Goal: Task Accomplishment & Management: Manage account settings

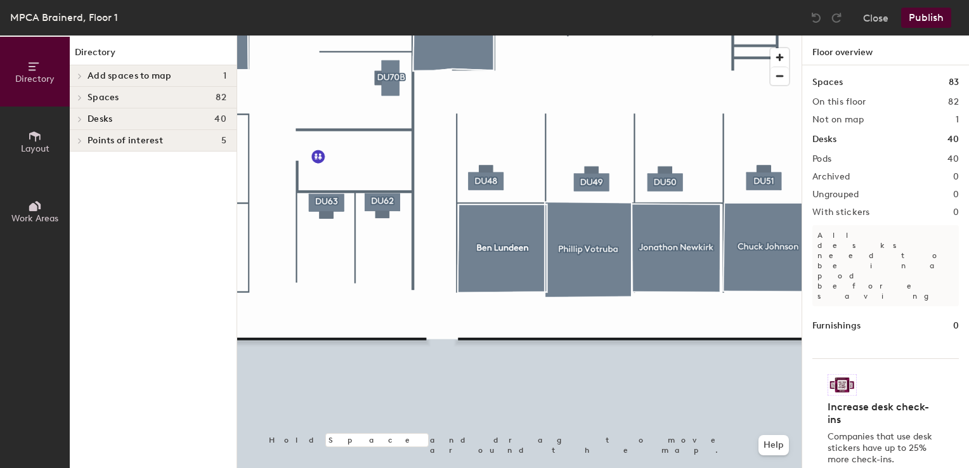
click at [558, 36] on div at bounding box center [519, 36] width 565 height 0
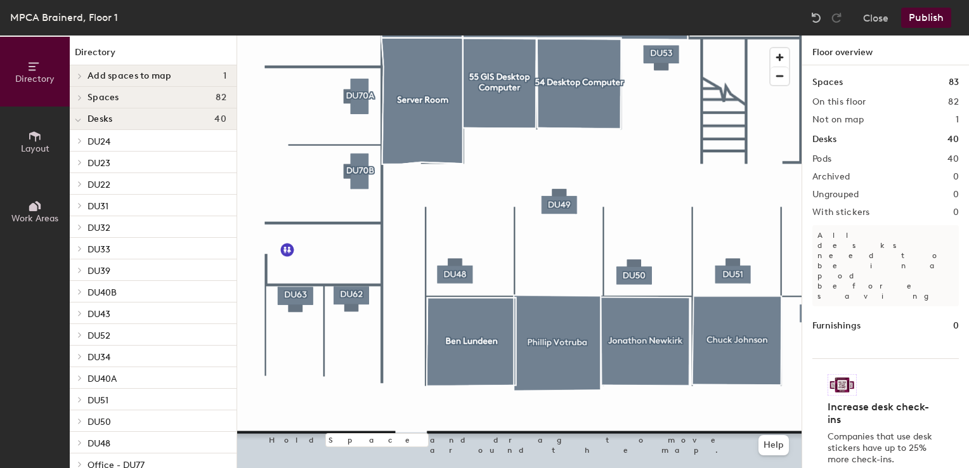
click at [926, 20] on button "Publish" at bounding box center [926, 18] width 50 height 20
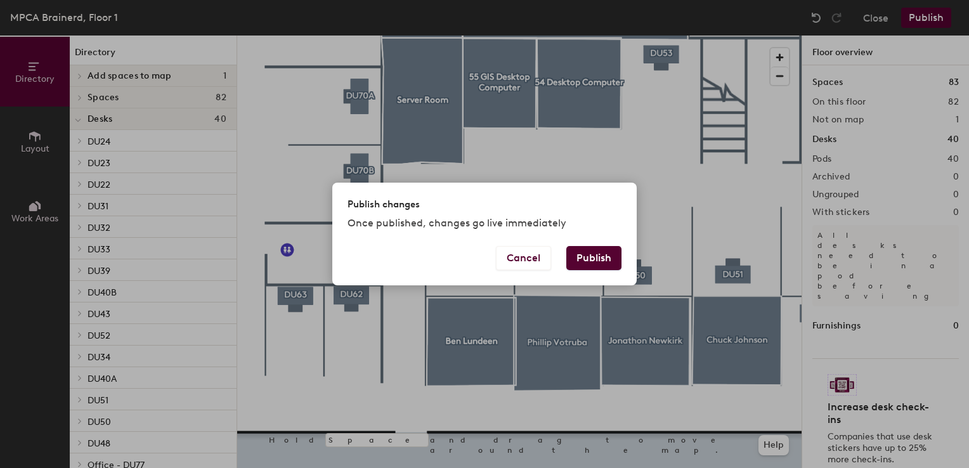
click at [594, 263] on button "Publish" at bounding box center [593, 258] width 55 height 24
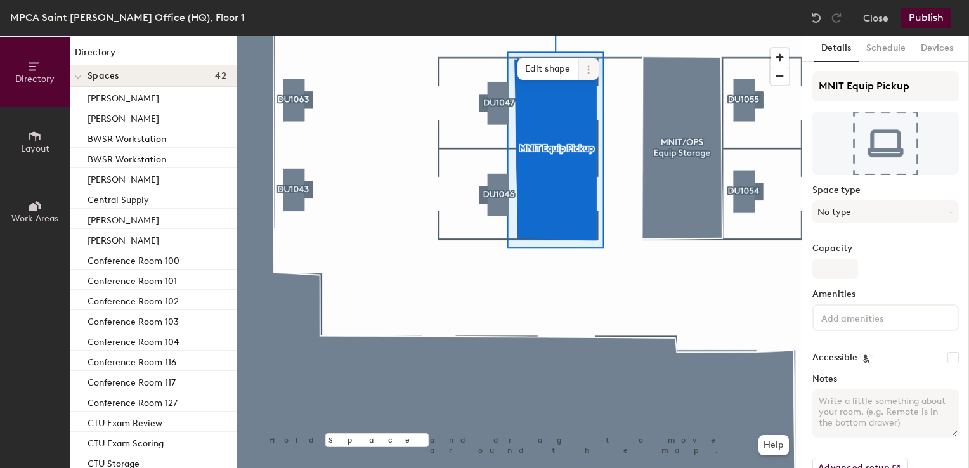
click at [584, 62] on span at bounding box center [588, 69] width 20 height 22
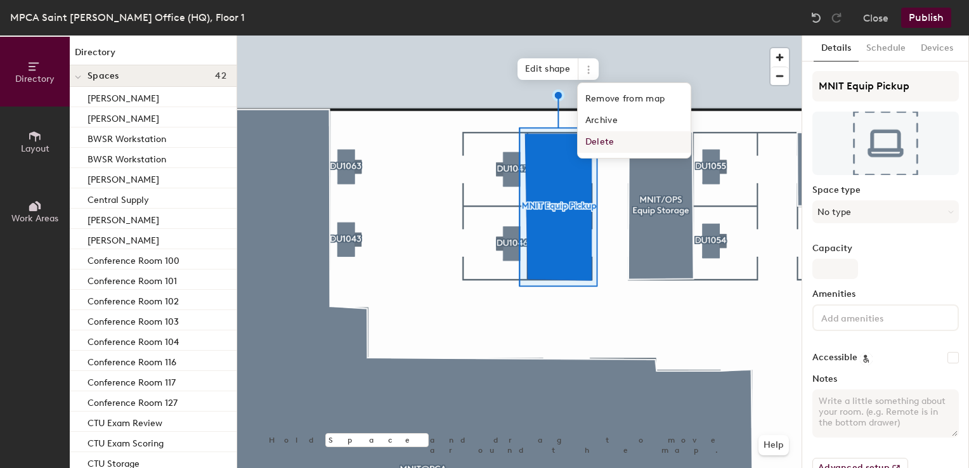
click at [596, 141] on span "Delete" at bounding box center [634, 142] width 113 height 22
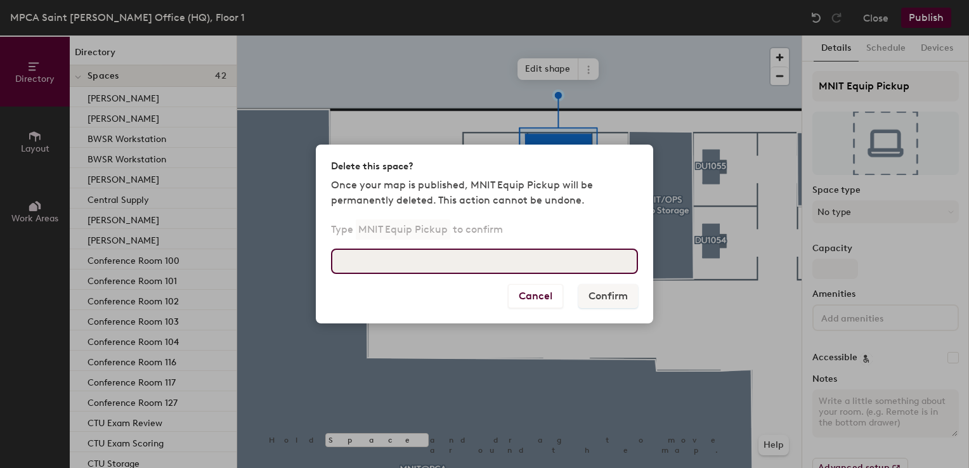
click at [441, 256] on input at bounding box center [484, 261] width 307 height 25
type input "MNIT Equip Pickup"
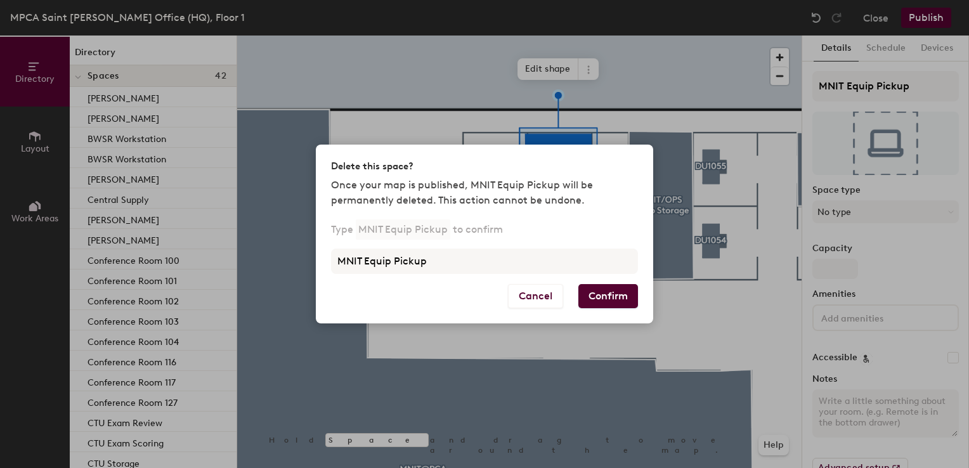
click at [600, 301] on button "Confirm" at bounding box center [608, 296] width 60 height 24
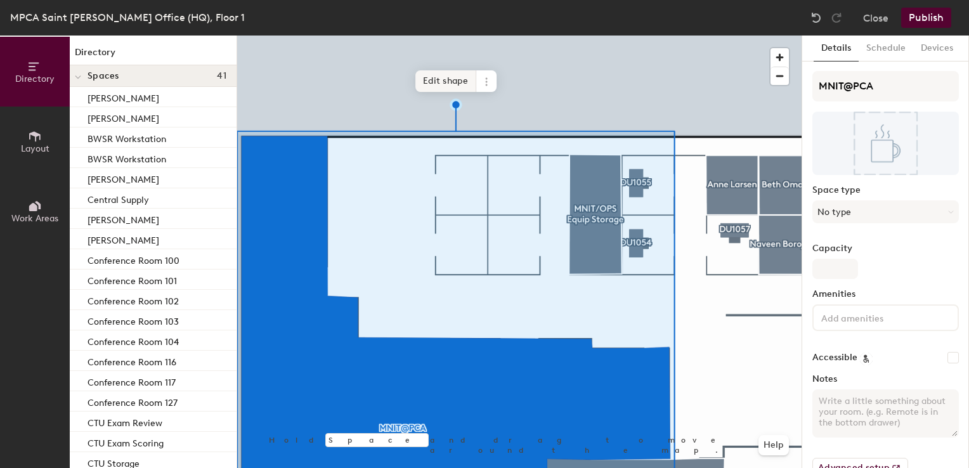
click at [447, 88] on span "Edit shape" at bounding box center [445, 81] width 61 height 22
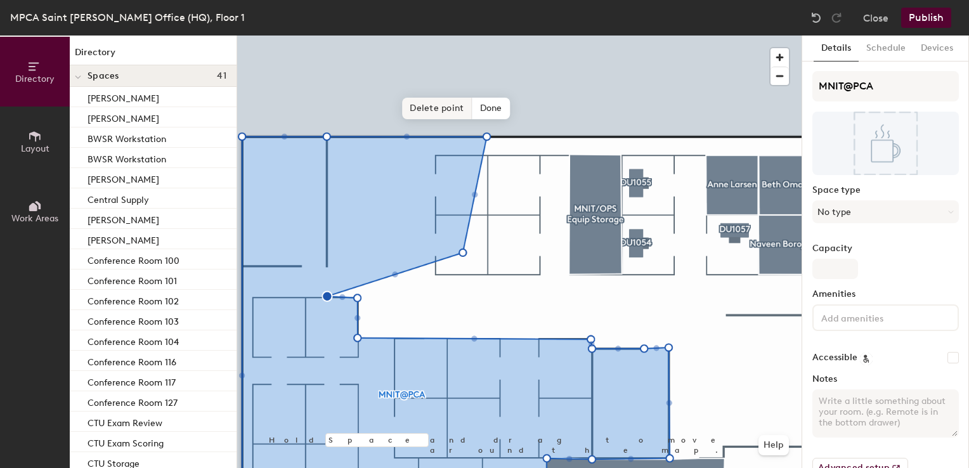
click at [419, 103] on span "Delete point" at bounding box center [437, 109] width 70 height 22
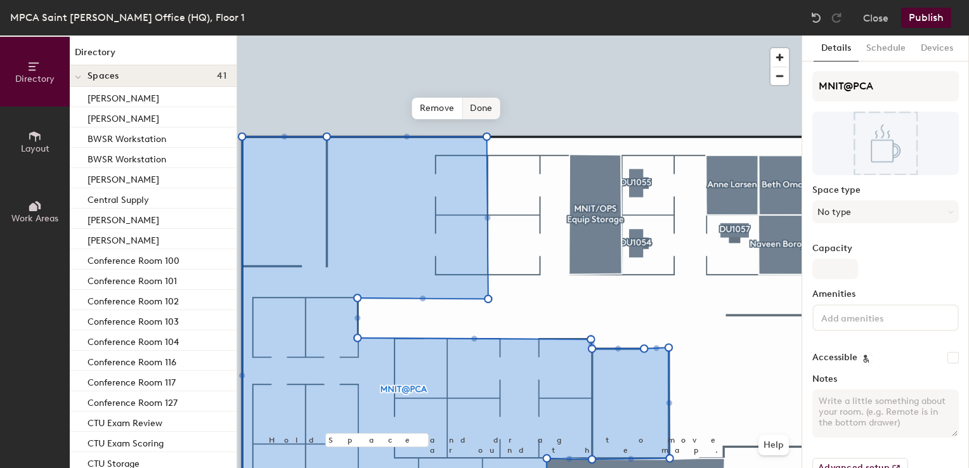
click at [485, 108] on span "Done" at bounding box center [480, 109] width 37 height 22
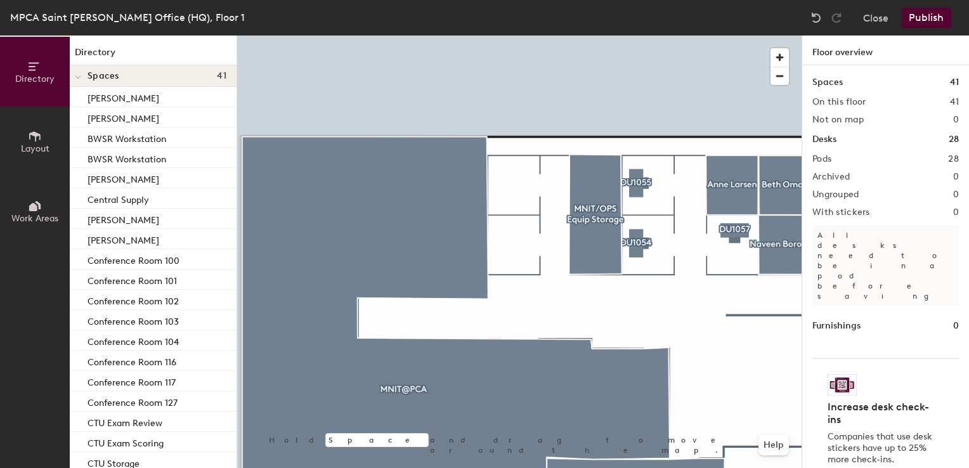
click at [13, 146] on button "Layout" at bounding box center [35, 142] width 70 height 70
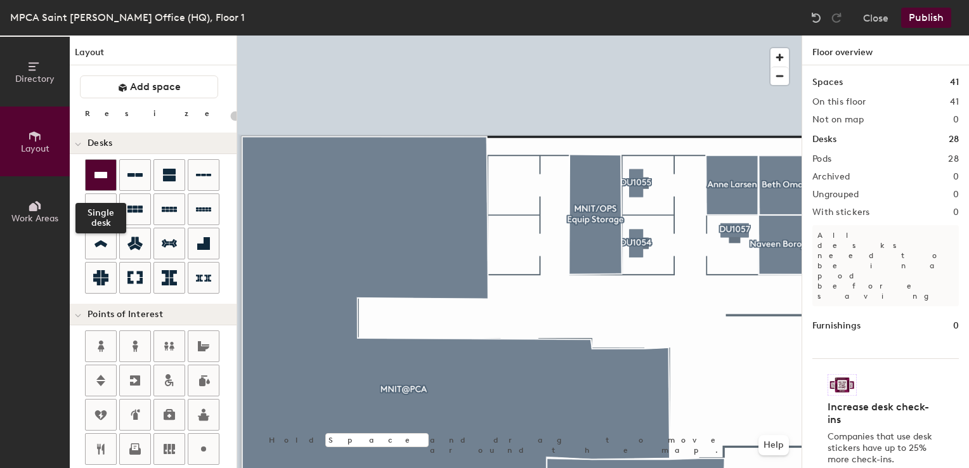
click at [91, 176] on div at bounding box center [101, 175] width 30 height 30
type input "100"
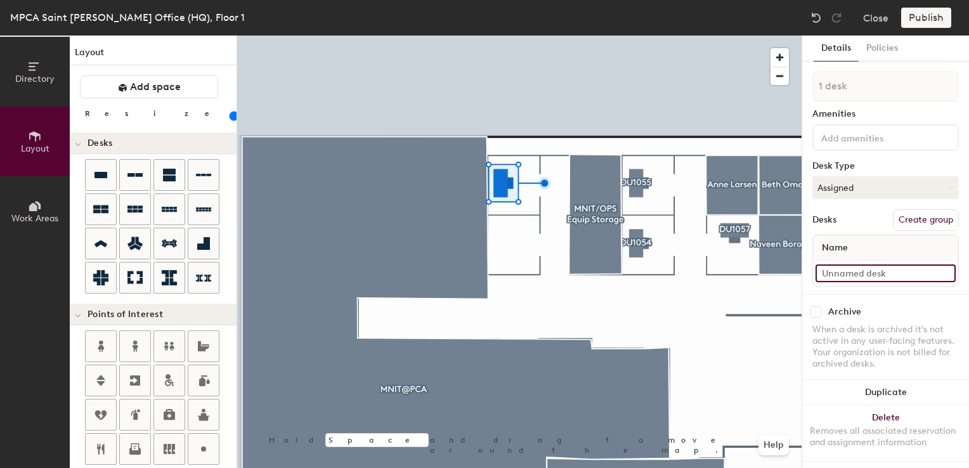
click at [835, 277] on input at bounding box center [886, 274] width 140 height 18
click at [828, 278] on input at bounding box center [886, 274] width 140 height 18
type input "01WS051"
click at [877, 186] on button "Assigned" at bounding box center [886, 187] width 147 height 23
click at [827, 259] on div "Hoteled" at bounding box center [876, 265] width 127 height 19
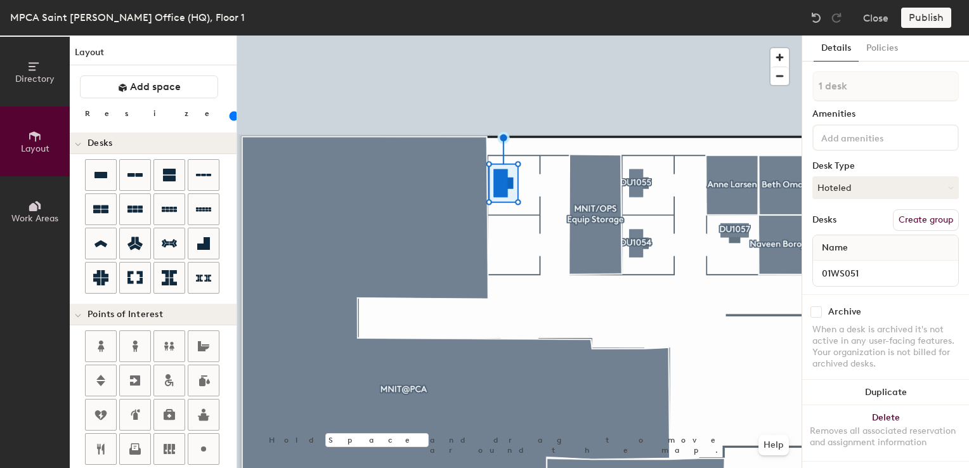
click at [911, 214] on button "Create group" at bounding box center [926, 220] width 66 height 22
drag, startPoint x: 858, startPoint y: 82, endPoint x: 787, endPoint y: 77, distance: 71.2
click at [790, 79] on div "Directory Layout Work Areas Layout Add space Resize Desks Points of Interest Fu…" at bounding box center [484, 252] width 969 height 433
type input "DU1051"
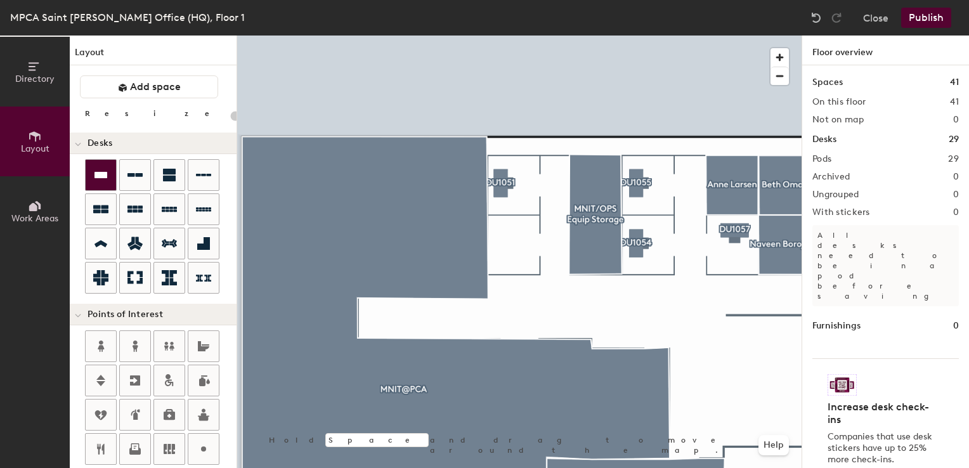
click at [96, 176] on icon at bounding box center [101, 175] width 13 height 6
type input "100"
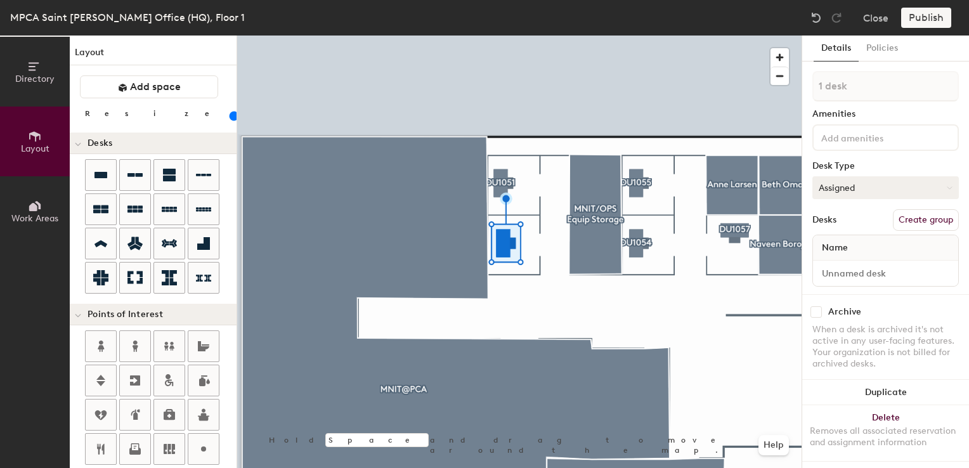
click at [842, 180] on button "Assigned" at bounding box center [886, 187] width 147 height 23
click at [844, 268] on div "Hoteled" at bounding box center [876, 265] width 127 height 19
click at [844, 268] on input at bounding box center [886, 274] width 140 height 18
type input "01WS050"
click at [922, 219] on button "Create group" at bounding box center [926, 220] width 66 height 22
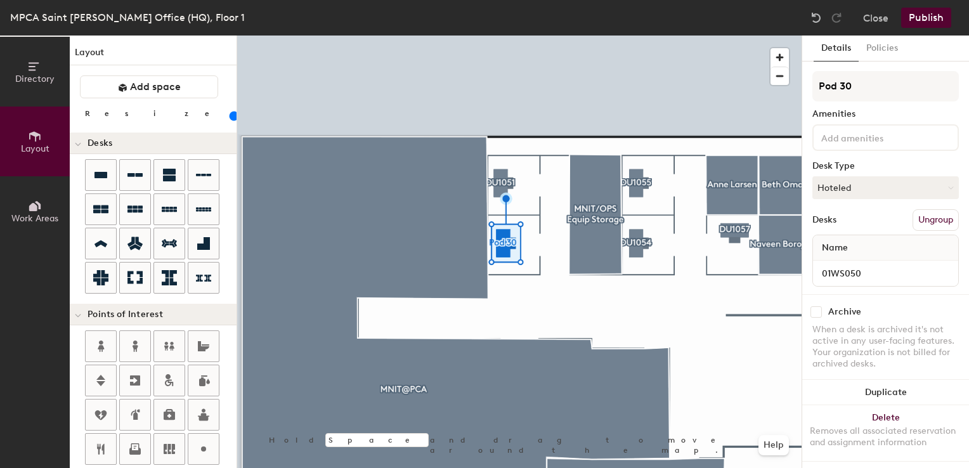
click at [741, 95] on div "Directory Layout Work Areas Layout Add space Resize Desks Points of Interest Fu…" at bounding box center [484, 252] width 969 height 433
type input "DU1050"
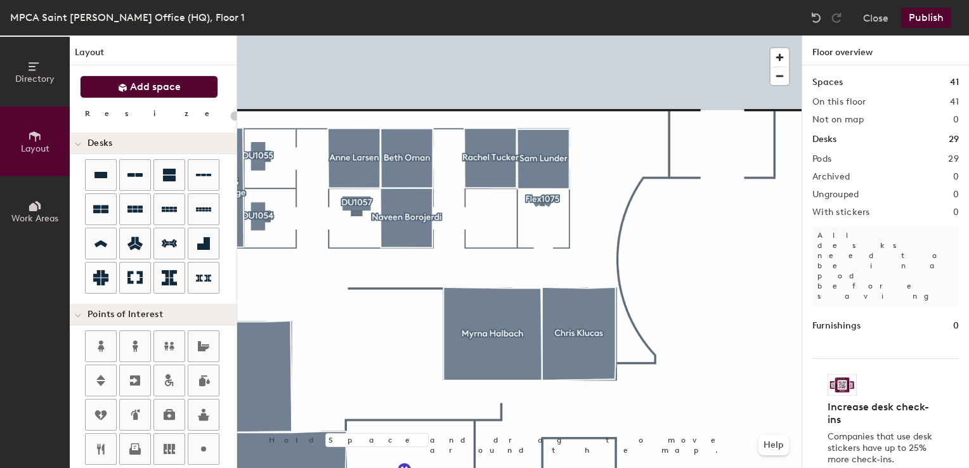
click at [145, 85] on span "Add space" at bounding box center [155, 87] width 51 height 13
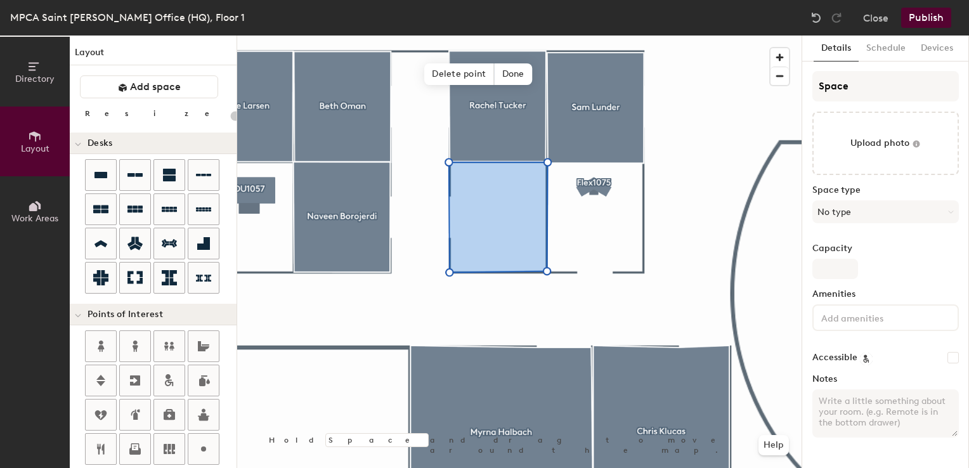
type input "20"
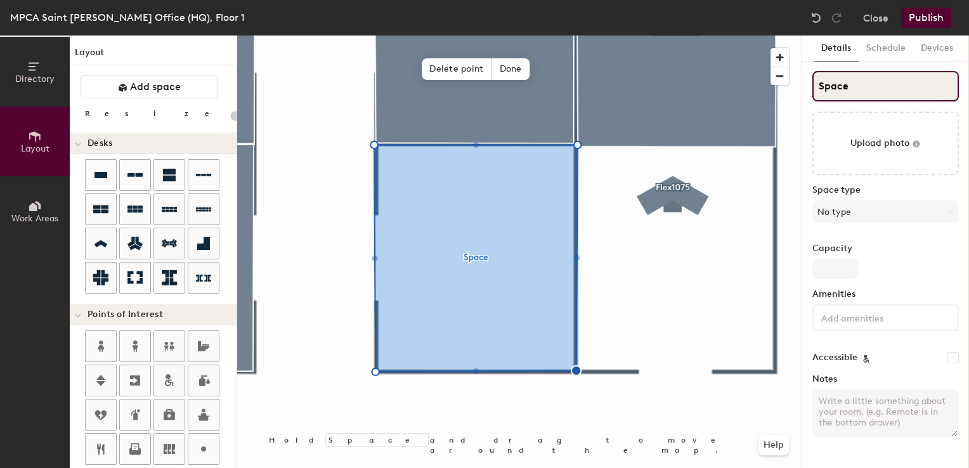
click at [739, 93] on div "Directory Layout Work Areas Layout Add space Resize Desks Points of Interest Fu…" at bounding box center [484, 252] width 969 height 433
type input "D"
type input "20"
type input "Di"
type input "20"
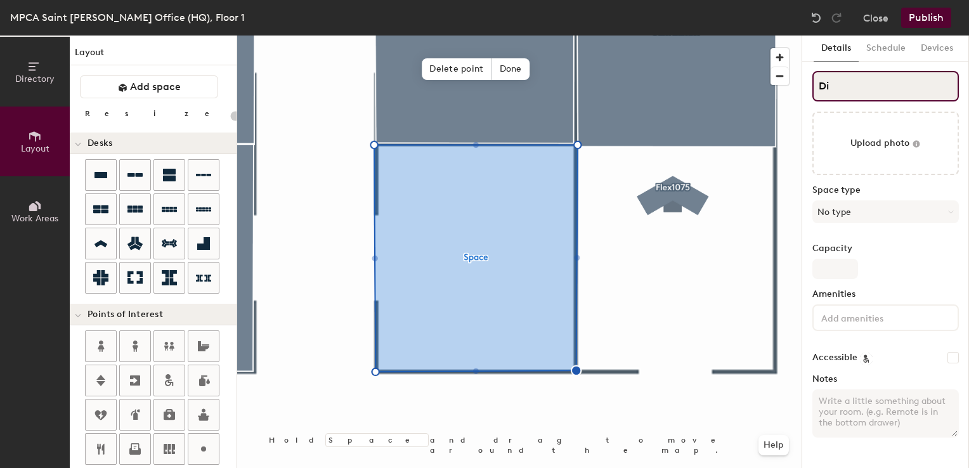
type input "Die"
type input "20"
type input "Dieu"
type input "20"
type input "DieuD"
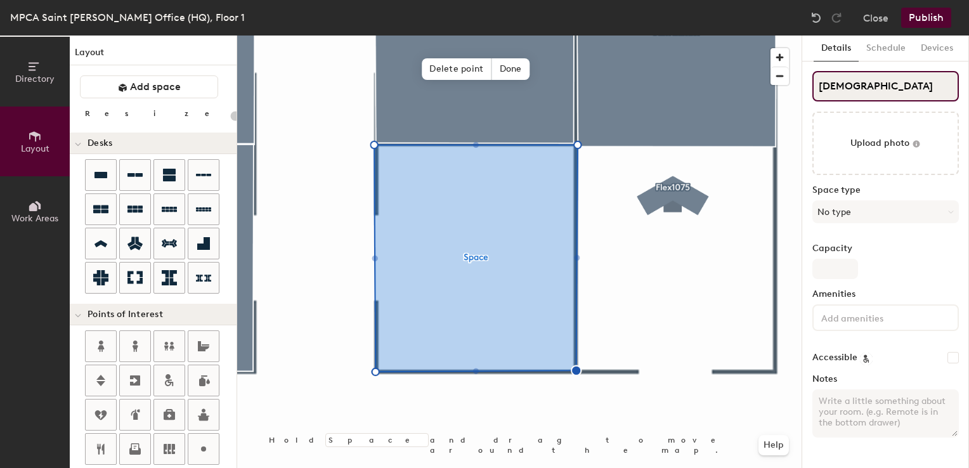
type input "20"
type input "DieuDo"
type input "20"
type input "DieuDonne"
type input "20"
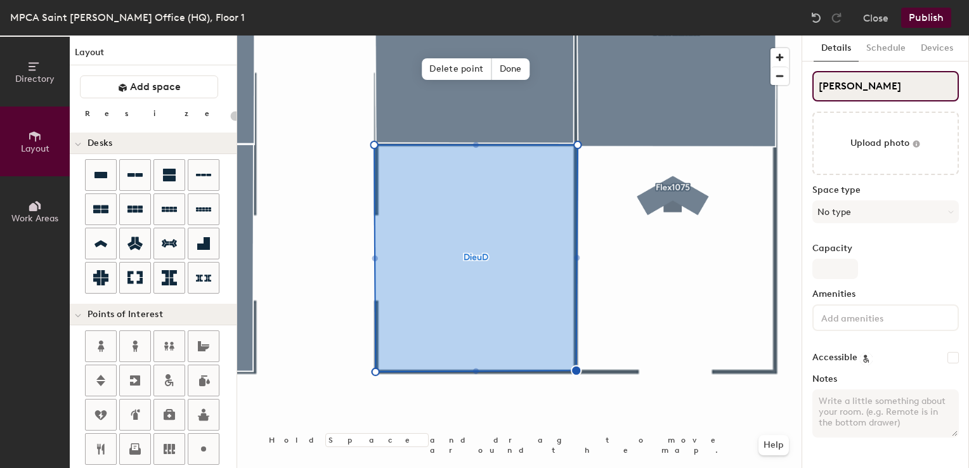
type input "DieuDonne K"
type input "20"
type input "DieuDonne Ka"
type input "20"
type input "DieuDonne Kab"
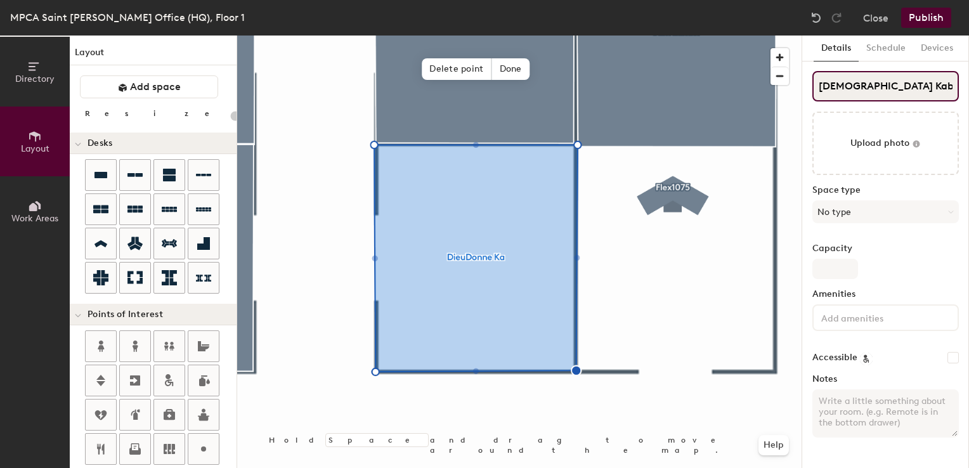
type input "20"
type input "DieuDonne Kaba"
type input "20"
type input "DieuDonne Kabas"
type input "20"
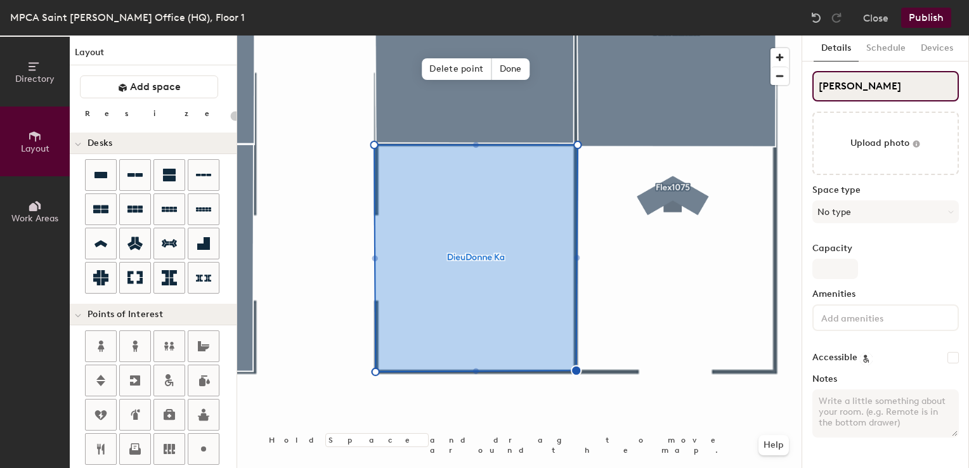
type input "DieuDonne Kabaso"
type input "20"
type input "DieuDonne Kabaso"
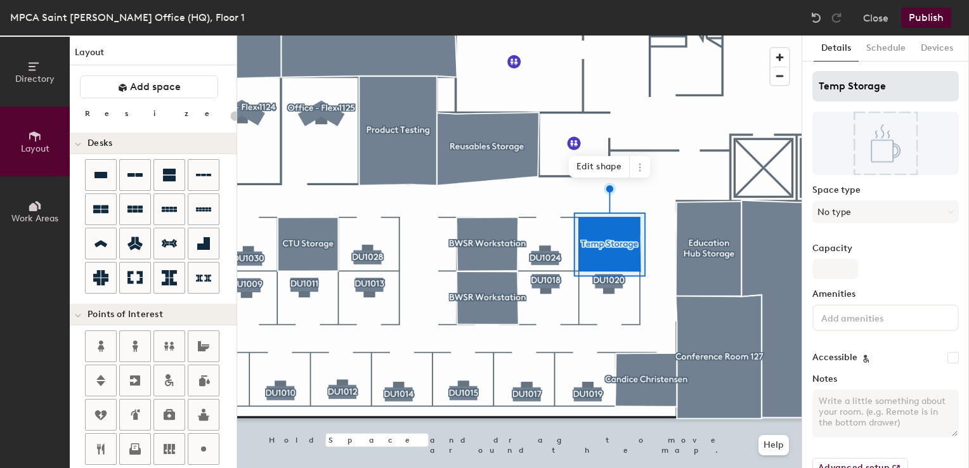
type input "20"
click at [750, 80] on div "Directory Layout Work Areas Layout Add space Resize Desks Points of Interest Fu…" at bounding box center [484, 252] width 969 height 433
type input "C Storage"
type input "20"
type input "CW Storage"
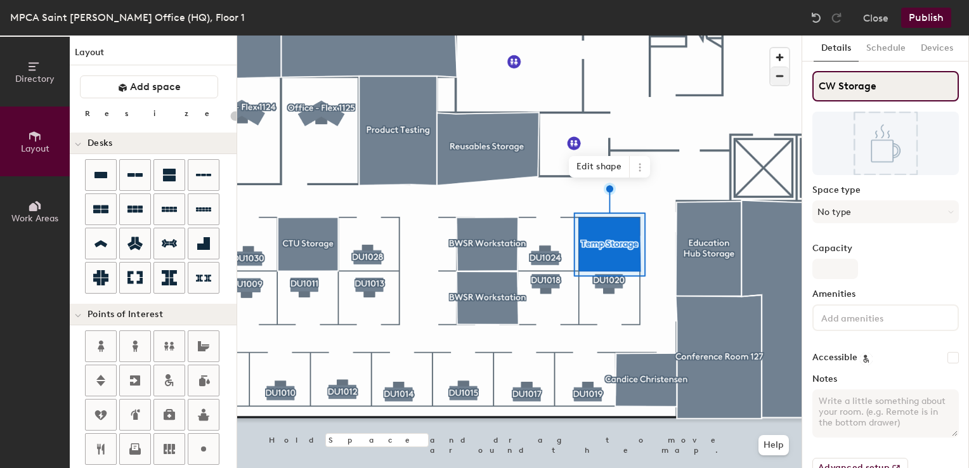
type input "20"
type input "CWC Storage"
type input "20"
type input "CWC Storage"
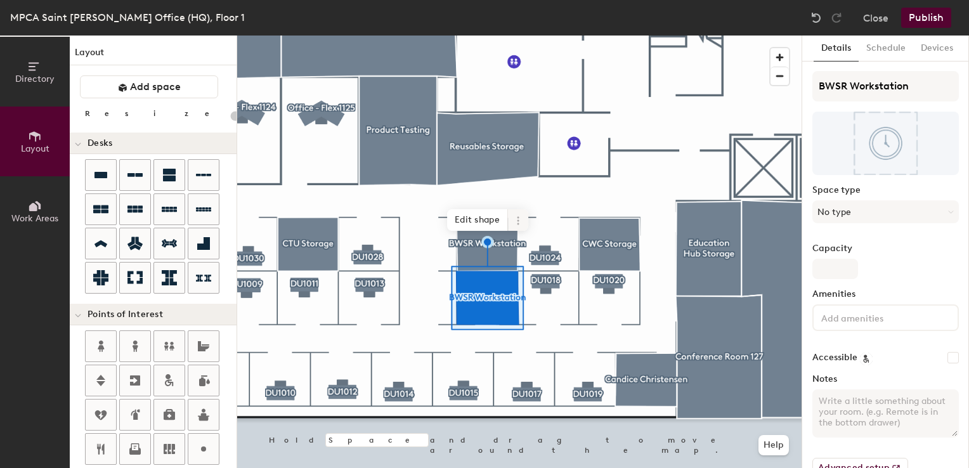
type input "20"
click at [515, 220] on icon at bounding box center [518, 221] width 10 height 10
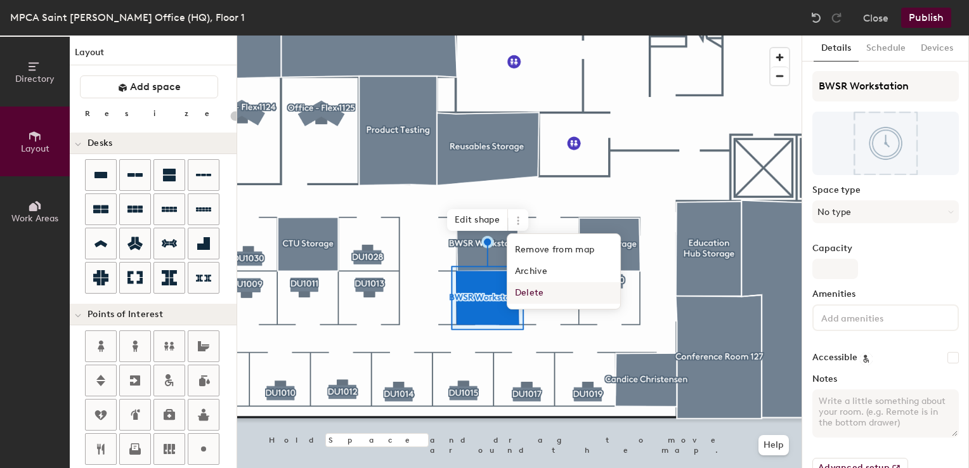
click at [523, 301] on span "Delete" at bounding box center [563, 293] width 113 height 22
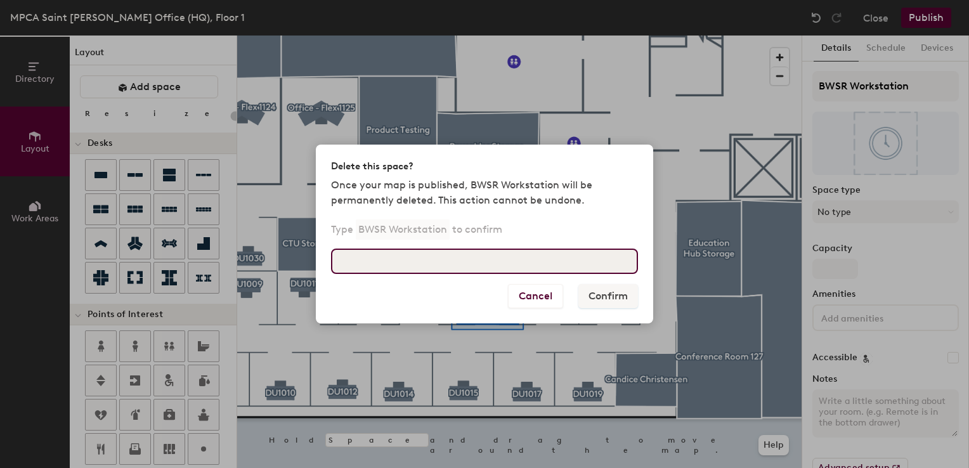
click at [465, 255] on input at bounding box center [484, 261] width 307 height 25
type input "BWSR Workstation"
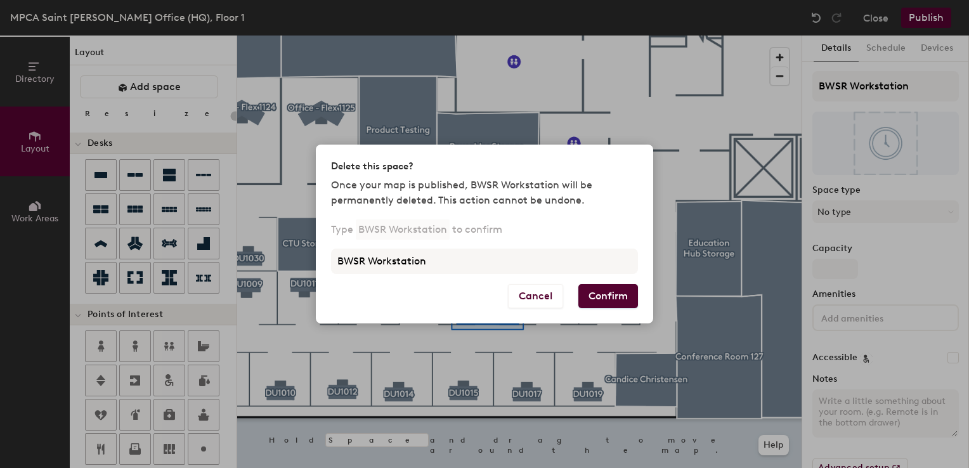
click at [610, 296] on button "Confirm" at bounding box center [608, 296] width 60 height 24
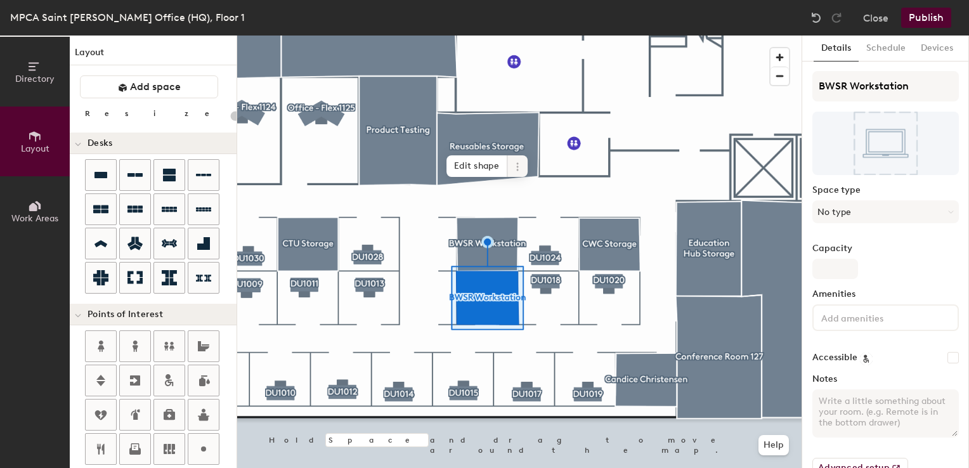
click at [516, 163] on icon at bounding box center [518, 167] width 10 height 10
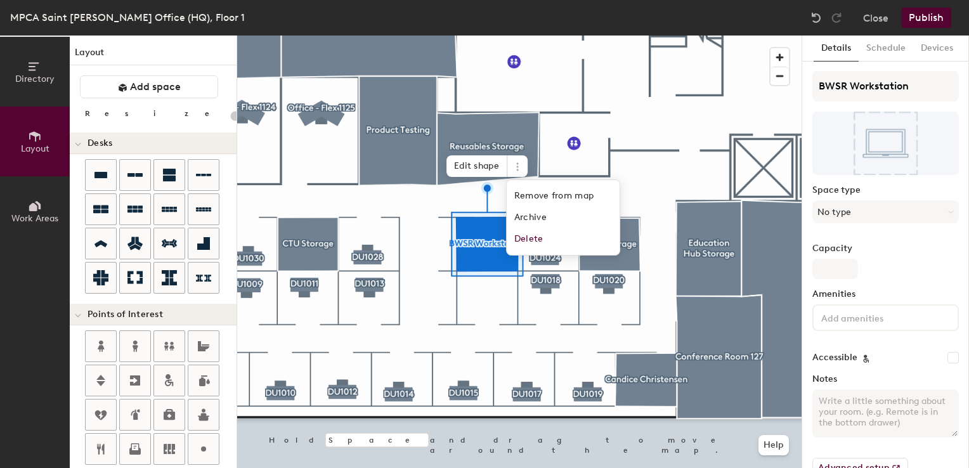
type input "20"
click at [539, 240] on span "Delete" at bounding box center [563, 239] width 113 height 22
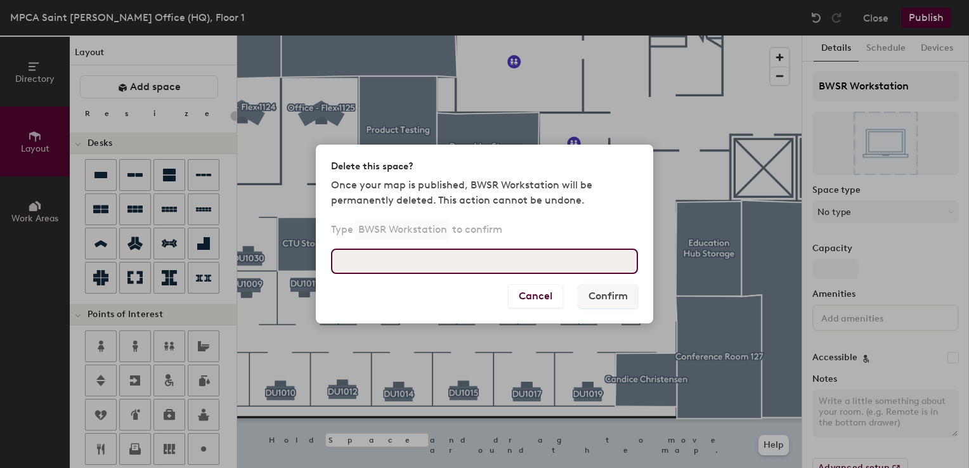
click at [515, 254] on input at bounding box center [484, 261] width 307 height 25
type input "b"
type input "BWSR Workstation"
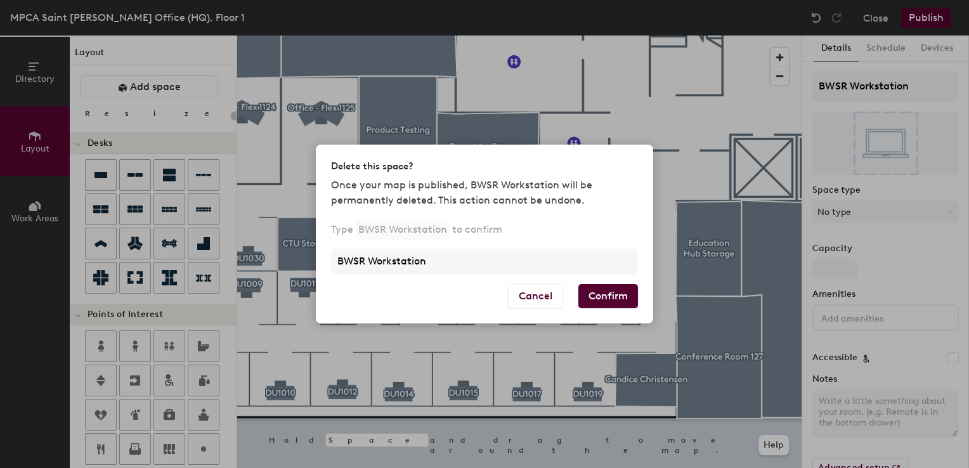
click at [602, 297] on button "Confirm" at bounding box center [608, 296] width 60 height 24
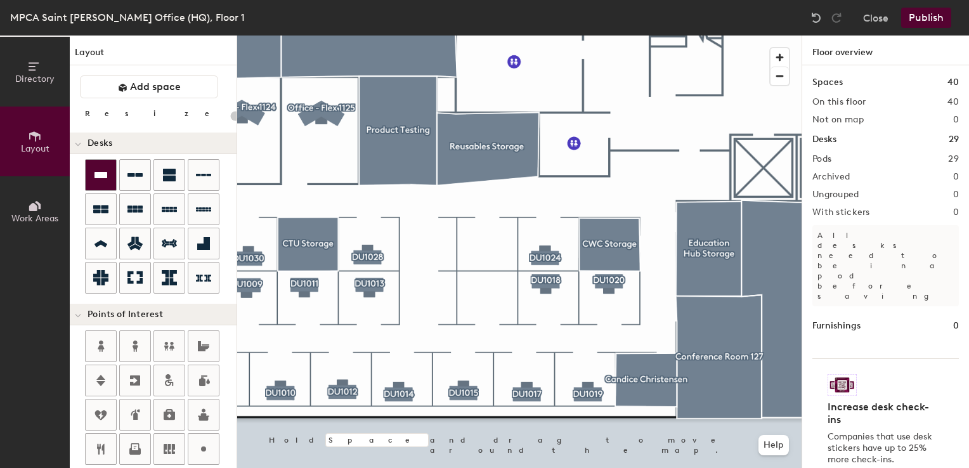
click at [98, 178] on icon at bounding box center [100, 174] width 15 height 15
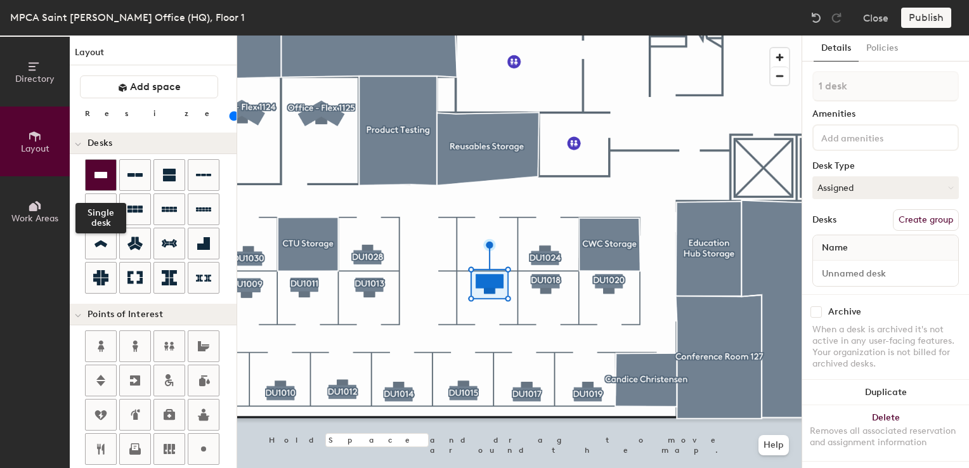
click at [101, 168] on icon at bounding box center [100, 174] width 15 height 15
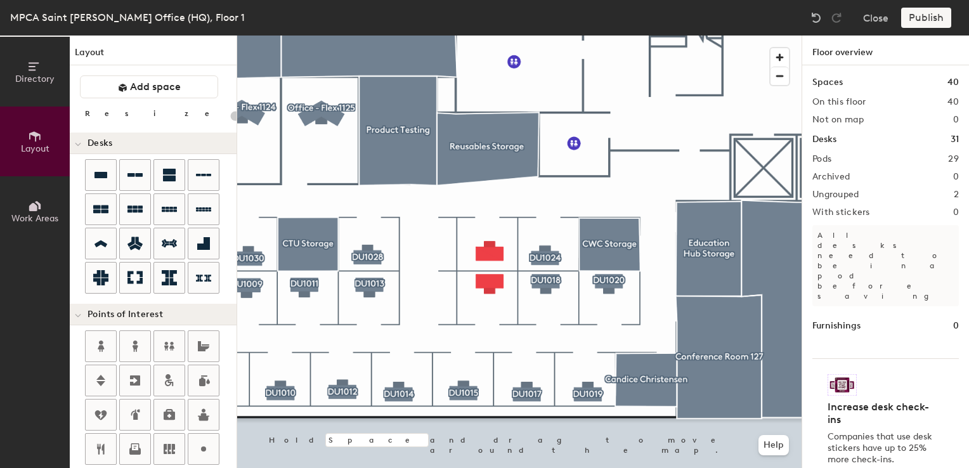
type input "100"
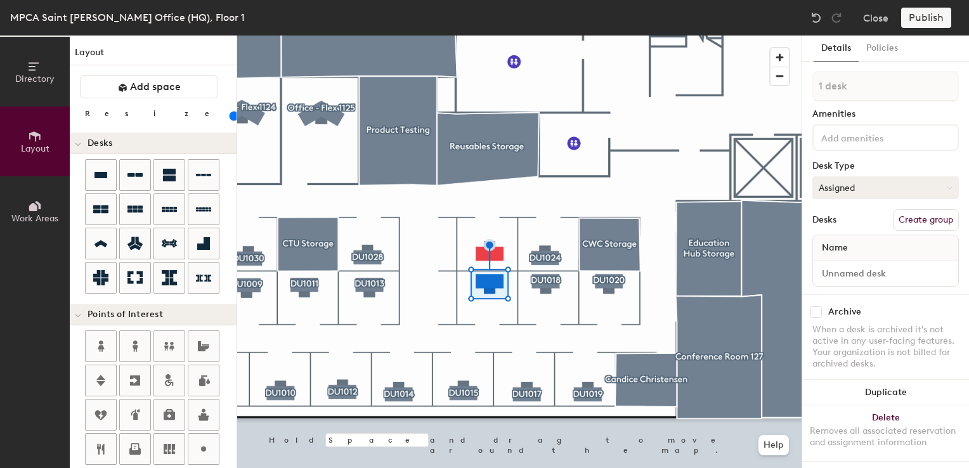
click at [845, 184] on button "Assigned" at bounding box center [886, 187] width 147 height 23
click at [839, 263] on div "Hoteled" at bounding box center [876, 265] width 127 height 19
click at [839, 273] on input at bounding box center [886, 274] width 140 height 18
type input "01WS016"
click at [929, 219] on button "Create group" at bounding box center [926, 220] width 66 height 22
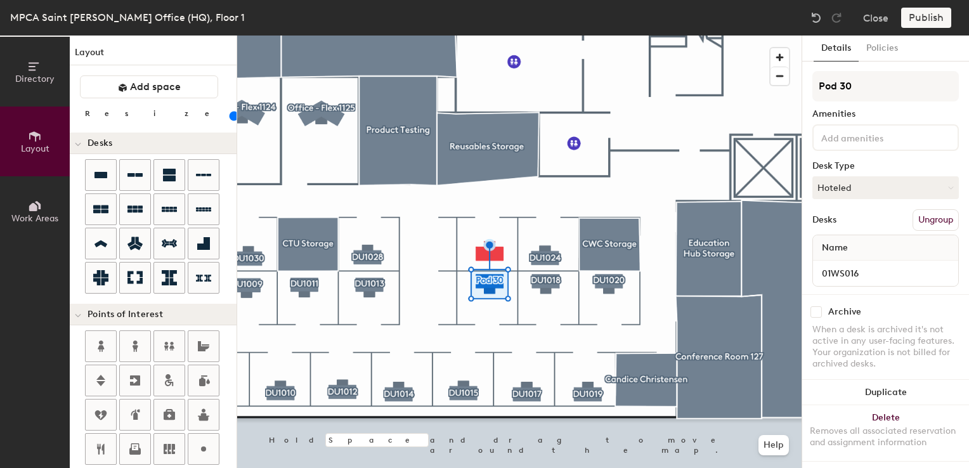
click at [780, 90] on div "Directory Layout Work Areas Layout Add space Resize Desks Points of Interest Fu…" at bounding box center [484, 252] width 969 height 433
type input "DU1016"
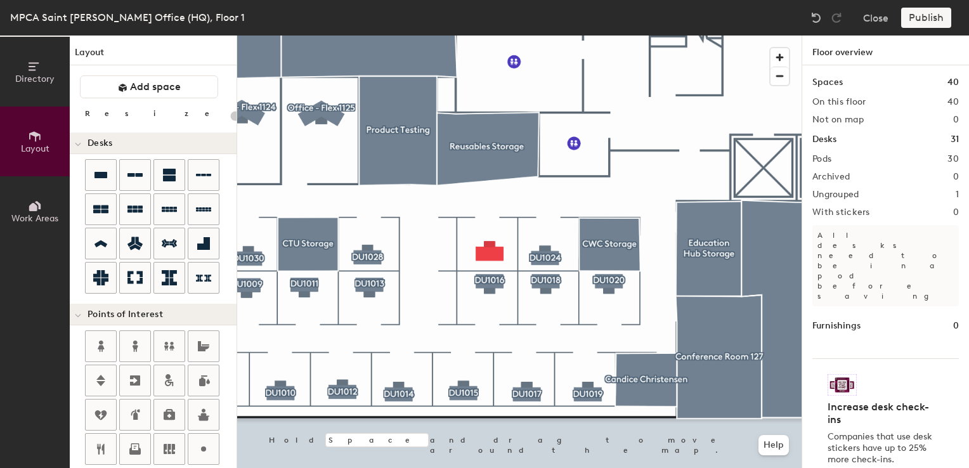
type input "100"
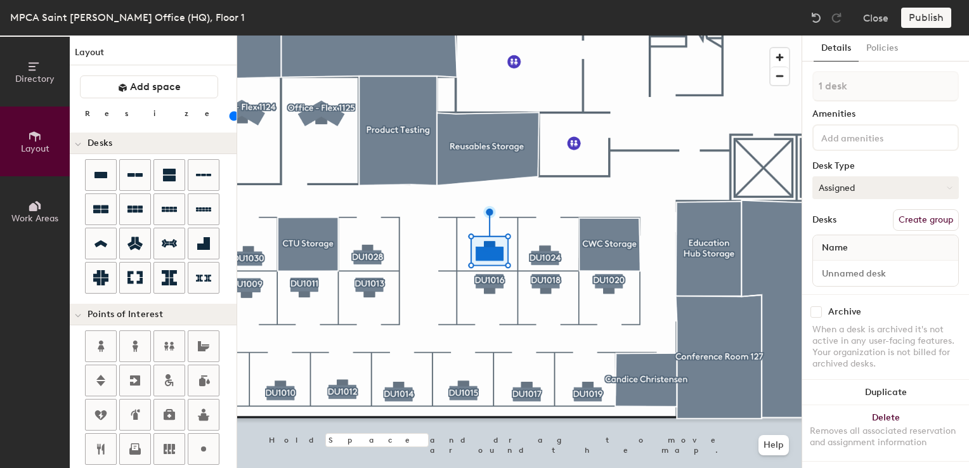
click at [853, 186] on button "Assigned" at bounding box center [886, 187] width 147 height 23
click at [839, 265] on div "Hoteled" at bounding box center [876, 265] width 127 height 19
click at [839, 268] on input at bounding box center [886, 274] width 140 height 18
type input "01WS026"
click at [918, 219] on button "Create group" at bounding box center [926, 220] width 66 height 22
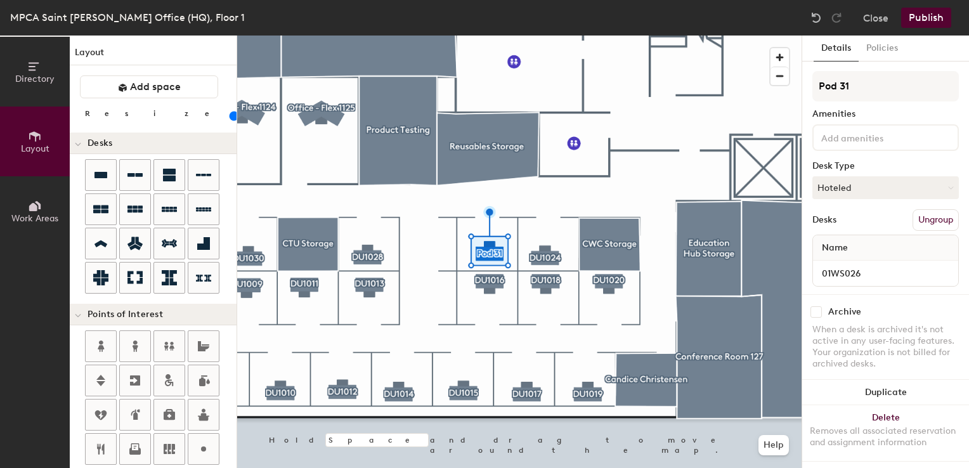
click at [710, 88] on div "Directory Layout Work Areas Layout Add space Resize Desks Points of Interest Fu…" at bounding box center [484, 252] width 969 height 433
type input "DU1026"
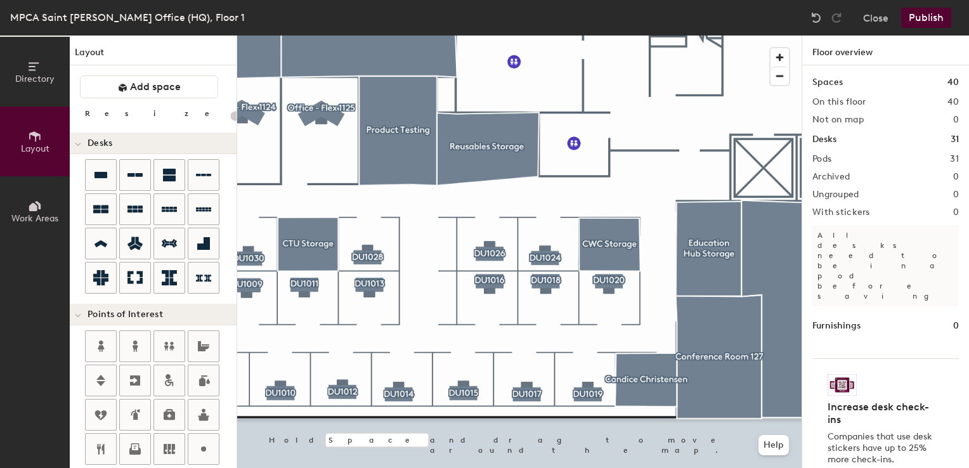
type input "20"
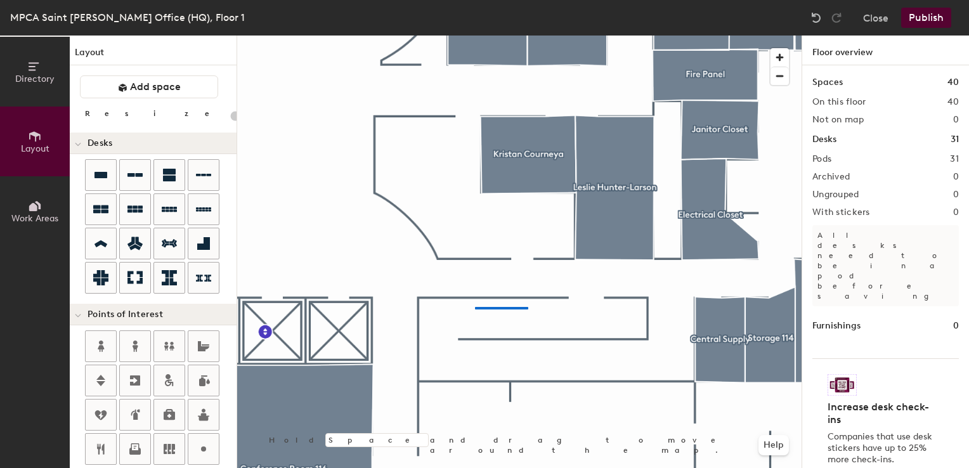
drag, startPoint x: 857, startPoint y: 93, endPoint x: 475, endPoint y: 307, distance: 437.9
click at [475, 36] on div at bounding box center [519, 36] width 565 height 0
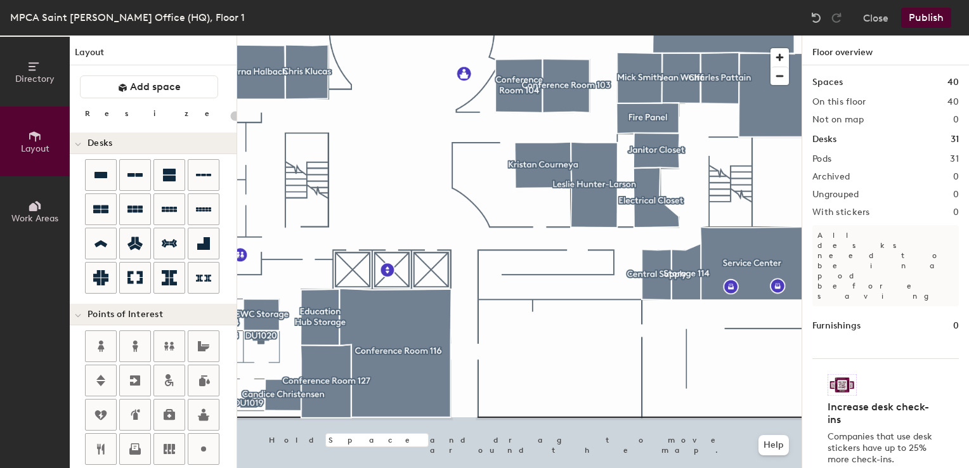
click at [913, 18] on button "Publish" at bounding box center [926, 18] width 50 height 20
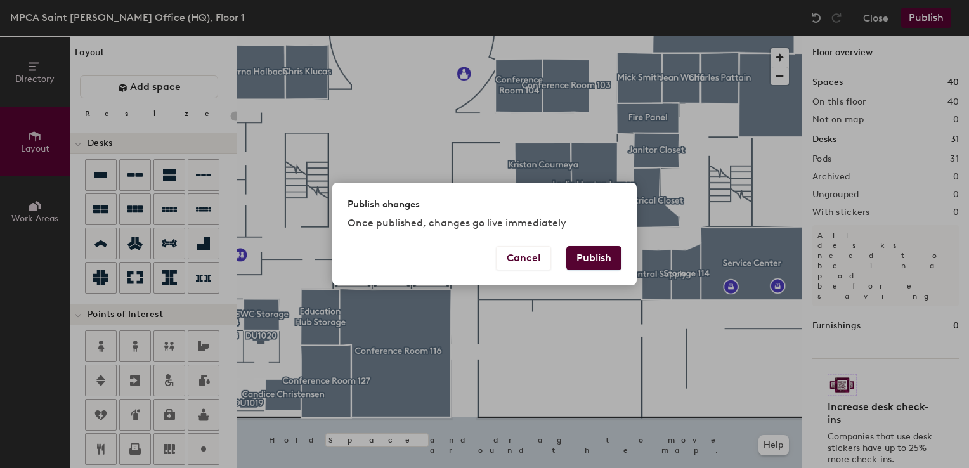
click at [593, 265] on button "Publish" at bounding box center [593, 258] width 55 height 24
type input "20"
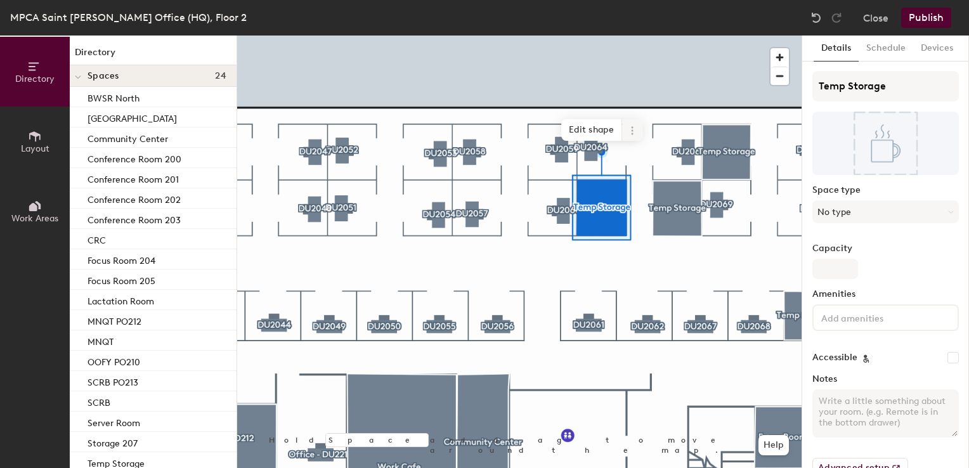
click at [629, 134] on icon at bounding box center [632, 131] width 10 height 10
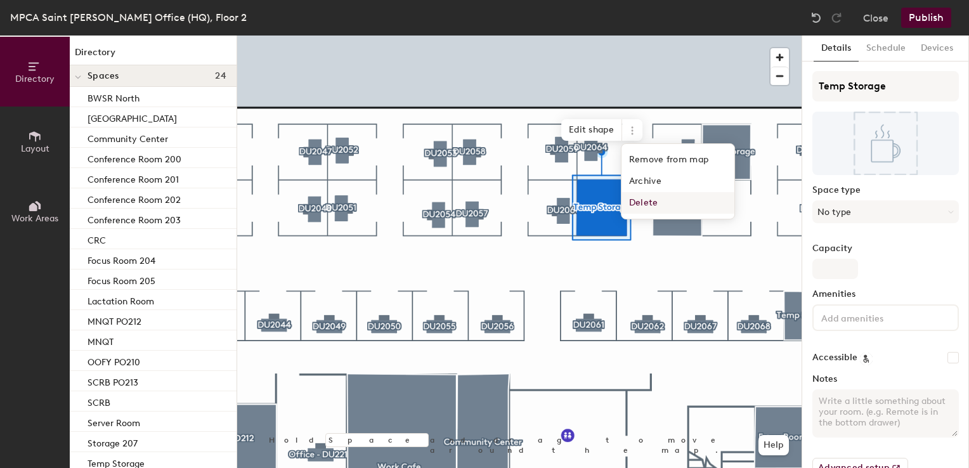
click at [642, 205] on span "Delete" at bounding box center [678, 203] width 113 height 22
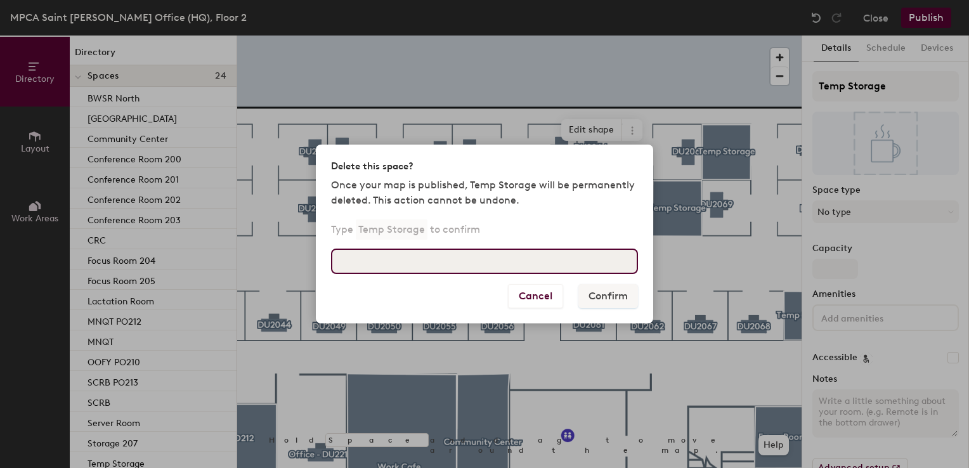
click at [556, 271] on input at bounding box center [484, 261] width 307 height 25
type input "Temp Storage"
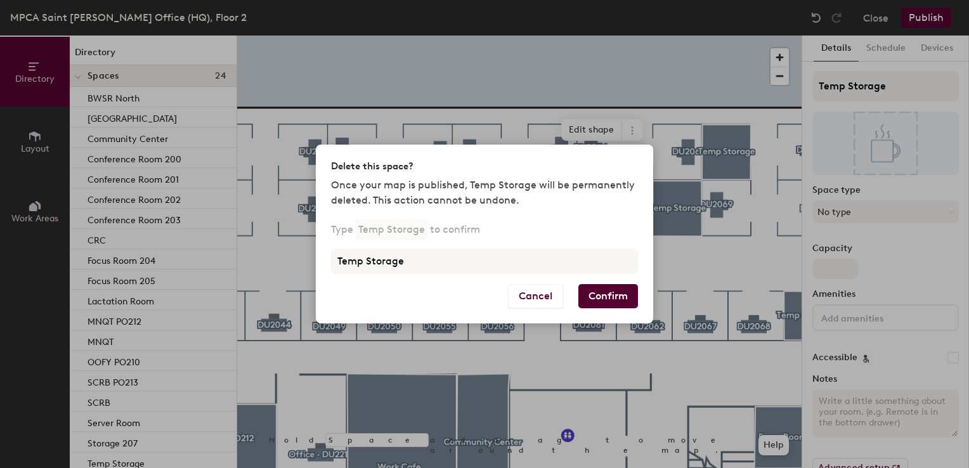
click at [594, 289] on button "Confirm" at bounding box center [608, 296] width 60 height 24
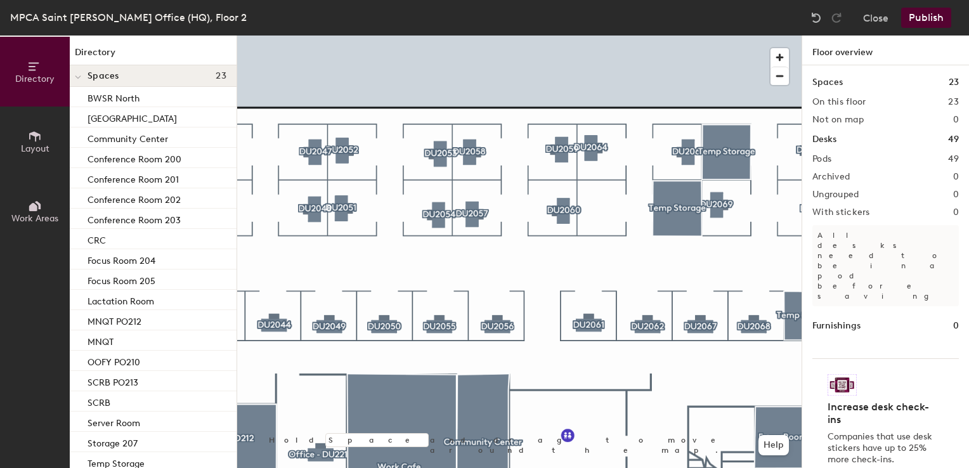
click at [28, 129] on icon at bounding box center [35, 136] width 14 height 14
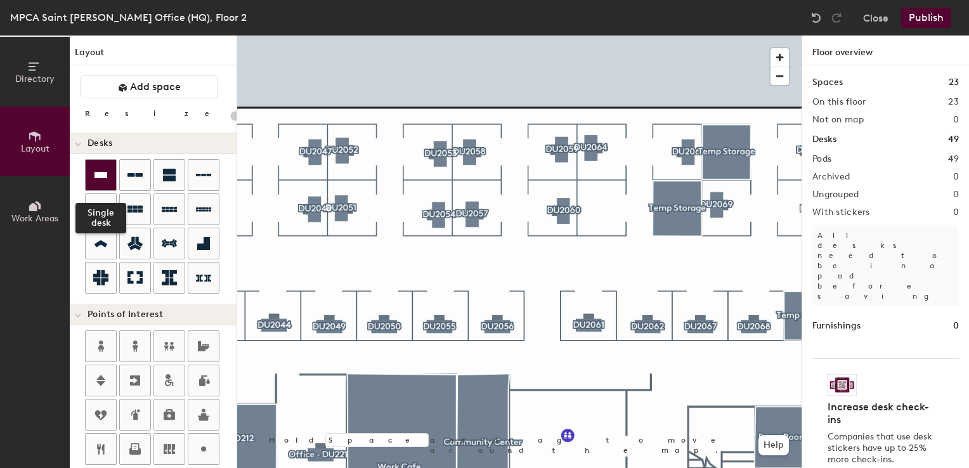
click at [96, 183] on div at bounding box center [101, 175] width 30 height 30
type input "100"
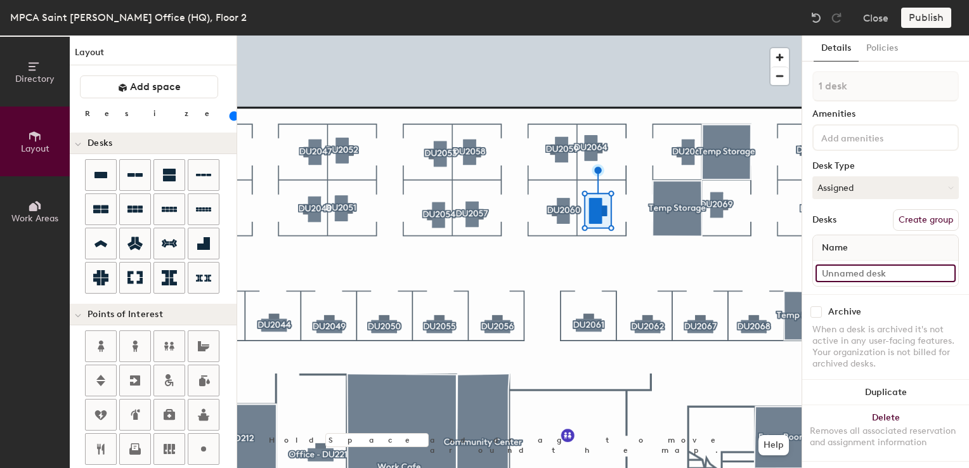
click at [835, 268] on input at bounding box center [886, 274] width 140 height 18
type input "01WS063"
click at [867, 194] on button "Assigned" at bounding box center [886, 187] width 147 height 23
click at [845, 265] on div "Hoteled" at bounding box center [876, 265] width 127 height 19
click at [906, 215] on button "Create group" at bounding box center [926, 220] width 66 height 22
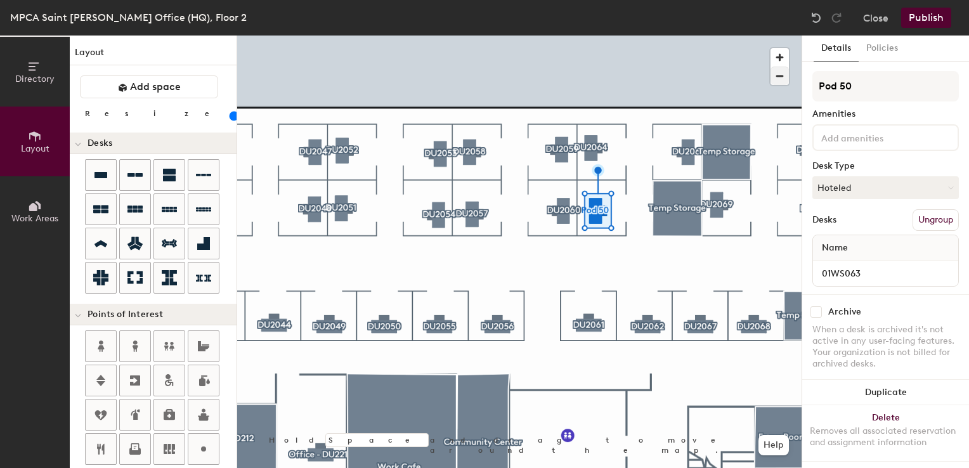
click at [715, 68] on div "Directory Layout Work Areas Layout Add space Resize Desks Points of Interest Fu…" at bounding box center [484, 252] width 969 height 433
type input "DU2063"
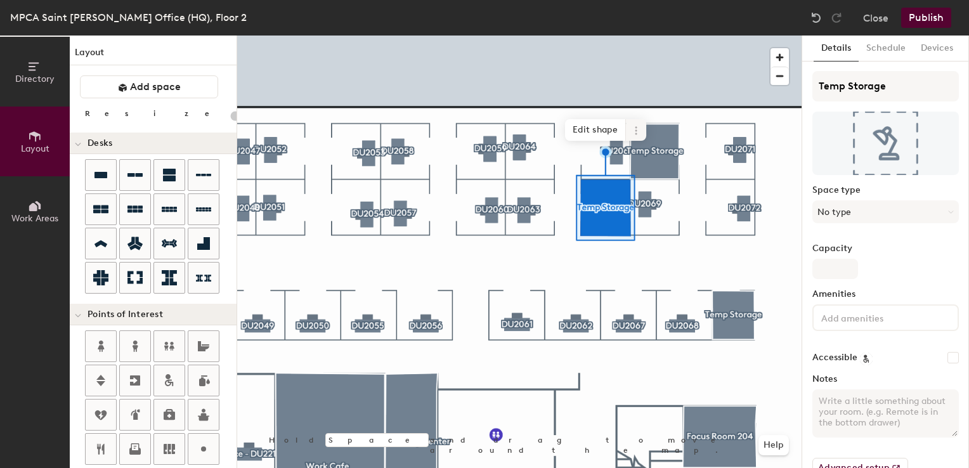
type input "20"
click at [638, 134] on icon at bounding box center [636, 131] width 10 height 10
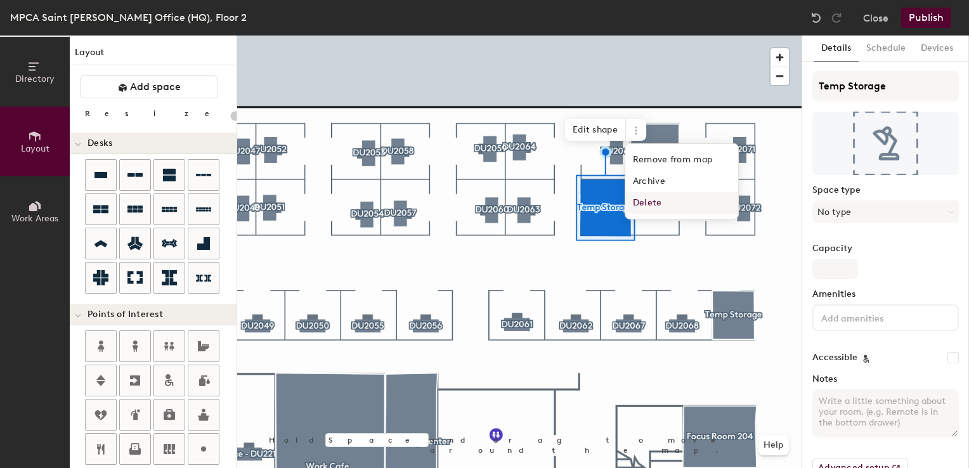
click at [639, 209] on span "Delete" at bounding box center [681, 203] width 113 height 22
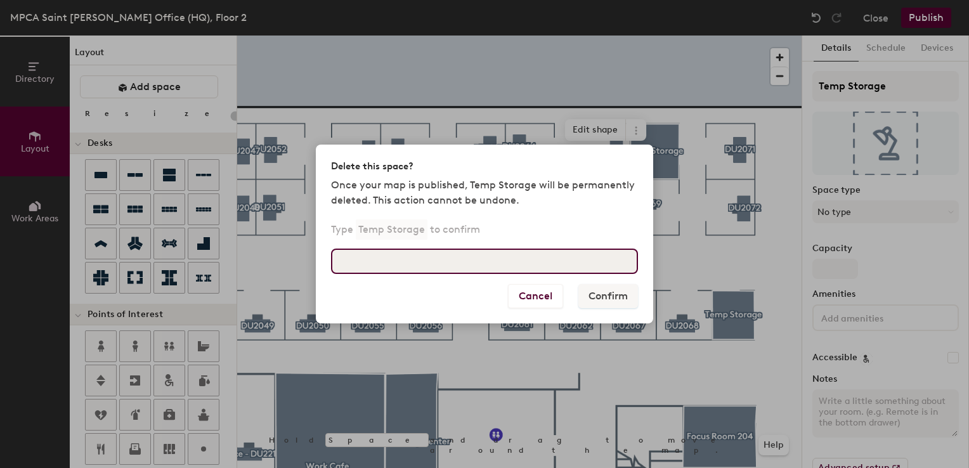
click at [537, 256] on input at bounding box center [484, 261] width 307 height 25
type input "Temp Storage"
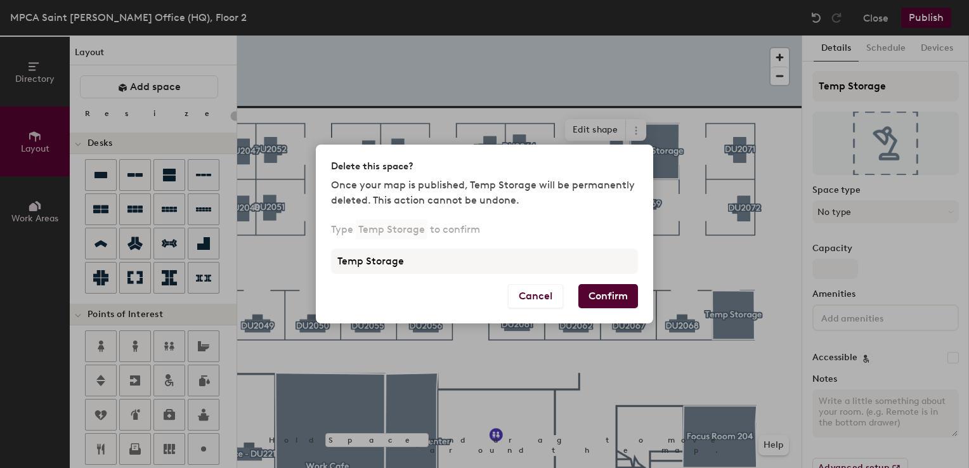
click at [604, 295] on button "Confirm" at bounding box center [608, 296] width 60 height 24
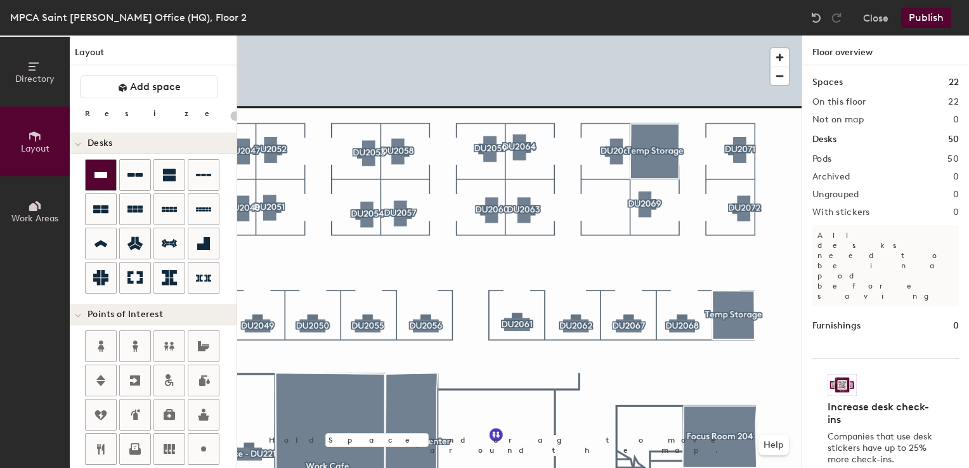
click at [104, 173] on icon at bounding box center [101, 175] width 13 height 6
type input "100"
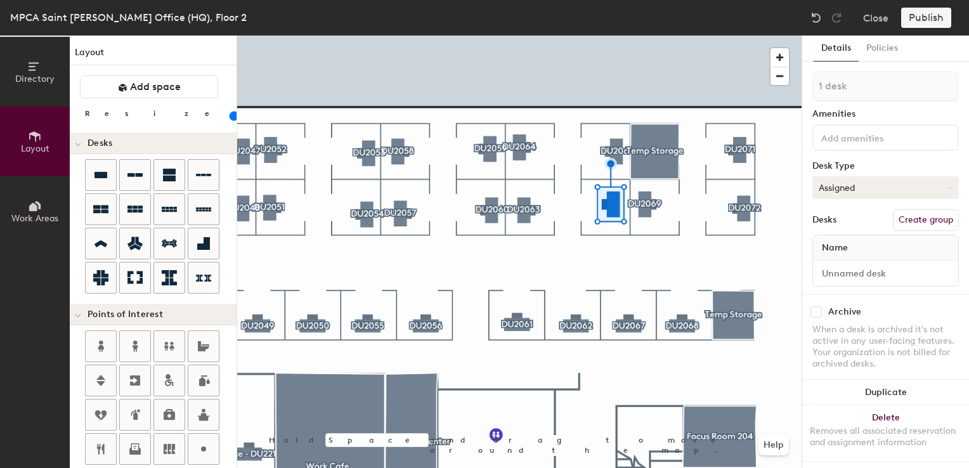
click at [849, 181] on button "Assigned" at bounding box center [886, 187] width 147 height 23
click at [840, 269] on div "Hoteled" at bounding box center [876, 265] width 127 height 19
click at [840, 269] on input at bounding box center [886, 274] width 140 height 18
type input "02WS066"
click at [893, 219] on button "Create group" at bounding box center [926, 220] width 66 height 22
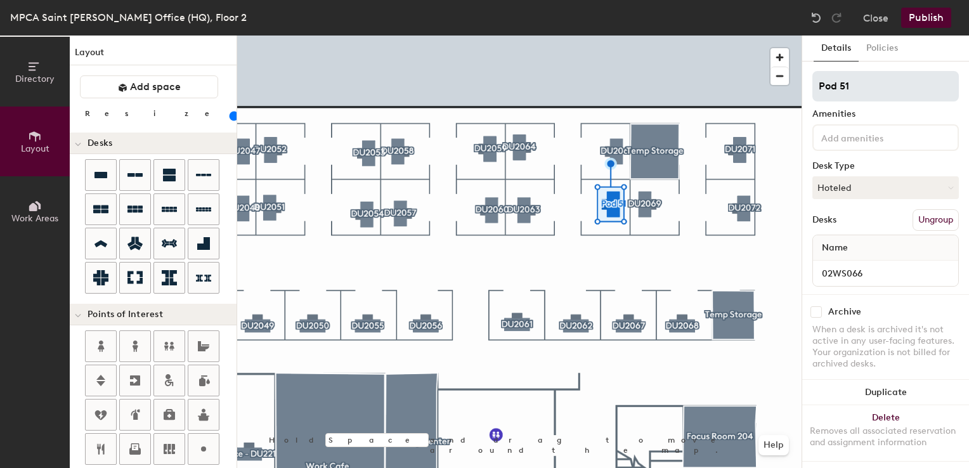
click at [777, 88] on div "Directory Layout Work Areas Layout Add space Resize Desks Points of Interest Fu…" at bounding box center [484, 252] width 969 height 433
type input "DU2066"
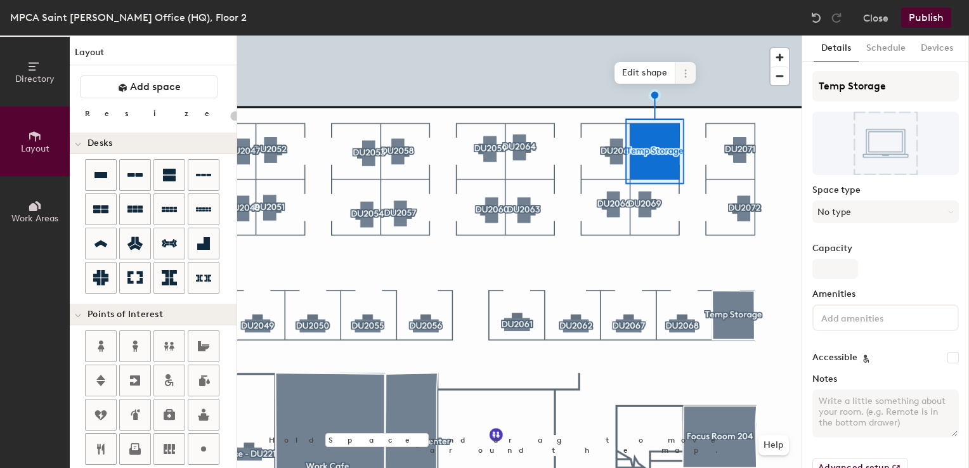
click at [688, 75] on icon at bounding box center [686, 74] width 10 height 10
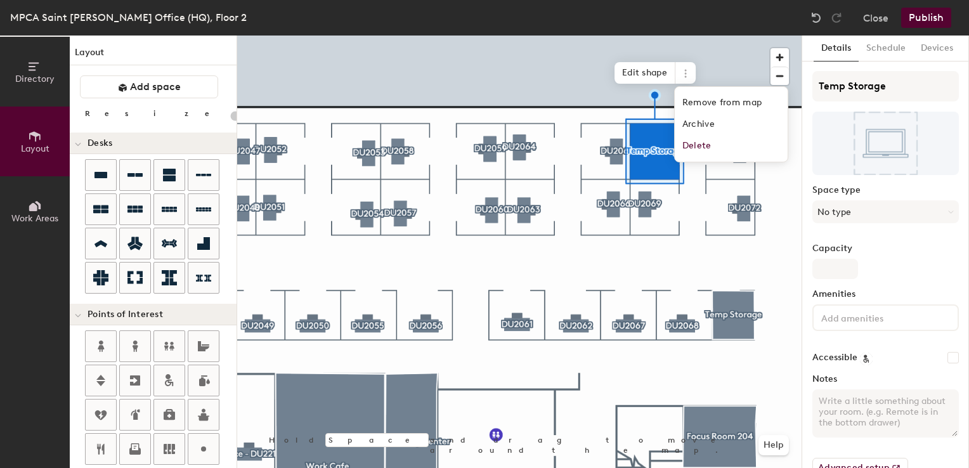
type input "20"
click at [691, 145] on span "Delete" at bounding box center [731, 146] width 113 height 22
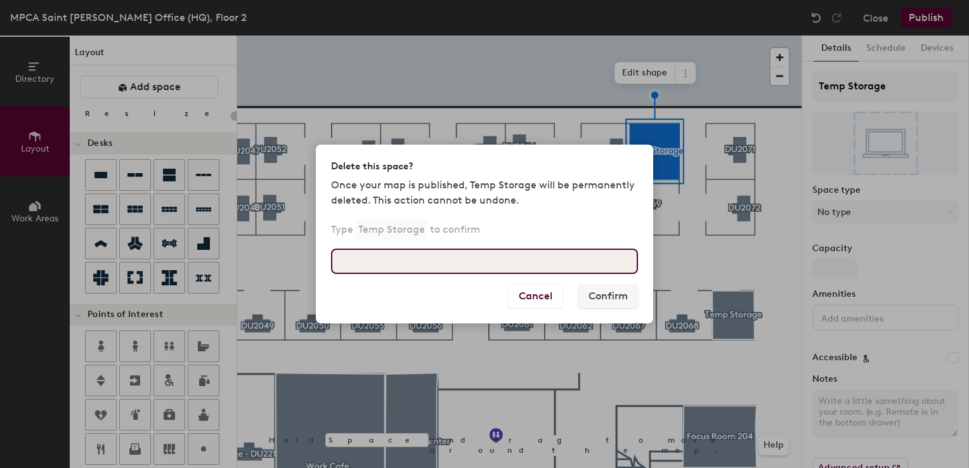
click at [509, 265] on input at bounding box center [484, 261] width 307 height 25
type input "Temp Storage"
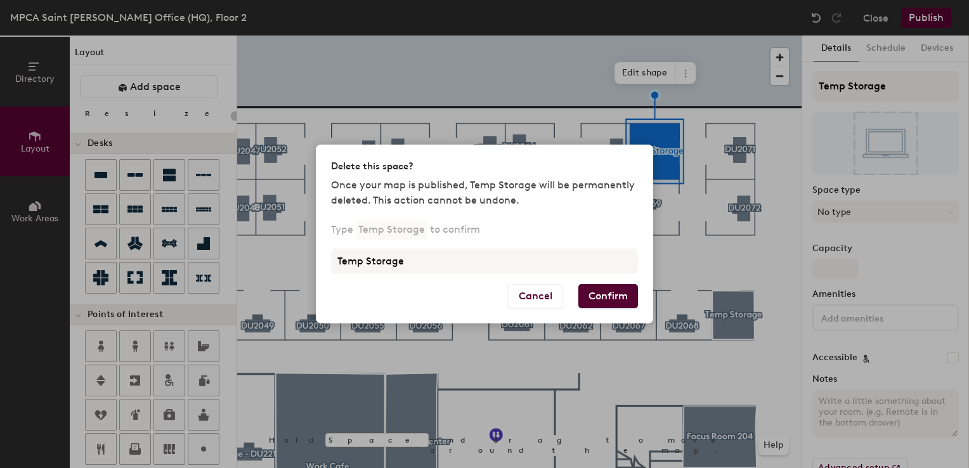
click at [602, 300] on button "Confirm" at bounding box center [608, 296] width 60 height 24
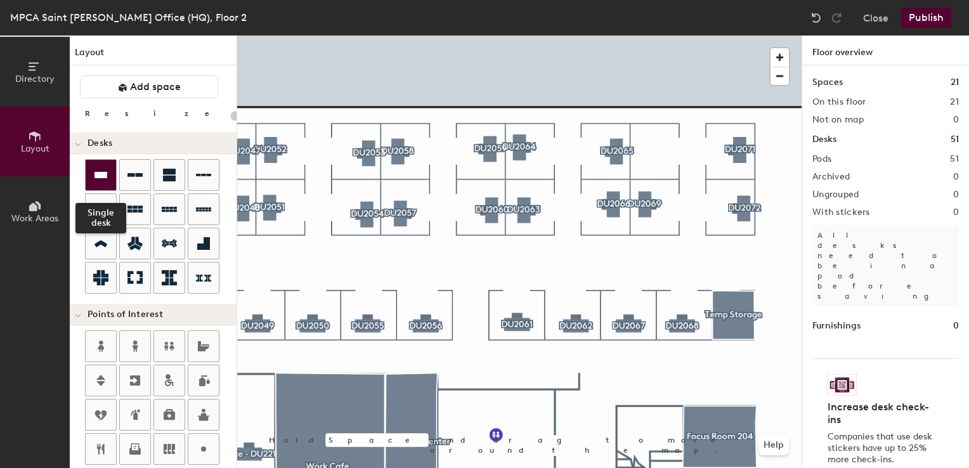
click at [101, 175] on icon at bounding box center [101, 175] width 13 height 6
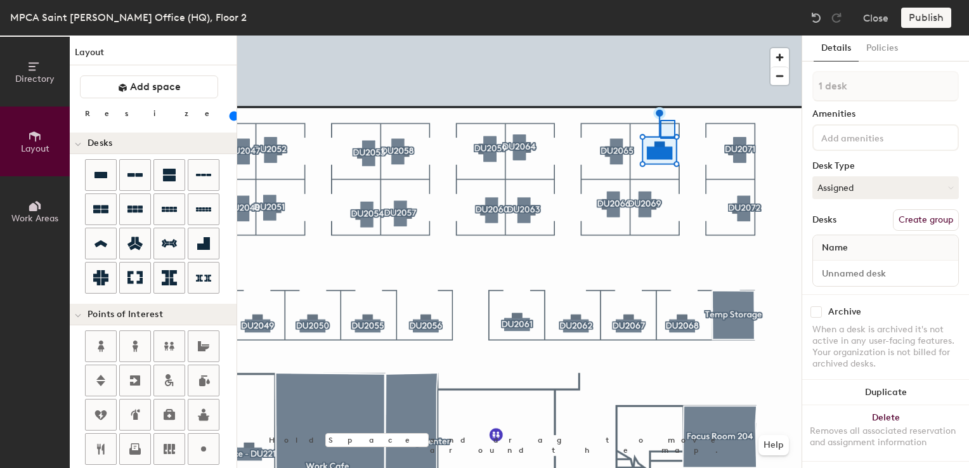
click at [675, 36] on div at bounding box center [519, 36] width 565 height 0
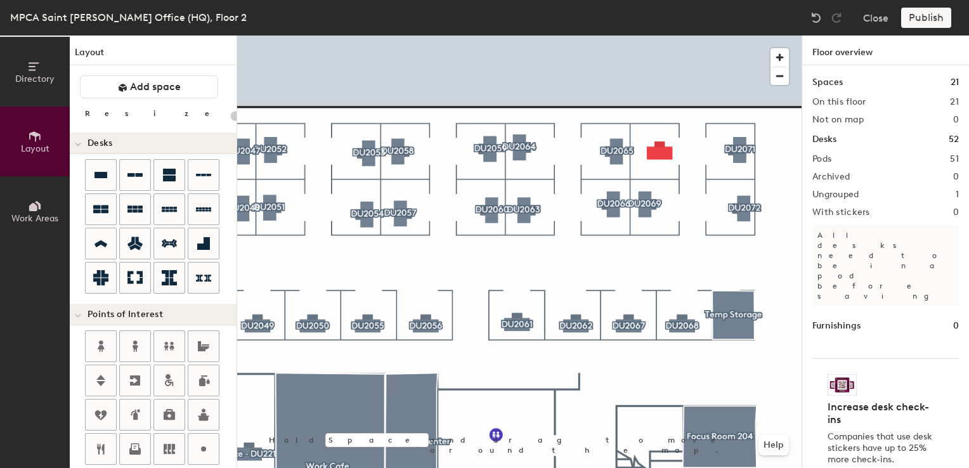
type input "100"
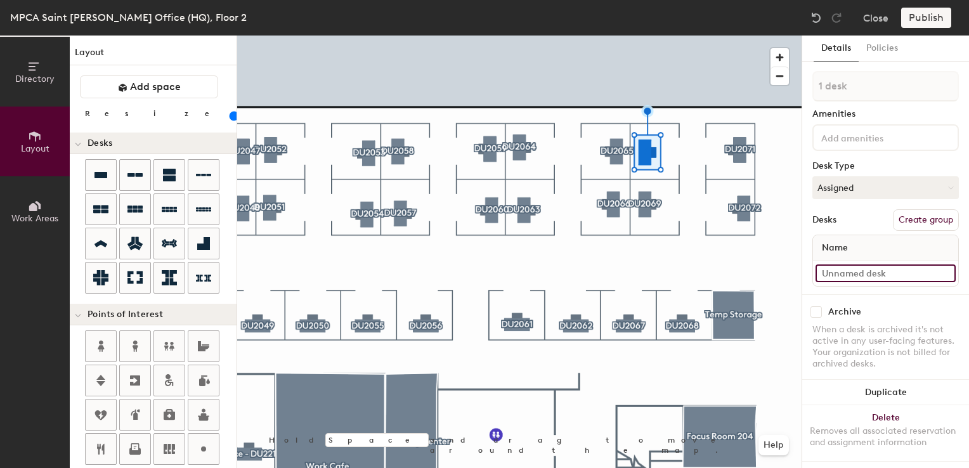
click at [846, 275] on input at bounding box center [886, 274] width 140 height 18
click at [843, 191] on button "Assigned" at bounding box center [886, 187] width 147 height 23
click at [832, 266] on div "Hoteled" at bounding box center [876, 265] width 127 height 19
click at [832, 268] on input at bounding box center [886, 274] width 140 height 18
type input "02WS070"
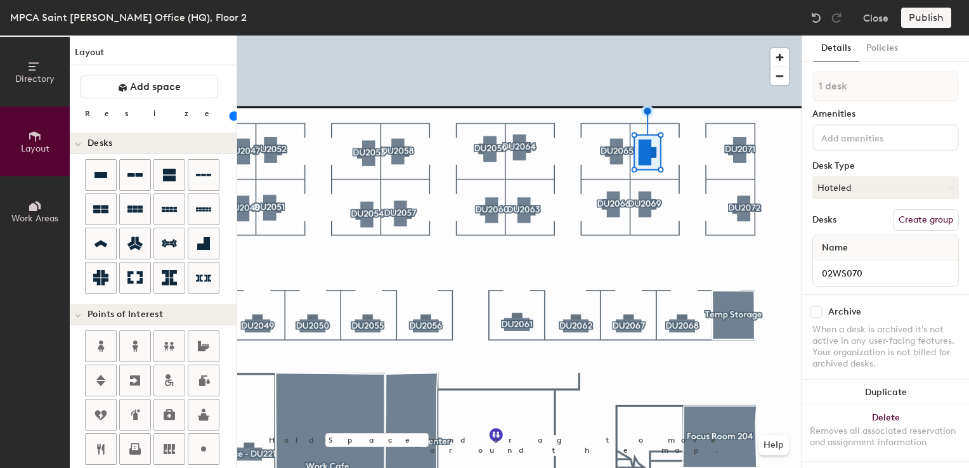
click at [917, 218] on button "Create group" at bounding box center [926, 220] width 66 height 22
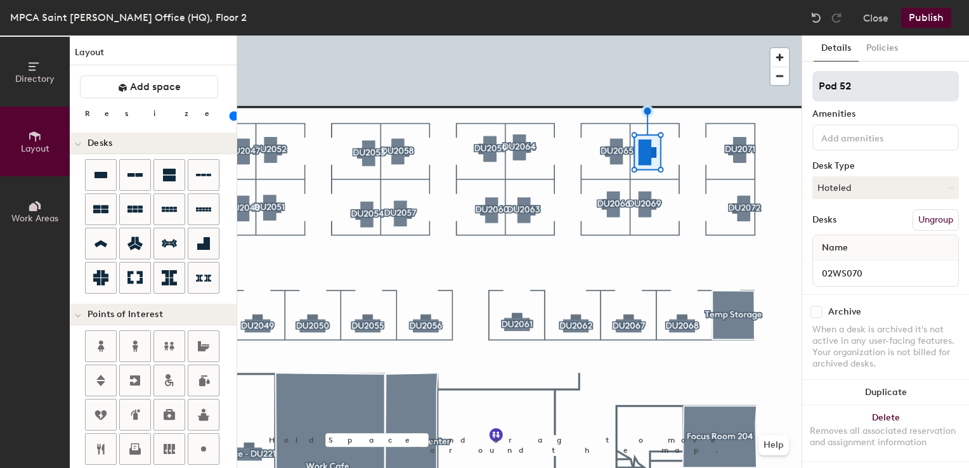
click at [718, 88] on div "Directory Layout Work Areas Layout Add space Resize Desks Points of Interest Fu…" at bounding box center [484, 252] width 969 height 433
type input "DU2070"
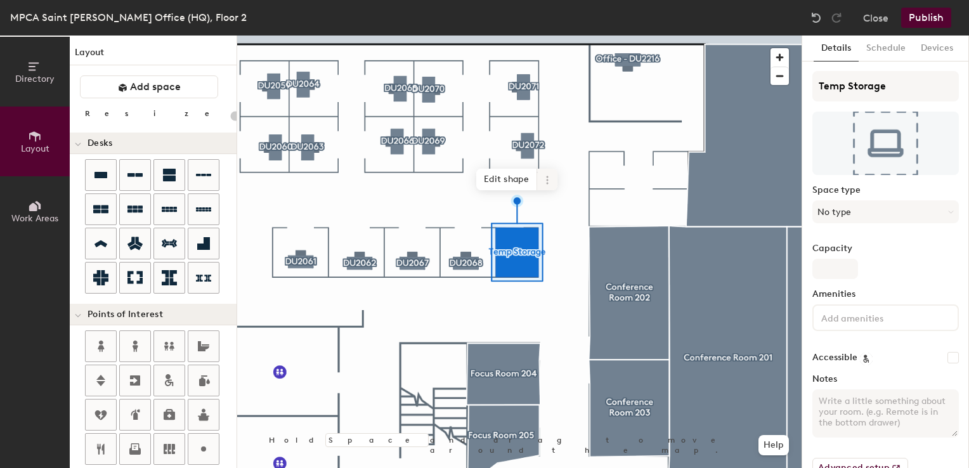
click at [549, 176] on icon at bounding box center [547, 180] width 10 height 10
type input "20"
click at [553, 252] on span "Delete" at bounding box center [593, 253] width 113 height 22
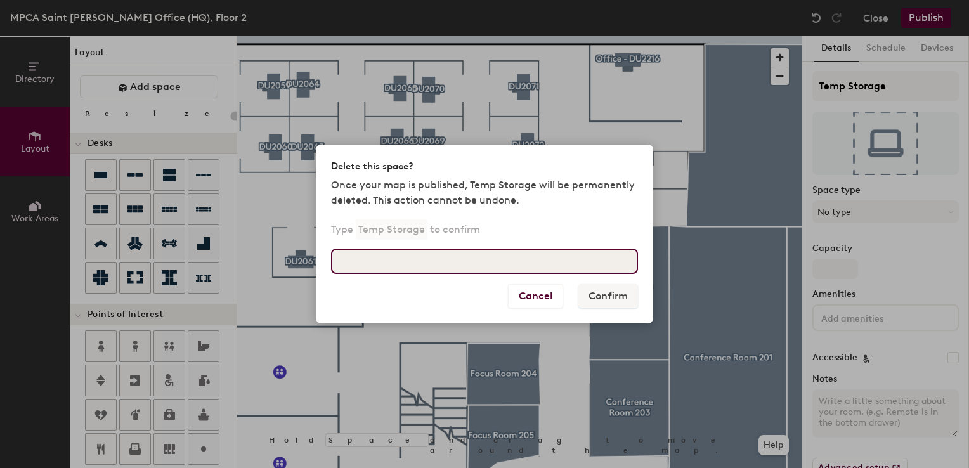
click at [433, 263] on input at bounding box center [484, 261] width 307 height 25
type input "Temp Storage"
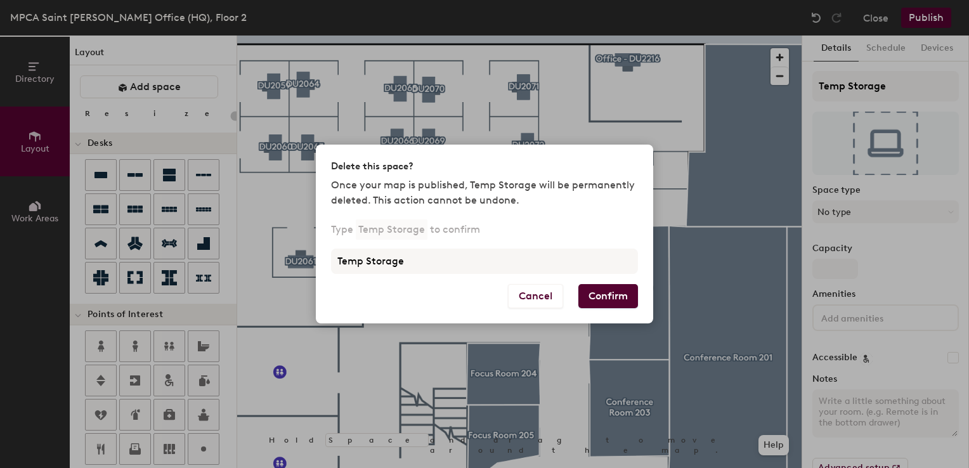
click at [614, 296] on button "Confirm" at bounding box center [608, 296] width 60 height 24
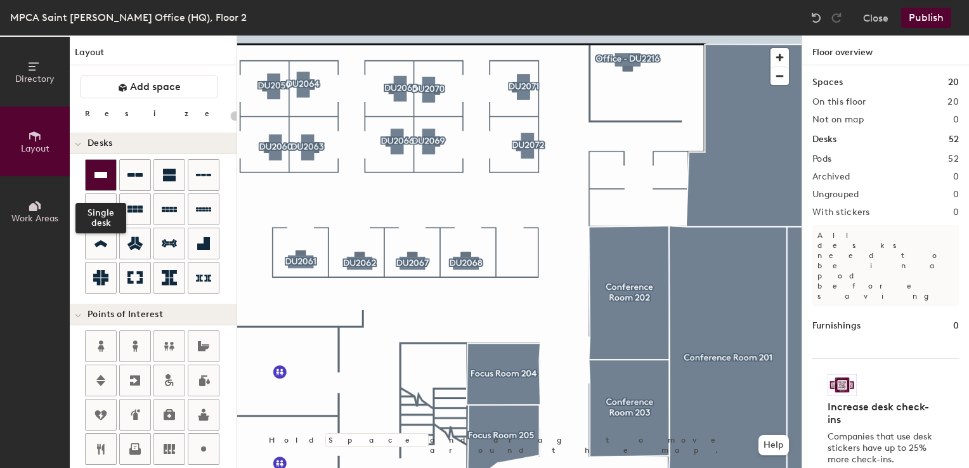
click at [112, 167] on div at bounding box center [101, 175] width 30 height 30
type input "100"
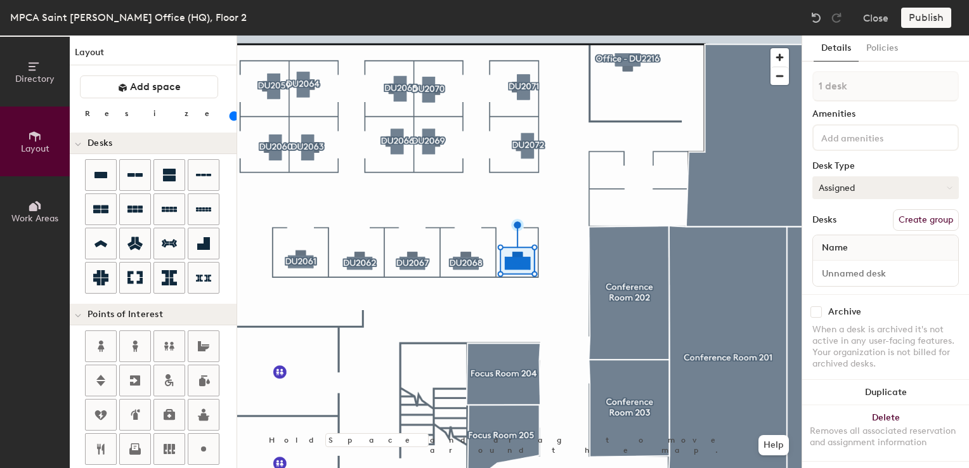
click at [835, 186] on button "Assigned" at bounding box center [886, 187] width 147 height 23
click at [835, 269] on div "Hoteled" at bounding box center [876, 265] width 127 height 19
click at [834, 273] on input at bounding box center [886, 274] width 140 height 18
type input "02WS073"
click at [922, 223] on button "Create group" at bounding box center [926, 220] width 66 height 22
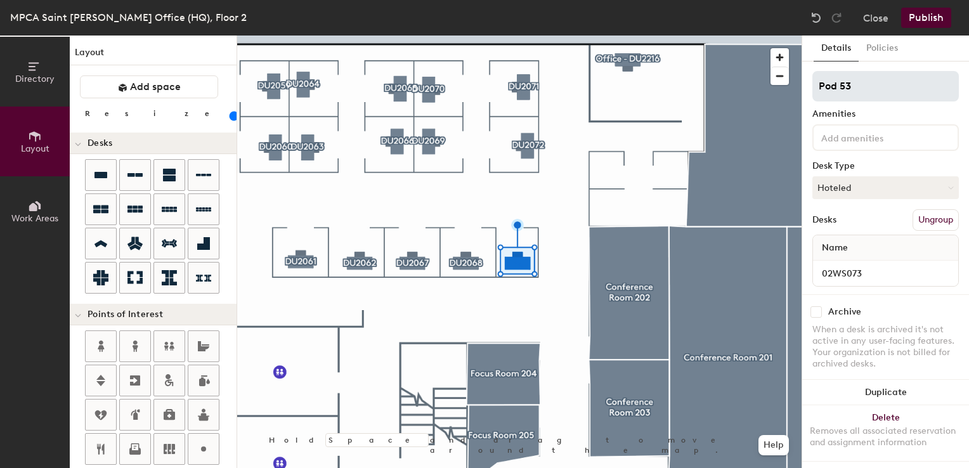
click at [768, 92] on div "Directory Layout Work Areas Layout Add space Resize Desks Points of Interest Fu…" at bounding box center [484, 252] width 969 height 433
type input "DU2073"
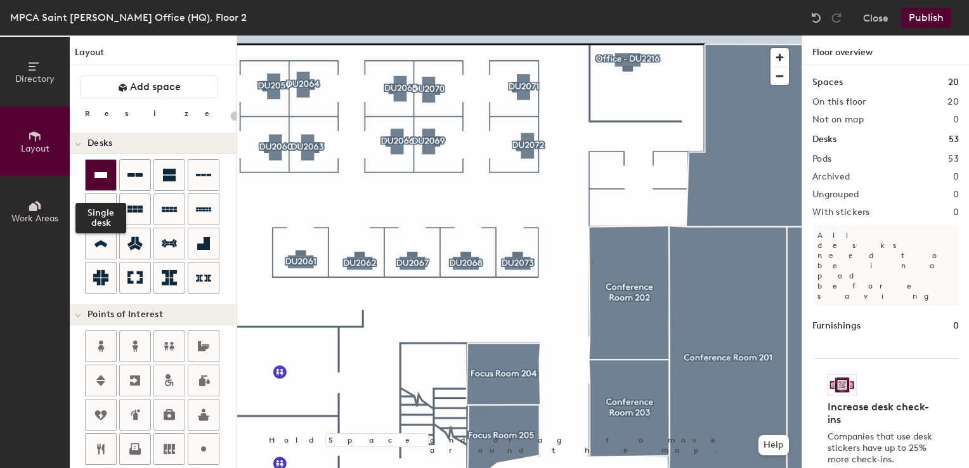
click at [98, 173] on icon at bounding box center [101, 175] width 13 height 6
click at [99, 175] on icon at bounding box center [101, 175] width 13 height 6
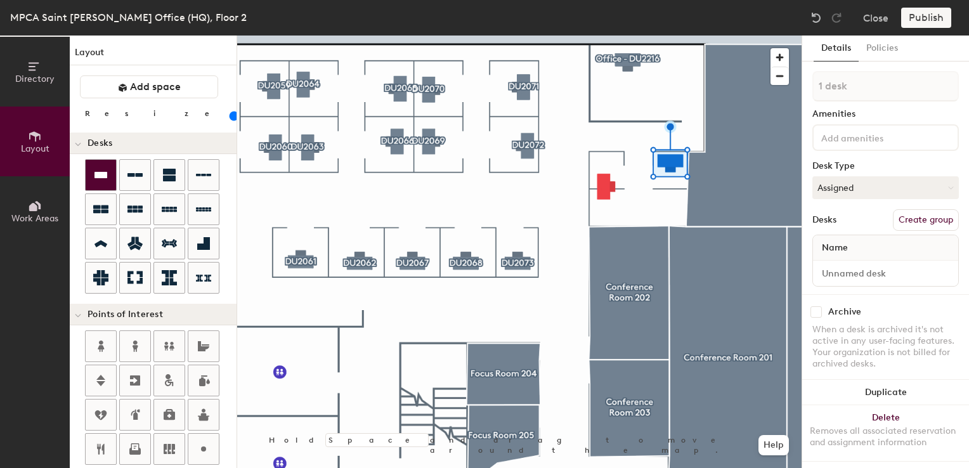
click at [103, 179] on icon at bounding box center [100, 174] width 15 height 15
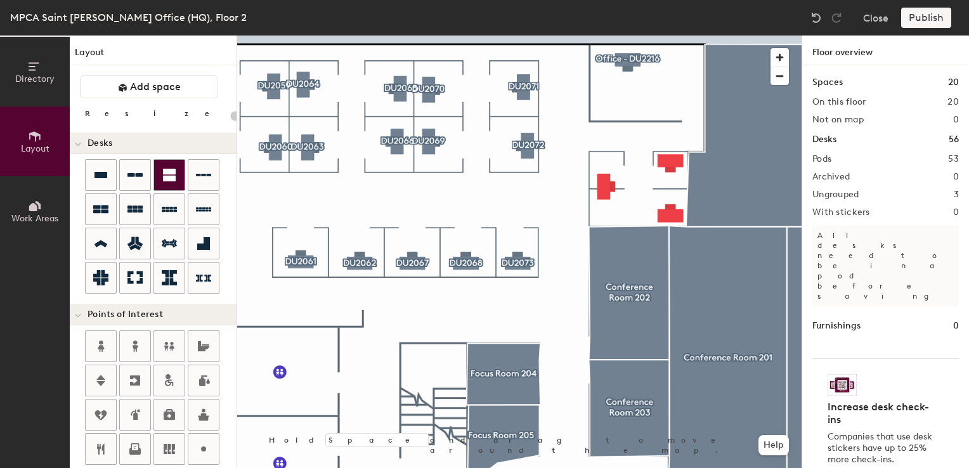
type input "100"
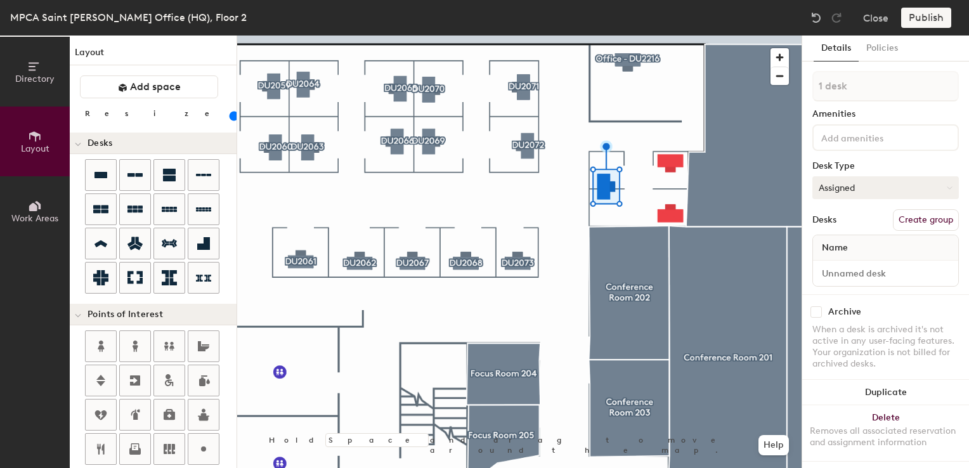
click at [880, 178] on button "Assigned" at bounding box center [886, 187] width 147 height 23
click at [836, 266] on div "Hoteled" at bounding box center [876, 265] width 127 height 19
click at [836, 268] on input at bounding box center [886, 274] width 140 height 18
type input "02WS074"
click at [893, 194] on button "Hoteled" at bounding box center [886, 187] width 147 height 23
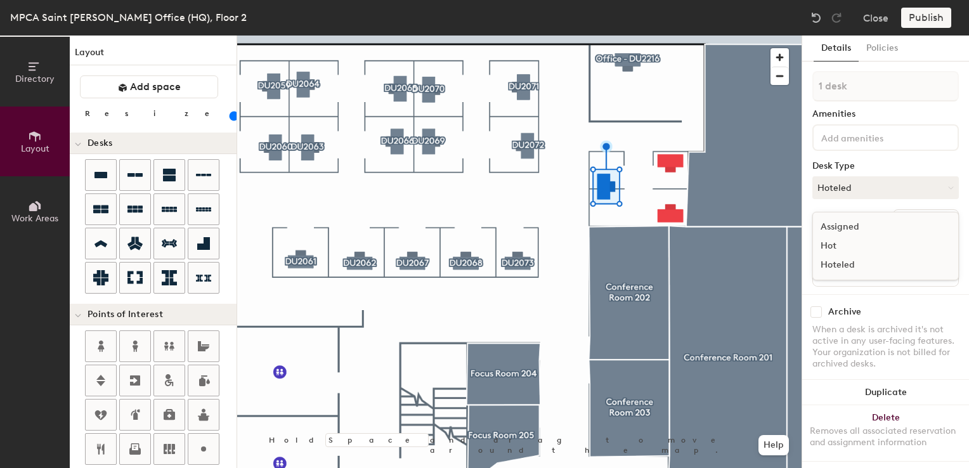
click at [854, 262] on div "Hoteled" at bounding box center [876, 265] width 127 height 19
click at [916, 216] on button "Create group" at bounding box center [926, 220] width 66 height 22
click at [786, 91] on div "Directory Layout Work Areas Layout Add space Resize Desks Points of Interest Fu…" at bounding box center [484, 252] width 969 height 433
type input "DU2074"
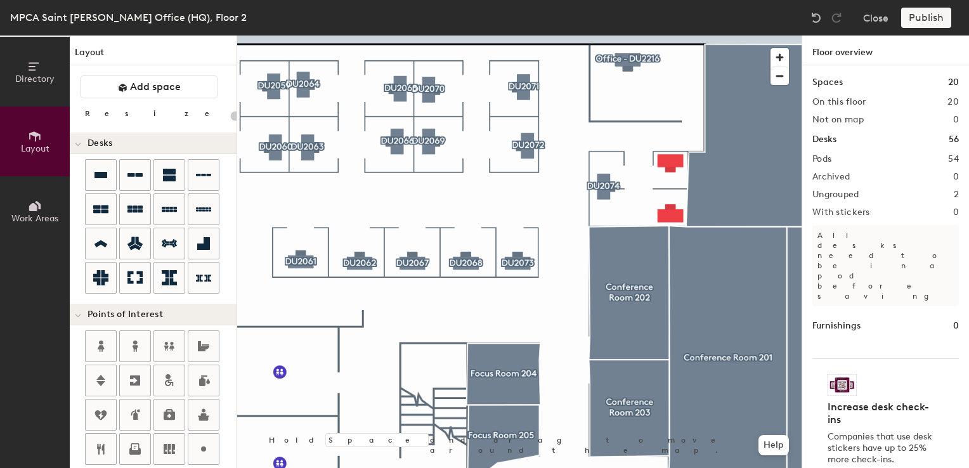
type input "100"
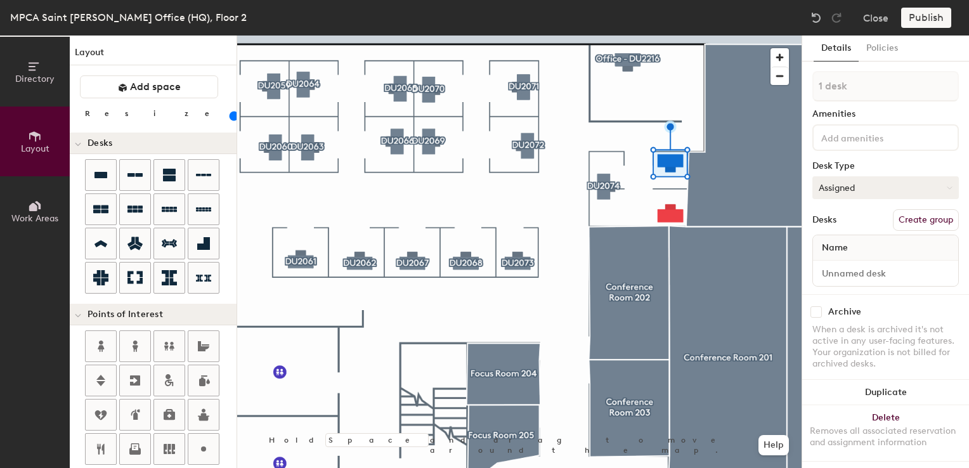
click at [832, 179] on button "Assigned" at bounding box center [886, 187] width 147 height 23
click at [833, 268] on div "Hoteled" at bounding box center [876, 265] width 127 height 19
click at [833, 268] on input at bounding box center [886, 274] width 140 height 18
type input "02WS076"
click at [918, 220] on button "Create group" at bounding box center [926, 220] width 66 height 22
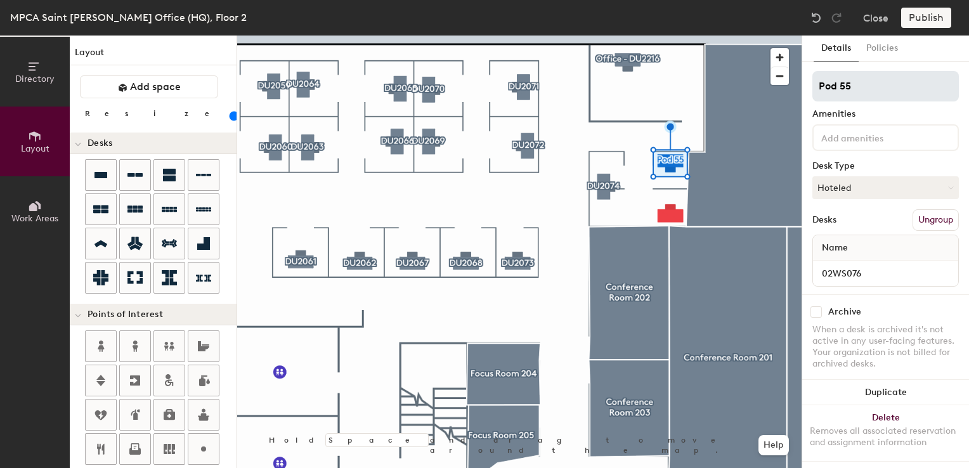
click at [737, 88] on div "Directory Layout Work Areas Layout Add space Resize Desks Points of Interest Fu…" at bounding box center [484, 252] width 969 height 433
type input "DU2076"
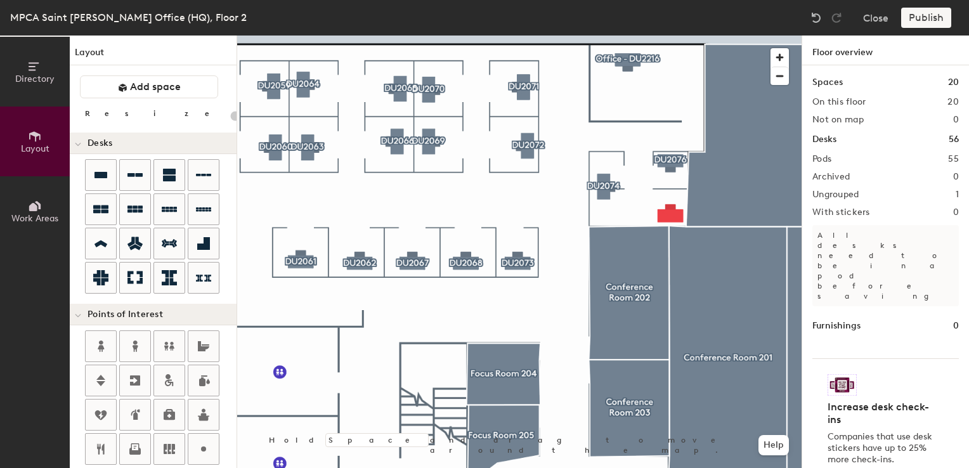
type input "100"
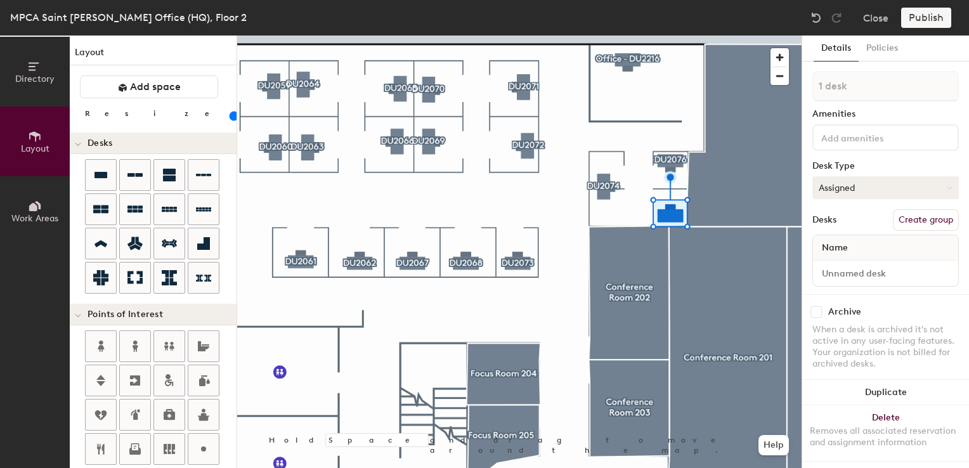
click at [891, 191] on button "Assigned" at bounding box center [886, 187] width 147 height 23
click at [853, 265] on div "Hoteled" at bounding box center [876, 265] width 127 height 19
click at [852, 278] on input at bounding box center [886, 274] width 140 height 18
type input "02WS077"
click at [911, 219] on button "Create group" at bounding box center [926, 220] width 66 height 22
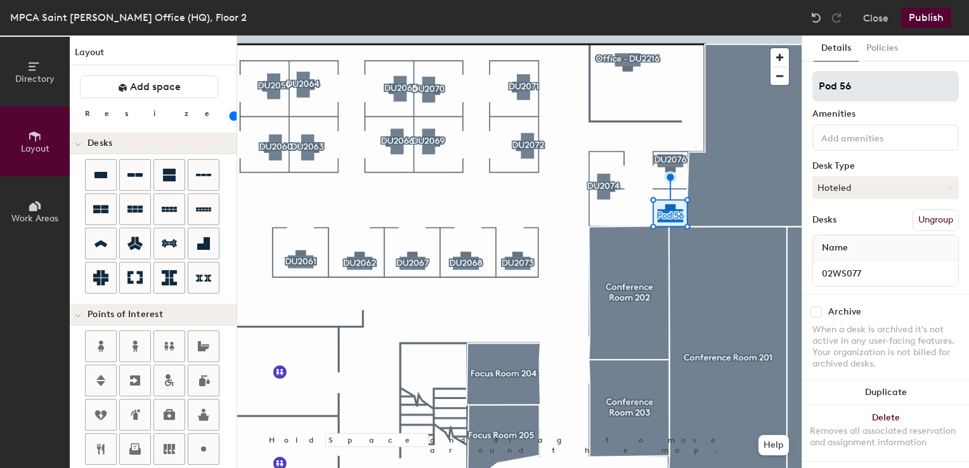
click at [735, 89] on div "Directory Layout Work Areas Layout Add space Resize Desks Points of Interest Fu…" at bounding box center [484, 252] width 969 height 433
type input "DU2077"
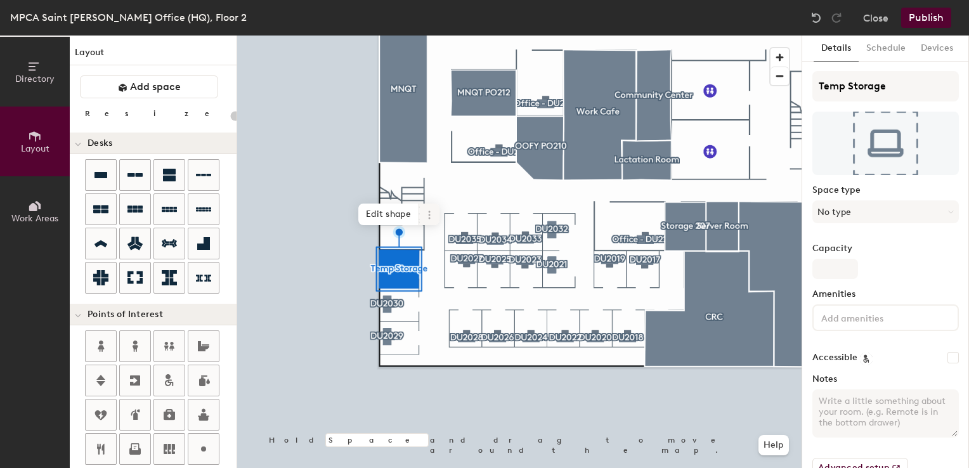
click at [426, 218] on icon at bounding box center [429, 215] width 10 height 10
type input "20"
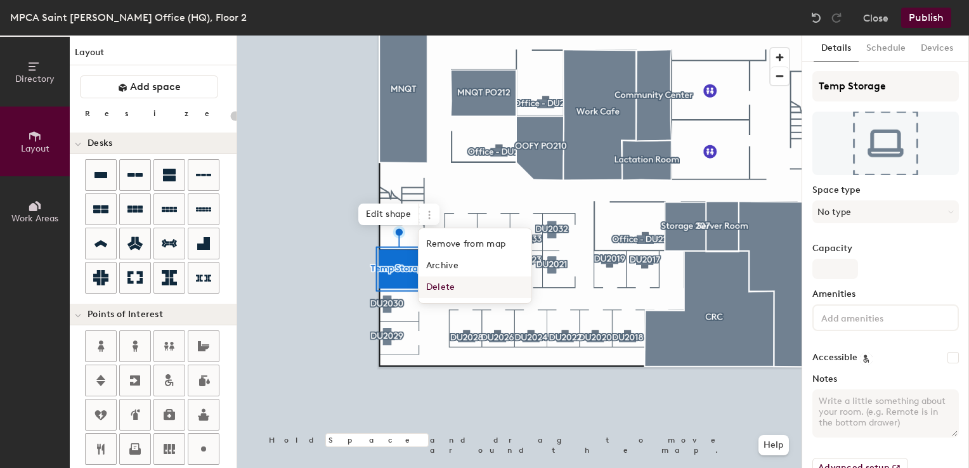
click at [439, 289] on span "Delete" at bounding box center [475, 288] width 113 height 22
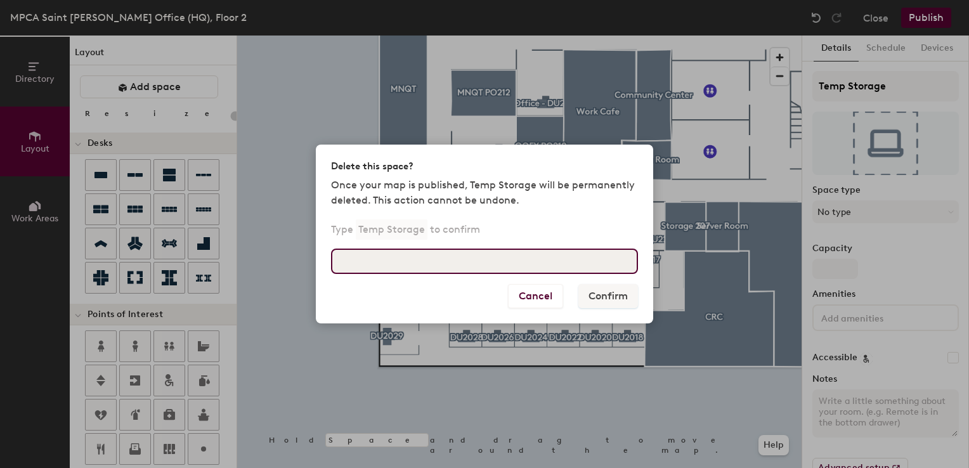
click at [417, 261] on input at bounding box center [484, 261] width 307 height 25
type input "Temp Storage"
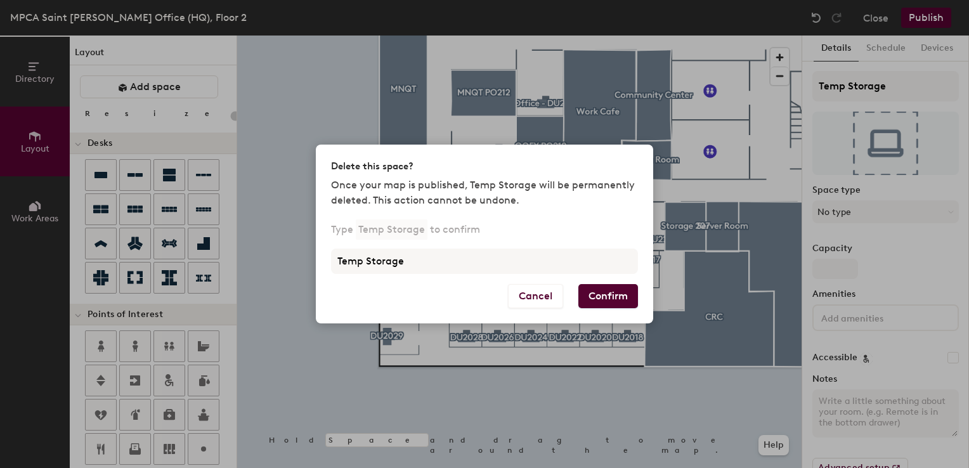
click at [589, 299] on button "Confirm" at bounding box center [608, 296] width 60 height 24
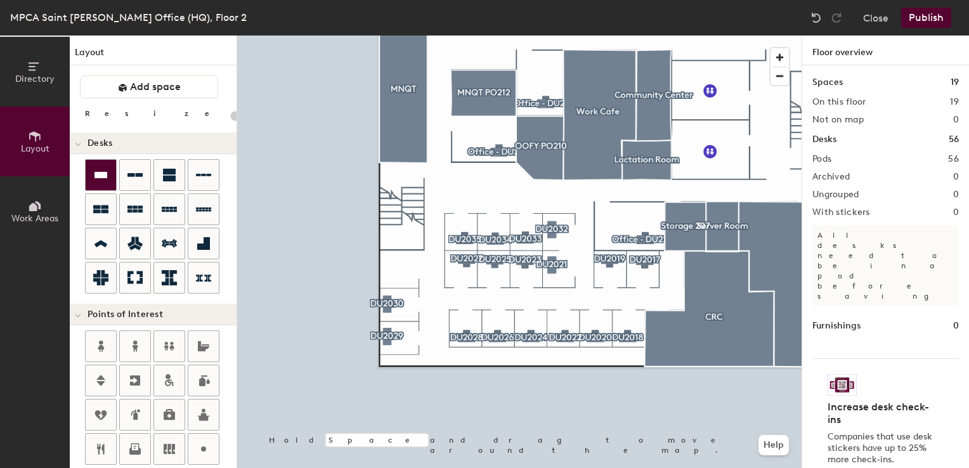
click at [98, 170] on icon at bounding box center [100, 174] width 15 height 15
type input "100"
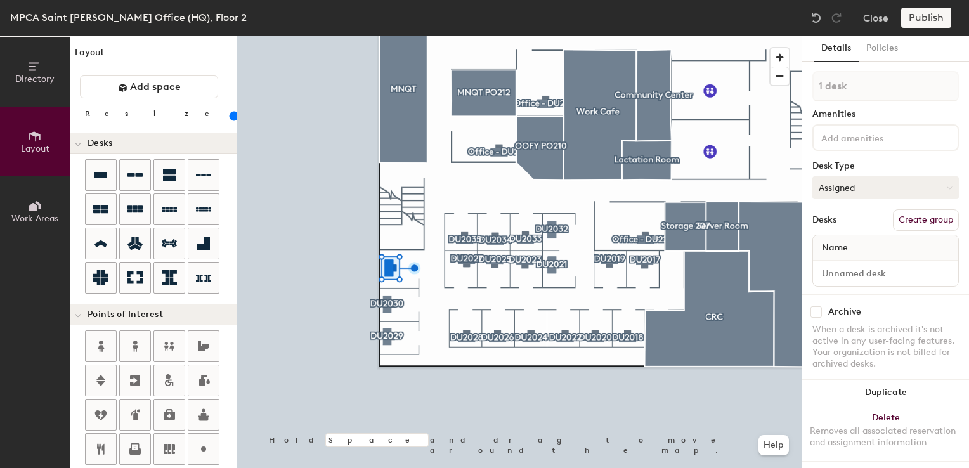
click at [832, 180] on button "Assigned" at bounding box center [886, 187] width 147 height 23
click at [832, 263] on div "Hoteled" at bounding box center [876, 265] width 127 height 19
click at [832, 277] on input at bounding box center [886, 274] width 140 height 18
type input "02WS031"
click at [912, 219] on button "Create group" at bounding box center [926, 220] width 66 height 22
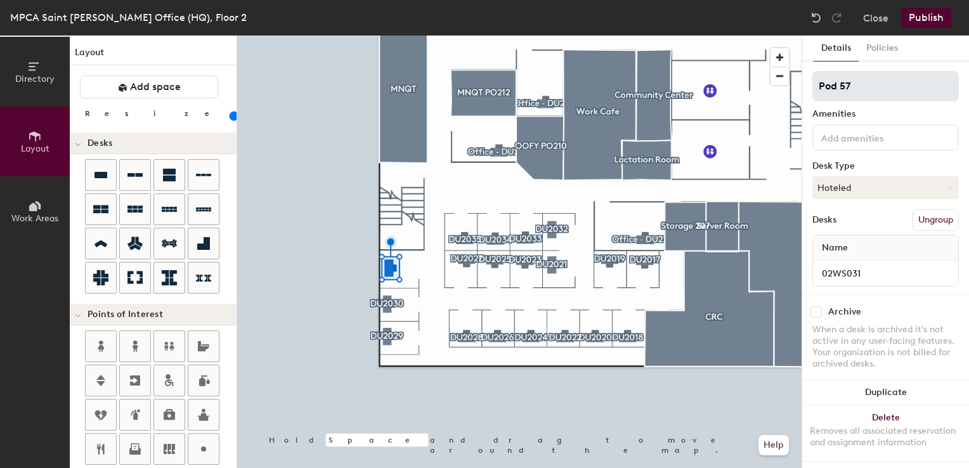
click at [731, 81] on div "Directory Layout Work Areas Layout Add space Resize Desks Points of Interest Fu…" at bounding box center [484, 252] width 969 height 433
type input "DU2031"
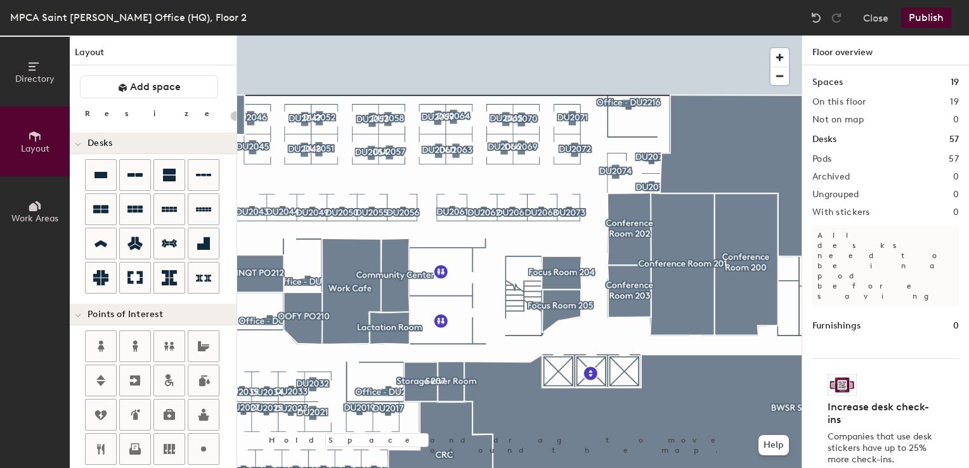
click at [917, 24] on button "Publish" at bounding box center [926, 18] width 50 height 20
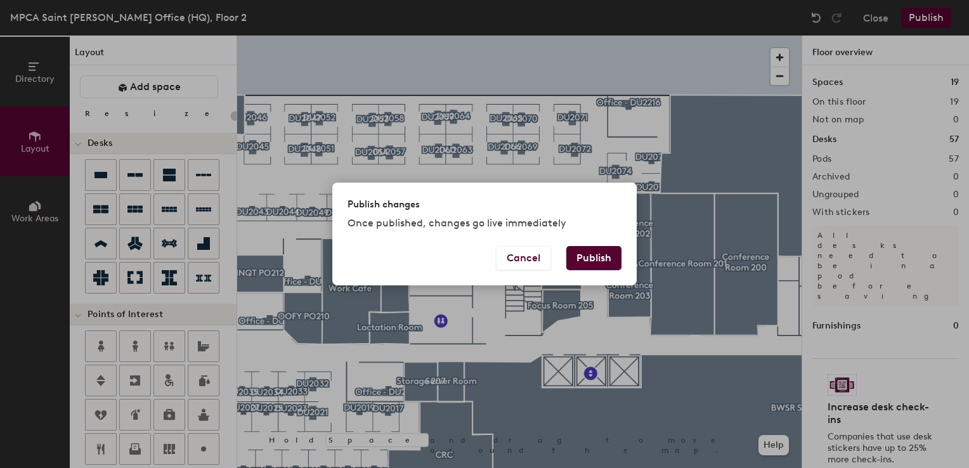
click at [603, 271] on div "Cancel Publish" at bounding box center [484, 265] width 304 height 39
click at [603, 265] on button "Publish" at bounding box center [593, 258] width 55 height 24
type input "20"
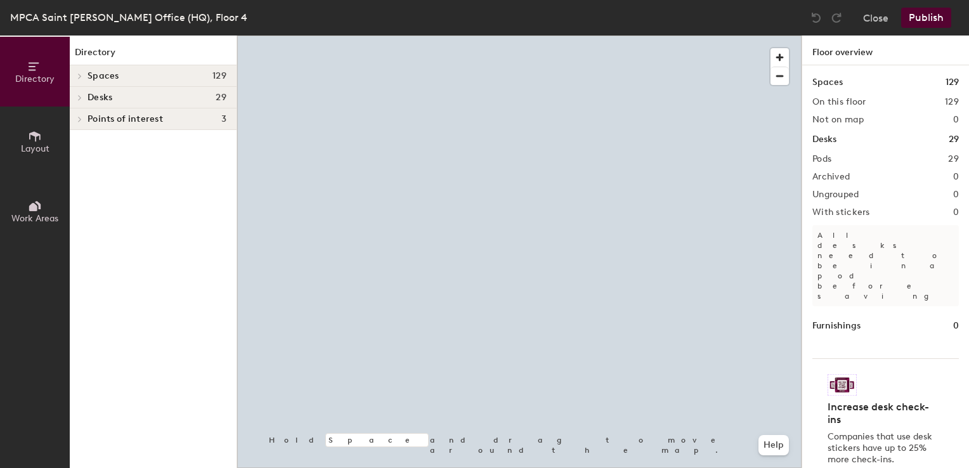
click at [825, 467] on html "Skip navigation Schedule Office People Analytics Visits Deliveries Services Man…" at bounding box center [484, 234] width 969 height 468
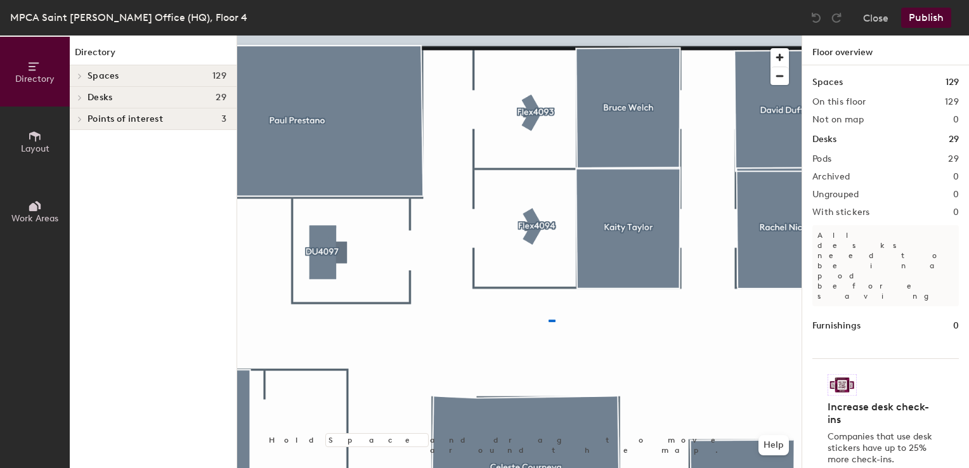
click at [549, 36] on div at bounding box center [519, 36] width 565 height 0
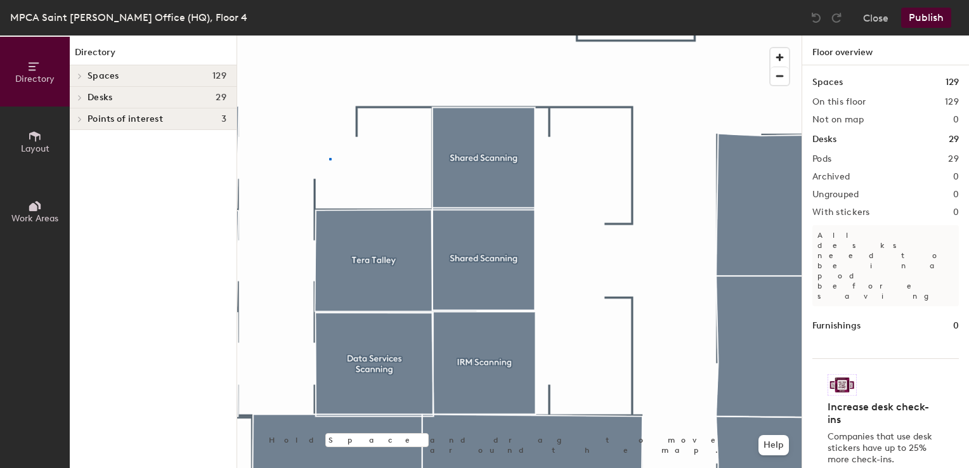
click at [329, 36] on div at bounding box center [519, 36] width 565 height 0
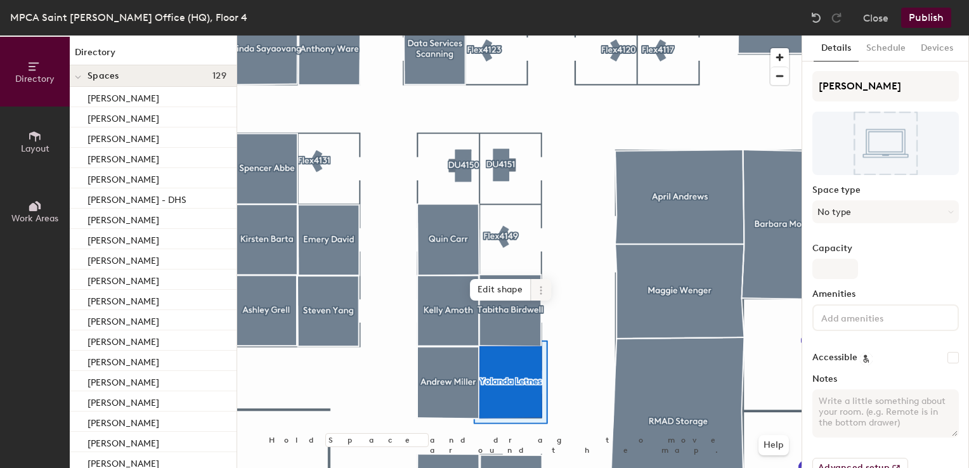
click at [533, 284] on span at bounding box center [541, 290] width 20 height 22
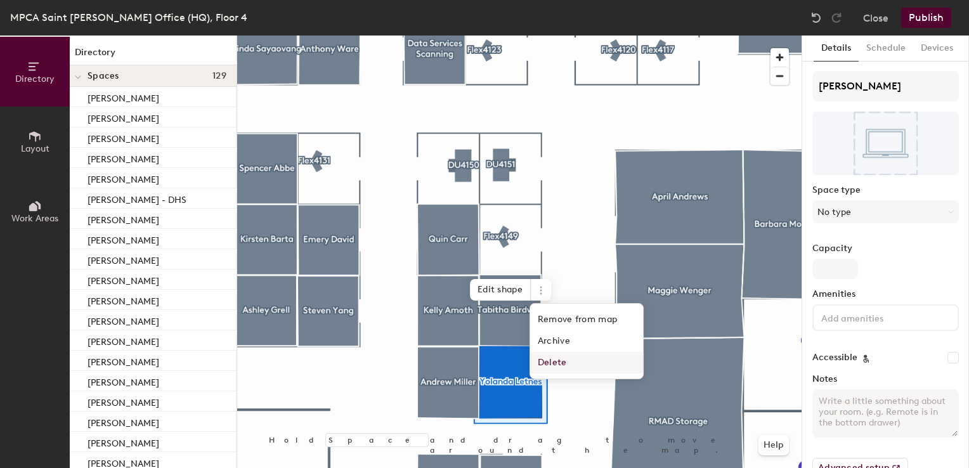
click at [547, 364] on span "Delete" at bounding box center [586, 363] width 113 height 22
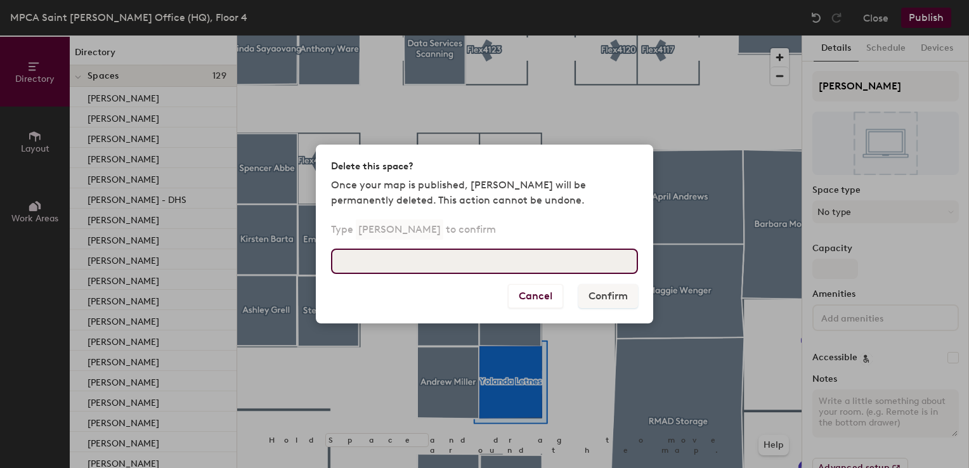
click at [443, 250] on input at bounding box center [484, 261] width 307 height 25
type input "Yolanda Letnes"
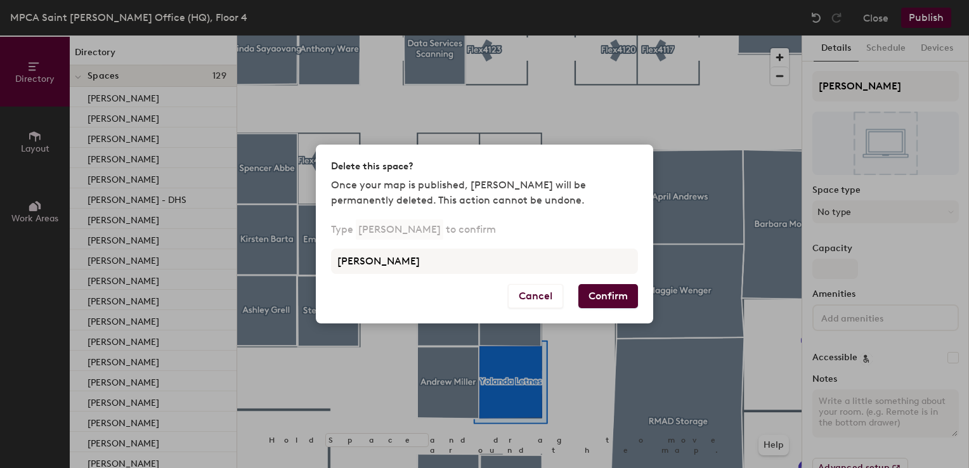
click at [600, 293] on button "Confirm" at bounding box center [608, 296] width 60 height 24
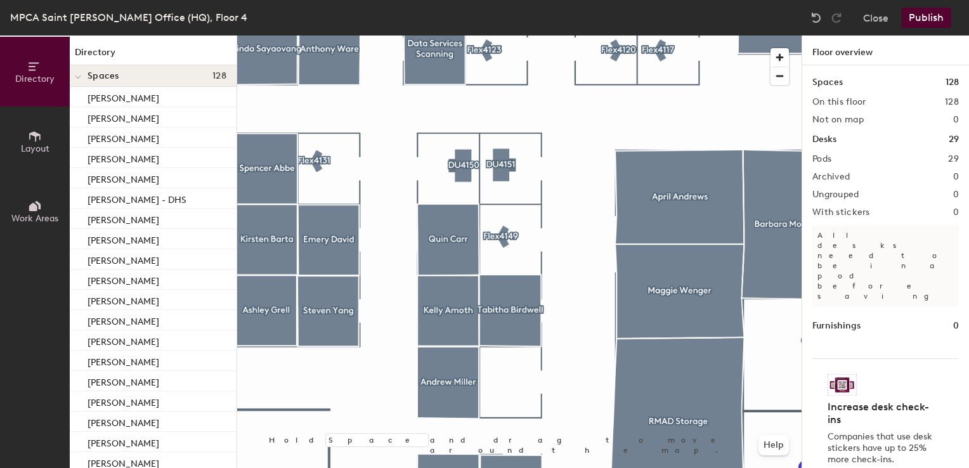
click at [20, 134] on button "Layout" at bounding box center [35, 142] width 70 height 70
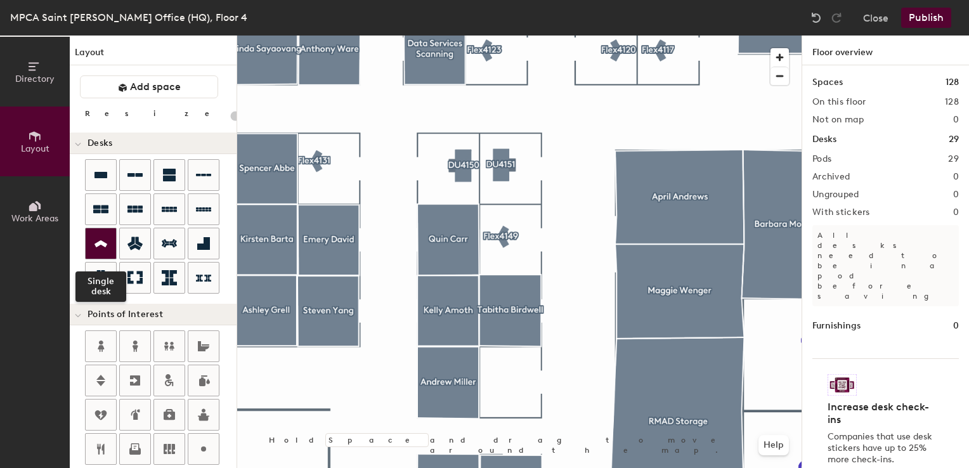
click at [89, 235] on div at bounding box center [101, 243] width 30 height 30
type input "40"
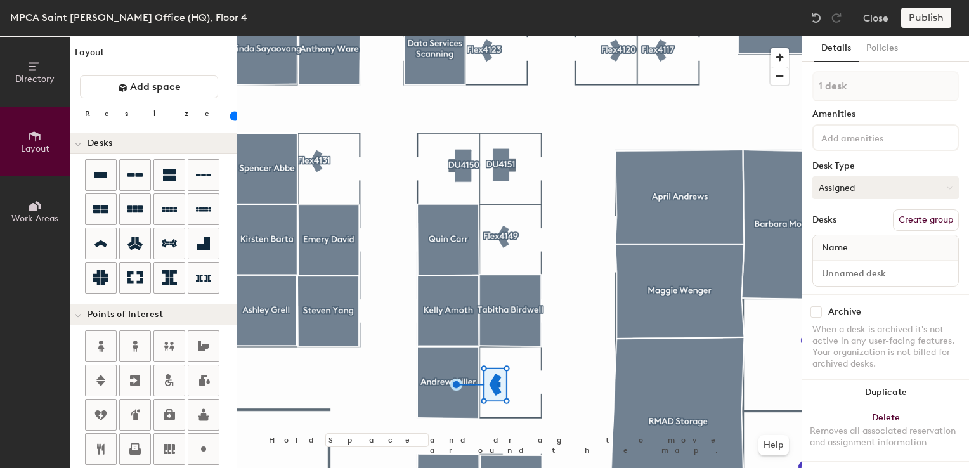
click at [833, 176] on button "Assigned" at bounding box center [886, 187] width 147 height 23
click at [833, 241] on div "Hot" at bounding box center [876, 246] width 127 height 19
click at [840, 277] on input at bounding box center [886, 274] width 140 height 18
type input "04WS145"
click at [902, 218] on button "Create group" at bounding box center [926, 220] width 66 height 22
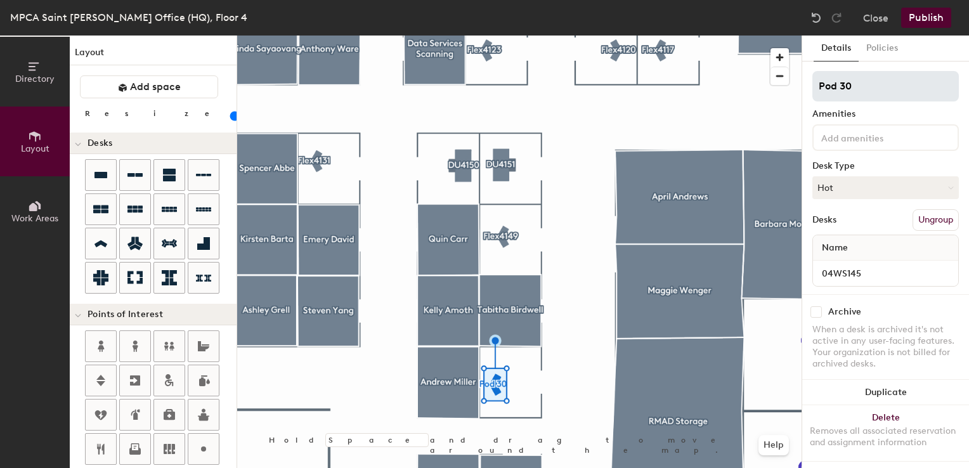
click at [762, 83] on div "Directory Layout Work Areas Layout Add space Resize Desks Points of Interest Fu…" at bounding box center [484, 252] width 969 height 433
type input "Flex4145"
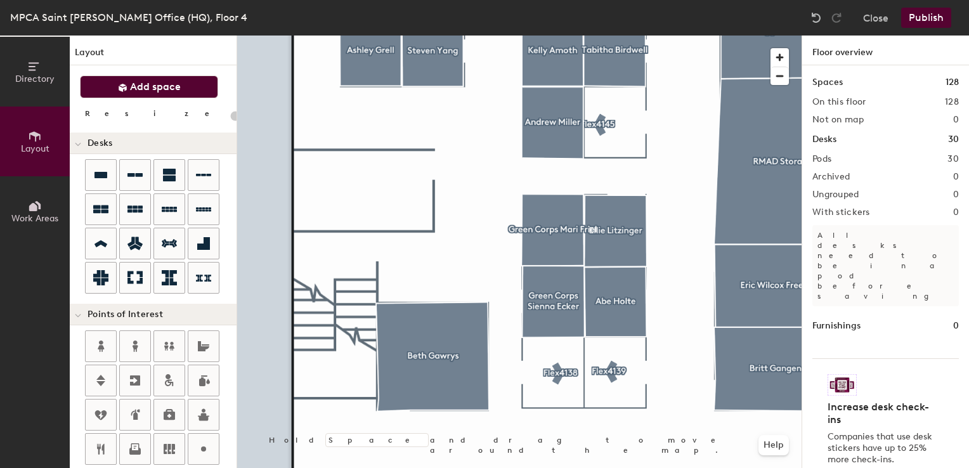
click at [116, 88] on button "Add space" at bounding box center [149, 86] width 138 height 23
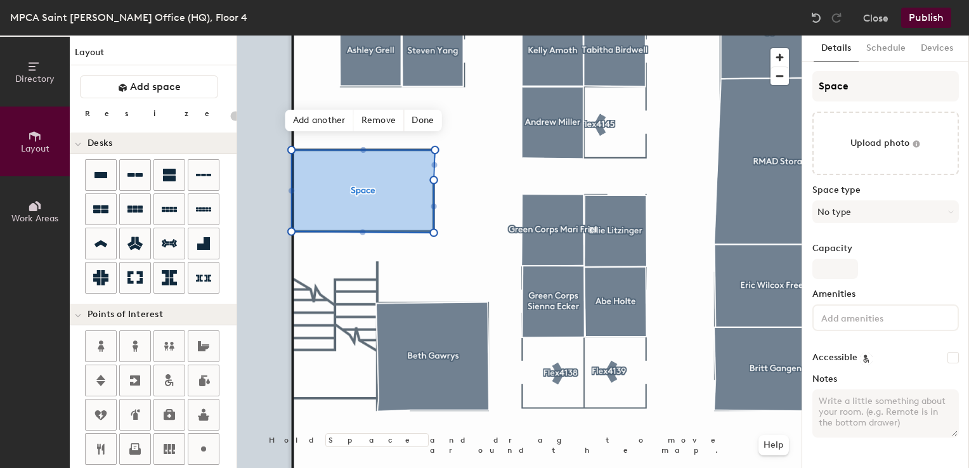
type input "20"
click at [827, 86] on input "Space" at bounding box center [886, 86] width 147 height 30
type input "SU"
type input "20"
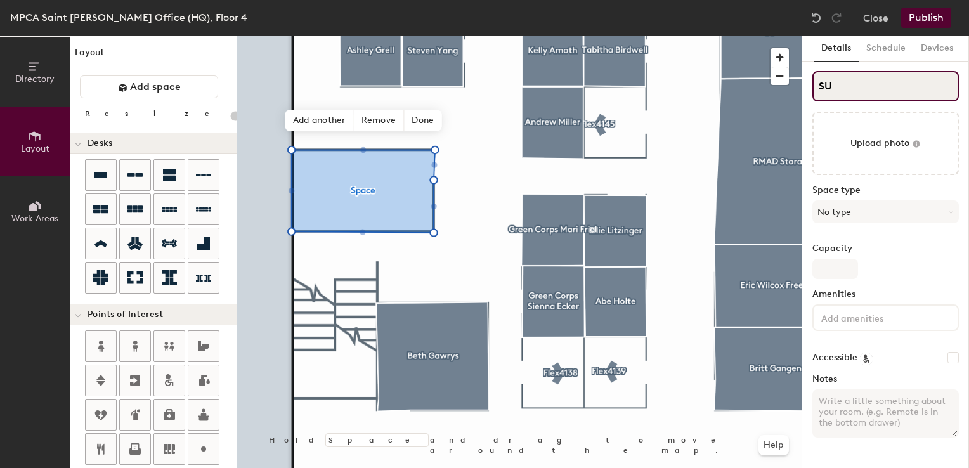
type input "S"
type input "20"
type input "Su"
type input "20"
type input "Suz"
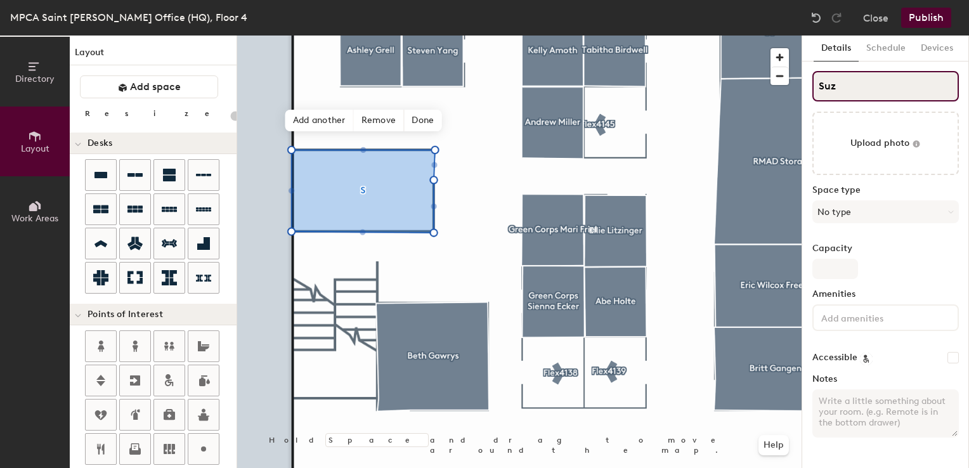
type input "20"
type input "Suza"
type input "20"
type input "Suzanne"
type input "20"
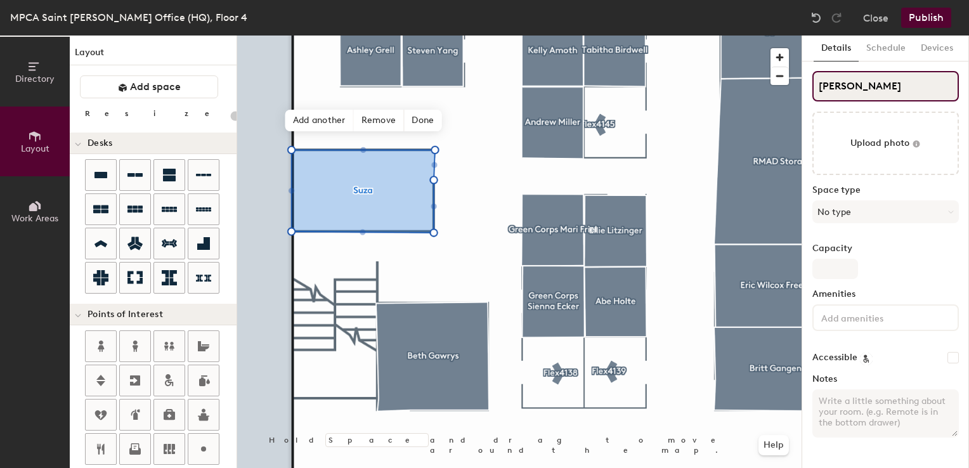
type input "Suzanne B"
type input "20"
type input "Suzanne Bau"
type input "20"
type input "Suzanne Baum"
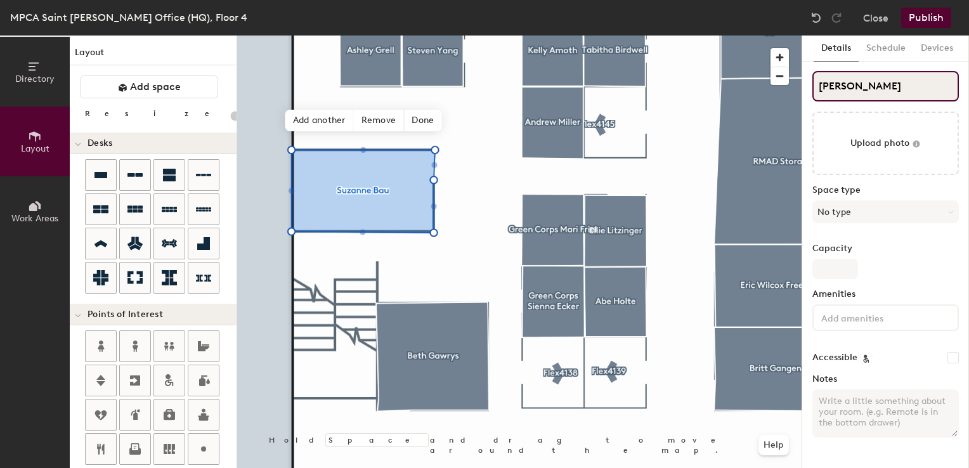
type input "20"
type input "Suzanne Bauma"
type input "20"
type input "Suzanne Baumann"
type input "20"
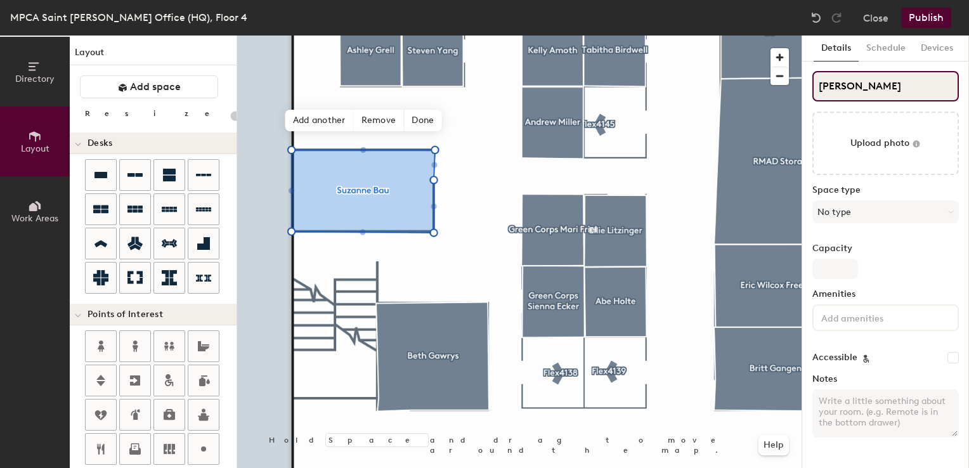
type input "Suzanne Baumann"
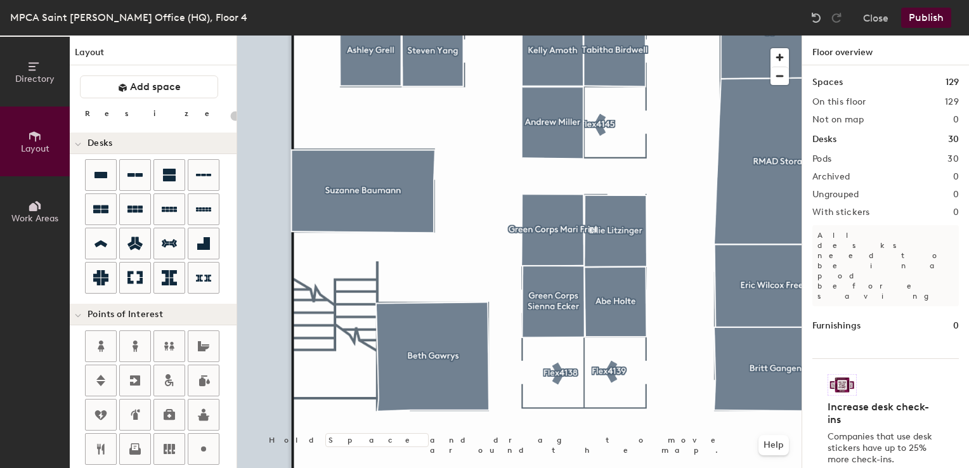
type input "20"
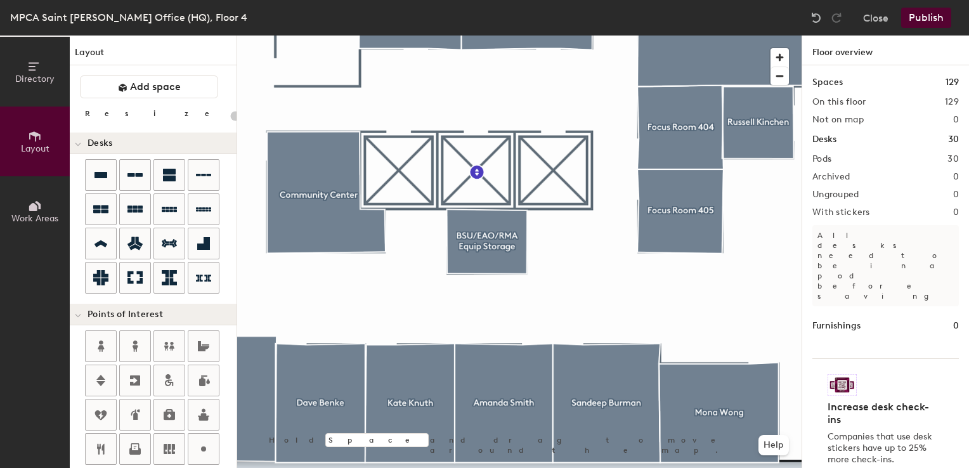
click at [132, 293] on div "Directory Layout Work Areas Layout Add space Resize Desks Points of Interest Fu…" at bounding box center [484, 252] width 969 height 433
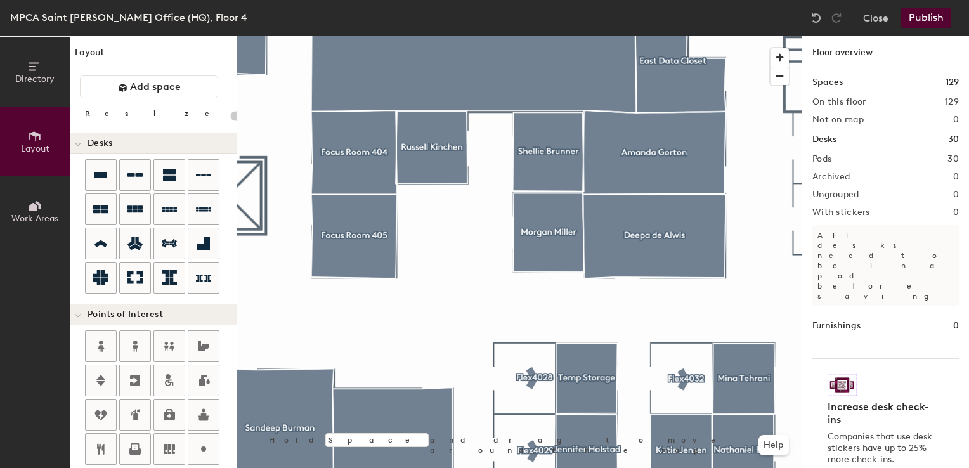
click at [467, 36] on div at bounding box center [519, 36] width 565 height 0
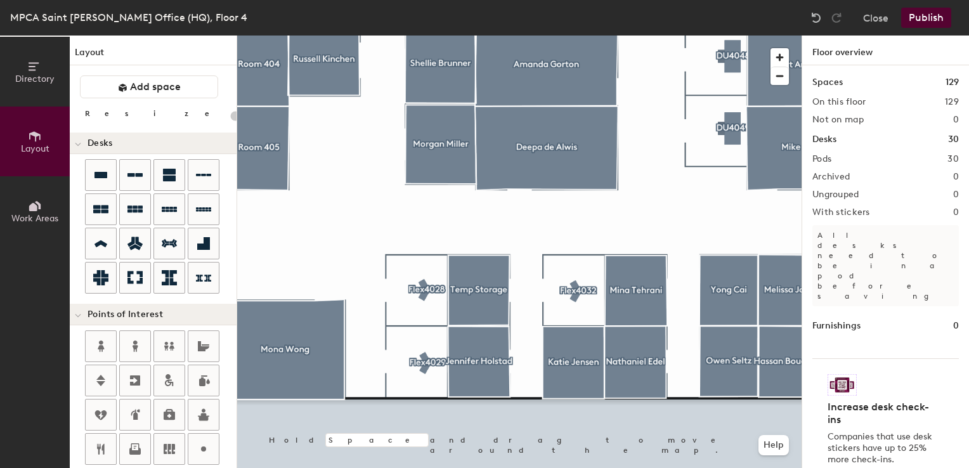
click at [688, 36] on div at bounding box center [519, 36] width 565 height 0
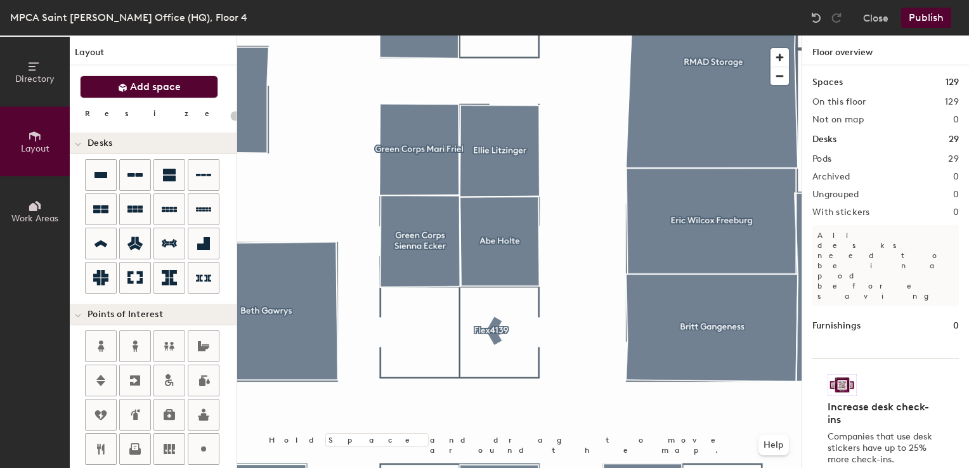
click at [130, 81] on span "Add space" at bounding box center [155, 87] width 51 height 13
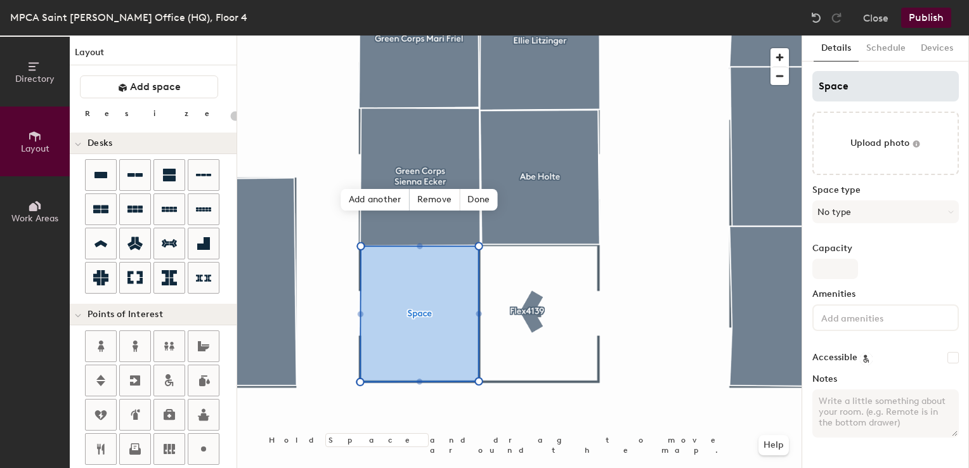
type input "20"
click at [768, 88] on div "Directory Layout Work Areas Layout Add space Resize Desks Points of Interest Fu…" at bounding box center [484, 252] width 969 height 433
type input "G"
type input "20"
type input "Gr"
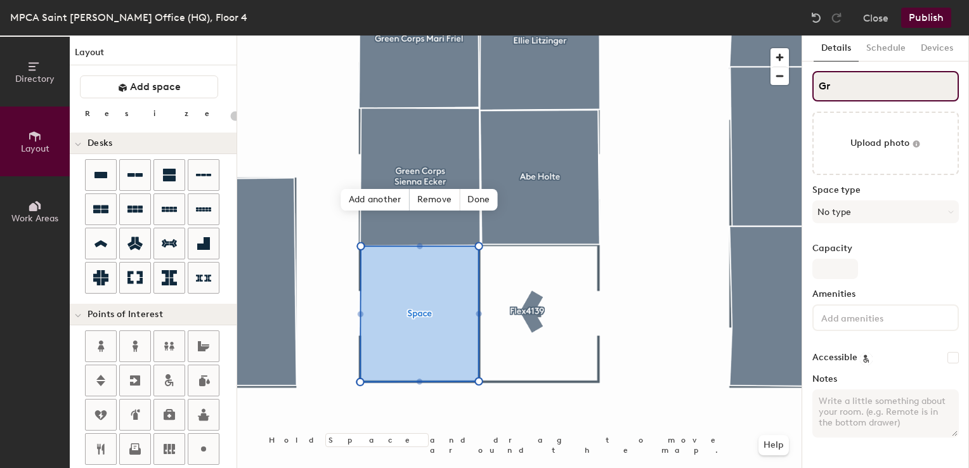
type input "20"
type input "Green"
type input "20"
type input "Green C"
type input "20"
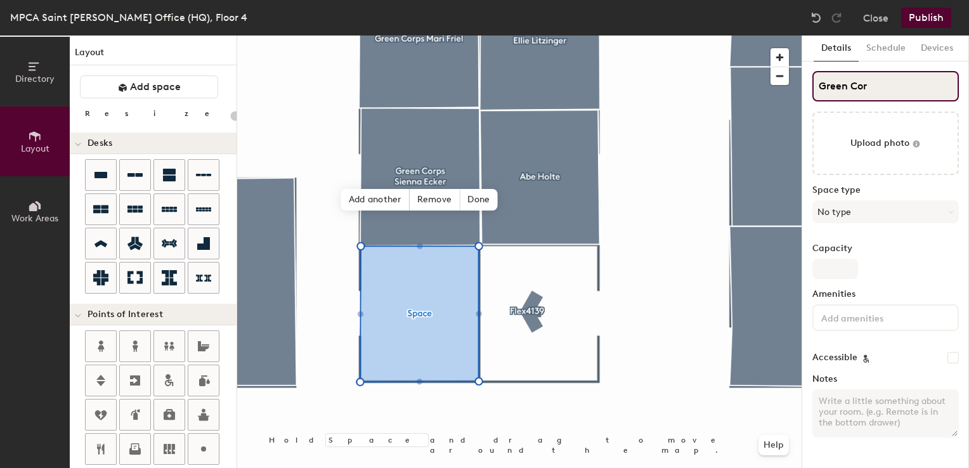
type input "Green Corp"
type input "20"
type input "Green Corps"
type input "20"
type input "Green Corps S"
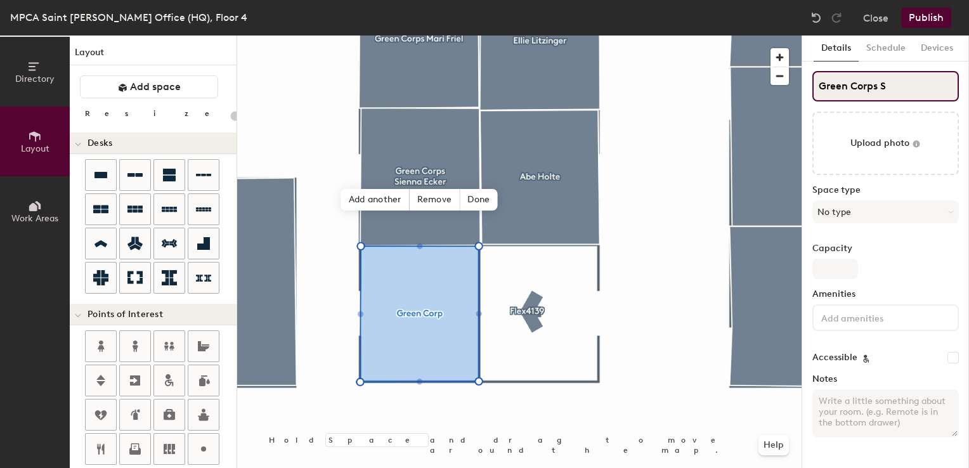
type input "20"
type input "Green Corps Space"
type input "20"
type input "Green Corps Spac"
type input "20"
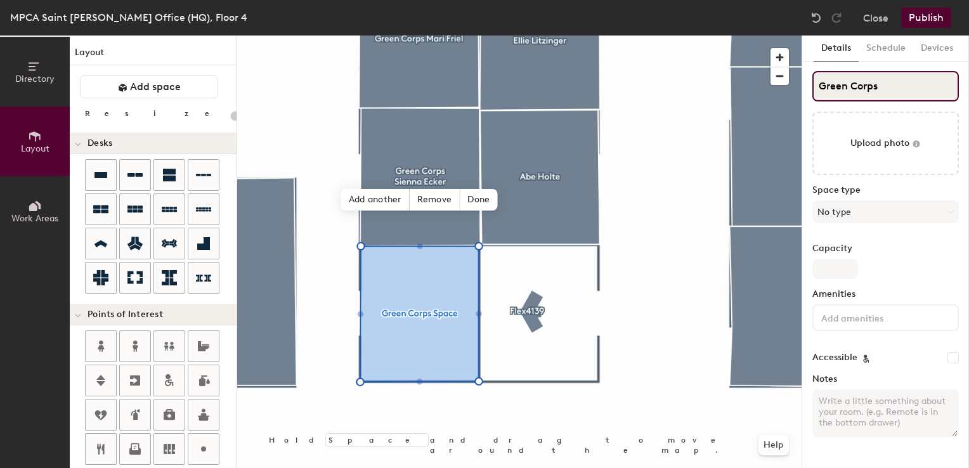
type input "Green Corps"
type input "20"
type input "Green Corps"
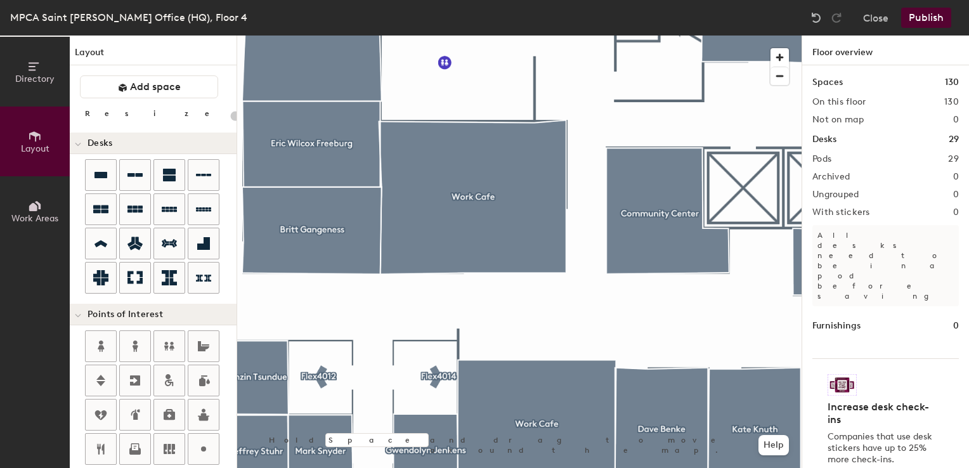
click at [929, 22] on button "Publish" at bounding box center [926, 18] width 50 height 20
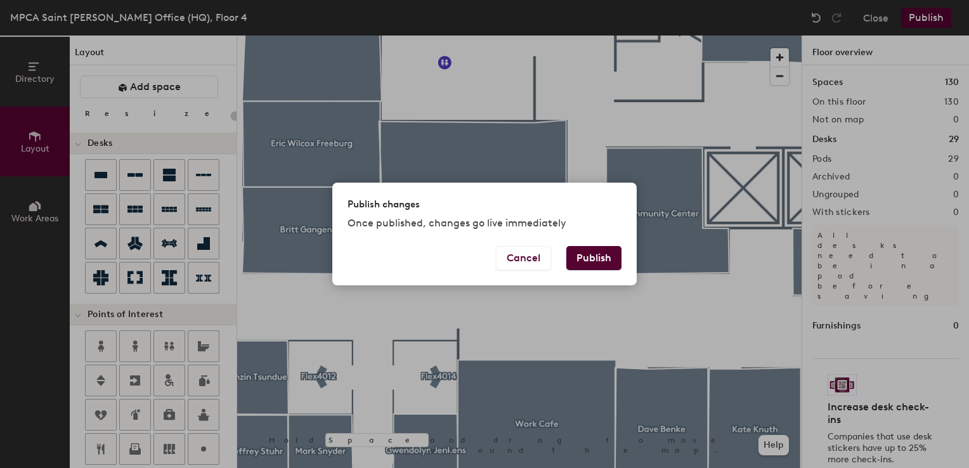
click at [583, 258] on button "Publish" at bounding box center [593, 258] width 55 height 24
type input "20"
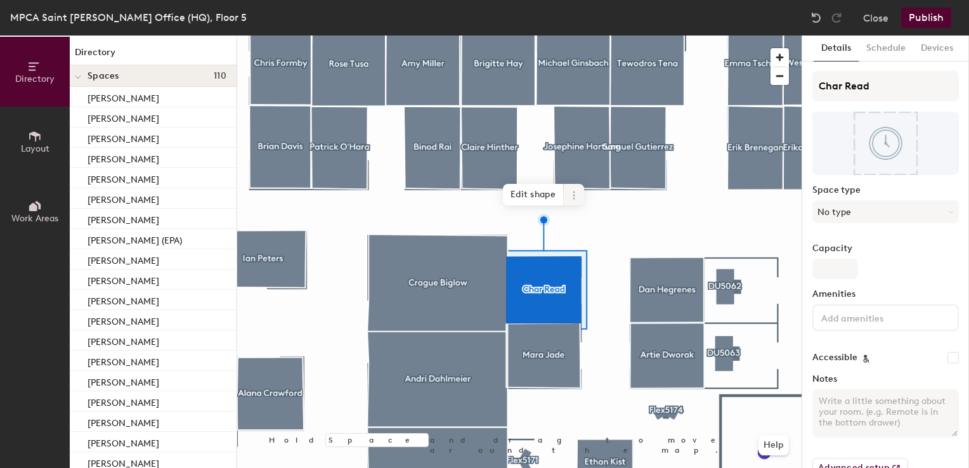
click at [574, 193] on icon at bounding box center [574, 195] width 10 height 10
click at [585, 266] on span "Delete" at bounding box center [619, 268] width 113 height 22
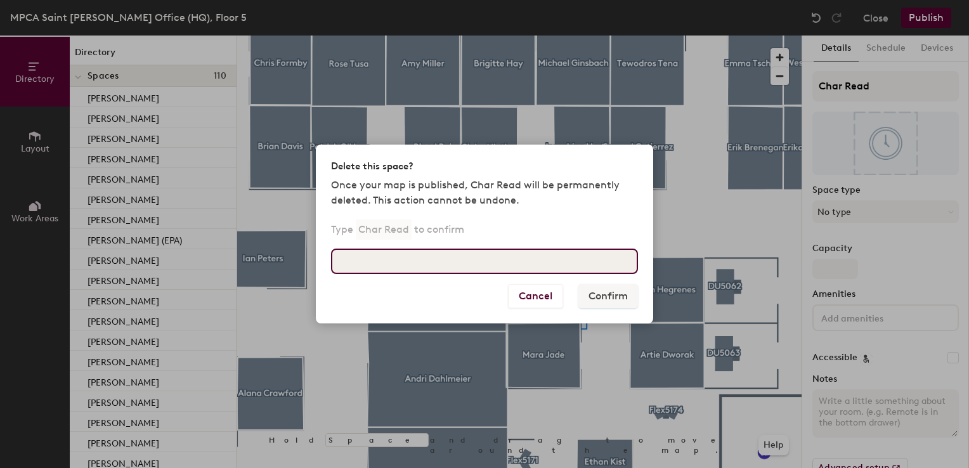
click at [453, 270] on input at bounding box center [484, 261] width 307 height 25
type input "Char Read"
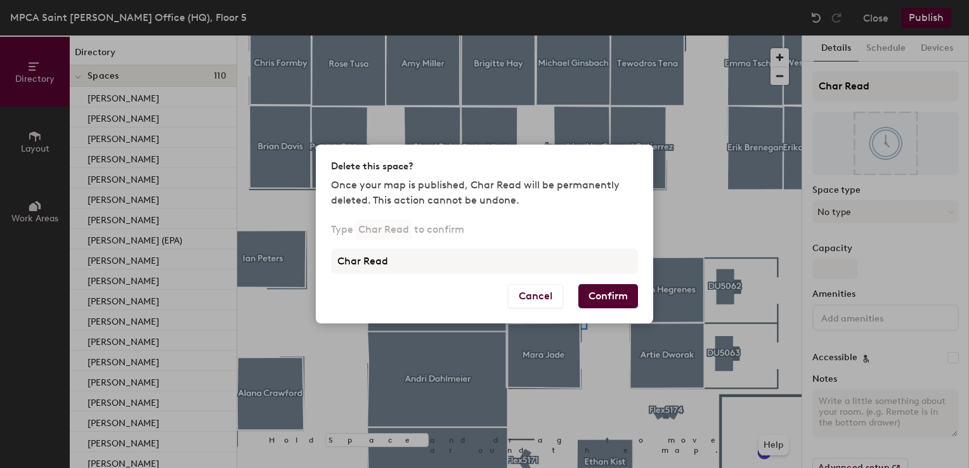
click at [583, 296] on button "Confirm" at bounding box center [608, 296] width 60 height 24
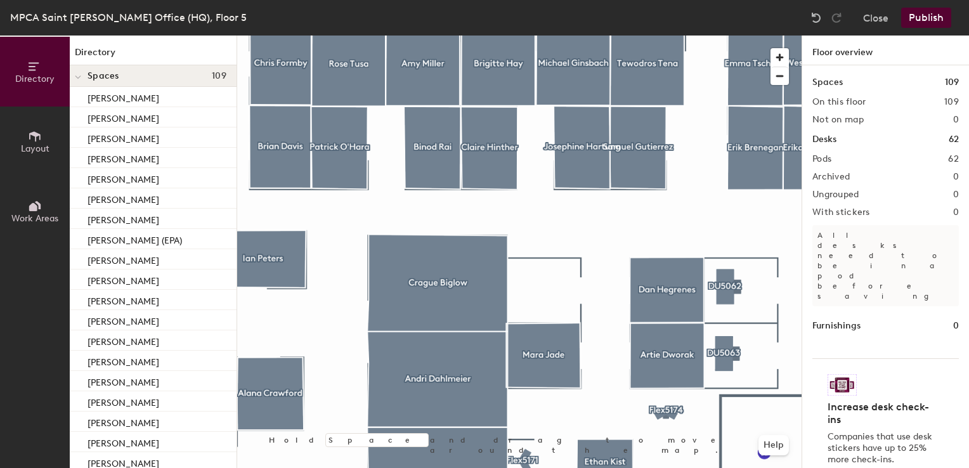
click at [29, 144] on span "Layout" at bounding box center [35, 148] width 29 height 11
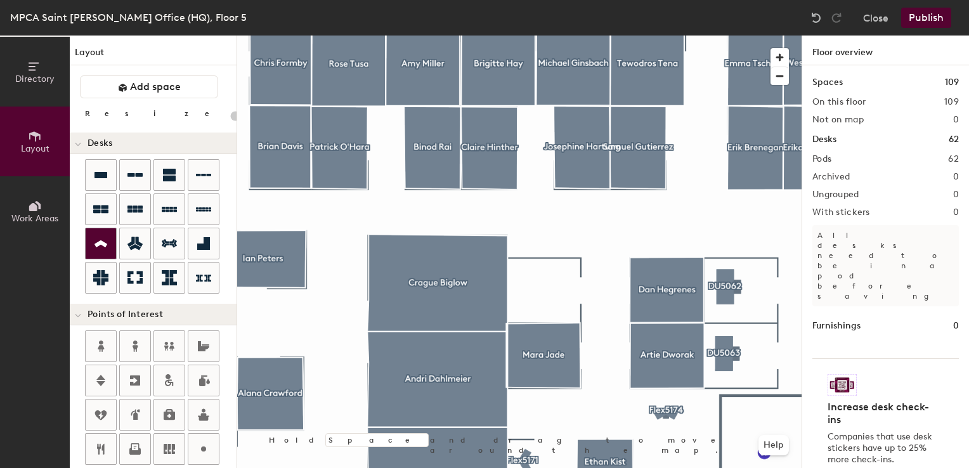
click at [98, 238] on icon at bounding box center [100, 244] width 15 height 15
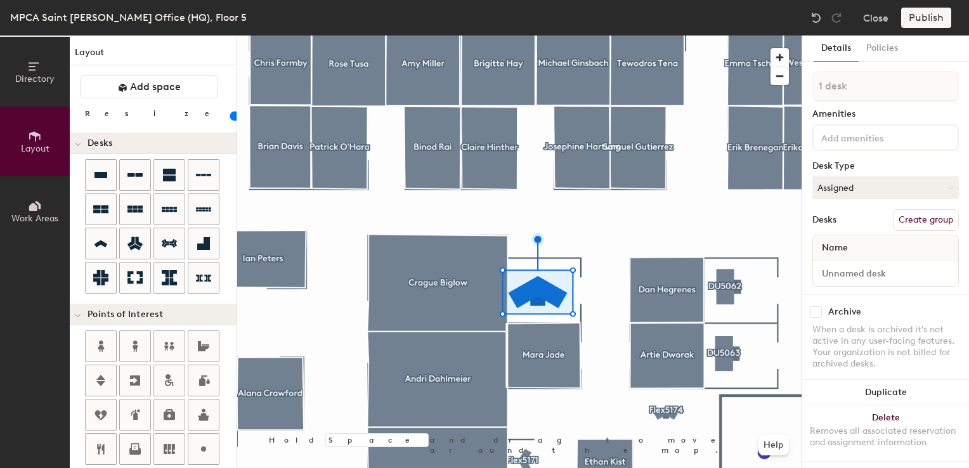
drag, startPoint x: 127, startPoint y: 118, endPoint x: 121, endPoint y: 116, distance: 6.6
type input "40"
click at [230, 116] on input "range" at bounding box center [230, 116] width 0 height 10
click at [837, 186] on button "Assigned" at bounding box center [886, 187] width 147 height 23
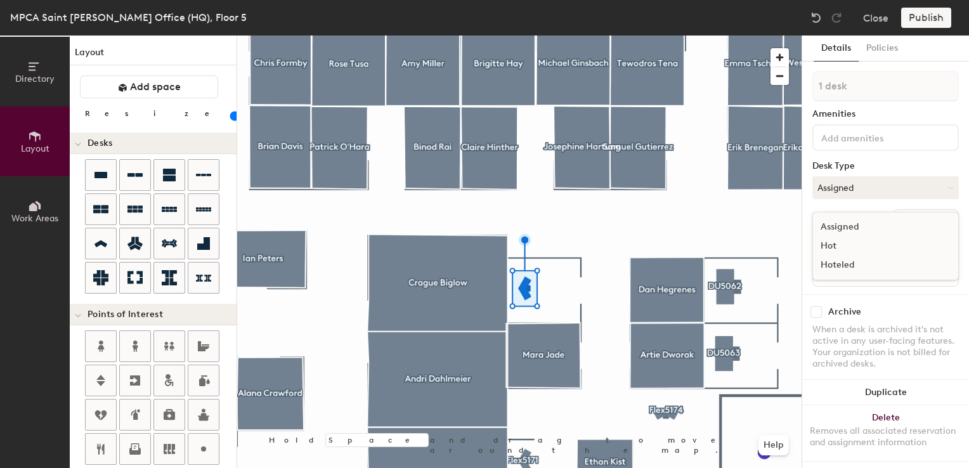
click at [829, 243] on div "Hot" at bounding box center [876, 246] width 127 height 19
click at [832, 277] on input at bounding box center [886, 274] width 140 height 18
type input "05WS167"
click at [909, 217] on button "Create group" at bounding box center [926, 220] width 66 height 22
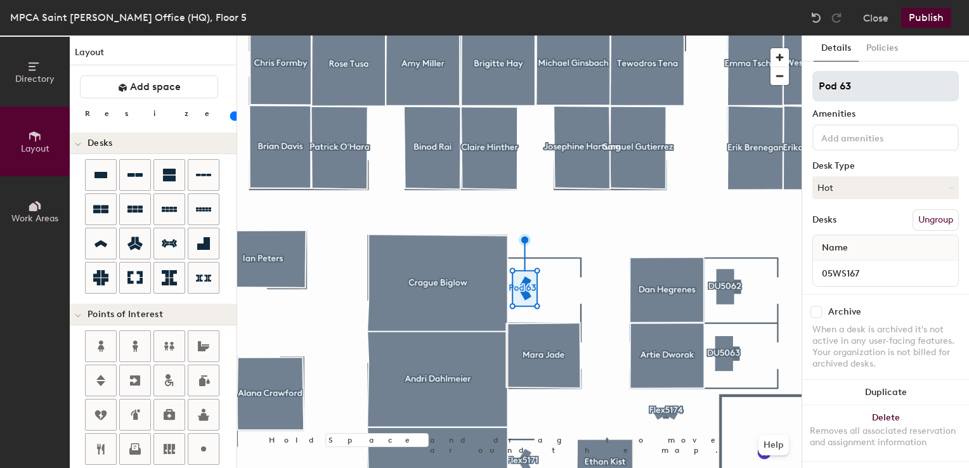
click at [759, 93] on div "Directory Layout Work Areas Layout Add space Resize Desks Points of Interest Fu…" at bounding box center [484, 252] width 969 height 433
type input "Flex5167"
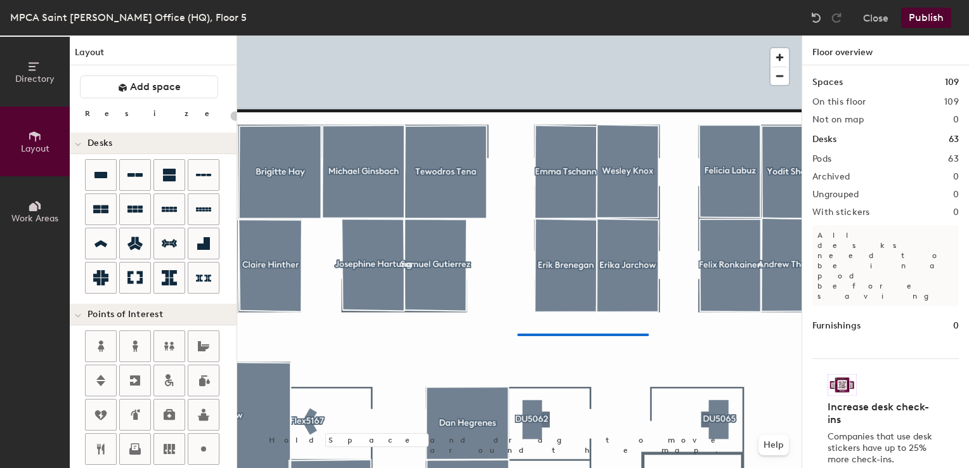
drag, startPoint x: 867, startPoint y: 84, endPoint x: 518, endPoint y: 334, distance: 429.7
click at [518, 36] on div at bounding box center [519, 36] width 565 height 0
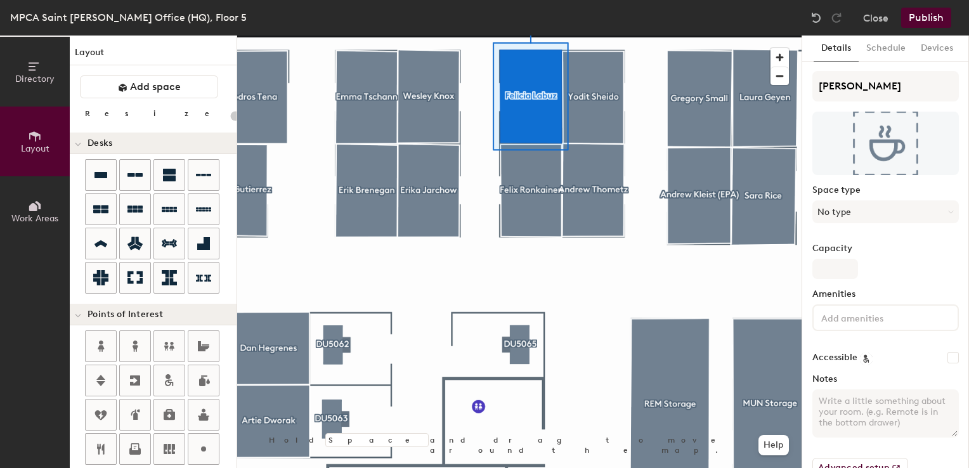
type input "20"
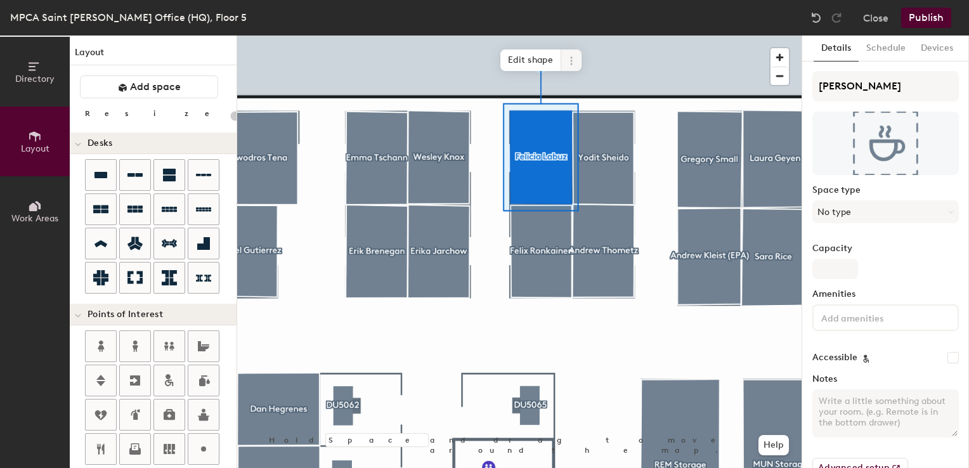
click at [573, 56] on icon at bounding box center [571, 61] width 10 height 10
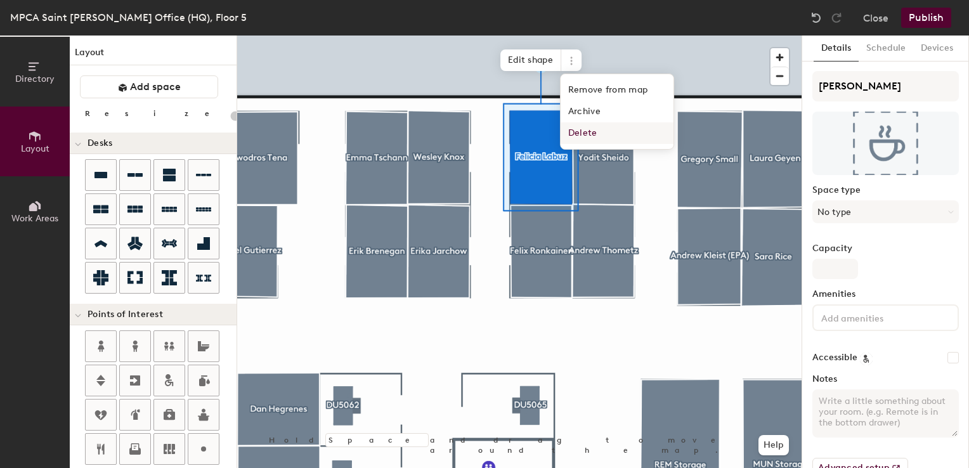
click at [583, 137] on span "Delete" at bounding box center [617, 133] width 113 height 22
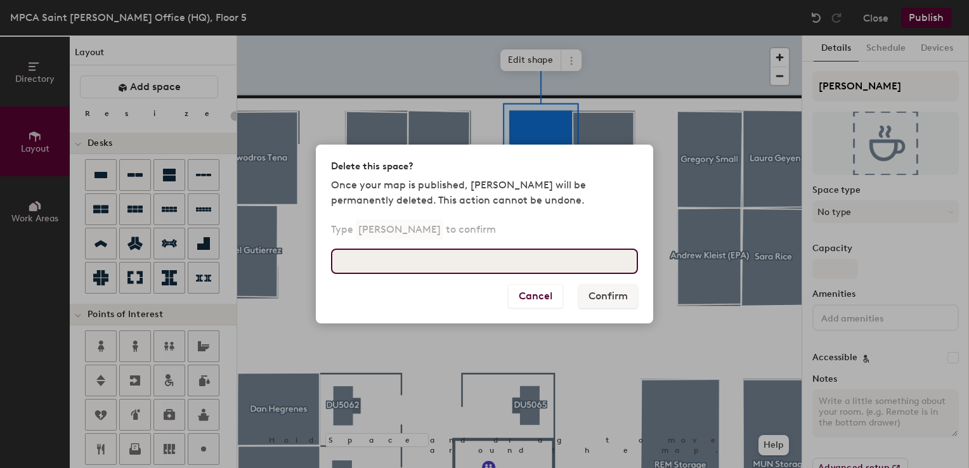
click at [427, 251] on input at bounding box center [484, 261] width 307 height 25
type input "Felicia Labuz"
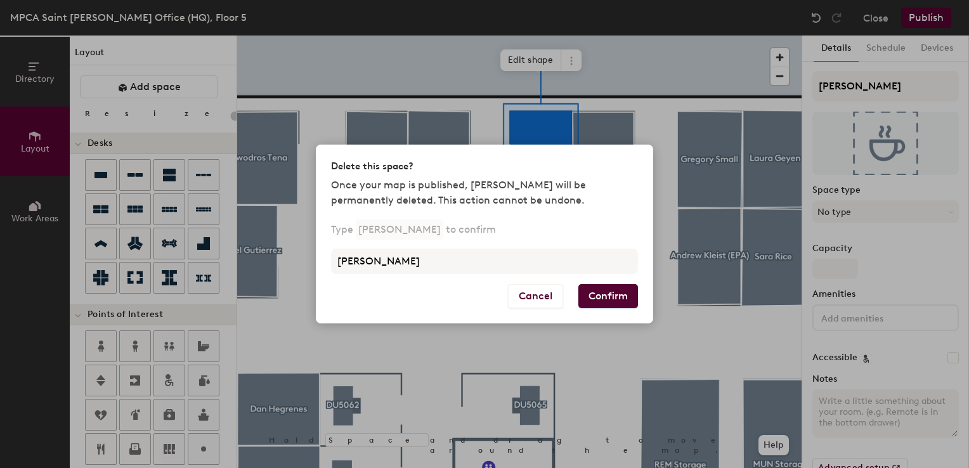
click at [617, 283] on div "Type Felicia Labuz to confirm Felicia Labuz" at bounding box center [484, 253] width 337 height 61
click at [613, 292] on button "Confirm" at bounding box center [608, 296] width 60 height 24
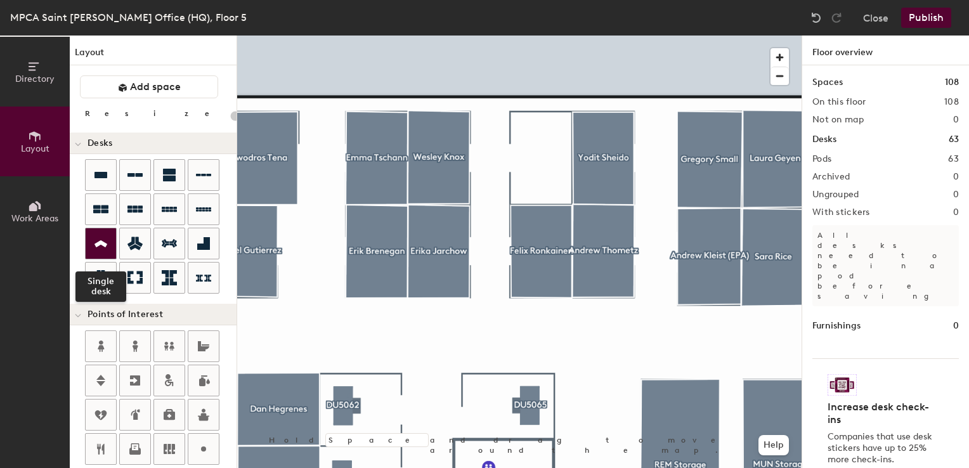
click at [102, 245] on icon at bounding box center [100, 244] width 15 height 15
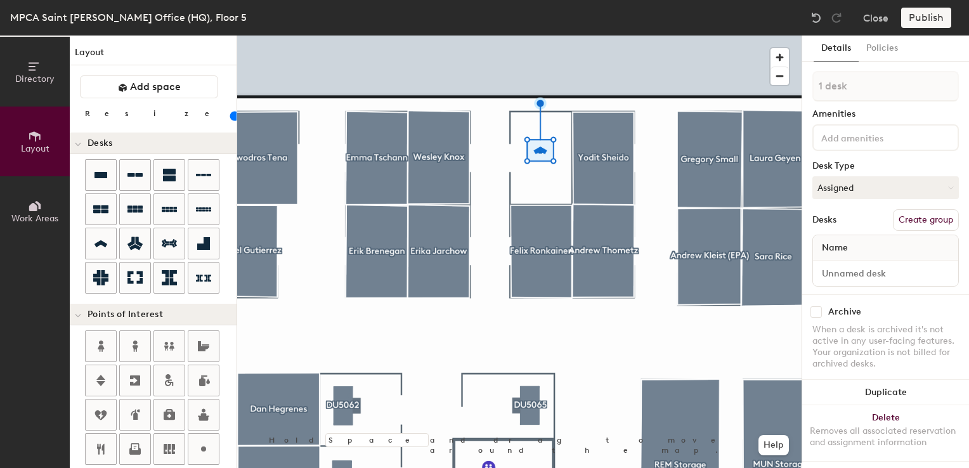
drag, startPoint x: 128, startPoint y: 117, endPoint x: 121, endPoint y: 119, distance: 7.8
type input "40"
click at [230, 119] on input "range" at bounding box center [230, 116] width 0 height 10
click at [844, 186] on button "Assigned" at bounding box center [886, 187] width 147 height 23
click at [842, 239] on div "Hot" at bounding box center [876, 246] width 127 height 19
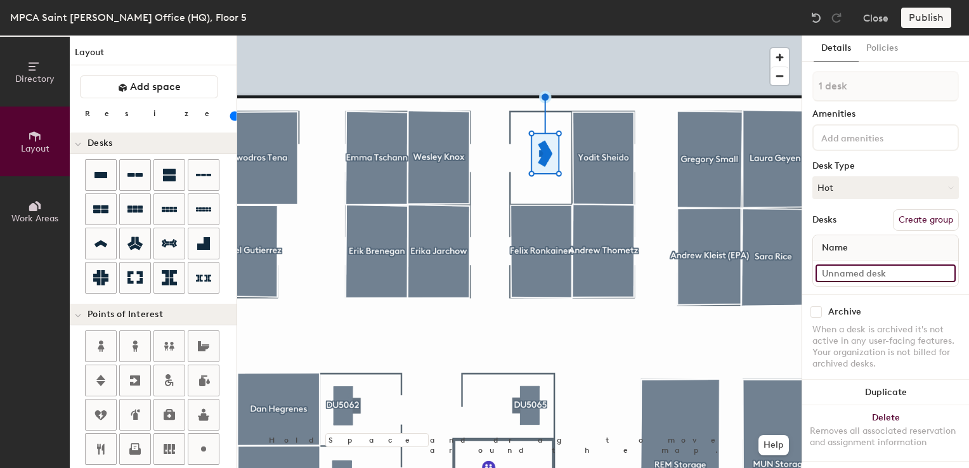
click at [837, 273] on input at bounding box center [886, 274] width 140 height 18
type input "05WS068"
click at [901, 220] on button "Create group" at bounding box center [926, 220] width 66 height 22
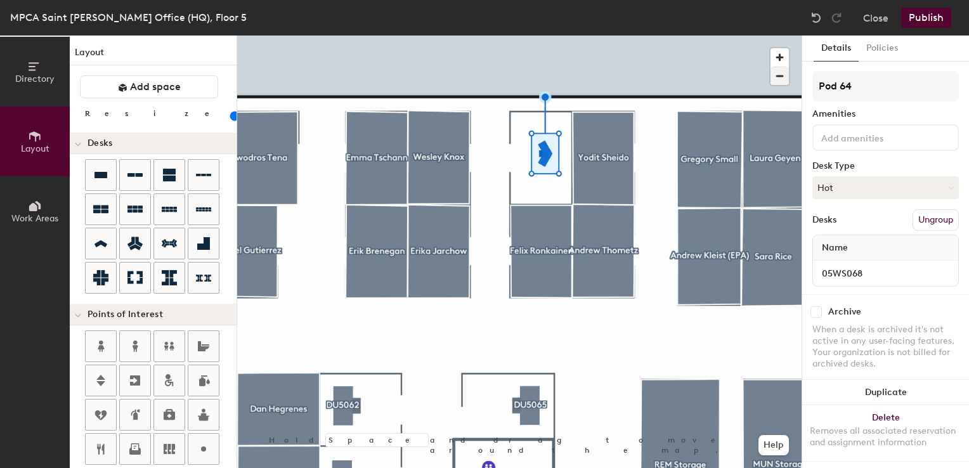
click at [749, 80] on div "Directory Layout Work Areas Layout Add space Resize Desks Points of Interest Fu…" at bounding box center [484, 252] width 969 height 433
type input "Flex5068"
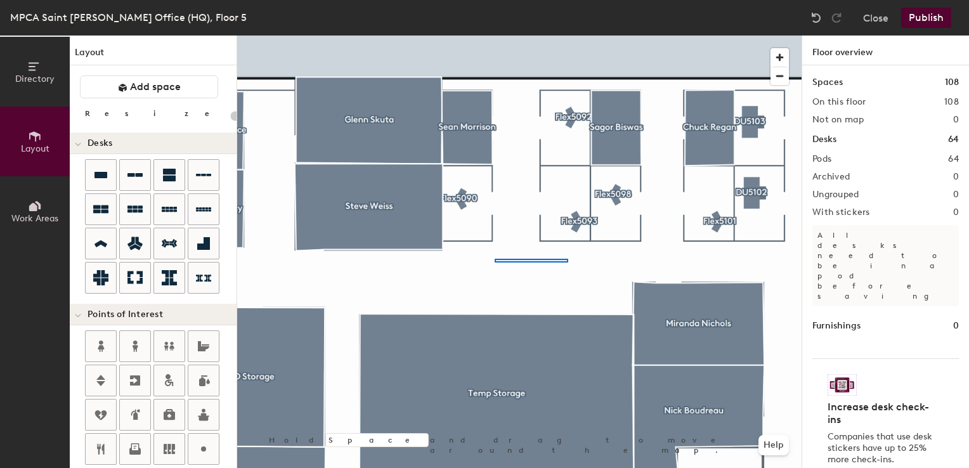
drag, startPoint x: 860, startPoint y: 80, endPoint x: 492, endPoint y: 259, distance: 409.1
click at [492, 36] on div at bounding box center [519, 36] width 565 height 0
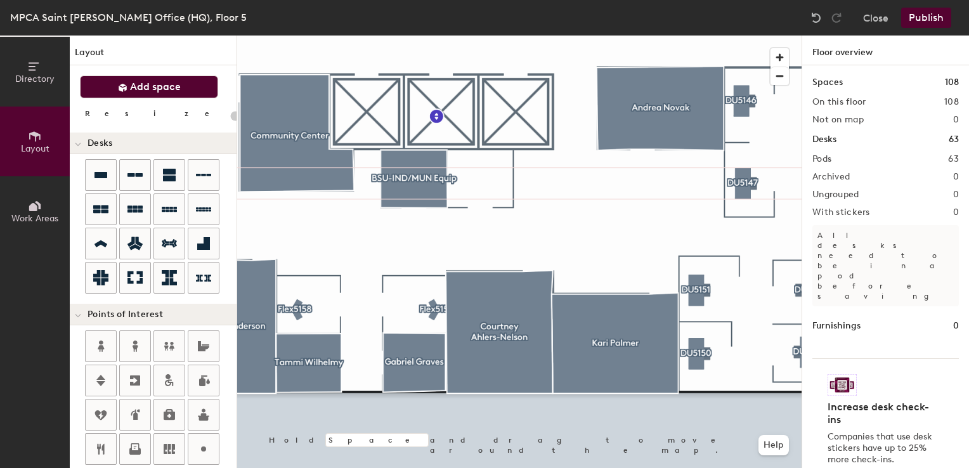
click at [127, 96] on button "Add space" at bounding box center [149, 86] width 138 height 23
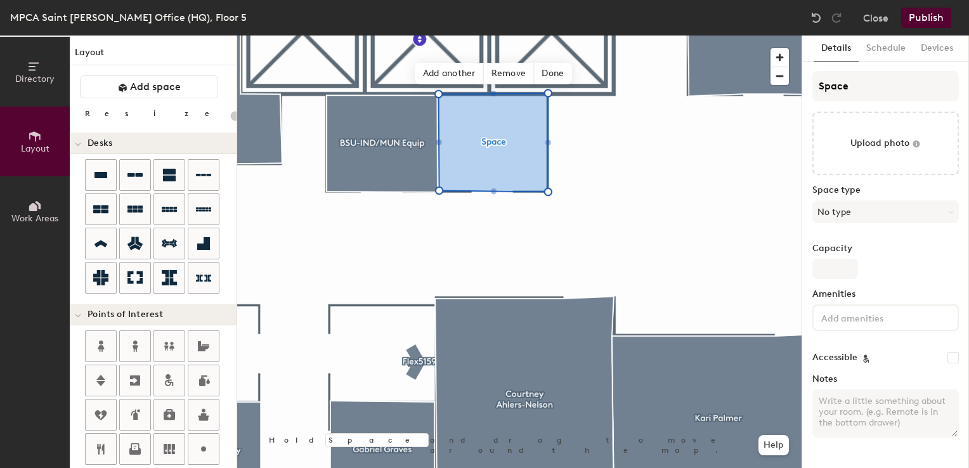
type input "20"
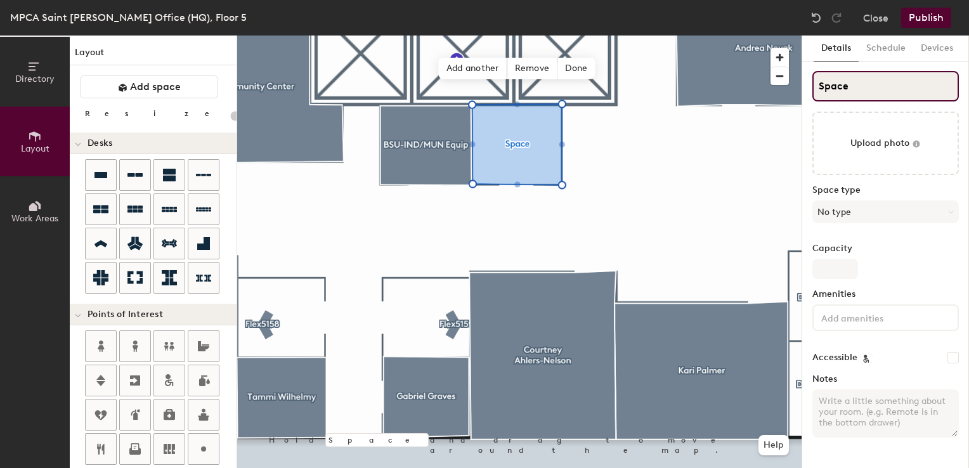
click at [832, 85] on input "Space" at bounding box center [886, 86] width 147 height 30
click at [832, 88] on input "Space" at bounding box center [886, 86] width 147 height 30
type input "B"
type input "20"
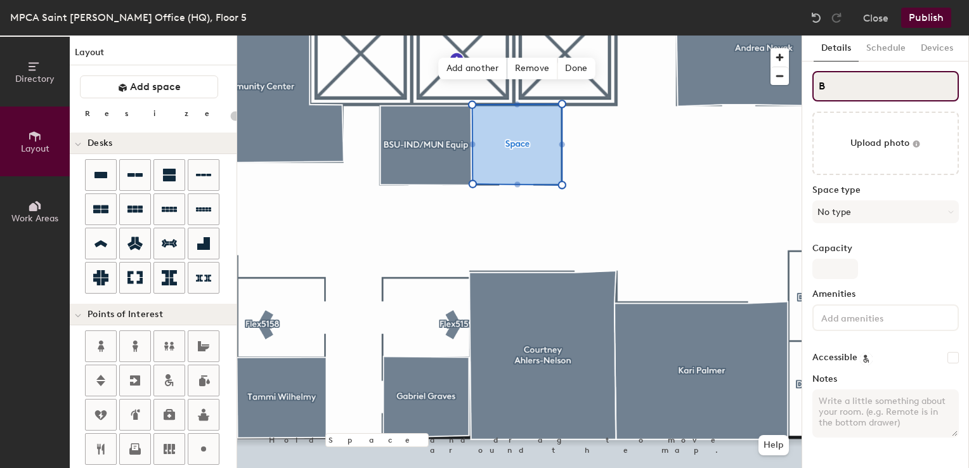
type input "BS"
type input "20"
type input "BSU"
type input "20"
type input "BSU-"
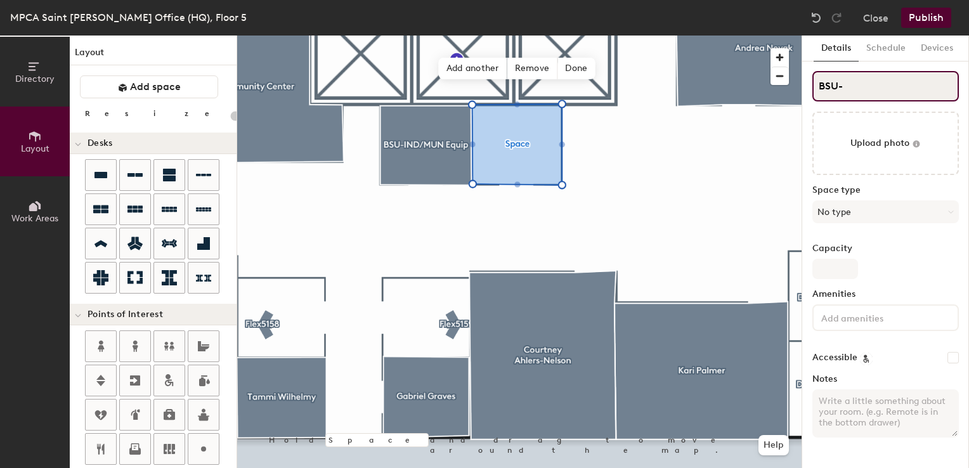
type input "20"
type input "BSU-I"
type input "20"
type input "BSU-IN"
type input "20"
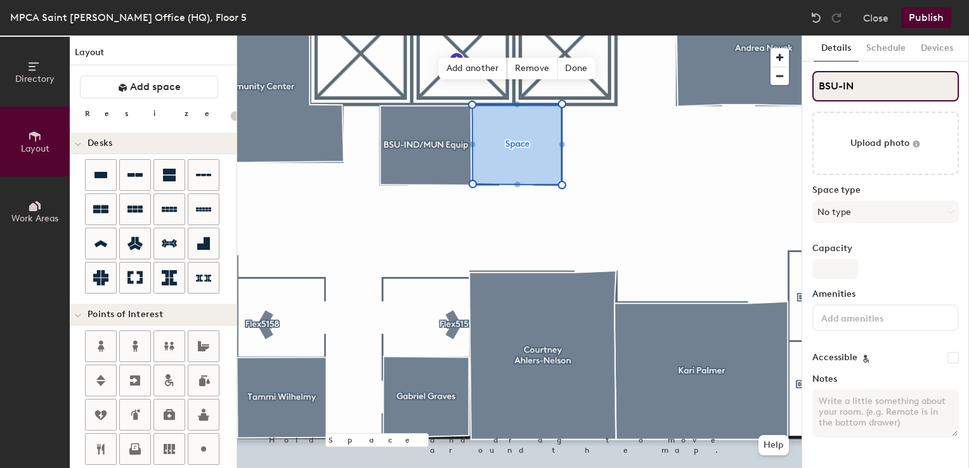
type input "BSU-IND"
type input "20"
type input "BSU-IND/"
type input "20"
type input "BSU-IND/M"
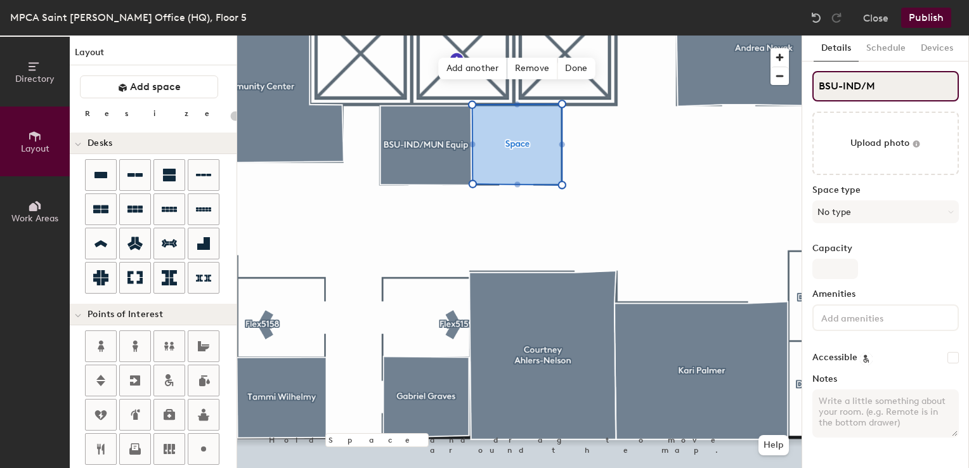
type input "20"
type input "BSU-IND/MU"
type input "20"
type input "BSU-IND/MUN"
type input "20"
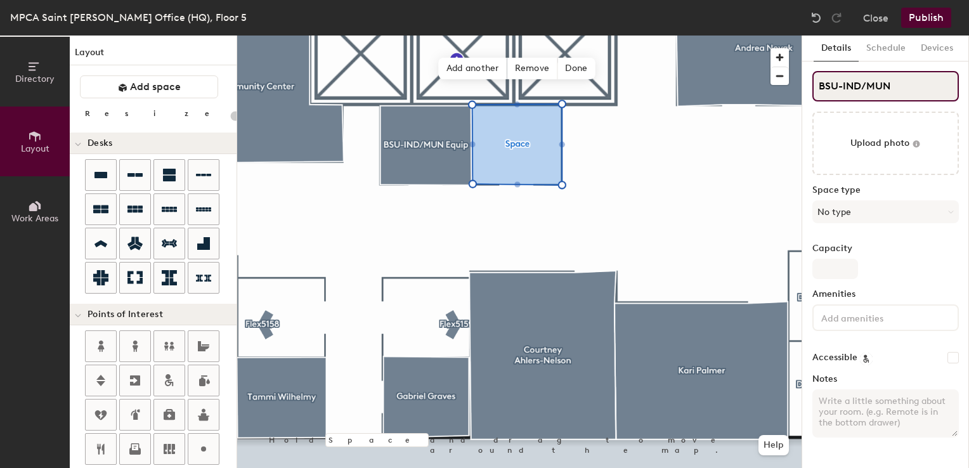
type input "BSU-IND/MUN"
type input "20"
type input "BSU-IND/MUN E"
type input "20"
type input "BSU-IND/MUN Equip"
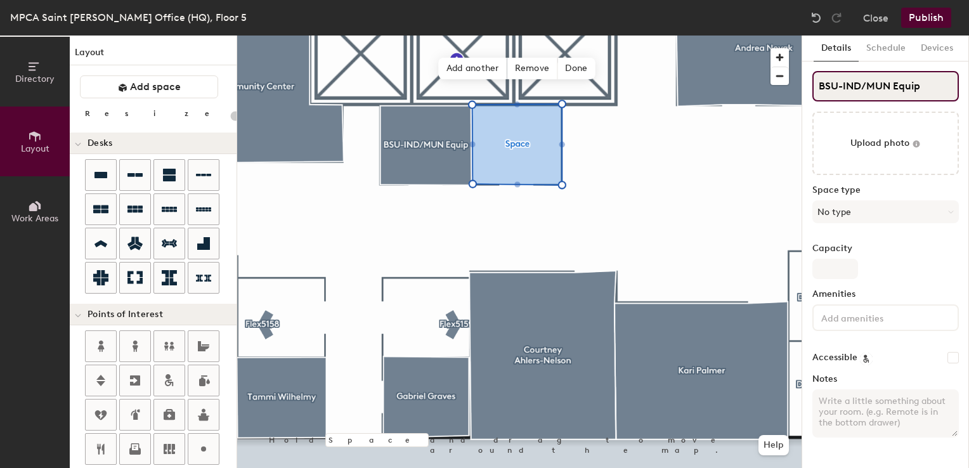
type input "20"
type input "BSU-IND/MUN Equip"
type input "20"
type input "BSU-IND/MUN Equip"
type input "20"
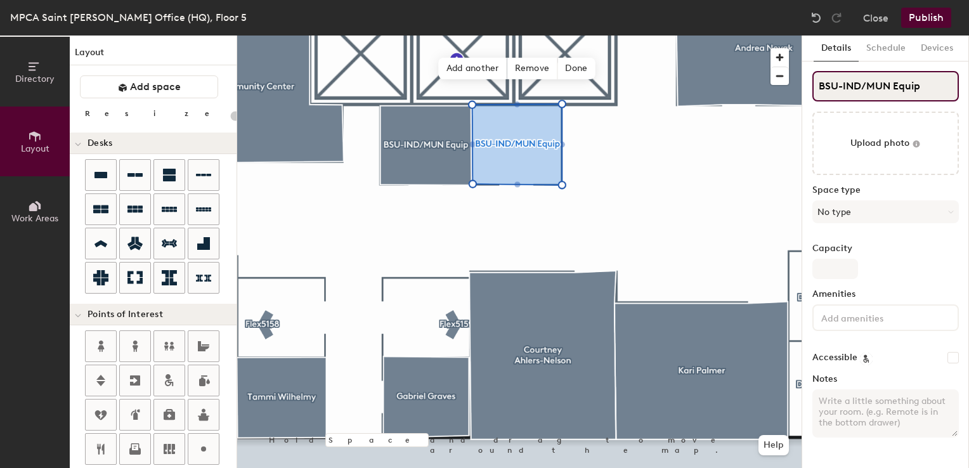
type input "BSU-IND/MUN Equip"
click at [850, 321] on input at bounding box center [876, 317] width 114 height 15
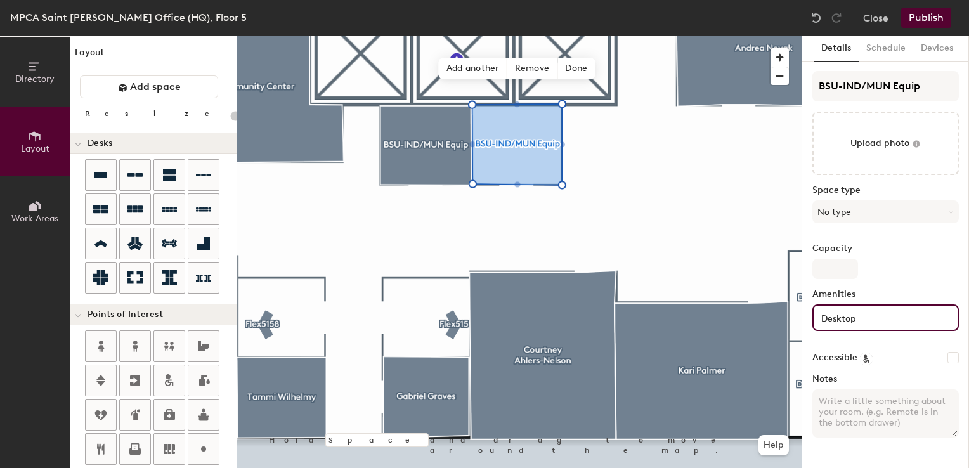
type input "Desktop"
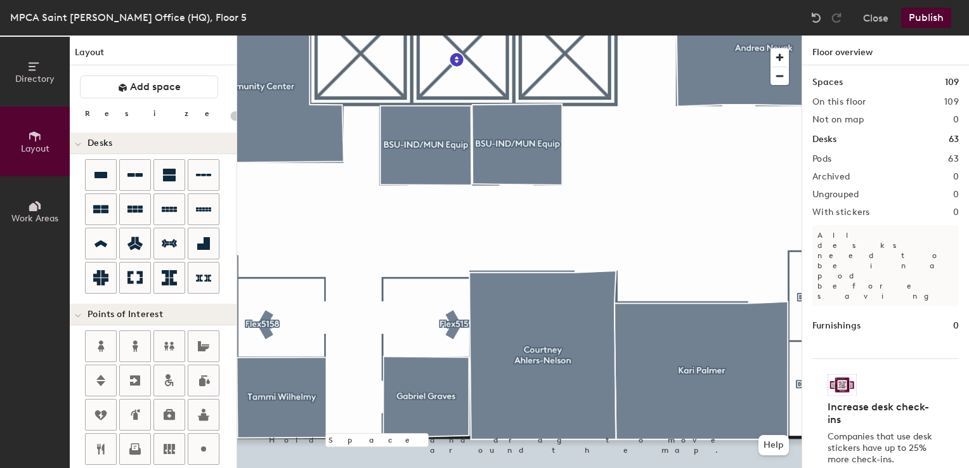
click at [511, 36] on div at bounding box center [519, 36] width 565 height 0
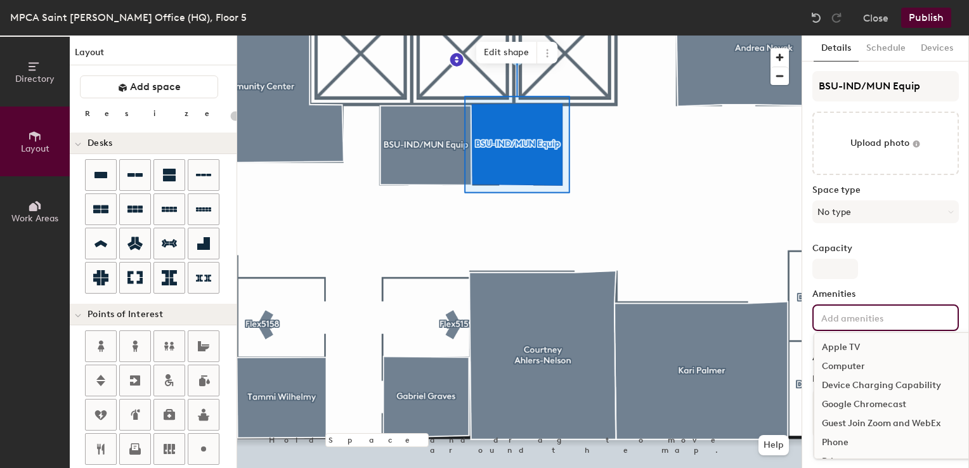
click at [885, 323] on input at bounding box center [876, 317] width 114 height 15
click at [844, 364] on div "Computer" at bounding box center [921, 366] width 215 height 19
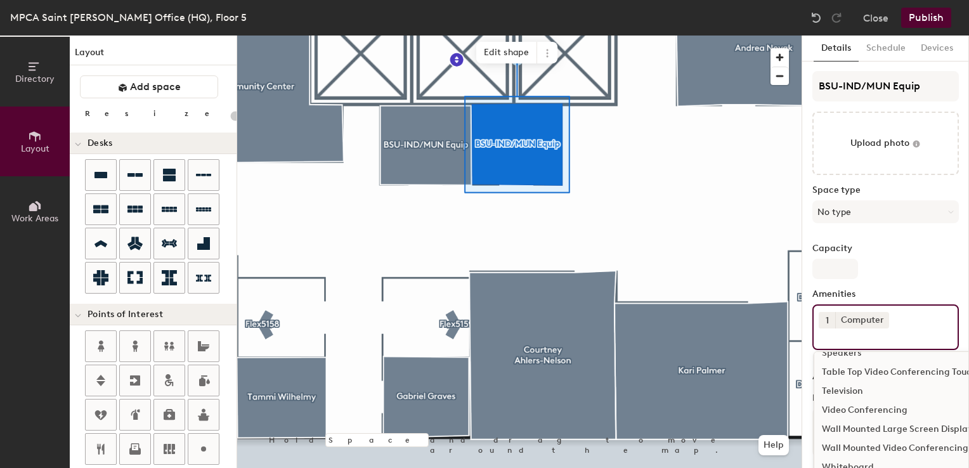
scroll to position [150, 0]
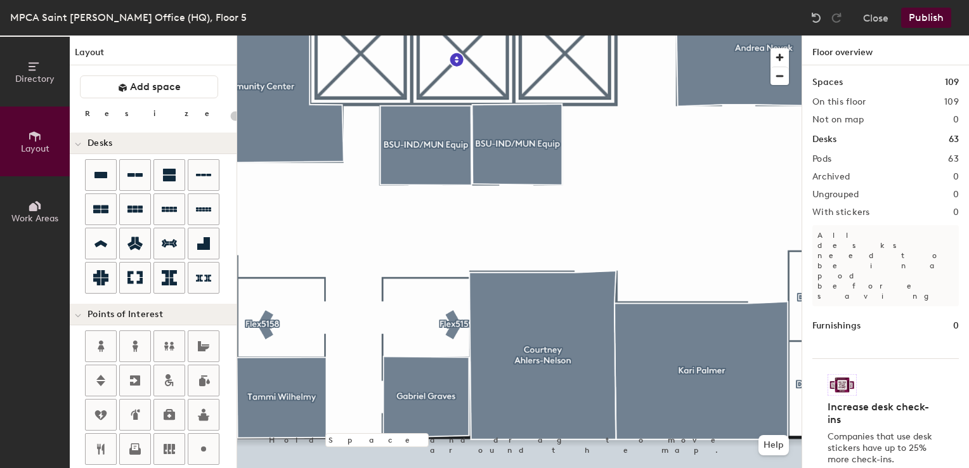
type input "20"
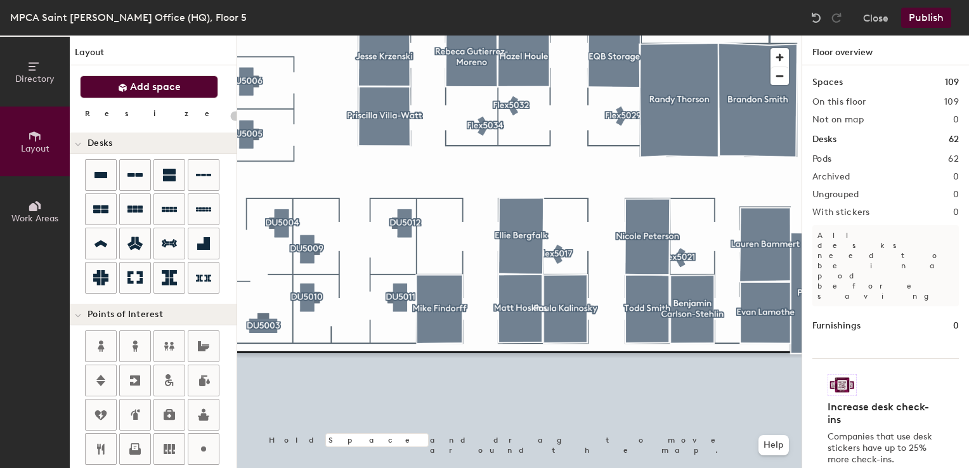
click at [145, 90] on span "Add space" at bounding box center [155, 87] width 51 height 13
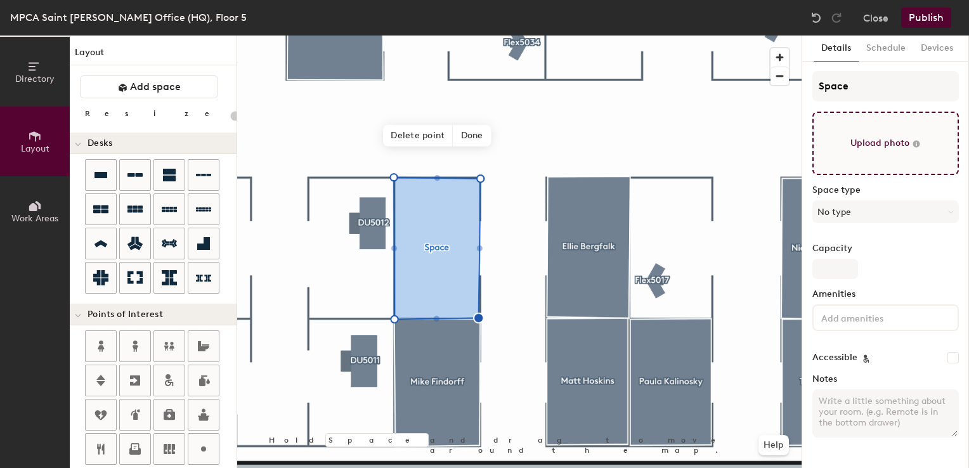
type input "20"
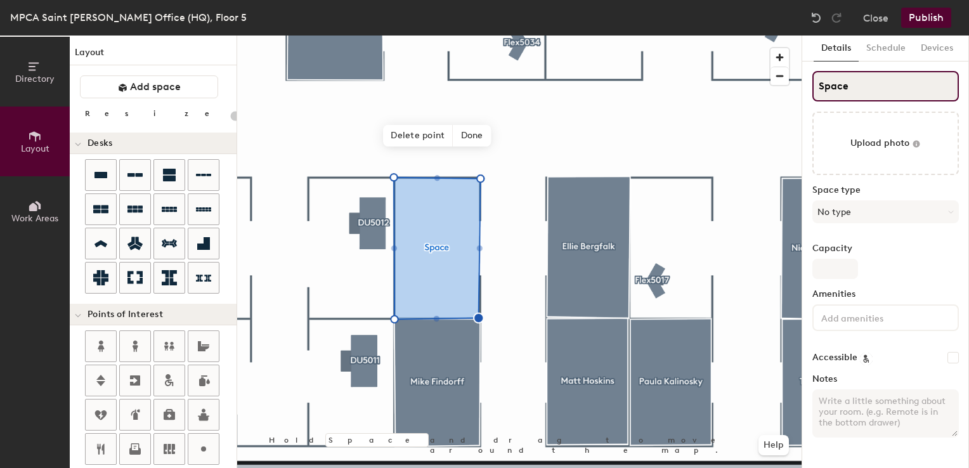
click at [820, 85] on input "Space" at bounding box center [886, 86] width 147 height 30
type input "MSpace"
type input "20"
type input "MySpace"
type input "20"
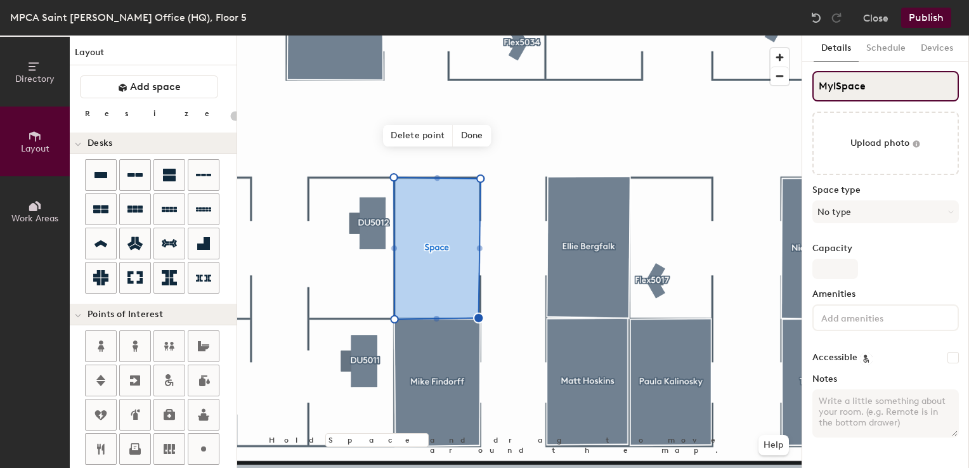
type input "MyleSpace"
type input "20"
type input "MylesSpace"
type input "20"
type input "Mylespace"
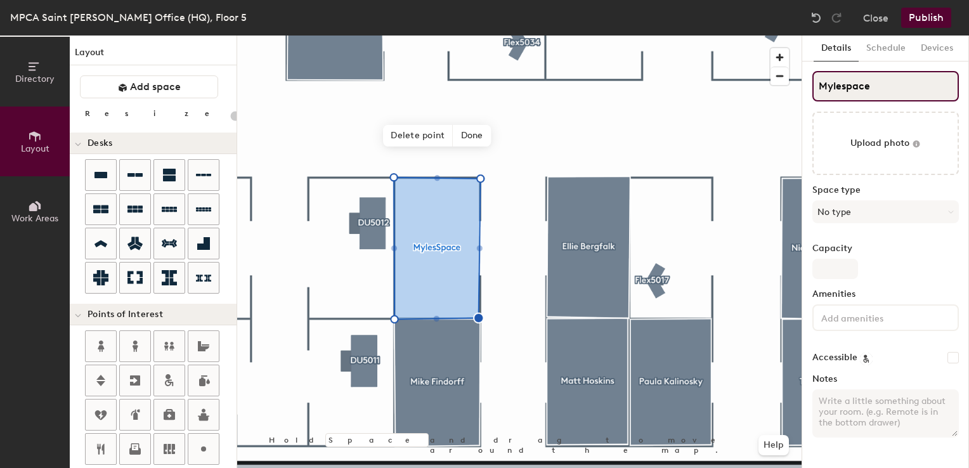
type input "20"
type input "[PERSON_NAME]"
type input "20"
type input "[PERSON_NAME]"
type input "20"
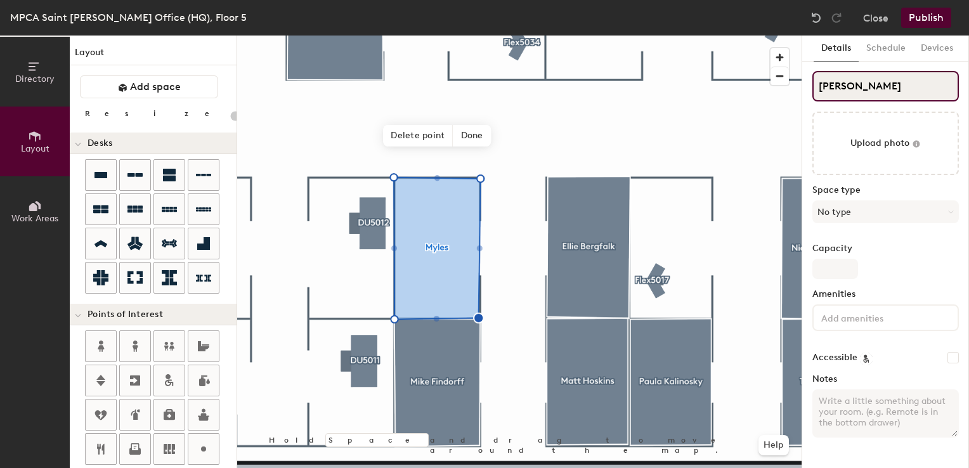
type input "[PERSON_NAME] P"
type input "20"
type input "[PERSON_NAME] Pet"
type input "20"
type input "[PERSON_NAME]"
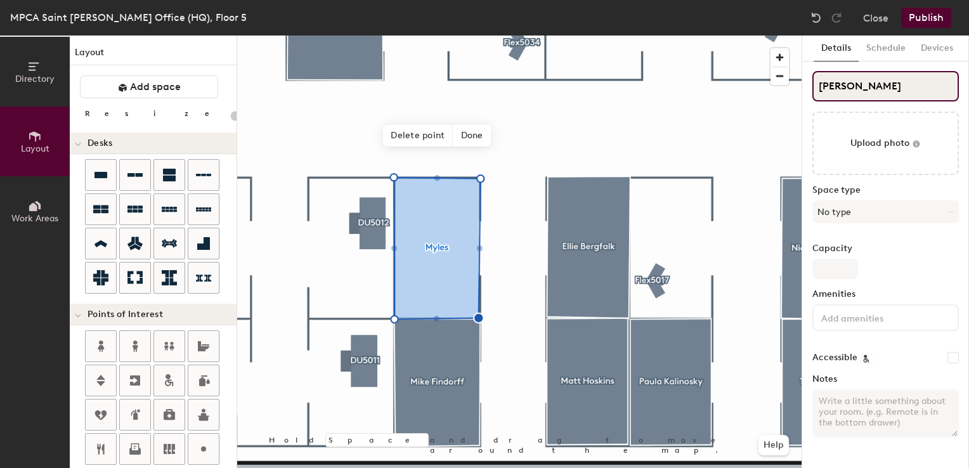
type input "20"
type input "[PERSON_NAME]"
type input "20"
type input "[PERSON_NAME]"
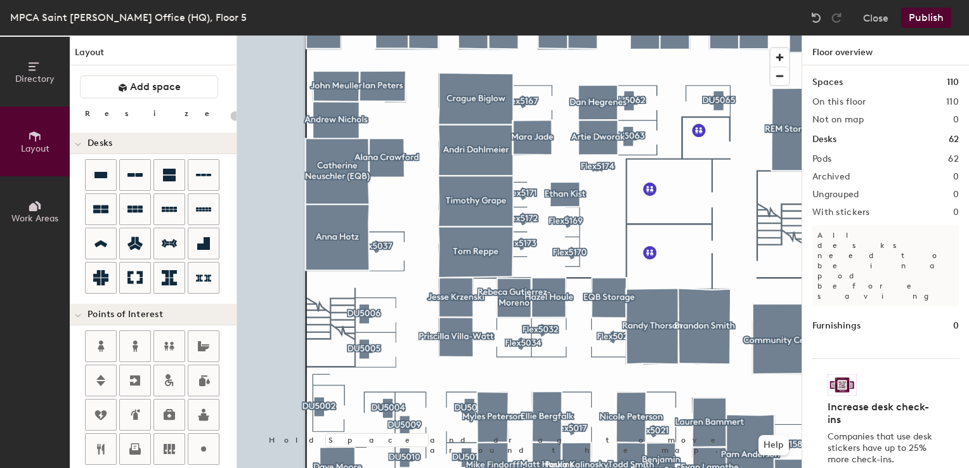
click at [935, 19] on button "Publish" at bounding box center [926, 18] width 50 height 20
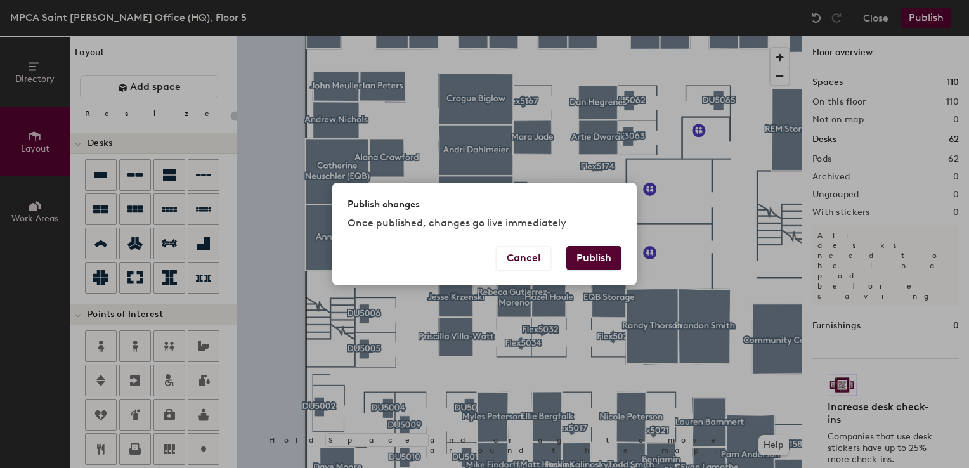
click at [609, 263] on button "Publish" at bounding box center [593, 258] width 55 height 24
type input "20"
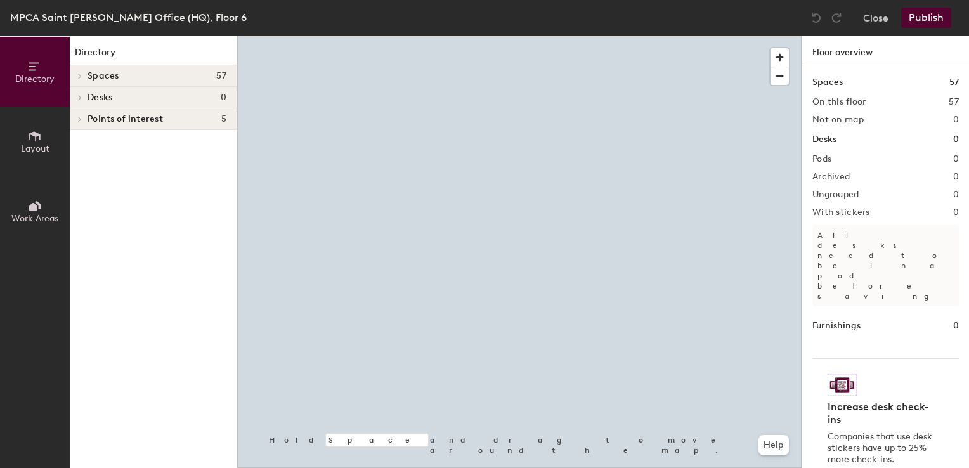
click at [753, 467] on html "Skip navigation Schedule Office People Analytics Visits Deliveries Services Man…" at bounding box center [484, 234] width 969 height 468
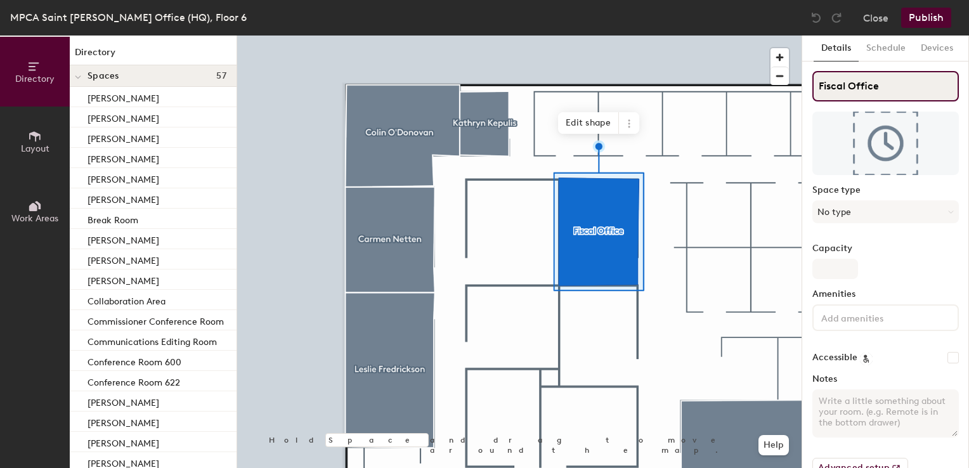
click at [801, 85] on div "Directory Layout Work Areas Directory Spaces 57 [PERSON_NAME] [PERSON_NAME] [PE…" at bounding box center [484, 252] width 969 height 433
type input "[PERSON_NAME]"
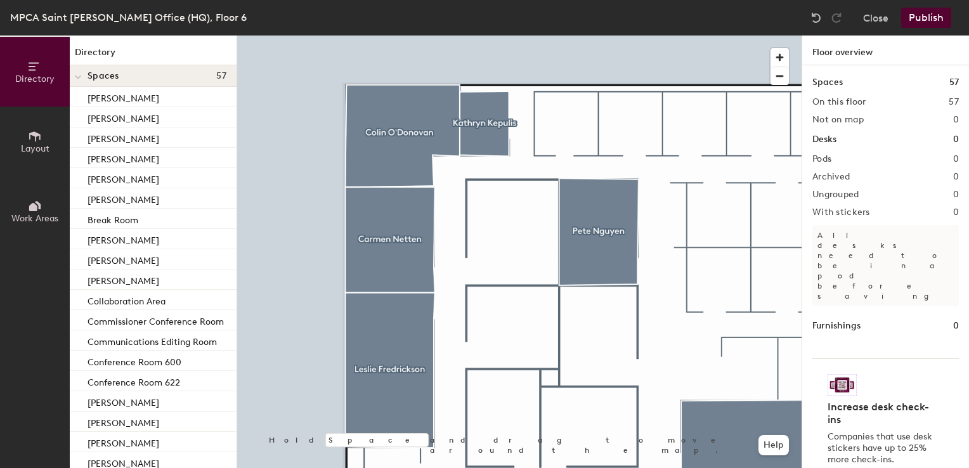
click at [12, 127] on button "Layout" at bounding box center [35, 142] width 70 height 70
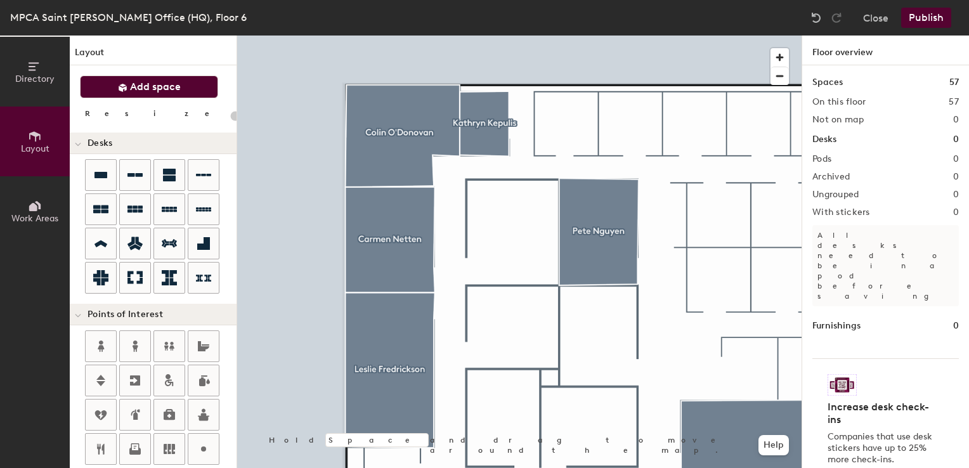
click at [122, 95] on button "Add space" at bounding box center [149, 86] width 138 height 23
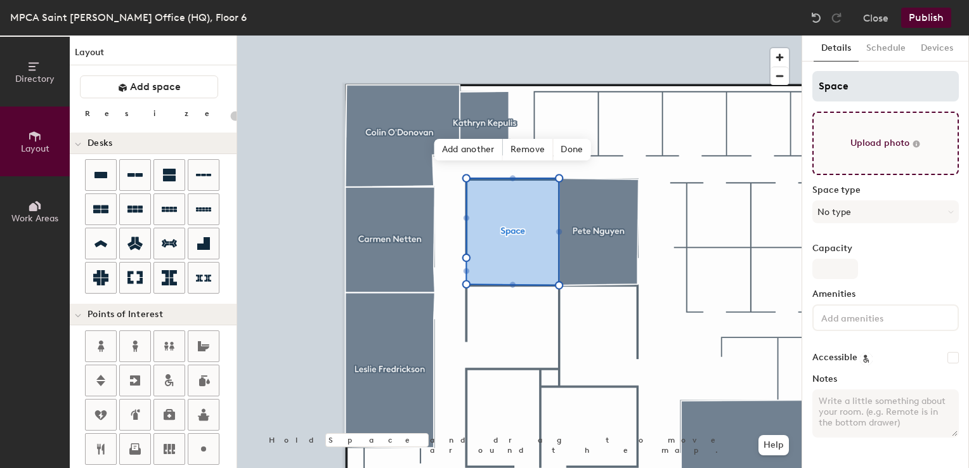
type input "20"
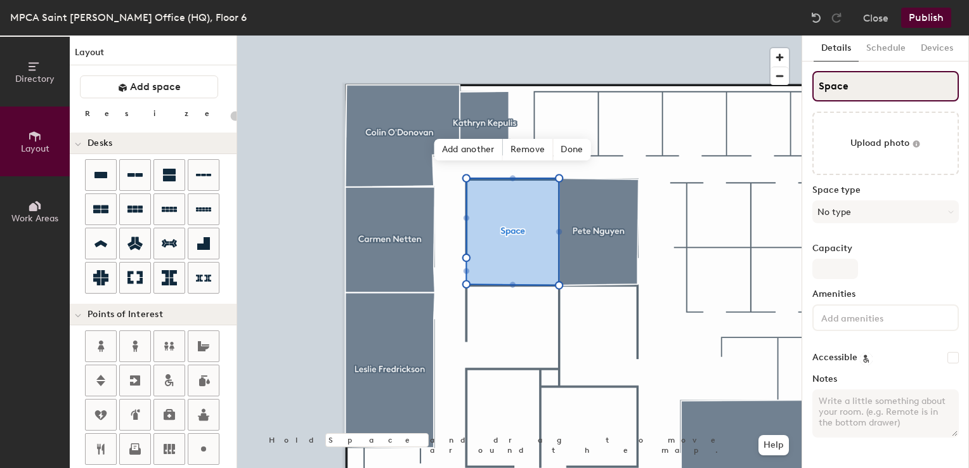
click at [842, 88] on input "Space" at bounding box center [886, 86] width 147 height 30
type input "LS"
type input "20"
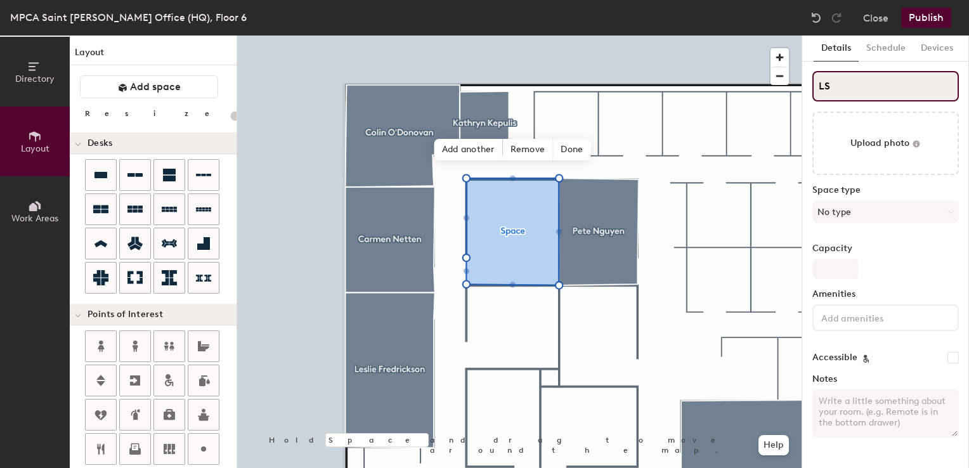
type input "LSU"
type input "20"
type input "LSU"
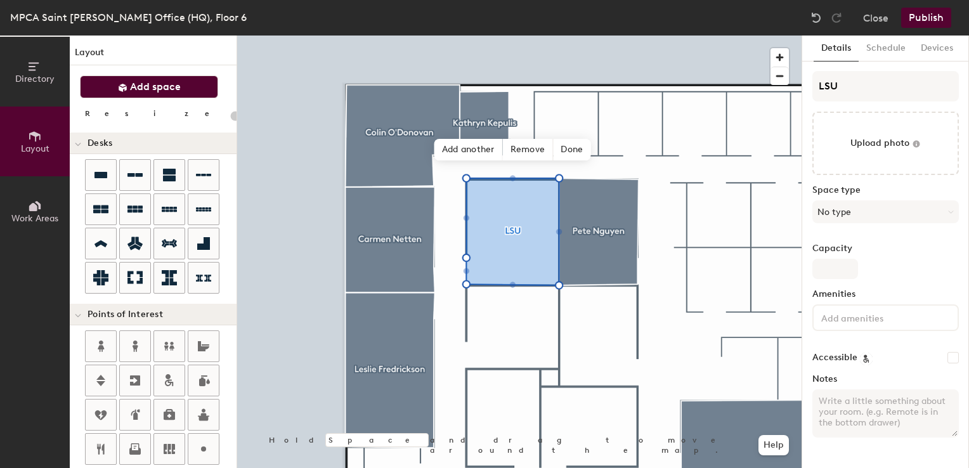
click at [159, 91] on span "Add space" at bounding box center [155, 87] width 51 height 13
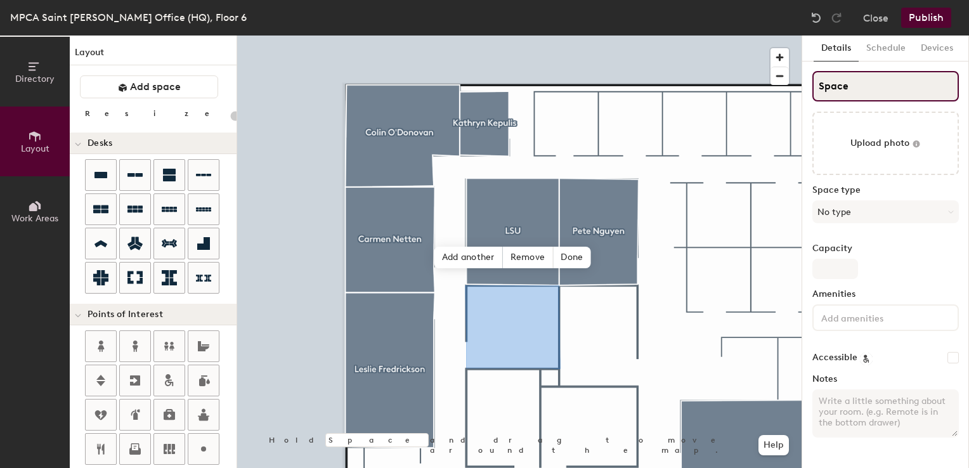
click at [852, 85] on input "Space" at bounding box center [886, 86] width 147 height 30
type input "20"
type input "K"
type input "20"
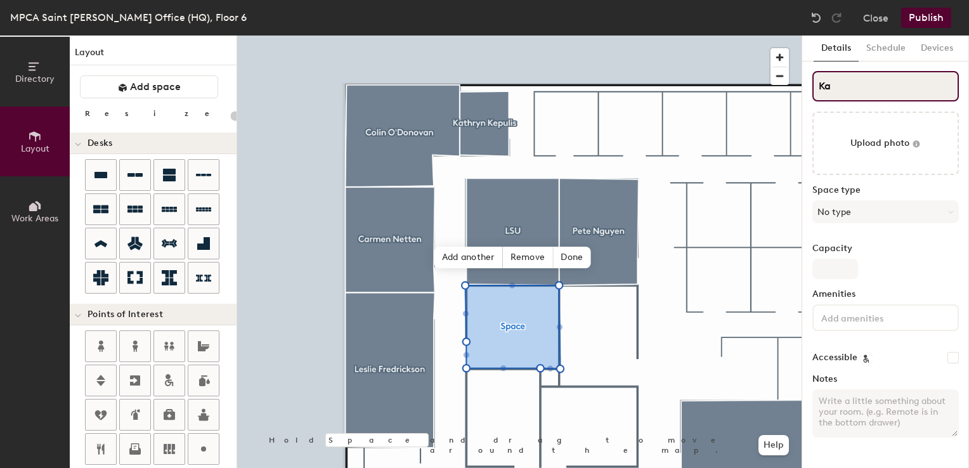
type input "[PERSON_NAME]"
type input "20"
type input "Kayla"
type input "20"
type input "[PERSON_NAME]"
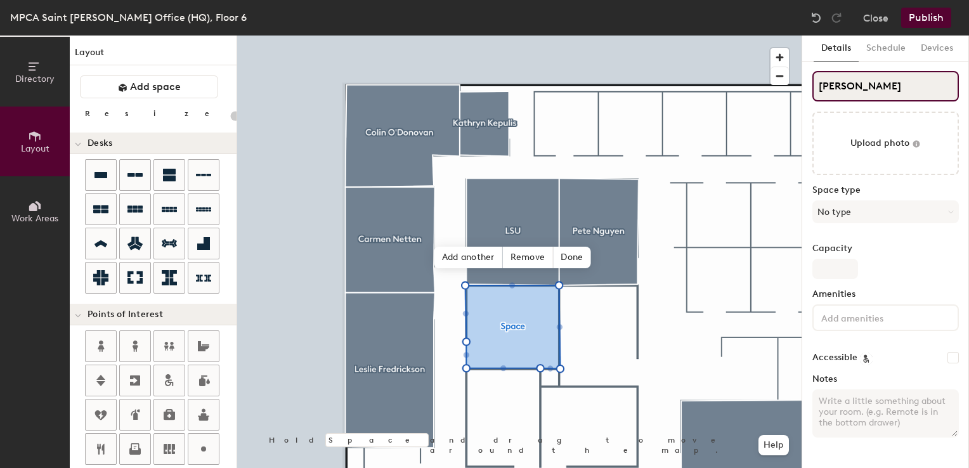
type input "20"
type input "[PERSON_NAME]"
type input "20"
type input "[PERSON_NAME]"
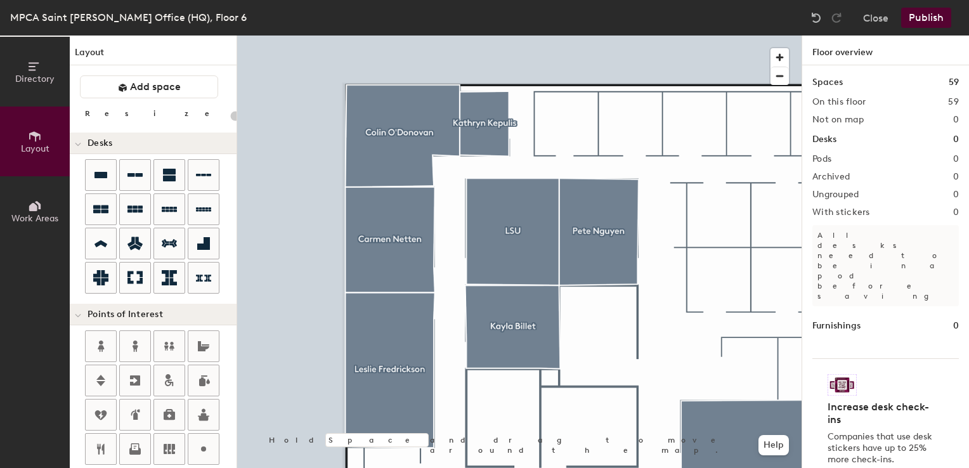
click at [134, 98] on div "Layout Add space Resize Desks Points of Interest Furnishings Seating Tables Boo…" at bounding box center [153, 252] width 167 height 433
click at [140, 90] on span "Add space" at bounding box center [155, 87] width 51 height 13
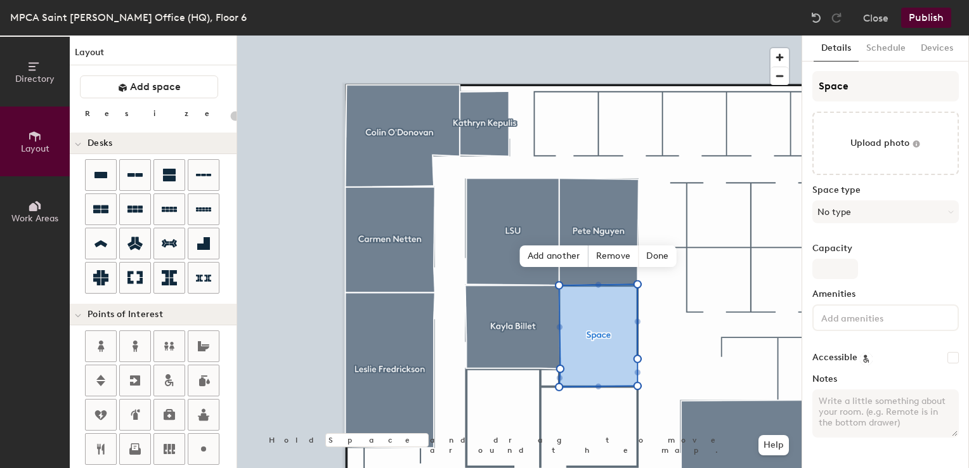
type input "20"
click at [835, 84] on input "Space" at bounding box center [886, 86] width 147 height 30
type input "Em"
type input "20"
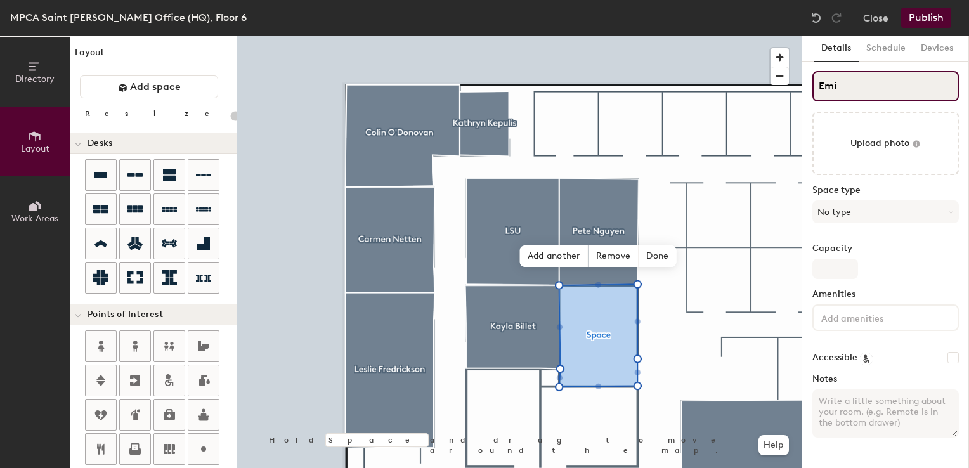
type input "Emil"
type input "20"
type input "Emily"
type input "20"
type input "Emily M"
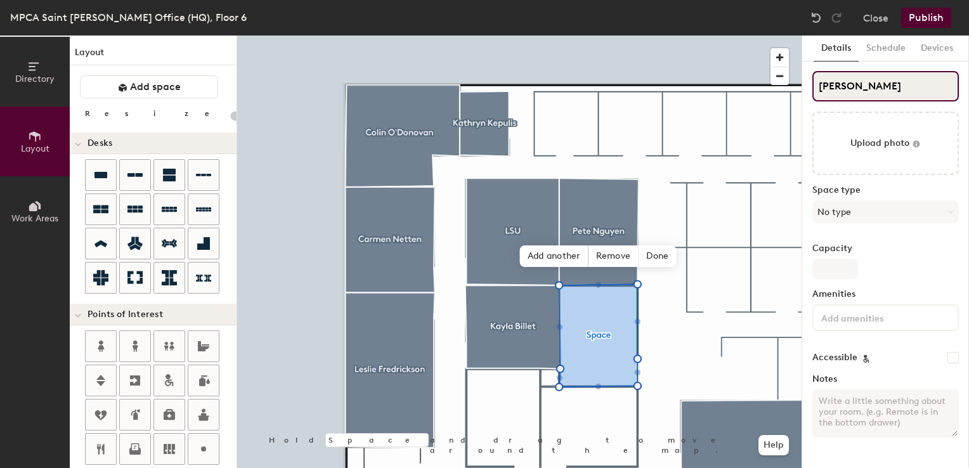
type input "20"
type input "Emily Mc"
type input "20"
type input "Emily McM"
type input "20"
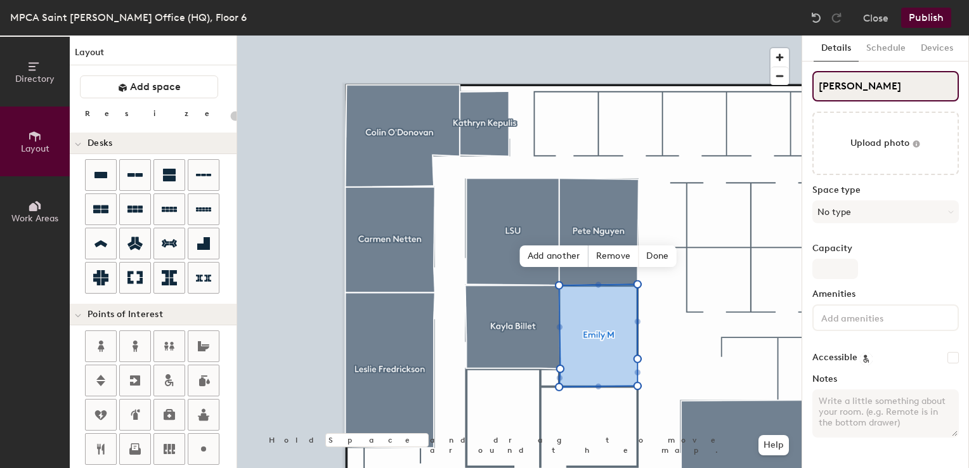
type input "Emily McMi"
type input "20"
type input "Emily McMil"
type input "20"
type input "Emily McMila"
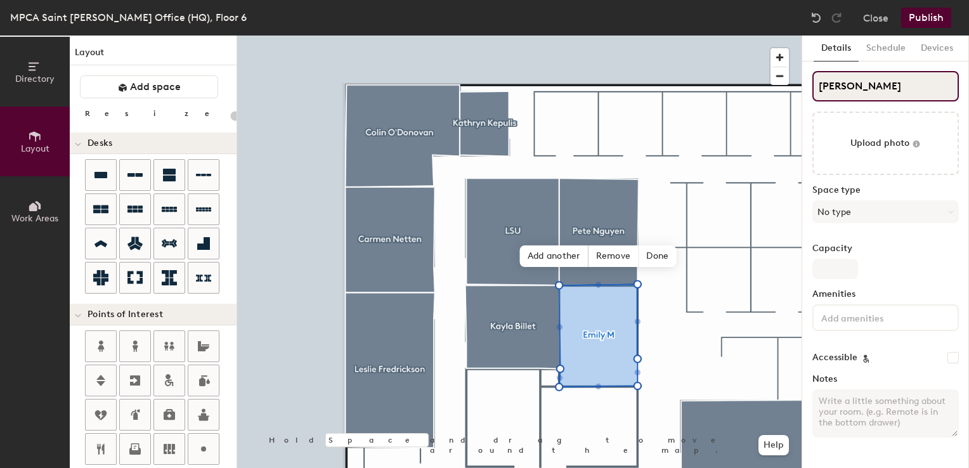
type input "20"
type input "Emily McMilan"
type input "20"
type input "Emily McMillan"
type input "20"
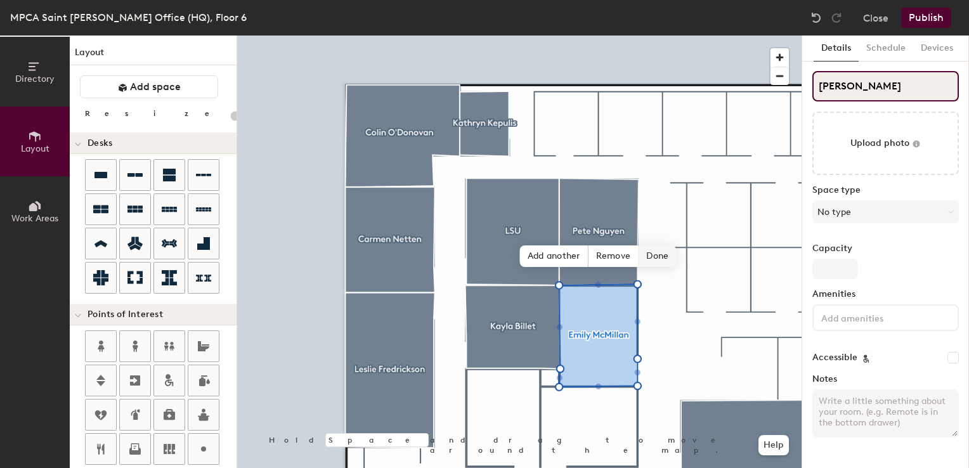
type input "Emily McMillan"
click at [655, 257] on span "Done" at bounding box center [657, 256] width 37 height 22
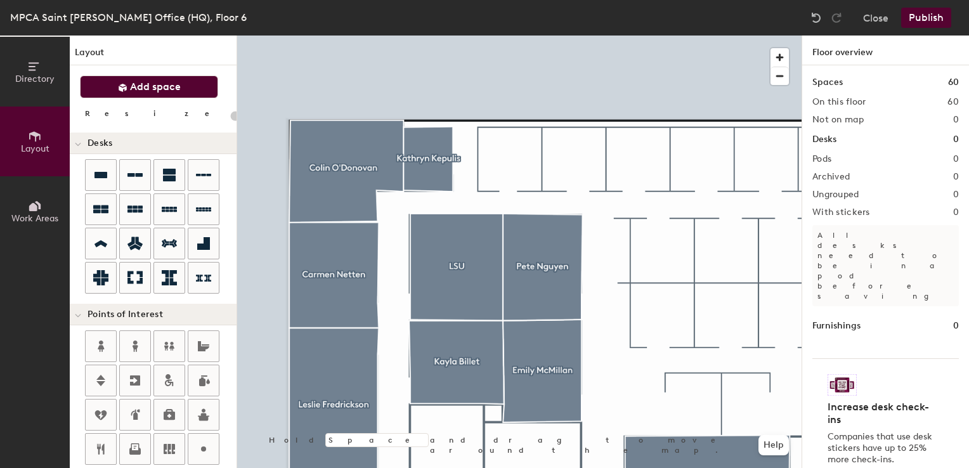
click at [124, 87] on icon at bounding box center [123, 88] width 10 height 10
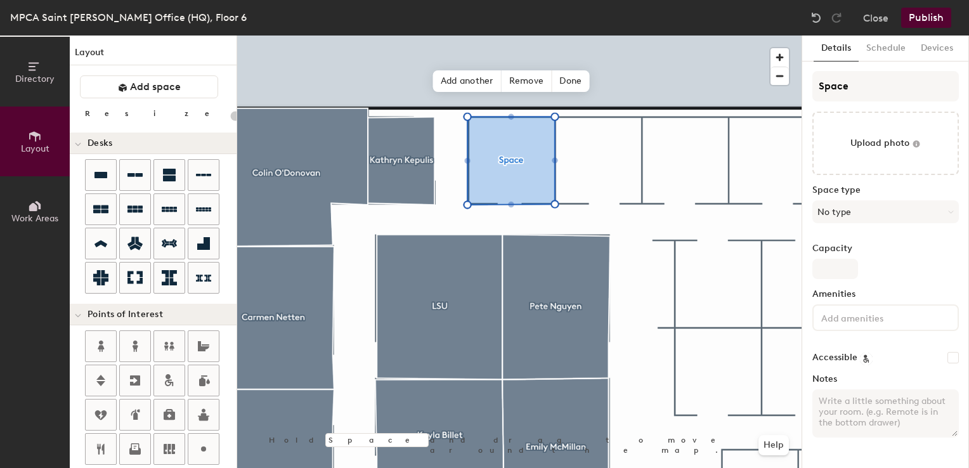
type input "20"
click at [830, 84] on input "Space" at bounding box center [886, 86] width 147 height 30
type input "LS"
type input "20"
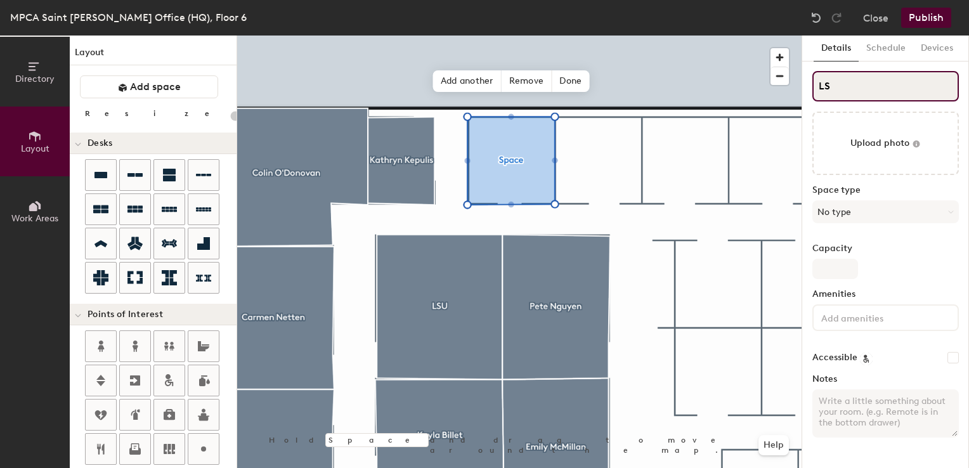
type input "LSA"
type input "20"
type input "LSU"
type input "20"
type input "LSU"
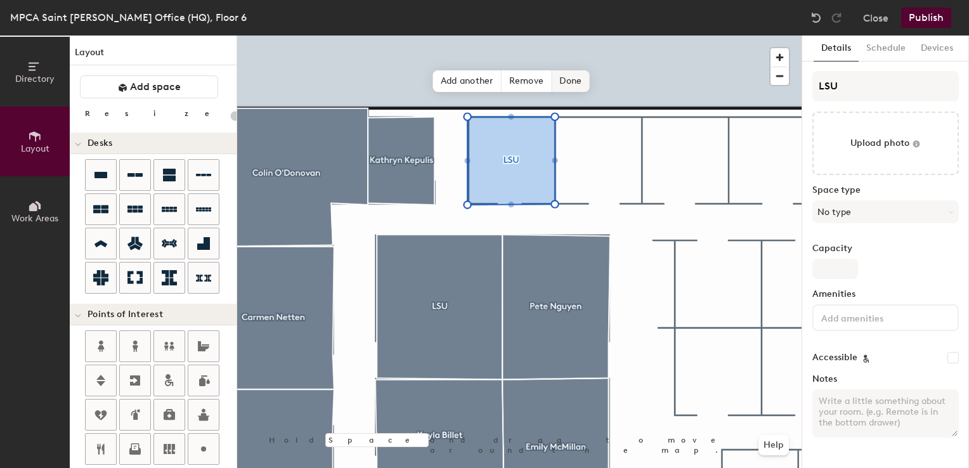
click at [563, 85] on span "Done" at bounding box center [570, 81] width 37 height 22
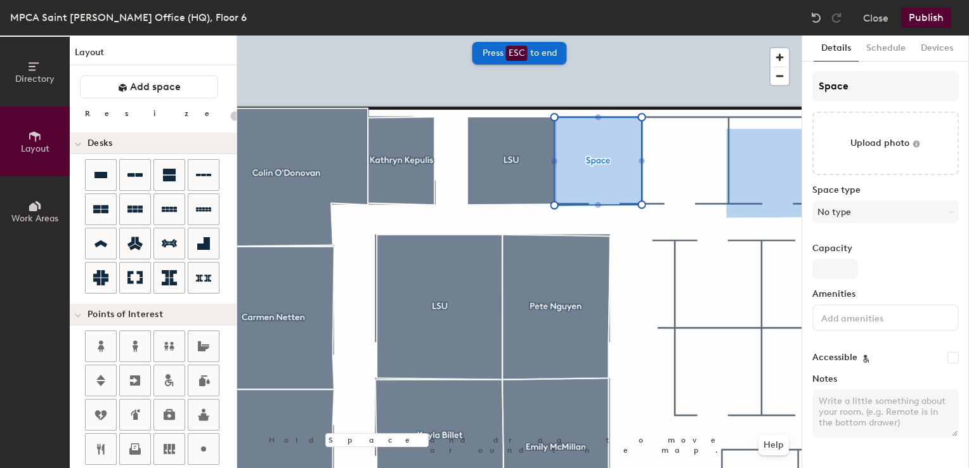
type input "20"
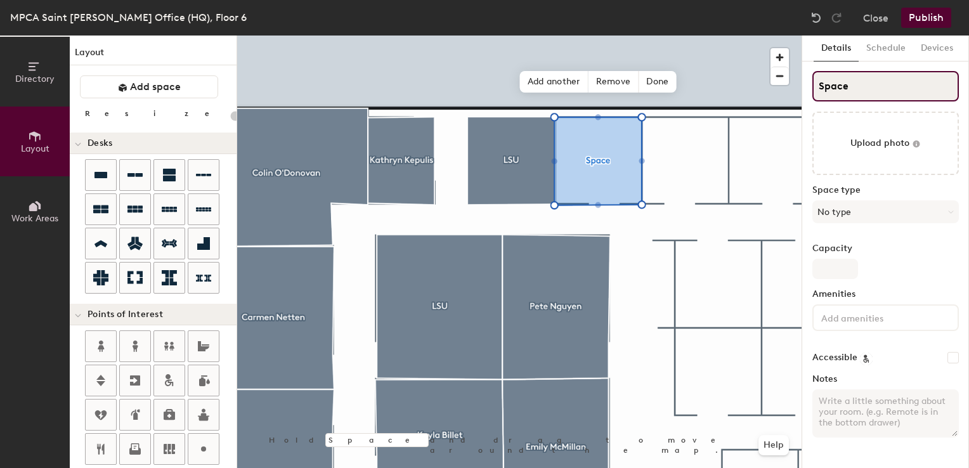
click at [729, 81] on div "Directory Layout Work Areas Layout Add space Resize Desks Points of Interest Fu…" at bounding box center [484, 252] width 969 height 433
type input "K"
type input "20"
type input "K"
type input "20"
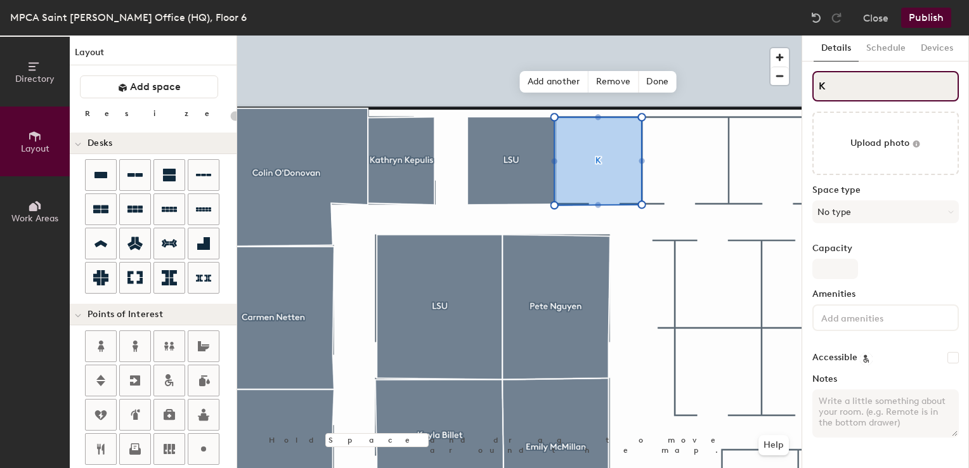
type input "KL"
type input "20"
type input "KLSU"
type input "20"
type input "KLS"
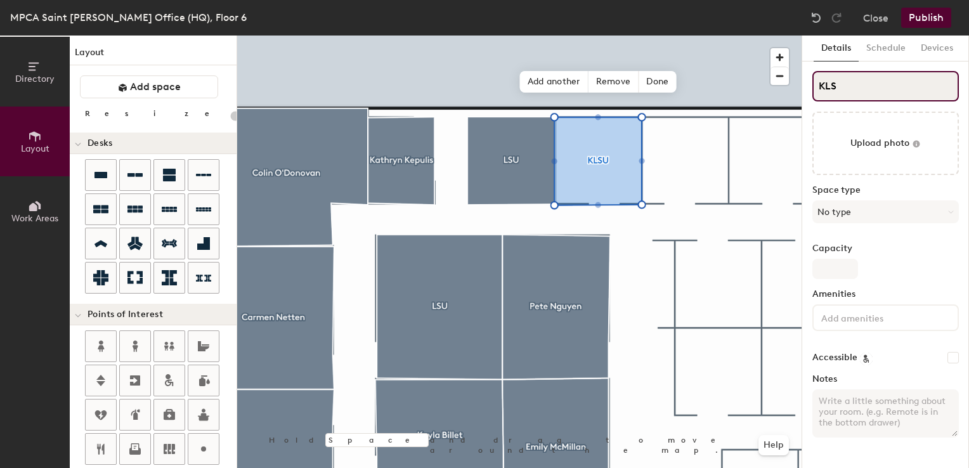
type input "20"
type input "K"
type input "20"
type input "K"
type input "20"
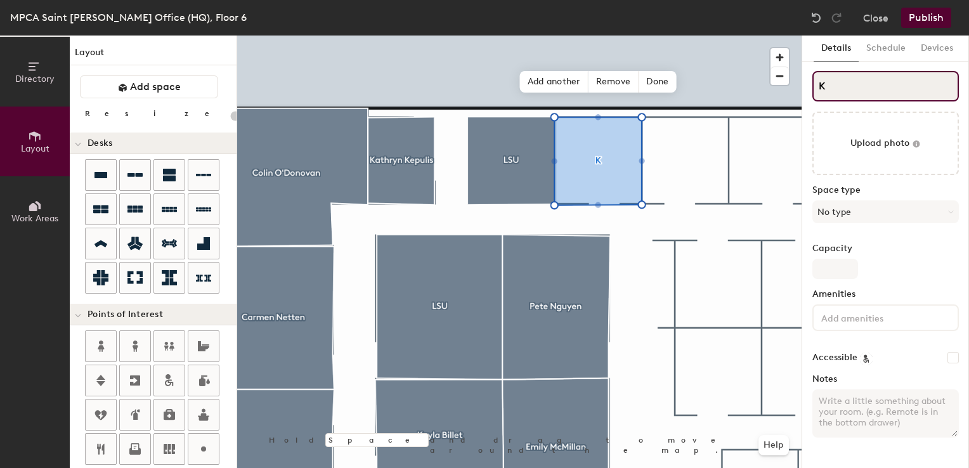
type input "KL"
type input "20"
type input "KLSU"
type input "20"
type input "LSU"
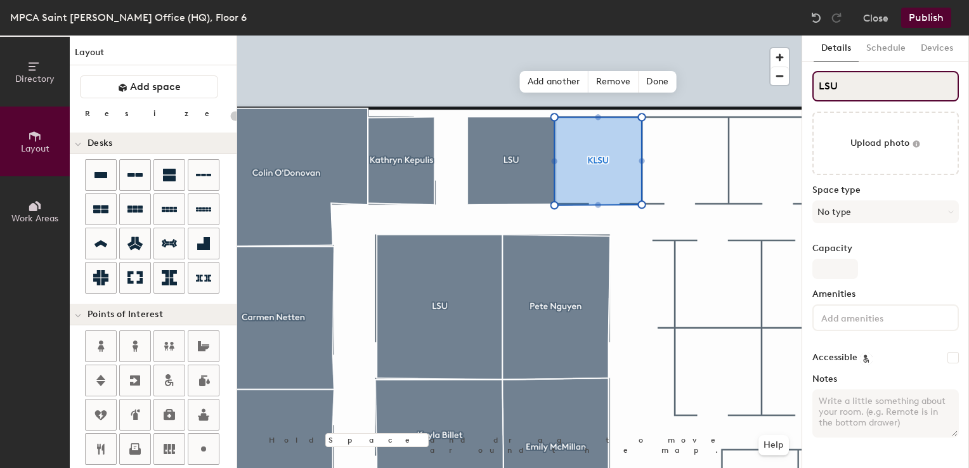
type input "20"
type input "LSU"
click at [655, 79] on span "Done" at bounding box center [657, 82] width 37 height 22
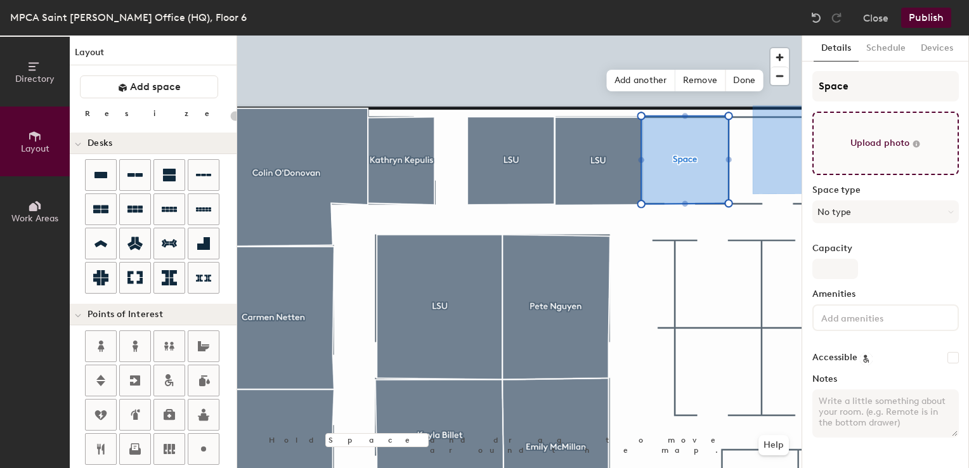
type input "20"
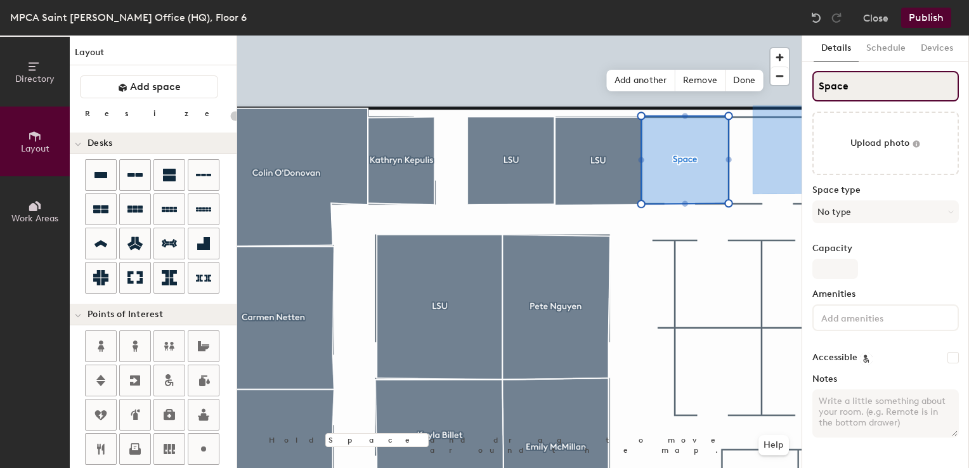
click at [785, 86] on div "Directory Layout Work Areas Layout Add space Resize Desks Points of Interest Fu…" at bounding box center [484, 252] width 969 height 433
type input "Fi"
type input "20"
type input "Fisca"
type input "20"
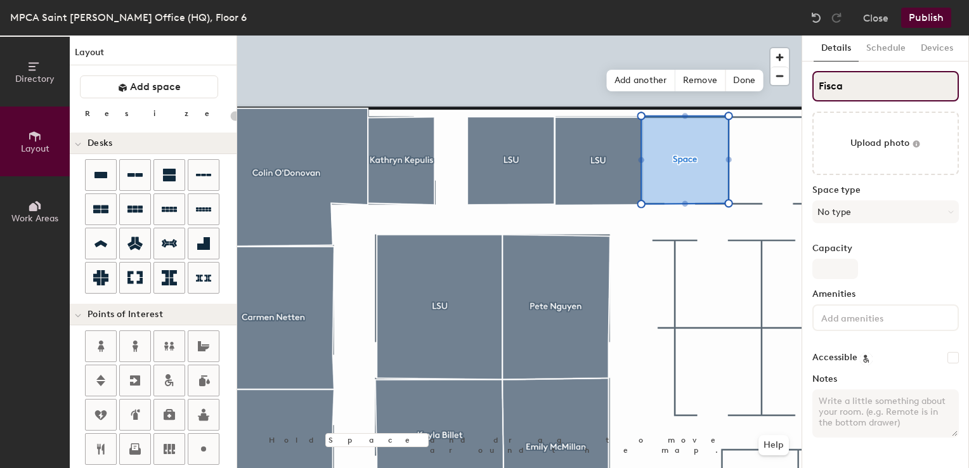
type input "Fiscal"
type input "20"
type input "Fiscal"
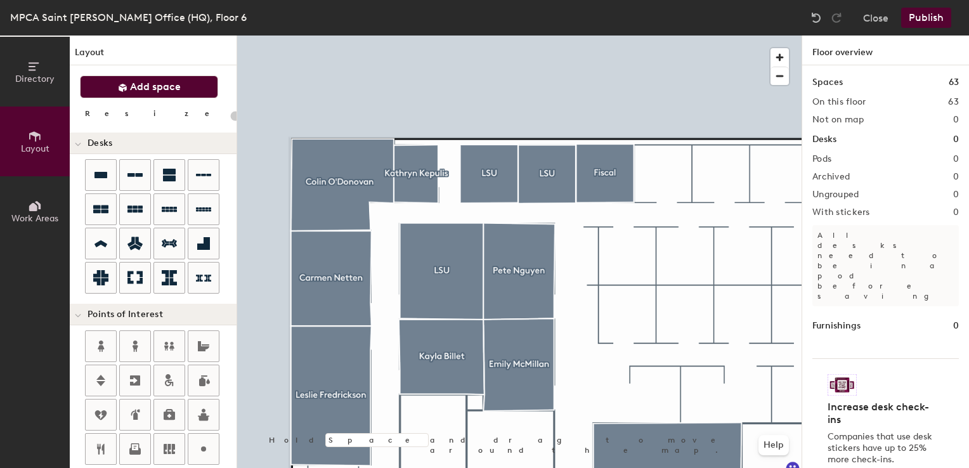
click at [136, 93] on button "Add space" at bounding box center [149, 86] width 138 height 23
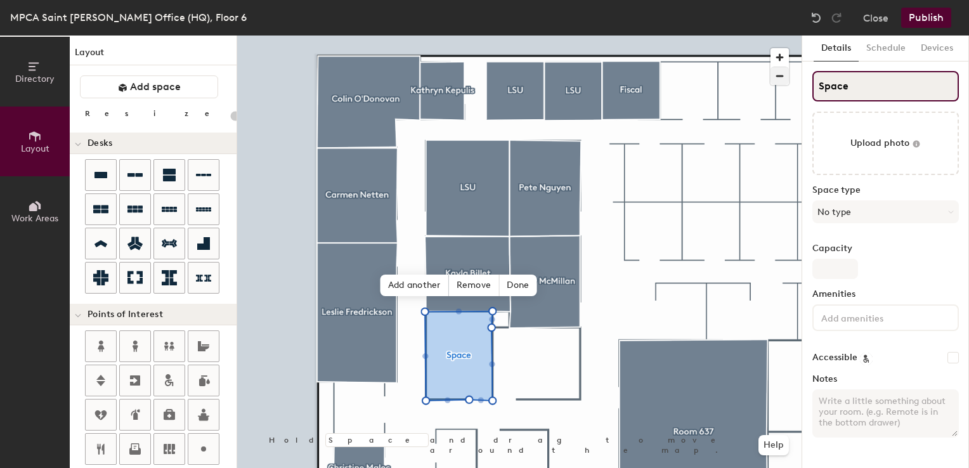
type input "20"
click at [759, 80] on div "Directory Layout Work Areas Layout Add space Resize Desks Points of Interest Fu…" at bounding box center [484, 252] width 969 height 433
type input "L"
type input "20"
type input "LSU"
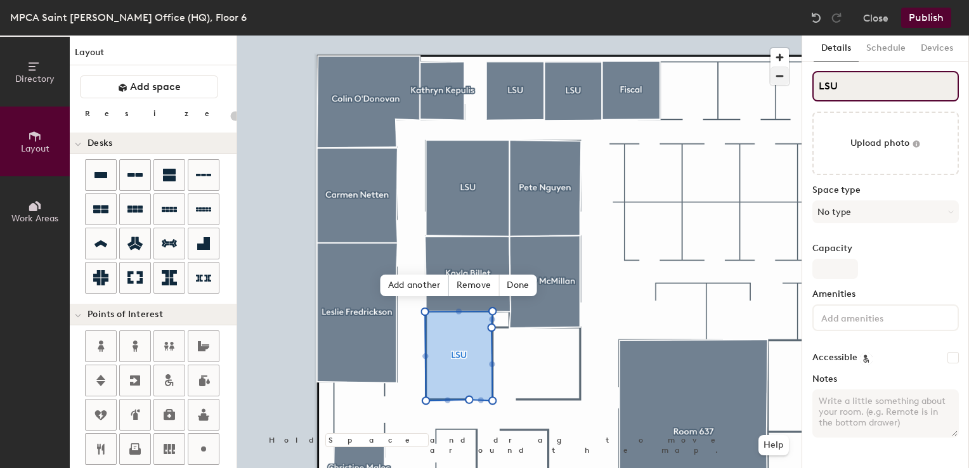
type input "20"
type input "LSU"
click at [513, 291] on span "Done" at bounding box center [517, 286] width 37 height 22
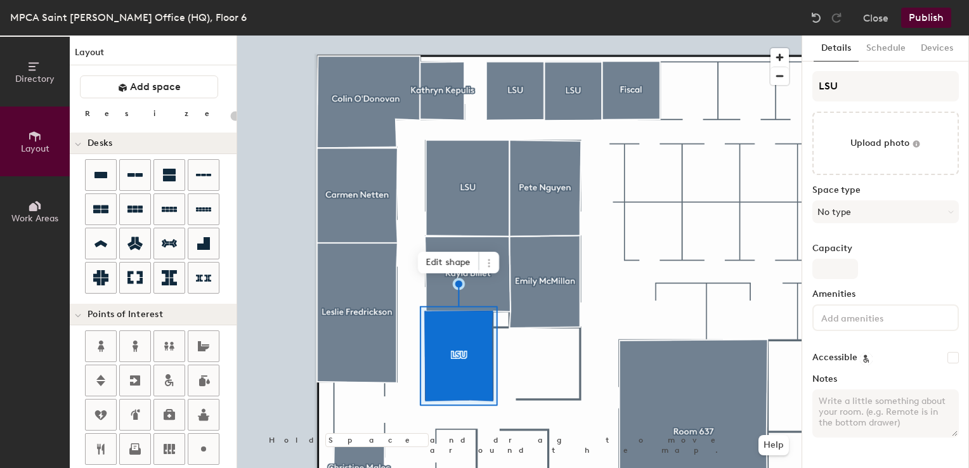
click at [552, 36] on div at bounding box center [519, 36] width 565 height 0
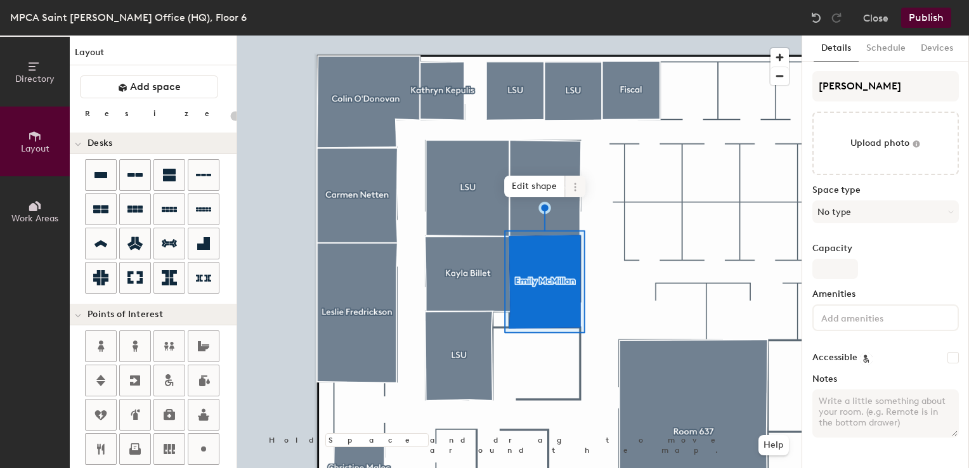
type input "20"
click at [575, 193] on span at bounding box center [575, 187] width 20 height 22
click at [584, 260] on span "Delete" at bounding box center [621, 260] width 113 height 22
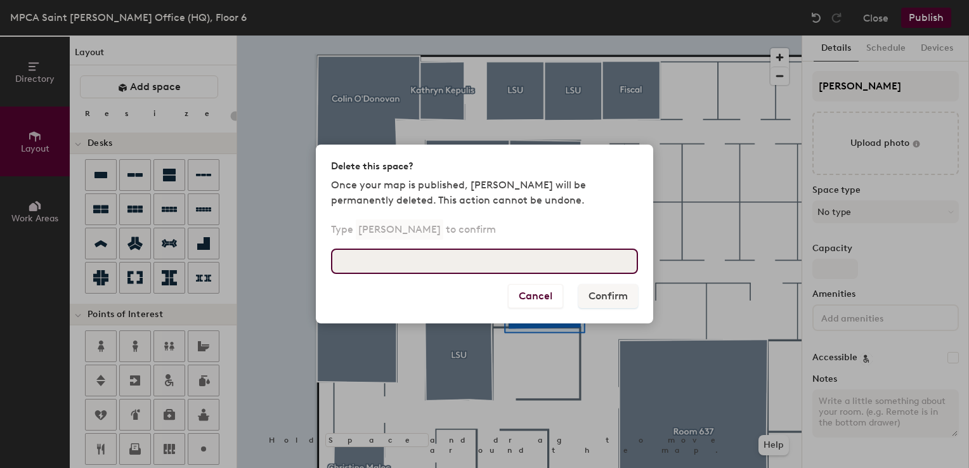
click at [552, 268] on input at bounding box center [484, 261] width 307 height 25
type input "Emily McMillan"
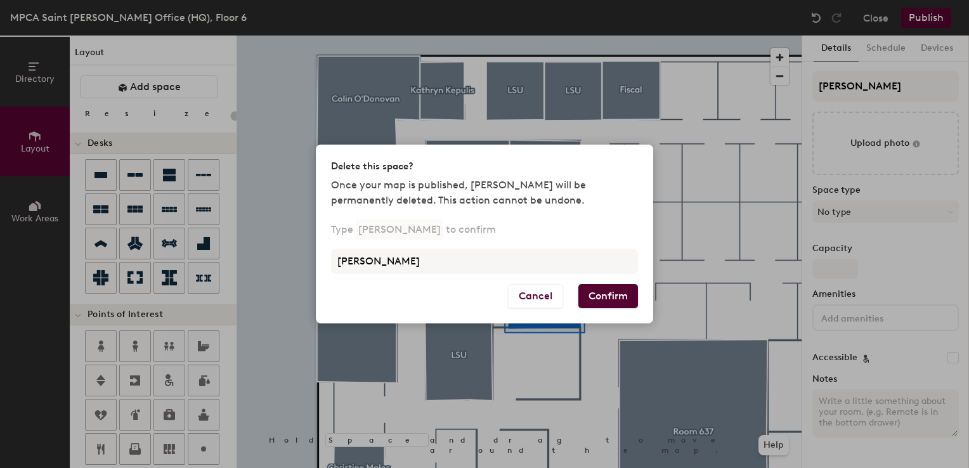
click at [603, 306] on button "Confirm" at bounding box center [608, 296] width 60 height 24
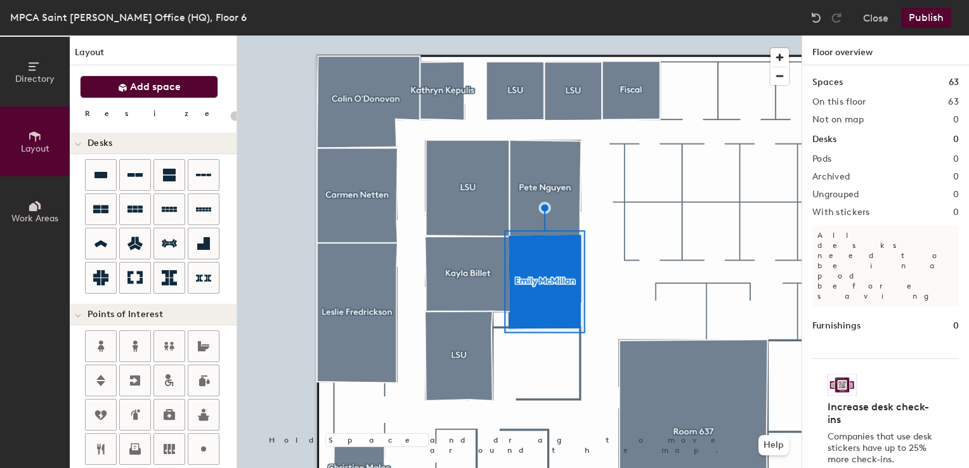
click at [125, 88] on icon at bounding box center [123, 88] width 8 height 8
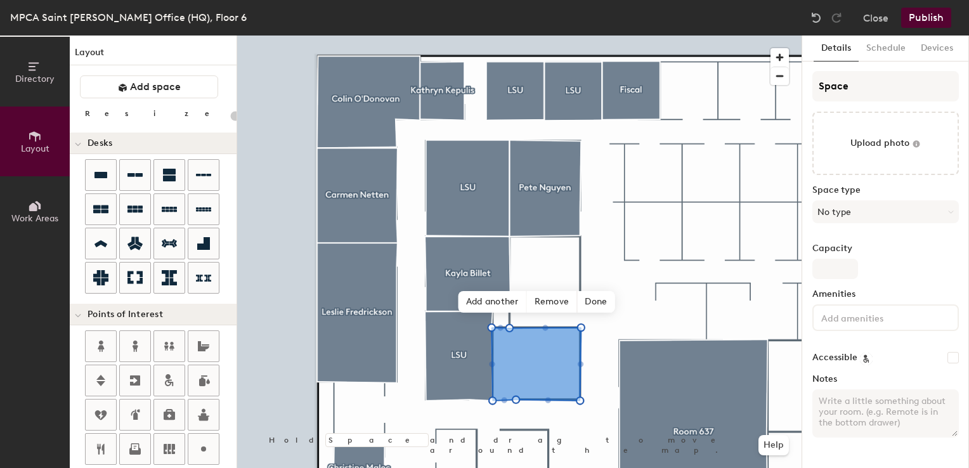
type input "20"
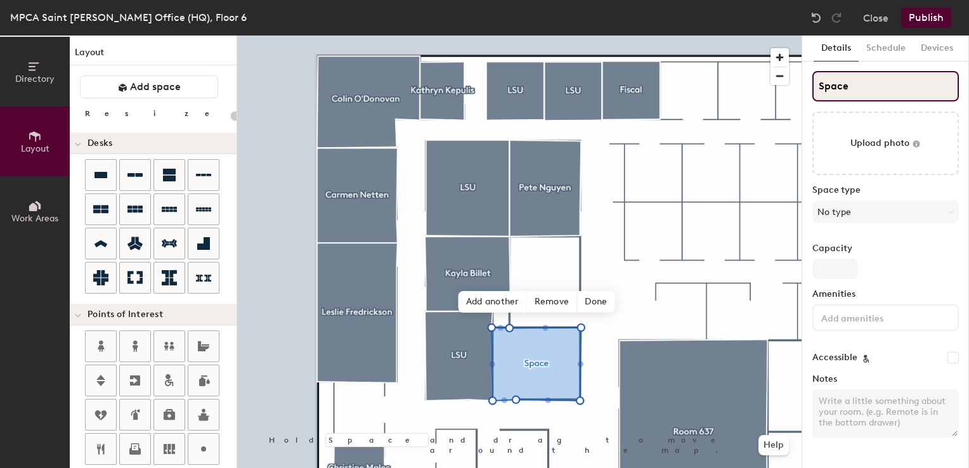
click at [844, 95] on input "Space" at bounding box center [886, 86] width 147 height 30
type input "E"
type input "20"
type input "Emily"
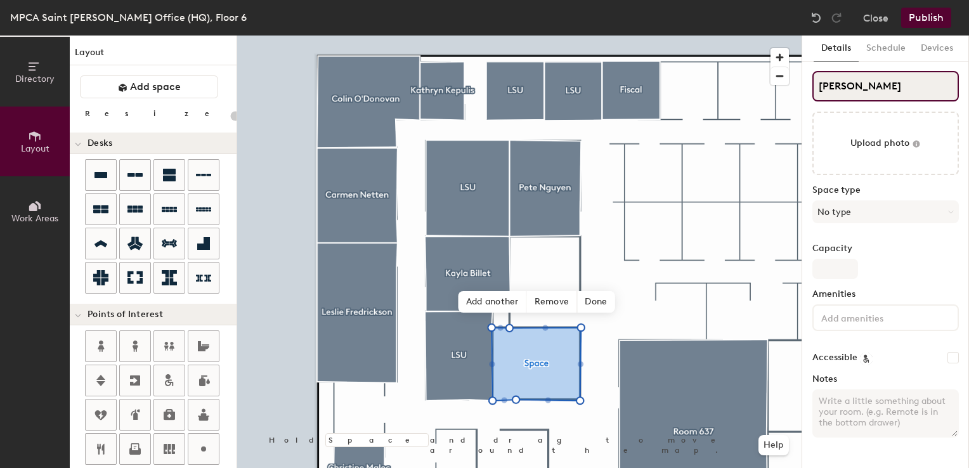
type input "20"
type input "Emily"
type input "20"
type input "Emily M"
type input "20"
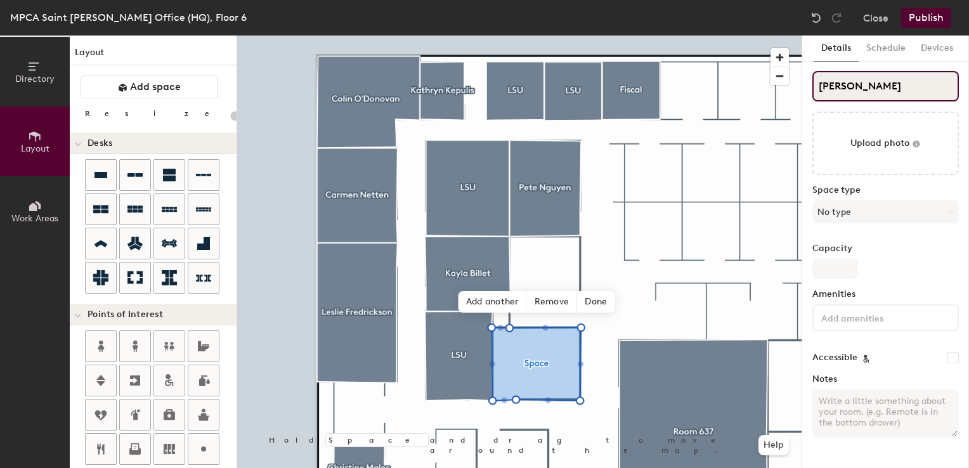
type input "Emily Mc"
type input "20"
type input "Emily McM"
type input "20"
type input "Emily McMi"
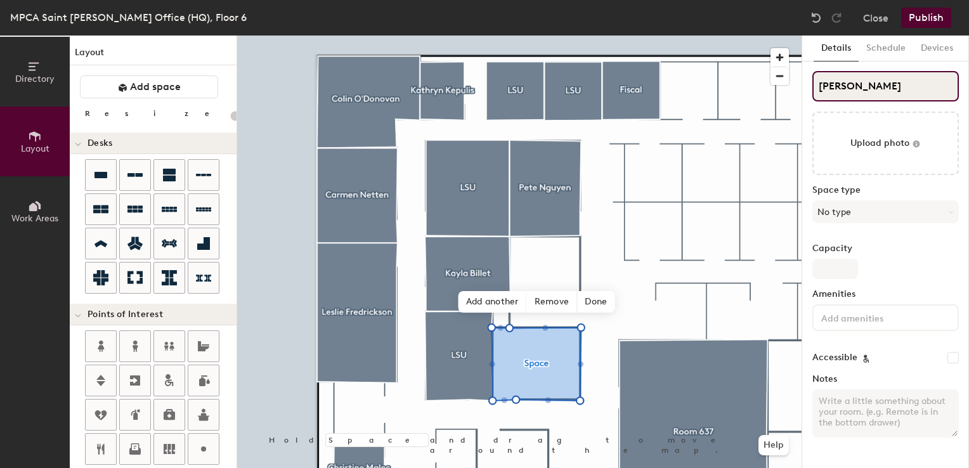
type input "20"
type input "Emily McMil"
type input "20"
type input "Emily McMill"
type input "20"
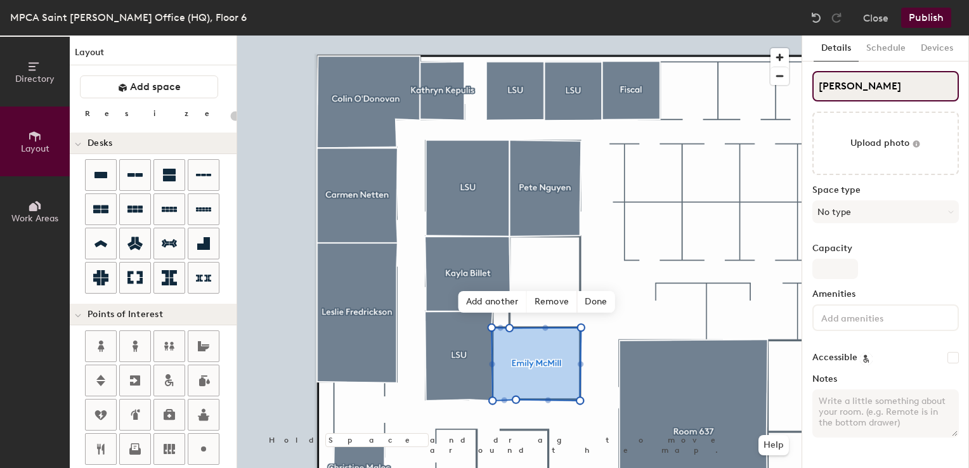
type input "Emily McMilla"
type input "20"
type input "Emily McMillan"
type input "20"
type input "Emily McMillan"
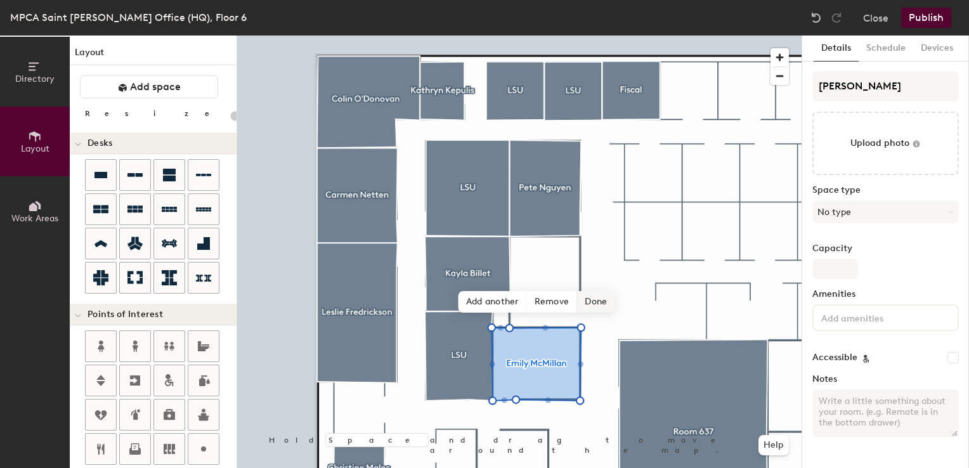
click at [598, 306] on span "Done" at bounding box center [595, 302] width 37 height 22
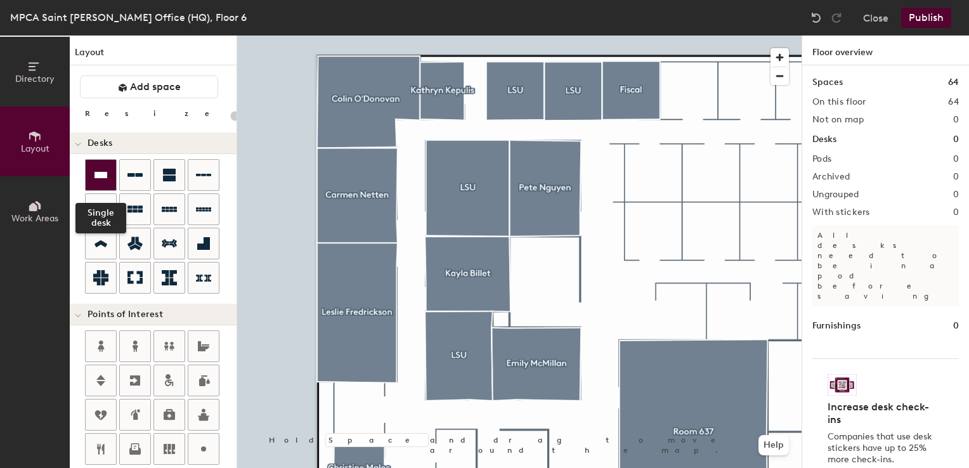
click at [101, 172] on icon at bounding box center [101, 175] width 13 height 6
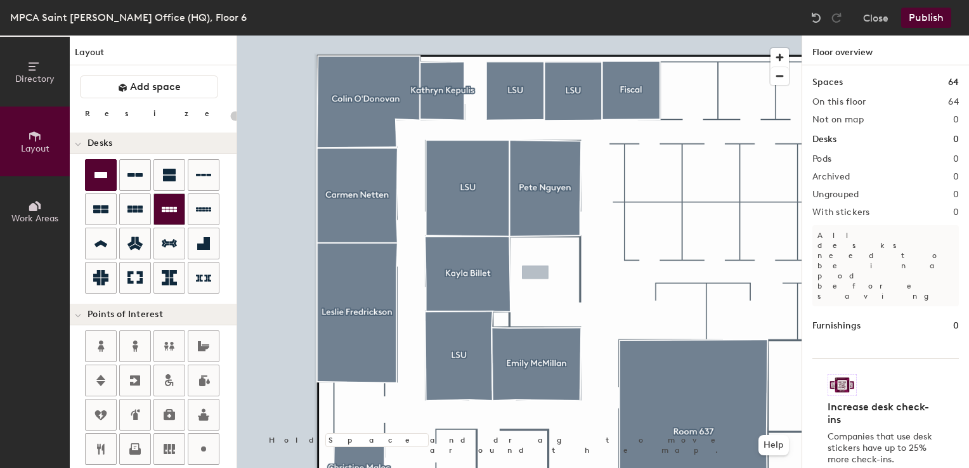
type input "100"
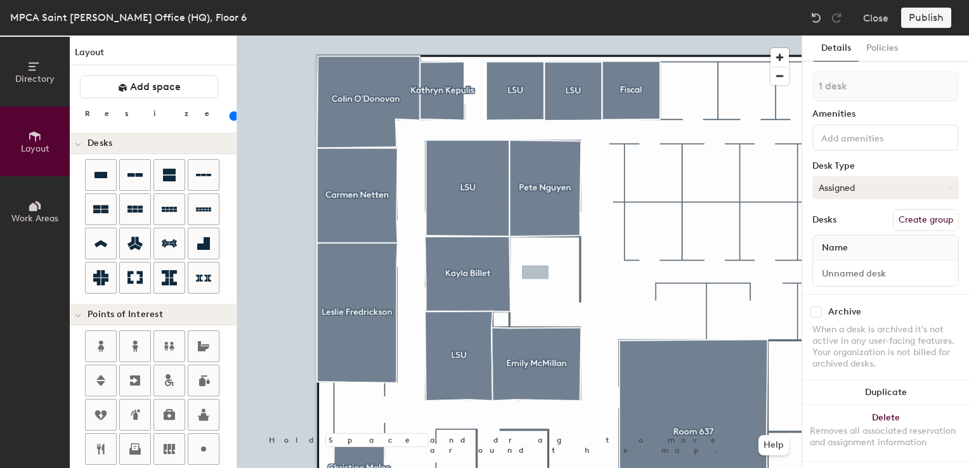
click at [859, 190] on button "Assigned" at bounding box center [886, 187] width 147 height 23
click at [837, 267] on div "Hoteled" at bounding box center [876, 265] width 127 height 19
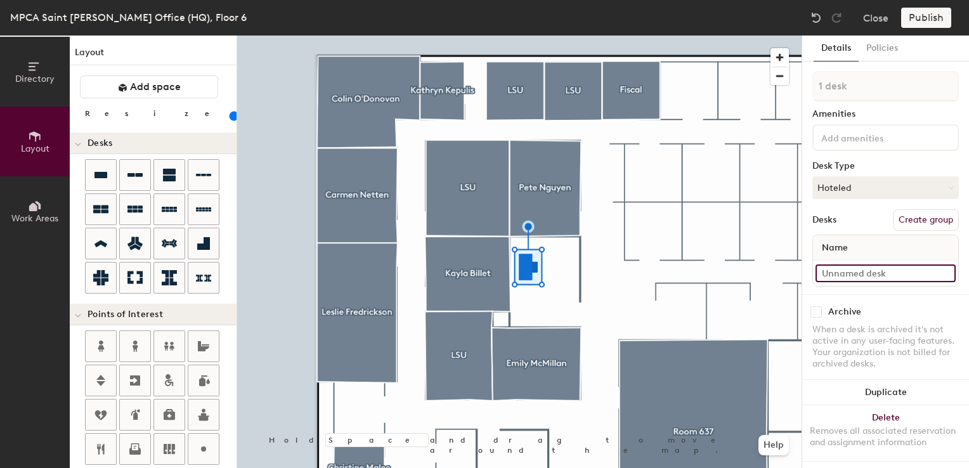
click at [835, 280] on input at bounding box center [886, 274] width 140 height 18
type input "06PO638"
click at [913, 219] on button "Create group" at bounding box center [926, 220] width 66 height 22
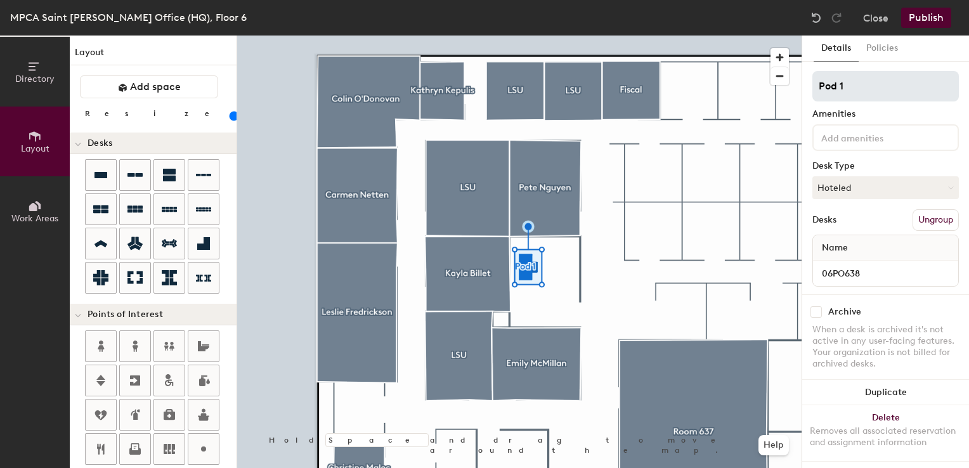
click at [790, 91] on div "Directory Layout Work Areas Layout Add space Resize Desks Points of Interest Fu…" at bounding box center [484, 252] width 969 height 433
type input "Office - DU6638"
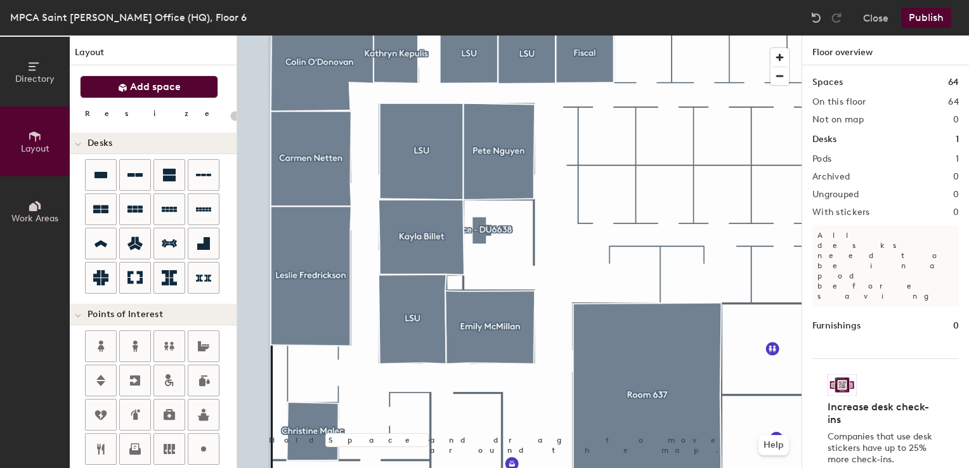
click at [127, 93] on button "Add space" at bounding box center [149, 86] width 138 height 23
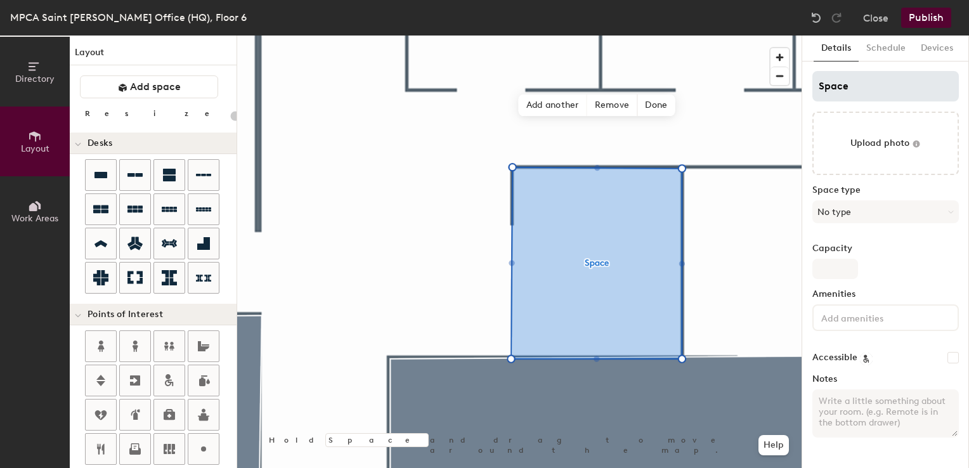
type input "20"
click at [858, 89] on input "Space" at bounding box center [886, 86] width 147 height 30
type input "LSU"
type input "20"
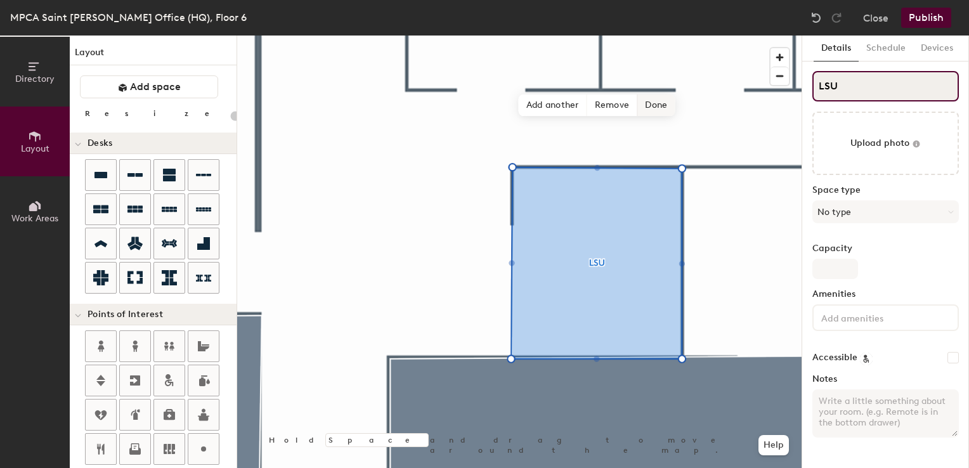
type input "LSU"
click at [641, 101] on span "Done" at bounding box center [655, 106] width 37 height 22
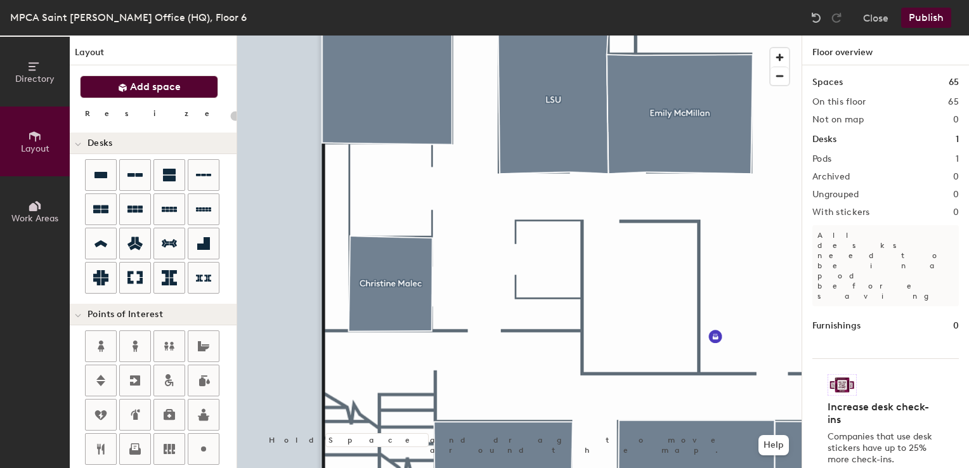
click at [117, 94] on button "Add space" at bounding box center [149, 86] width 138 height 23
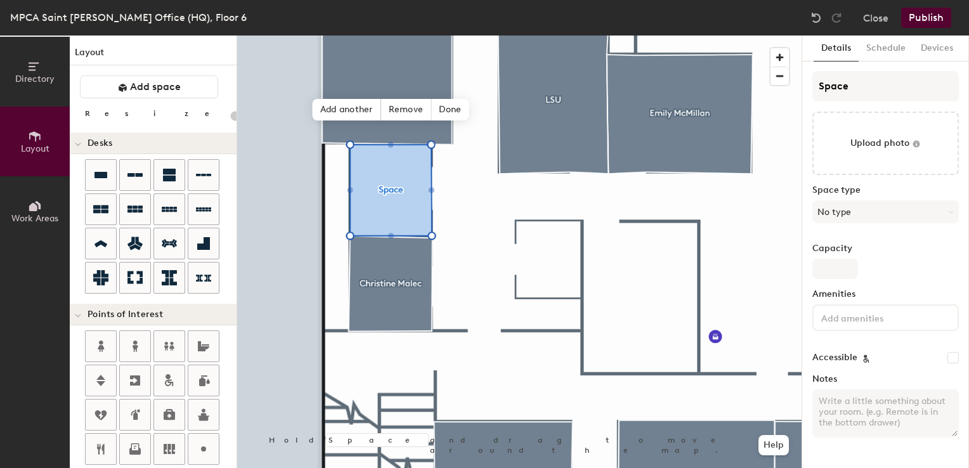
type input "20"
click at [771, 87] on div "Directory Layout Work Areas Layout Add space Resize Desks Points of Interest Fu…" at bounding box center [484, 252] width 969 height 433
type input "D"
type input "20"
type input "De"
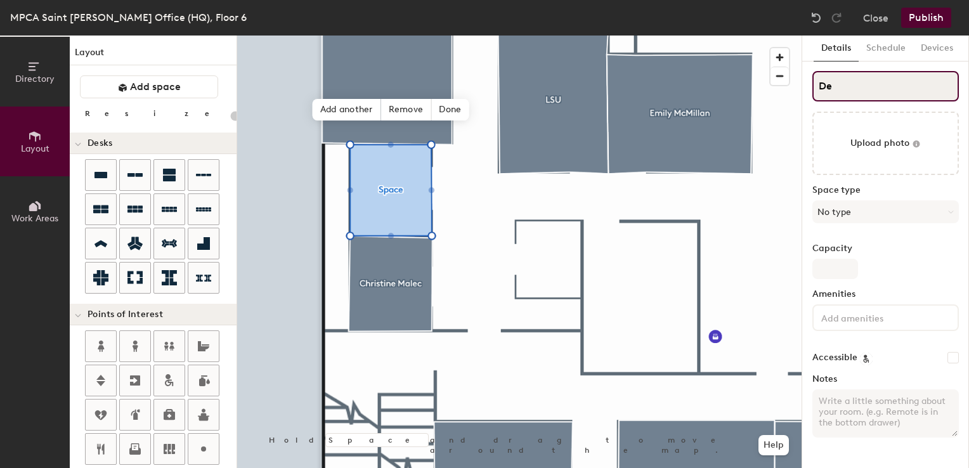
type input "20"
type input "Deb"
type input "20"
type input "Deb K"
type input "20"
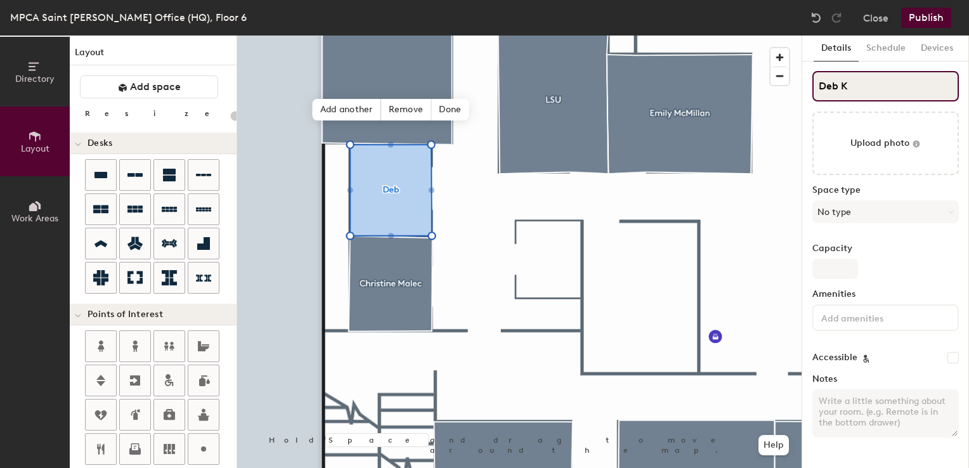
type input "Deb Kl"
type input "20"
type input "Deb Klooz"
type input "20"
type input "Deb Klooz"
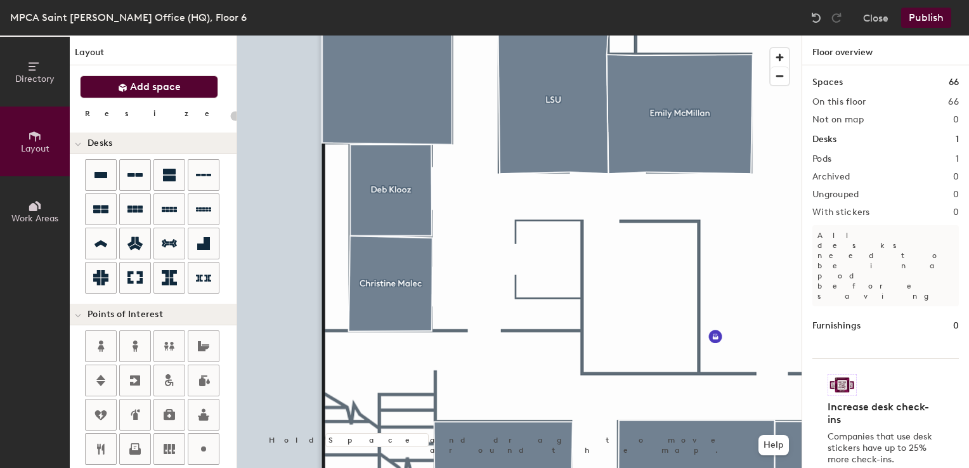
click at [121, 91] on icon at bounding box center [123, 88] width 10 height 10
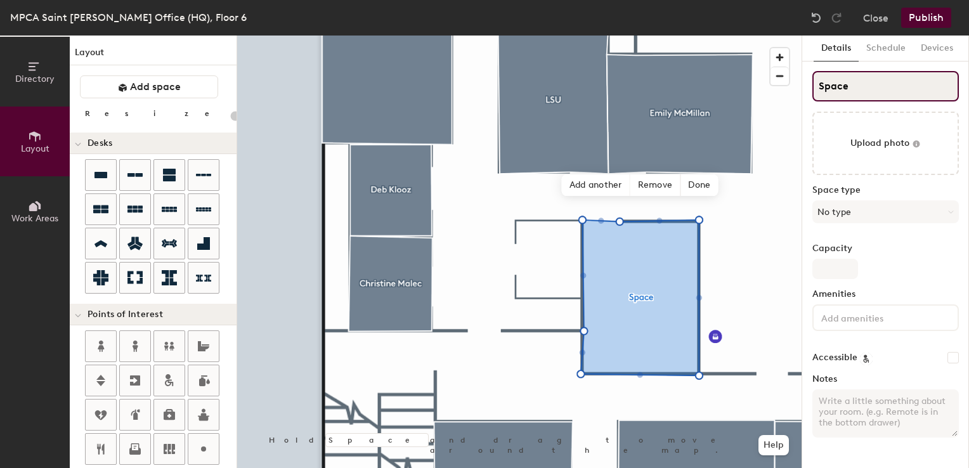
click at [853, 83] on input "Space" at bounding box center [886, 86] width 147 height 30
type input "20"
type input "A"
type input "20"
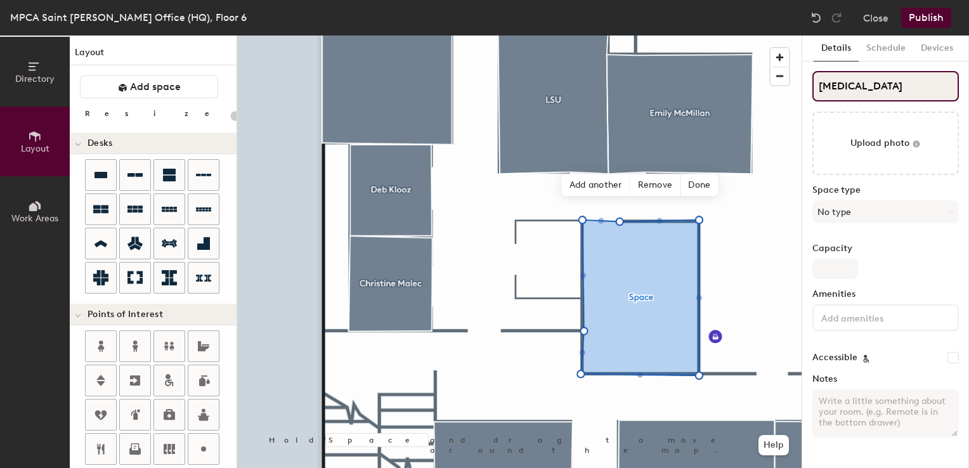
type input "Allis"
type input "20"
type input "Allison"
type input "20"
type input "Allison E"
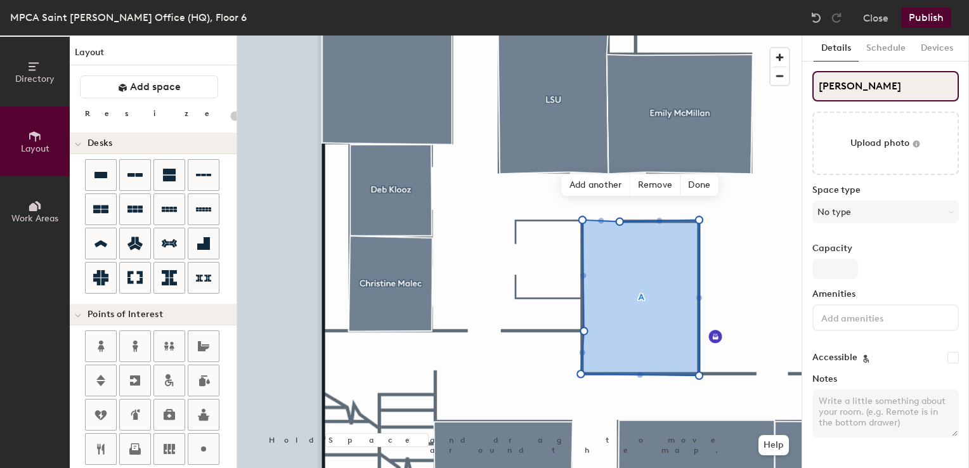
type input "20"
type input "Allison East"
type input "20"
type input "Allison Eastham"
type input "20"
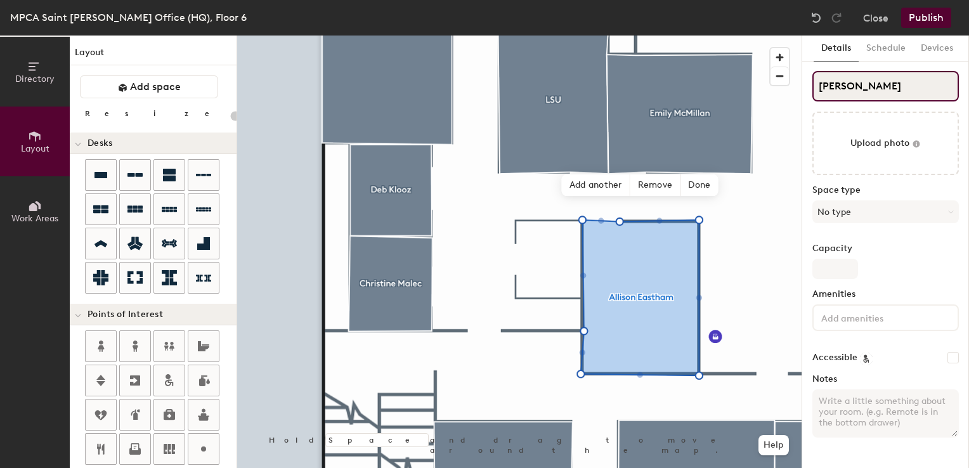
type input "Allison Eastham"
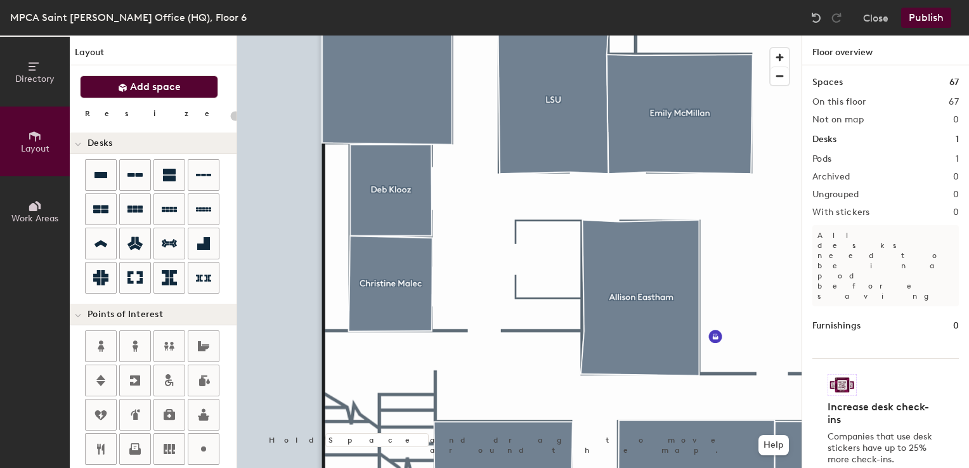
click at [152, 95] on button "Add space" at bounding box center [149, 86] width 138 height 23
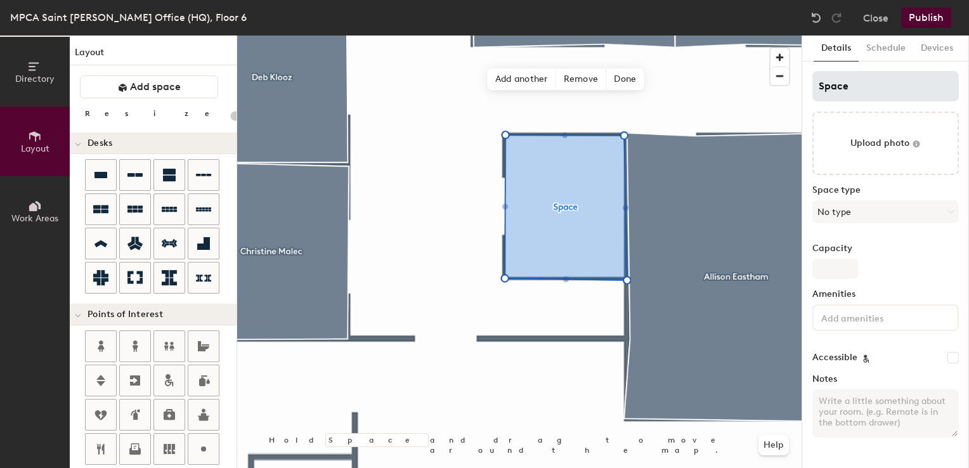
type input "20"
click at [719, 77] on div "Directory Layout Work Areas Layout Add space Resize Desks Points of Interest Fu…" at bounding box center [484, 252] width 969 height 433
type input "A"
type input "20"
type input "Ad"
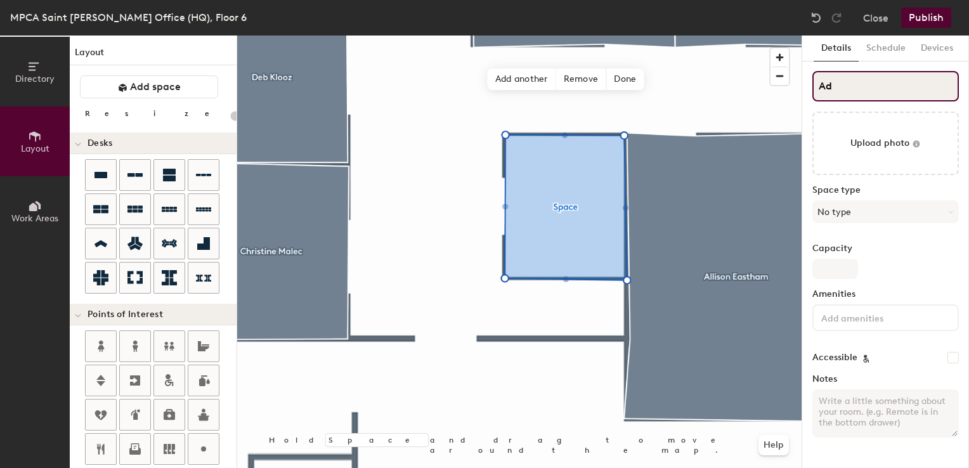
type input "20"
type input "Addie"
type input "20"
type input "Addie S"
type input "20"
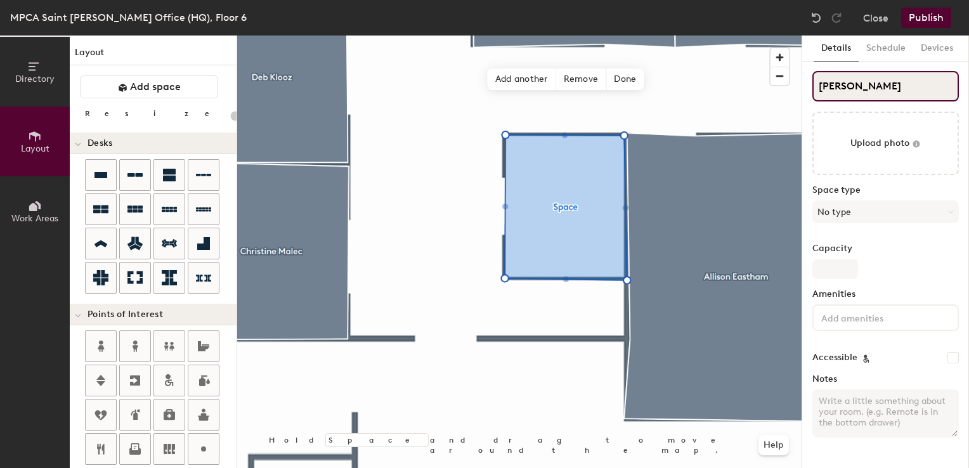
type input "Addie St"
type input "20"
type input "Addie Str"
type input "20"
type input "Addie Stro"
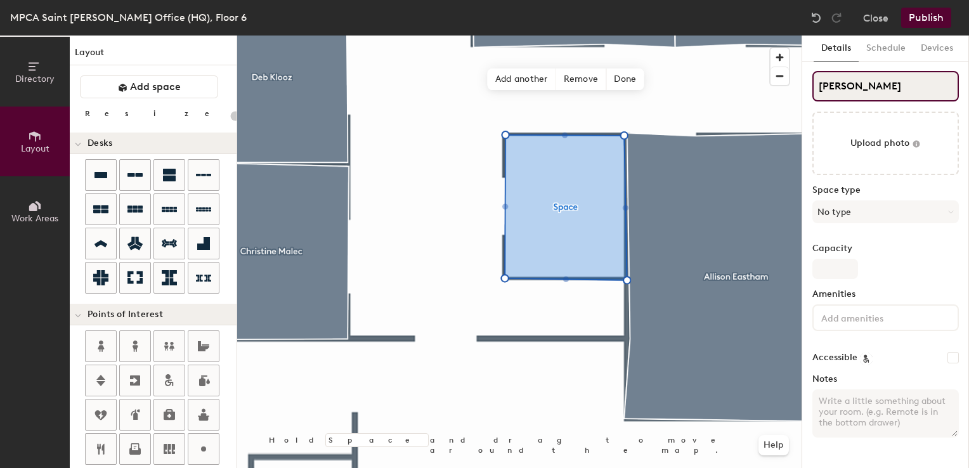
type input "20"
type input "Addie Strom"
type input "20"
type input "Addie Stromb"
type input "20"
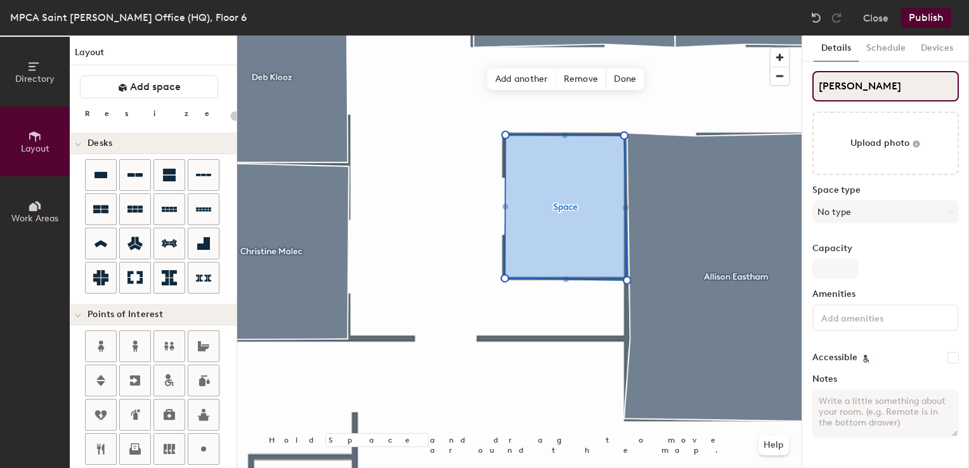
type input "Addie Stromber"
type input "20"
type input "Addie Stromberg"
type input "20"
type input "Addie Stromberg"
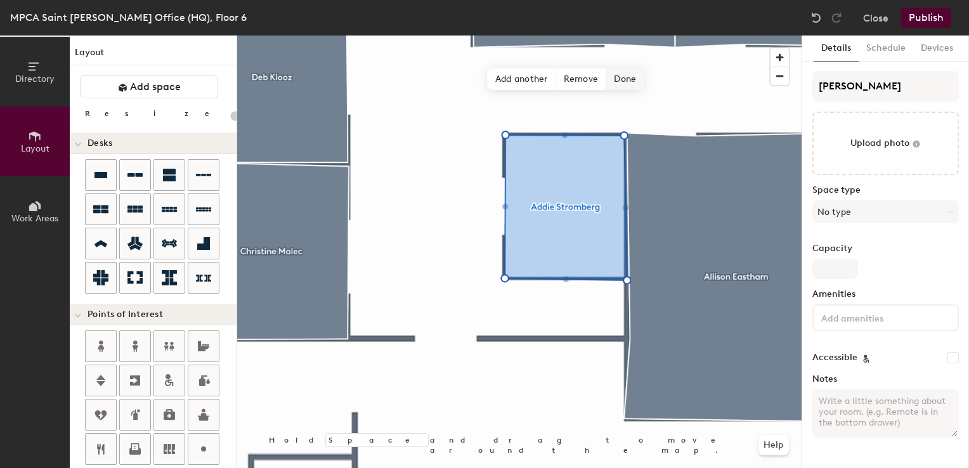
click at [628, 77] on span "Done" at bounding box center [624, 80] width 37 height 22
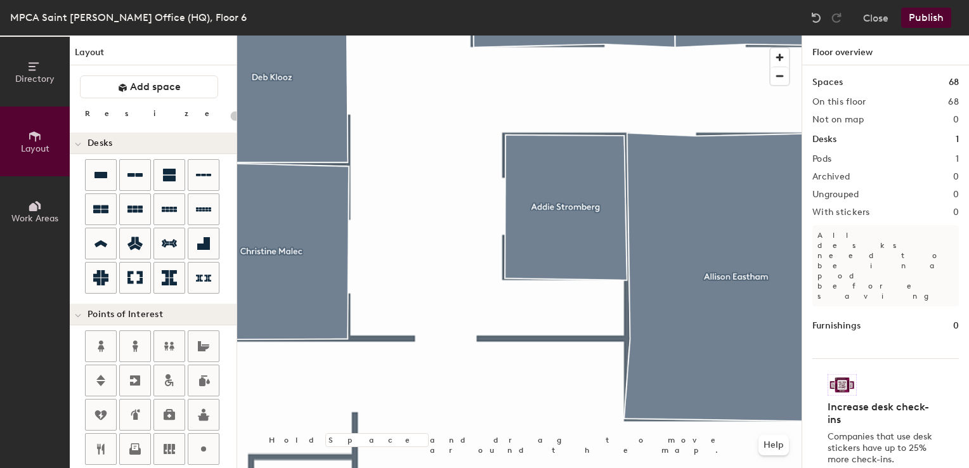
type input "20"
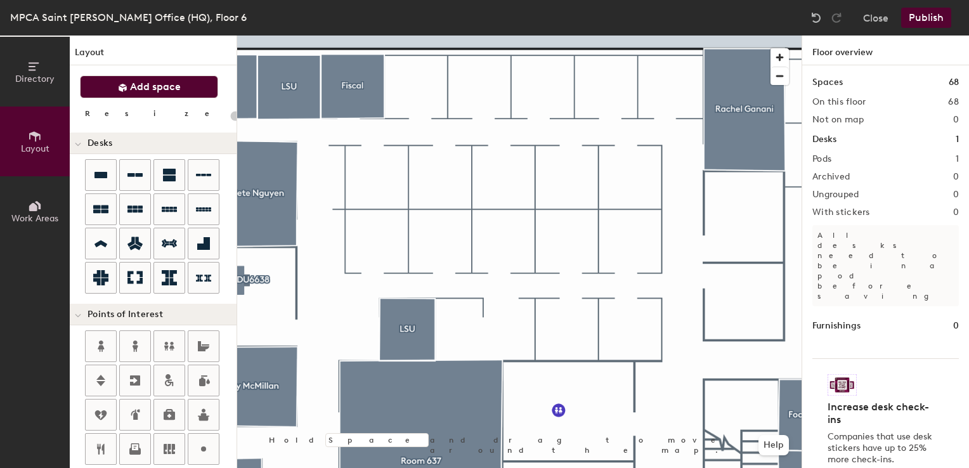
click at [119, 88] on icon at bounding box center [123, 88] width 8 height 8
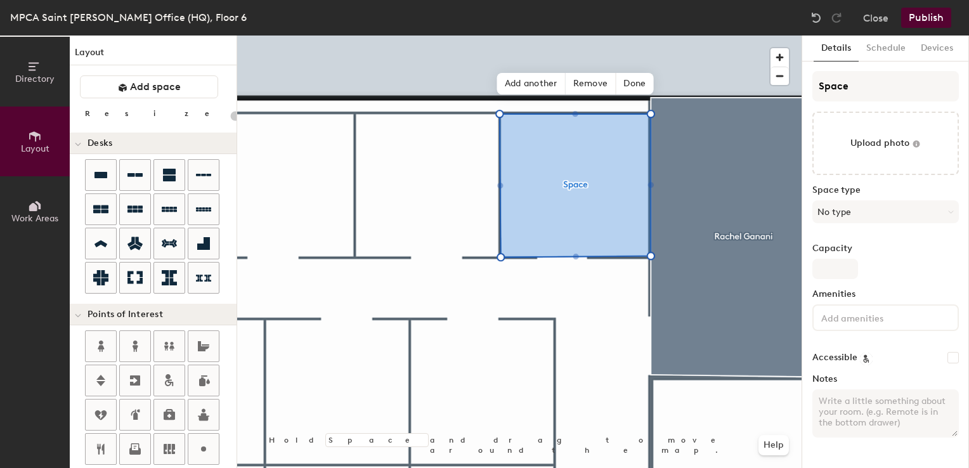
type input "20"
click at [703, 85] on div "Directory Layout Work Areas Layout Add space Resize Desks Points of Interest Fu…" at bounding box center [484, 252] width 969 height 433
type input "Te"
type input "20"
type input "Tem"
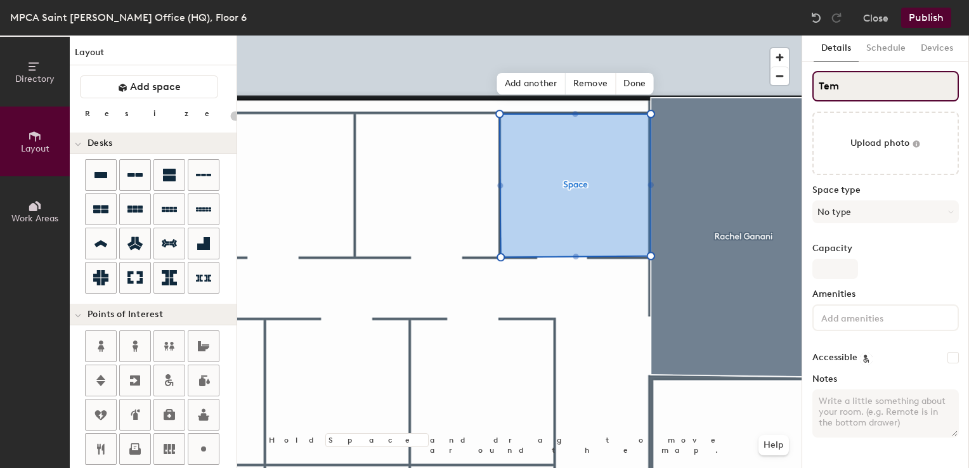
type input "20"
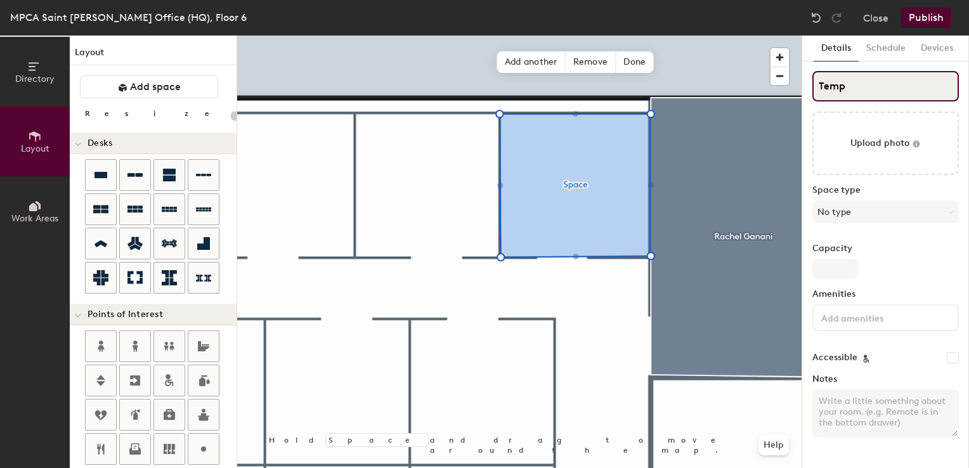
type input "Temp"
type input "20"
type input "Temp St"
type input "20"
type input "Temp Stor"
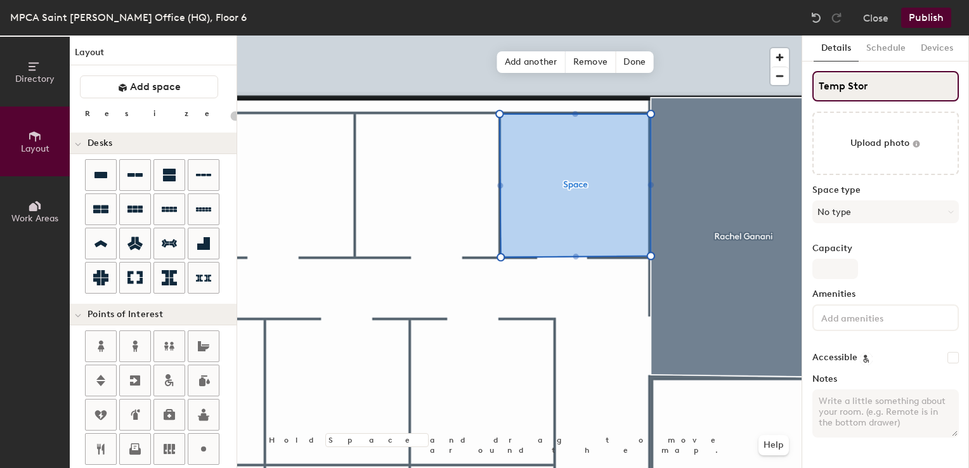
type input "20"
type input "Temp Storage"
type input "20"
type input "Temp Storage"
click at [637, 62] on span "Done" at bounding box center [634, 62] width 37 height 22
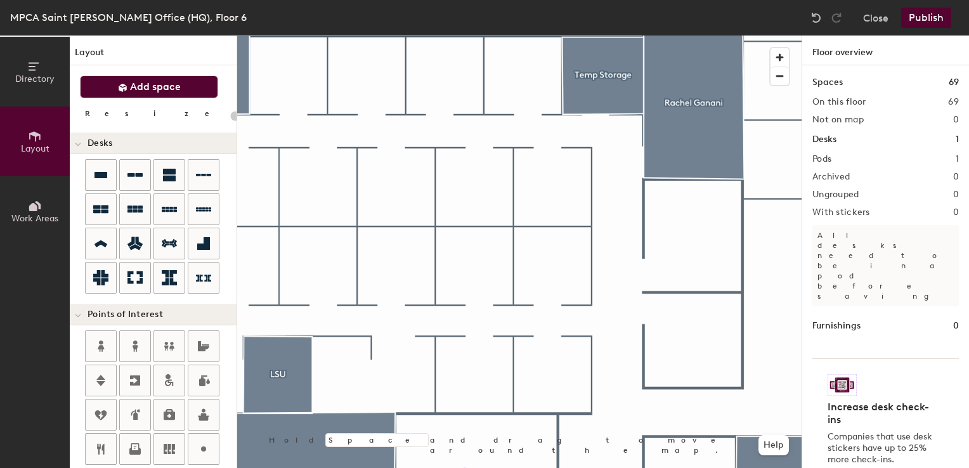
click at [137, 90] on span "Add space" at bounding box center [155, 87] width 51 height 13
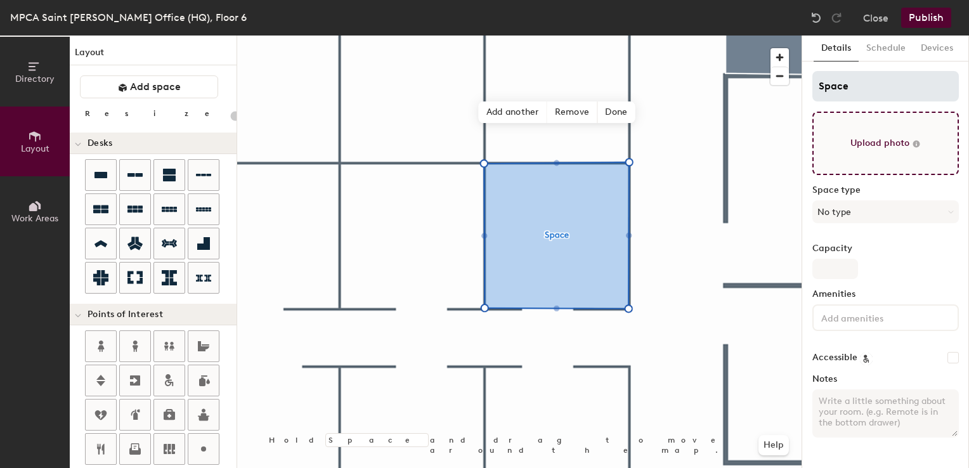
type input "20"
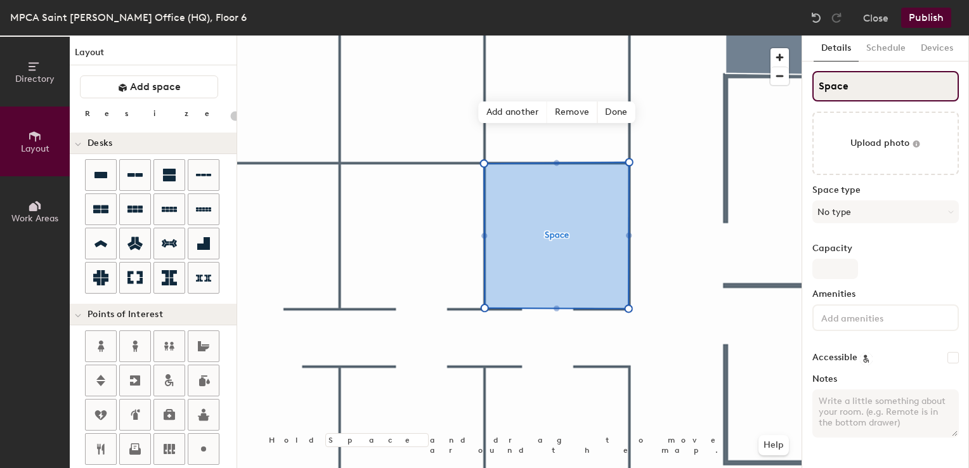
click at [754, 87] on div "Directory Layout Work Areas Layout Add space Resize Desks Points of Interest Fu…" at bounding box center [484, 252] width 969 height 433
type input "C"
type input "20"
type input "CW"
type input "20"
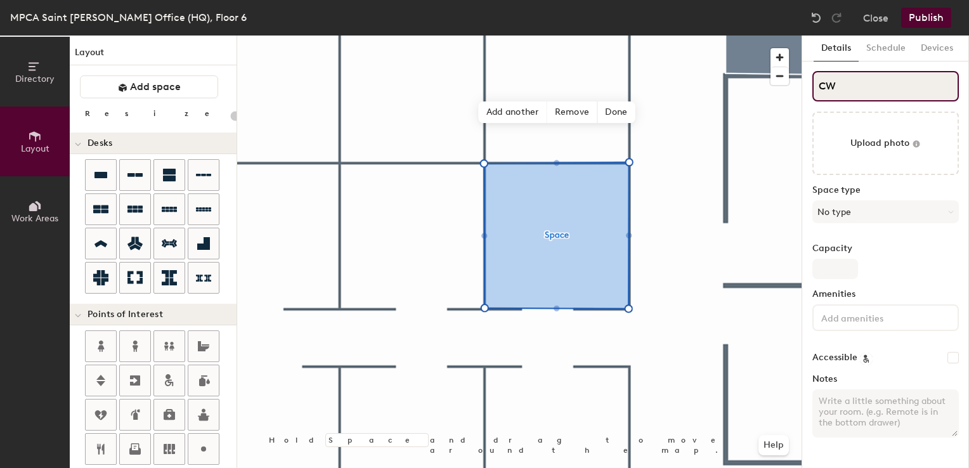
type input "CWC"
type input "20"
type input "CWC"
type input "20"
type input "CWC S"
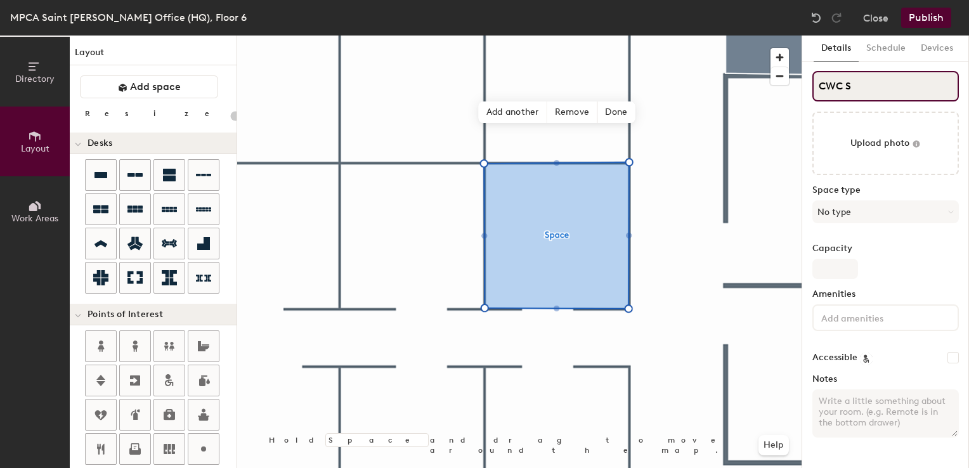
type input "20"
type input "CWC St"
type input "20"
type input "CWC Str"
type input "20"
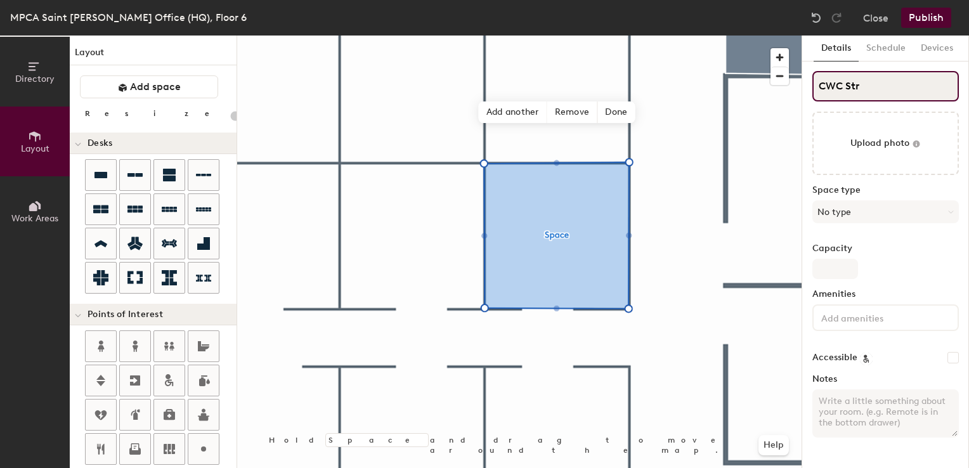
type input "CWC St"
type input "20"
type input "CWC Storage"
type input "20"
type input "CWC Storage"
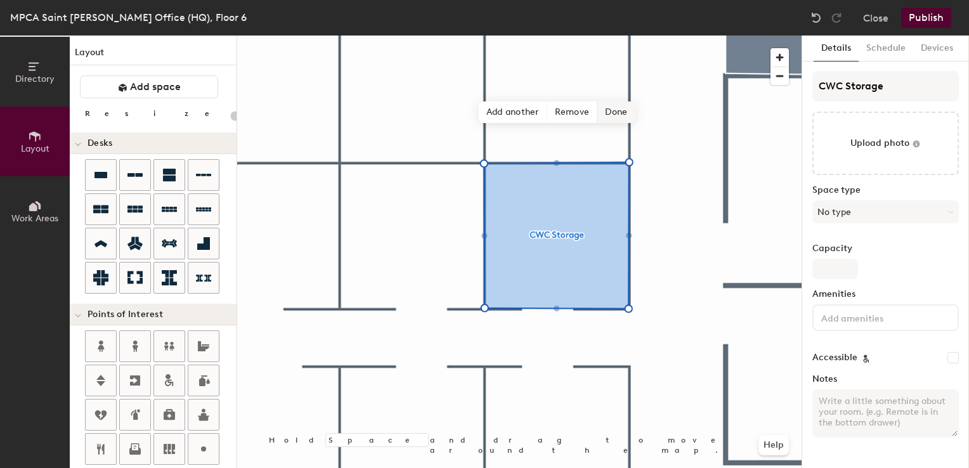
click at [603, 105] on span "Done" at bounding box center [616, 112] width 37 height 22
click at [702, 36] on div at bounding box center [519, 36] width 565 height 0
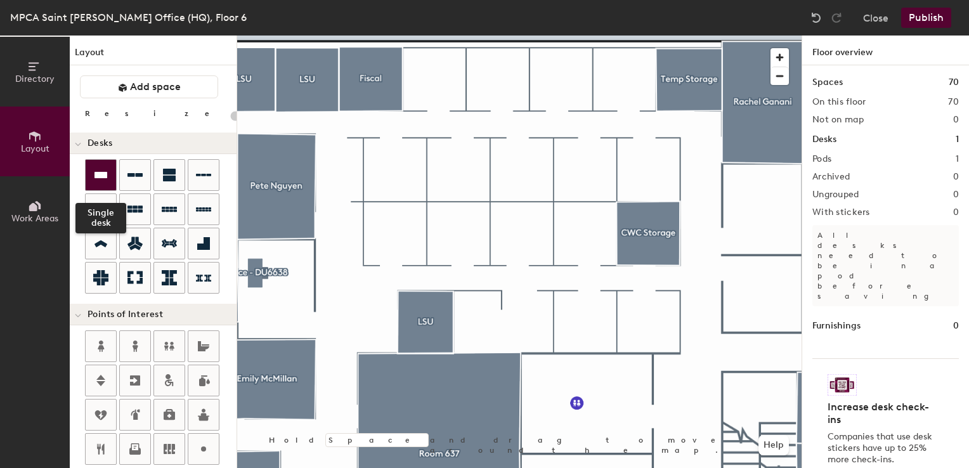
click at [107, 166] on div at bounding box center [101, 175] width 30 height 30
type input "100"
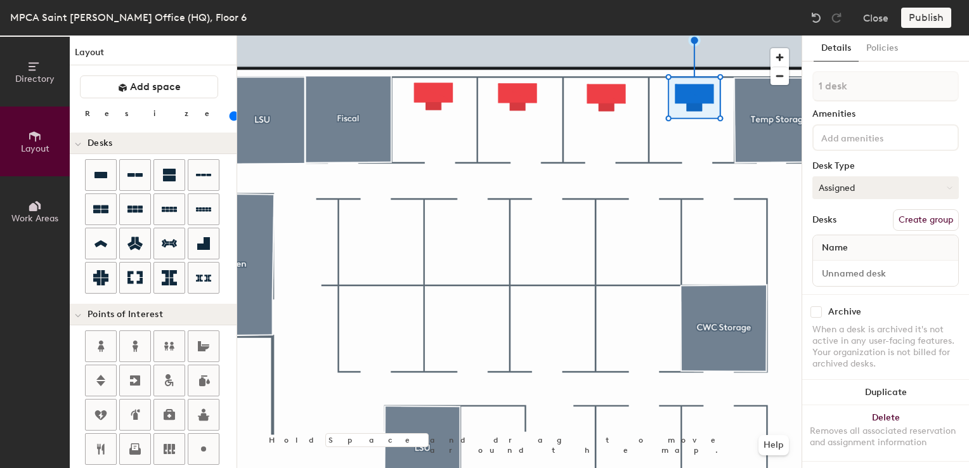
click at [854, 190] on button "Assigned" at bounding box center [886, 187] width 147 height 23
click at [847, 264] on div "Hoteled" at bounding box center [876, 265] width 127 height 19
click at [847, 270] on input at bounding box center [886, 274] width 140 height 18
type input "06WS026"
click at [910, 222] on button "Create group" at bounding box center [926, 220] width 66 height 22
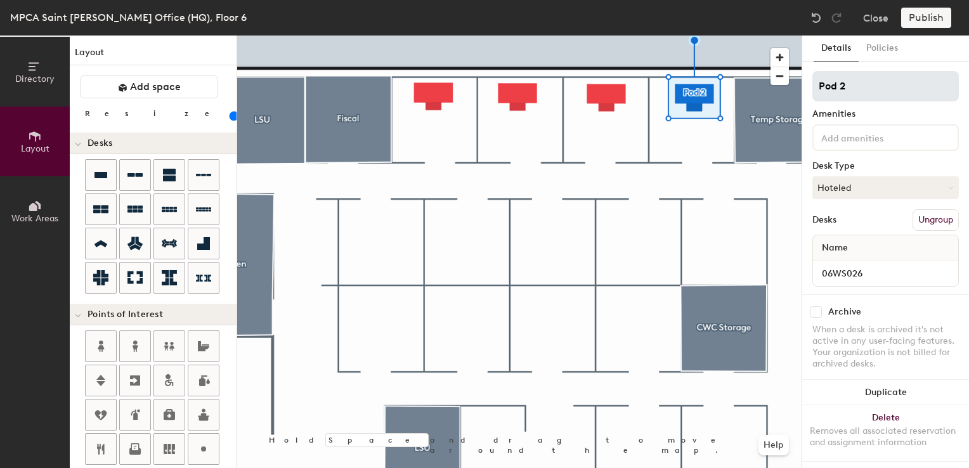
click at [724, 77] on div "Directory Layout Work Areas Layout Add space Resize Desks Points of Interest Fu…" at bounding box center [484, 252] width 969 height 433
type input "DU6026"
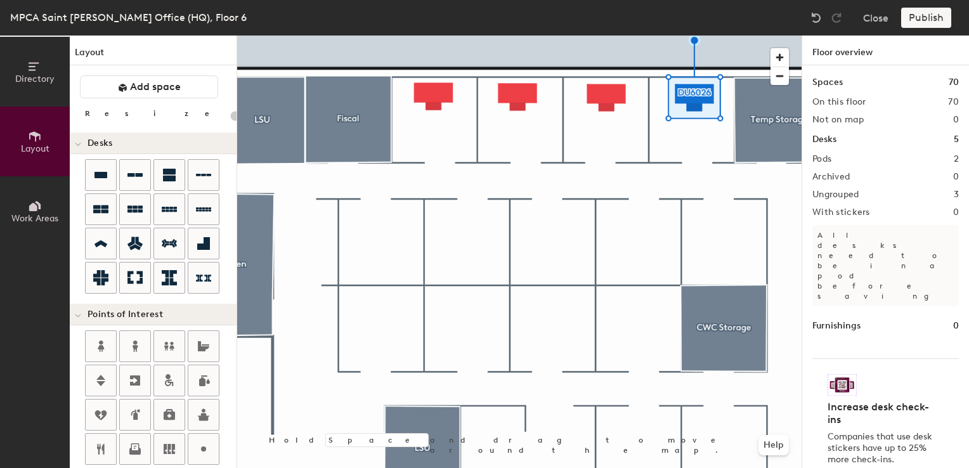
type input "100"
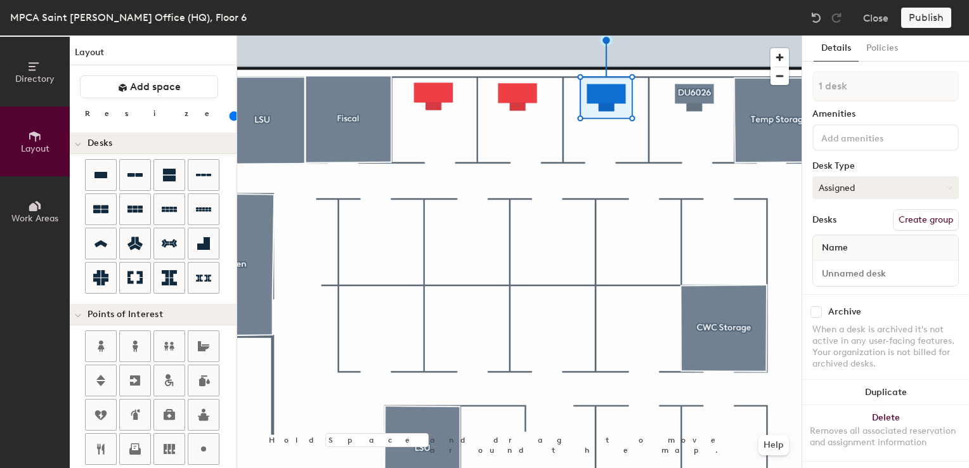
click at [872, 193] on button "Assigned" at bounding box center [886, 187] width 147 height 23
click at [842, 263] on div "Hoteled" at bounding box center [876, 265] width 127 height 19
click at [840, 270] on input at bounding box center [886, 274] width 140 height 18
type input "06WS024"
drag, startPoint x: 922, startPoint y: 222, endPoint x: 883, endPoint y: 161, distance: 72.5
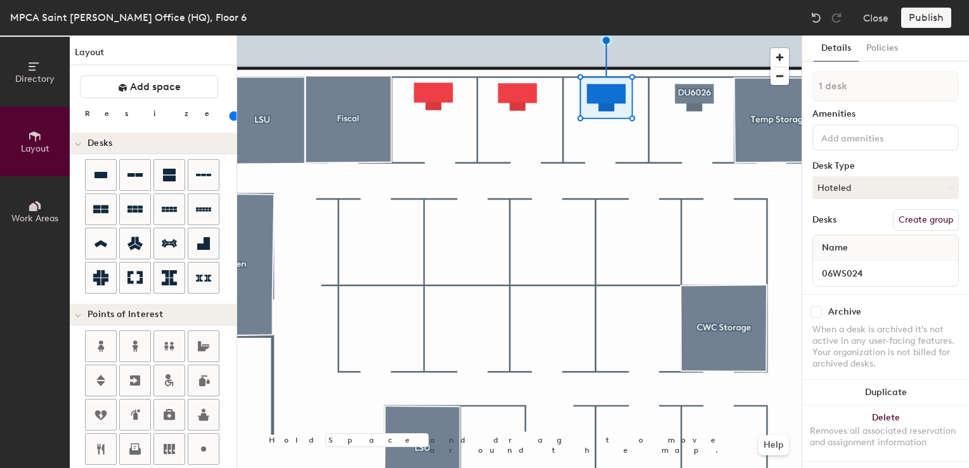
click at [922, 223] on button "Create group" at bounding box center [926, 220] width 66 height 22
click at [745, 85] on div "Directory Layout Work Areas Layout Add space Resize Desks Points of Interest Fu…" at bounding box center [484, 252] width 969 height 433
type input "DU6024"
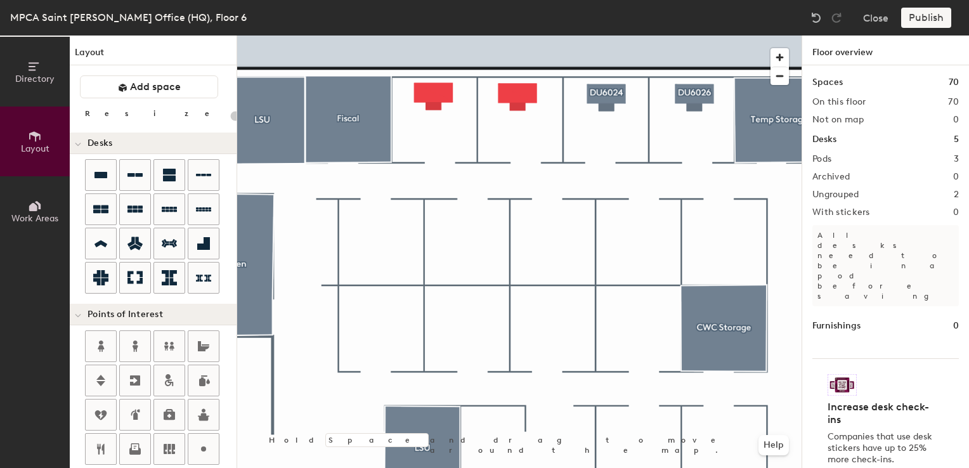
type input "100"
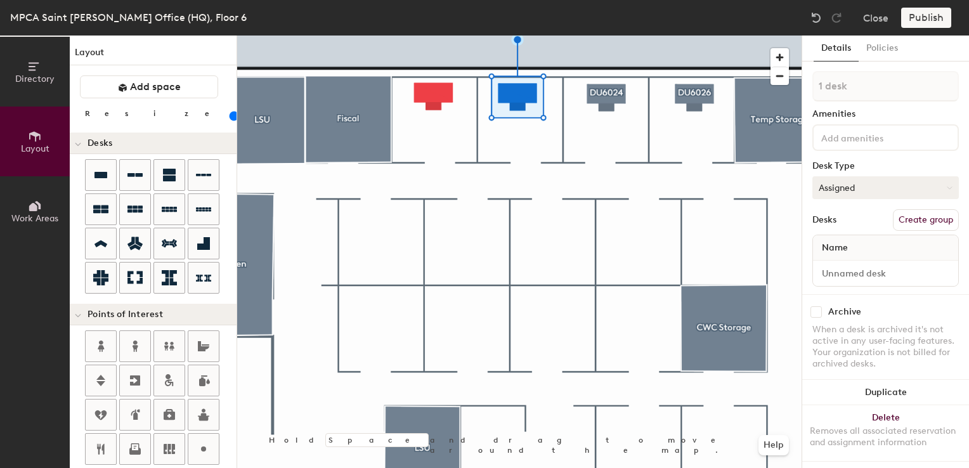
click at [859, 188] on button "Assigned" at bounding box center [886, 187] width 147 height 23
click at [842, 270] on div "Hoteled" at bounding box center [876, 265] width 127 height 19
click at [841, 271] on input at bounding box center [886, 274] width 140 height 18
type input "06WS022"
click at [909, 220] on button "Create group" at bounding box center [926, 220] width 66 height 22
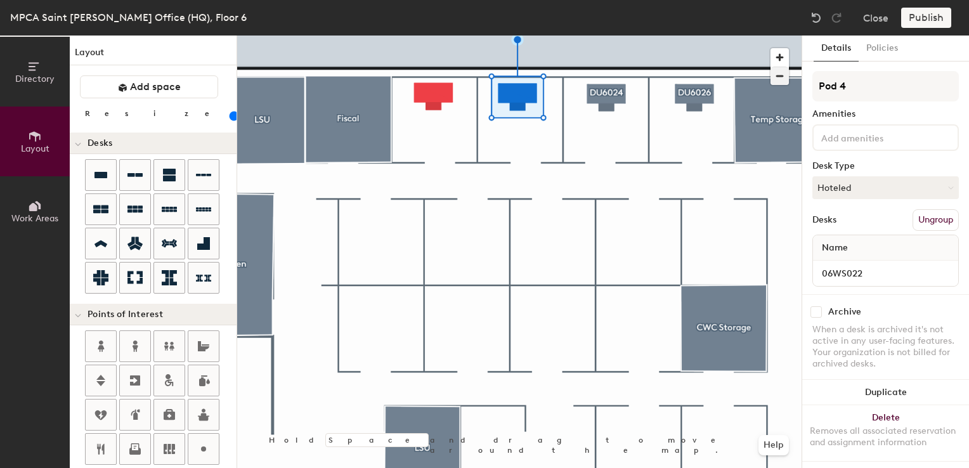
click at [759, 81] on div "Directory Layout Work Areas Layout Add space Resize Desks Points of Interest Fu…" at bounding box center [484, 252] width 969 height 433
type input "DU6022"
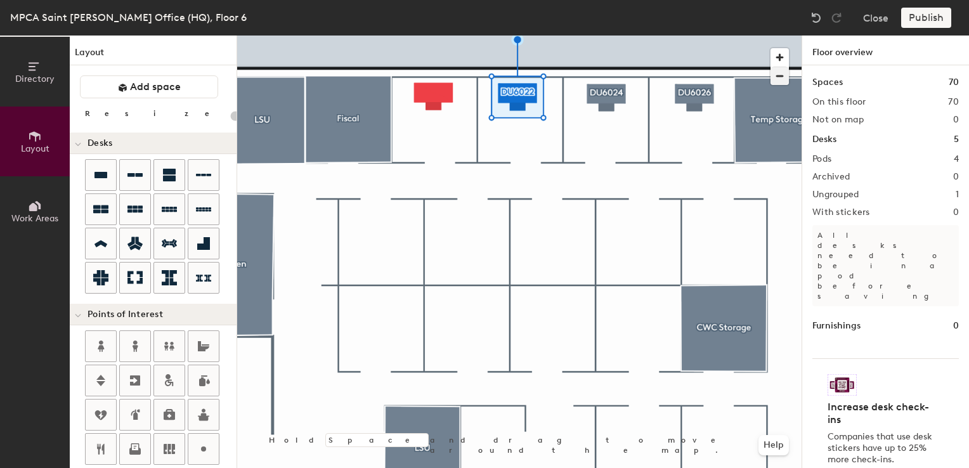
type input "100"
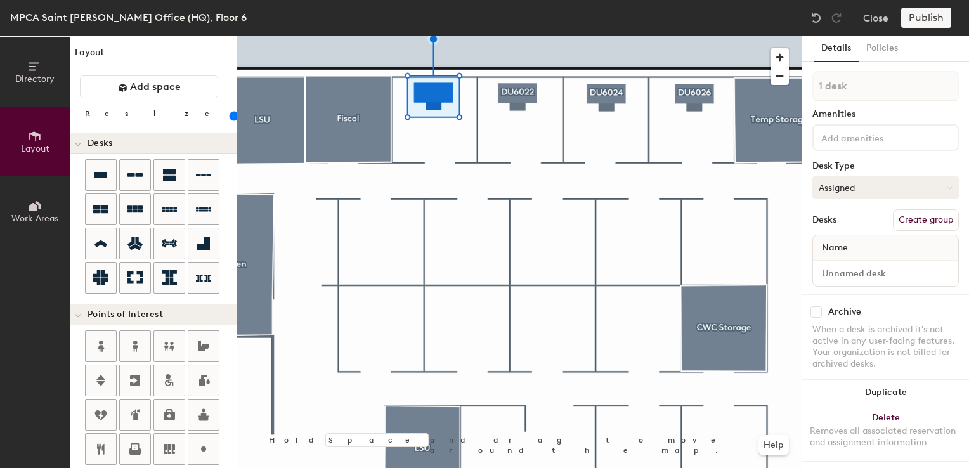
click at [861, 184] on button "Assigned" at bounding box center [886, 187] width 147 height 23
click at [840, 266] on div "Hoteled" at bounding box center [876, 265] width 127 height 19
click at [858, 279] on input at bounding box center [886, 274] width 140 height 18
type input "06WS020"
click at [921, 214] on button "Create group" at bounding box center [926, 220] width 66 height 22
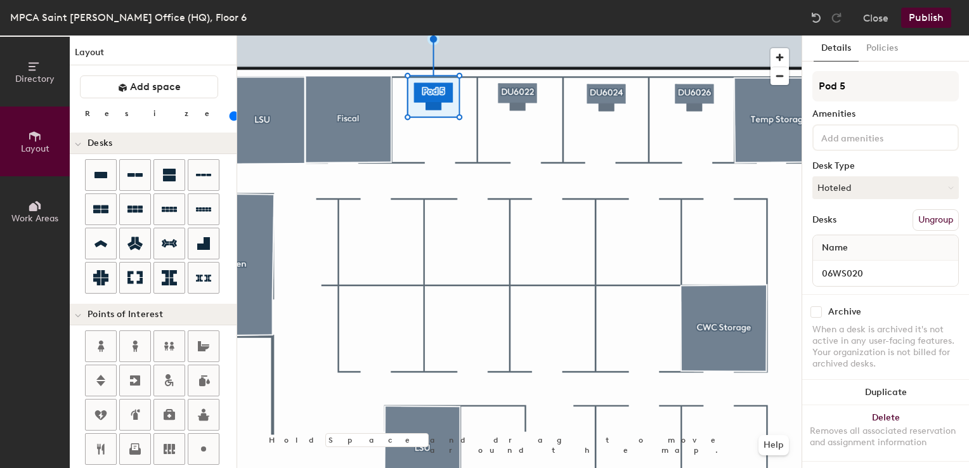
click at [728, 77] on div "Directory Layout Work Areas Layout Add space Resize Desks Points of Interest Fu…" at bounding box center [484, 252] width 969 height 433
type input "DU6020"
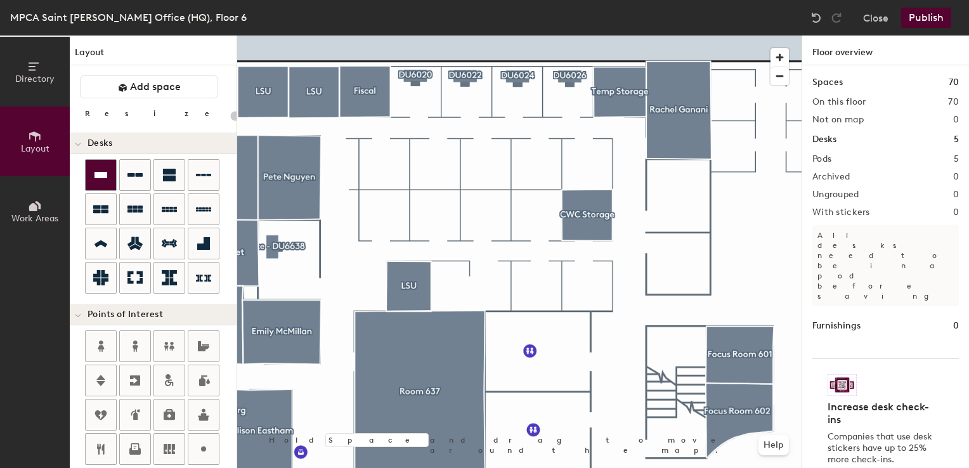
click at [101, 166] on div at bounding box center [101, 175] width 30 height 30
type input "100"
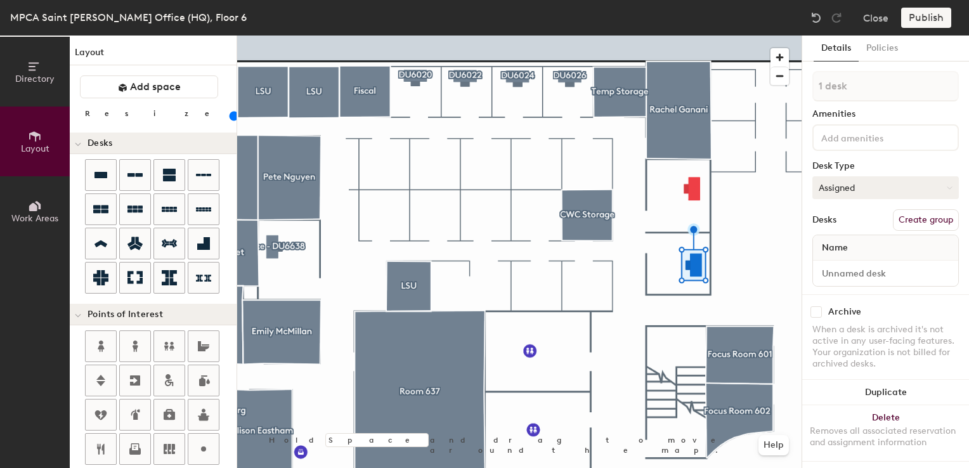
click at [839, 183] on button "Assigned" at bounding box center [886, 187] width 147 height 23
click at [830, 265] on div "Hoteled" at bounding box center [876, 265] width 127 height 19
click at [830, 276] on input at bounding box center [886, 274] width 140 height 18
type input "06PO640"
click at [895, 217] on button "Create group" at bounding box center [926, 220] width 66 height 22
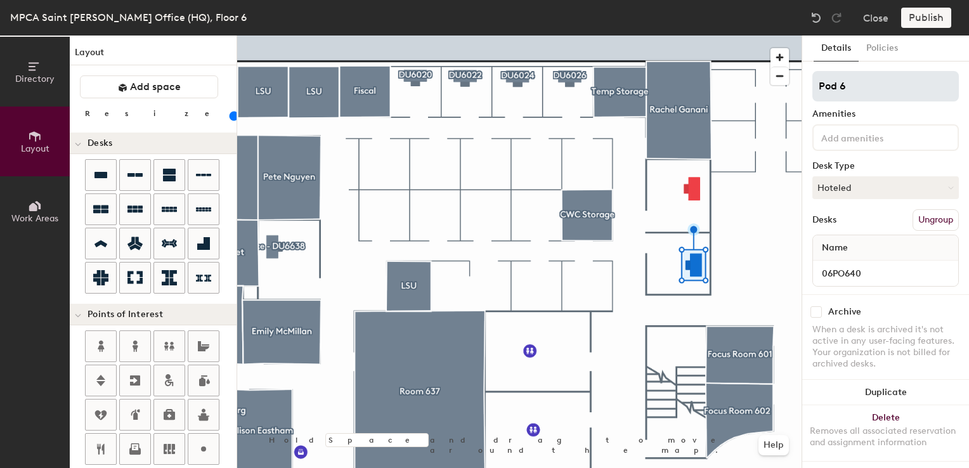
click at [754, 82] on div "Directory Layout Work Areas Layout Add space Resize Desks Points of Interest Fu…" at bounding box center [484, 252] width 969 height 433
type input "Office - DU6640"
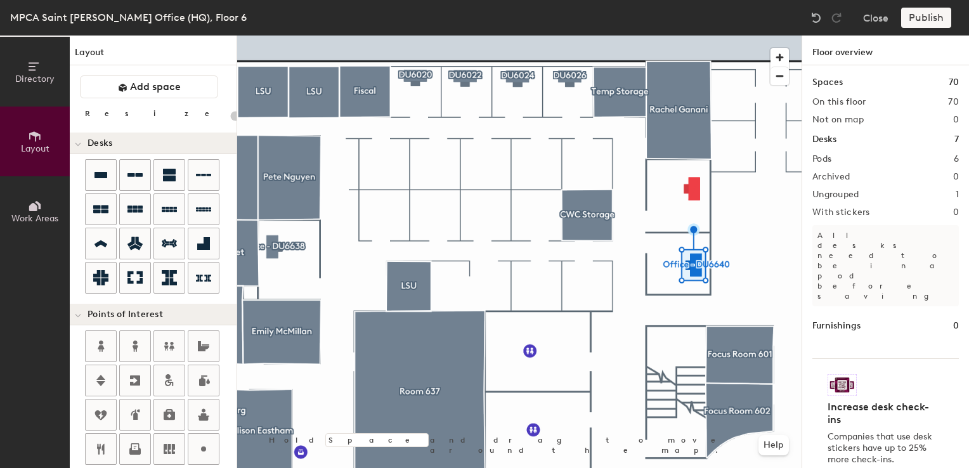
type input "100"
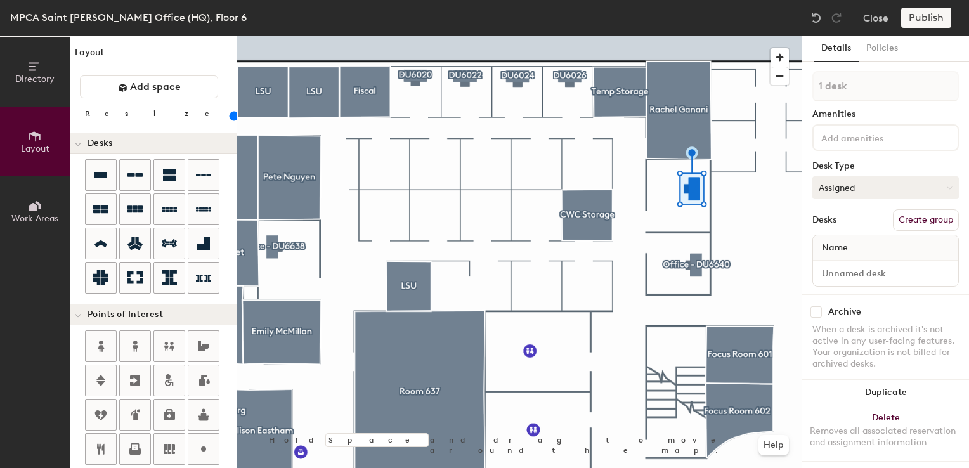
click at [863, 187] on button "Assigned" at bounding box center [886, 187] width 147 height 23
click at [844, 262] on div "Hoteled" at bounding box center [876, 265] width 127 height 19
click at [841, 268] on input at bounding box center [886, 274] width 140 height 18
type input "06PO641"
click at [927, 222] on button "Create group" at bounding box center [926, 220] width 66 height 22
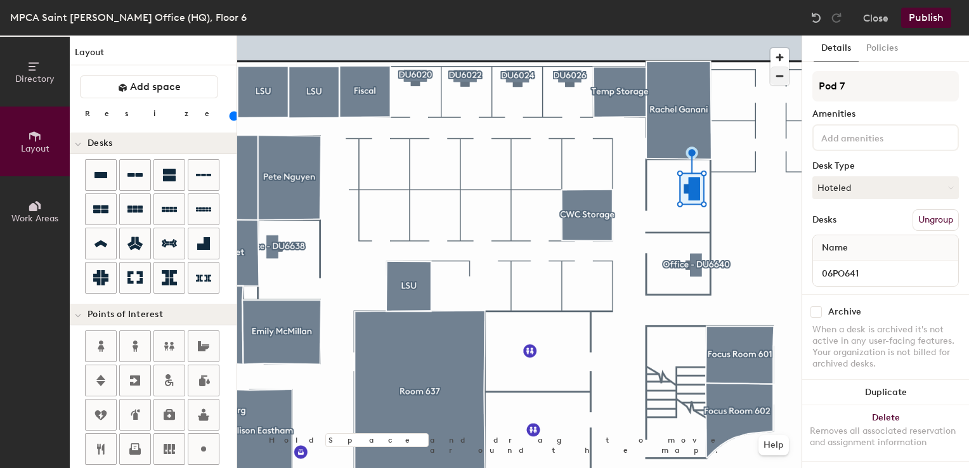
click at [757, 71] on div "Directory Layout Work Areas Layout Add space Resize Desks Points of Interest Fu…" at bounding box center [484, 252] width 969 height 433
type input "Office - DU6641"
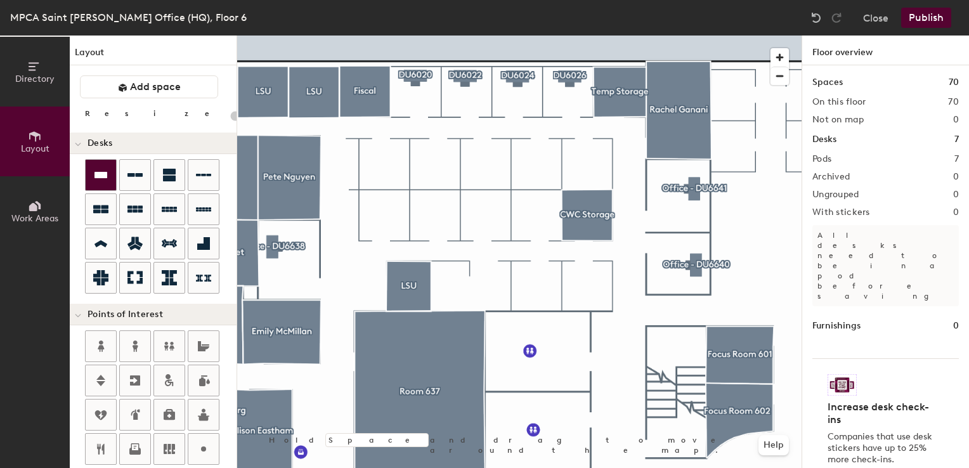
click at [101, 160] on div at bounding box center [101, 175] width 30 height 30
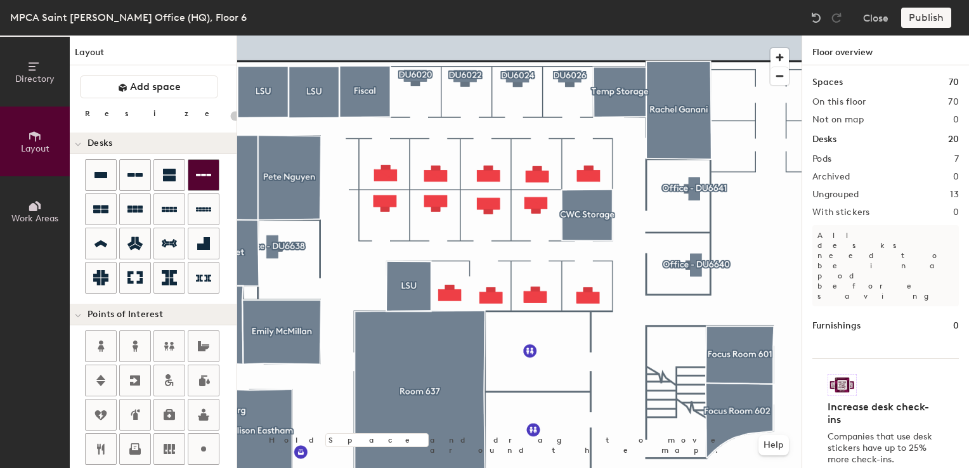
type input "100"
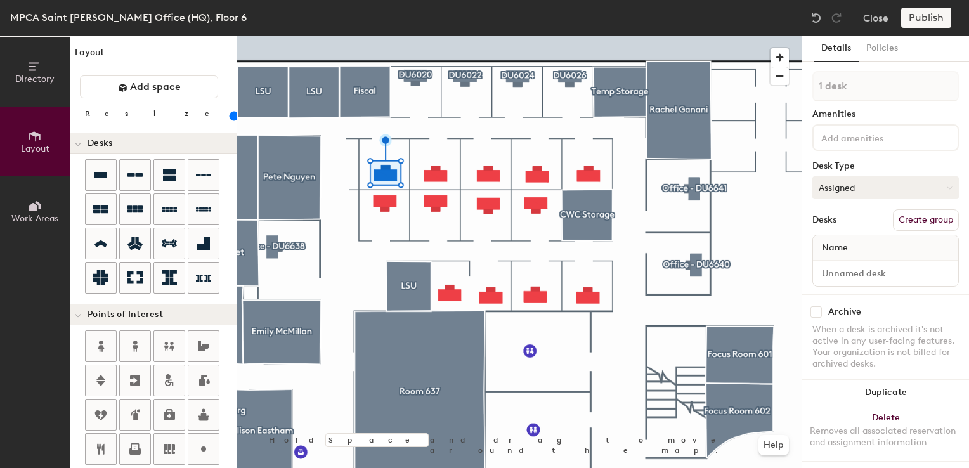
click at [859, 176] on button "Assigned" at bounding box center [886, 187] width 147 height 23
click at [835, 263] on div "Hoteled" at bounding box center [876, 265] width 127 height 19
click at [832, 268] on input at bounding box center [886, 274] width 140 height 18
type input "06WS019"
click at [895, 219] on button "Create group" at bounding box center [926, 220] width 66 height 22
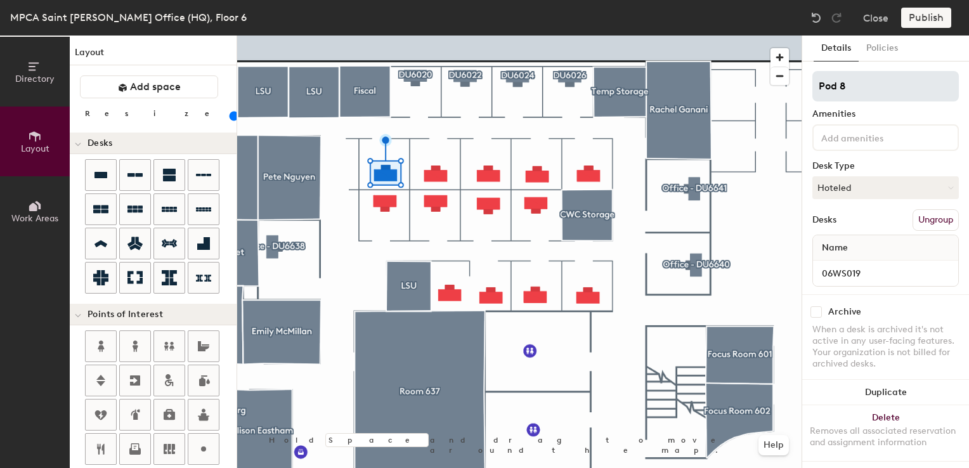
click at [760, 86] on div "Directory Layout Work Areas Layout Add space Resize Desks Points of Interest Fu…" at bounding box center [484, 252] width 969 height 433
type input "DU6019"
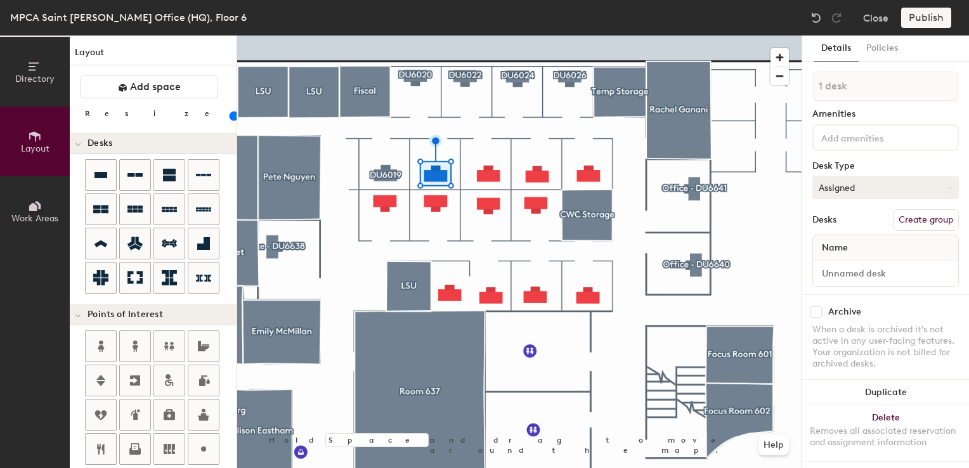
click at [851, 191] on button "Assigned" at bounding box center [886, 187] width 147 height 23
click at [839, 265] on div "Hoteled" at bounding box center [876, 265] width 127 height 19
click at [841, 272] on input at bounding box center [886, 274] width 140 height 18
type input "06WS021"
click at [910, 218] on button "Create group" at bounding box center [926, 220] width 66 height 22
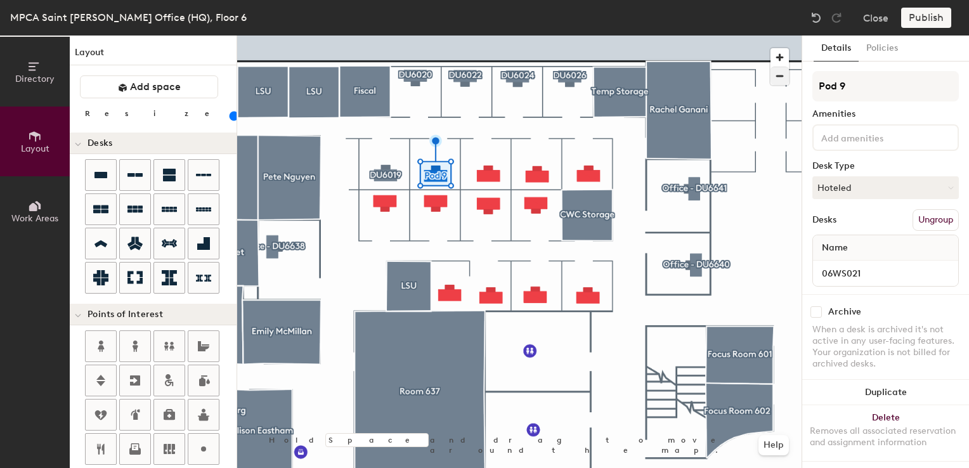
click at [764, 75] on div "Directory Layout Work Areas Layout Add space Resize Desks Points of Interest Fu…" at bounding box center [484, 252] width 969 height 433
type input "DU6021"
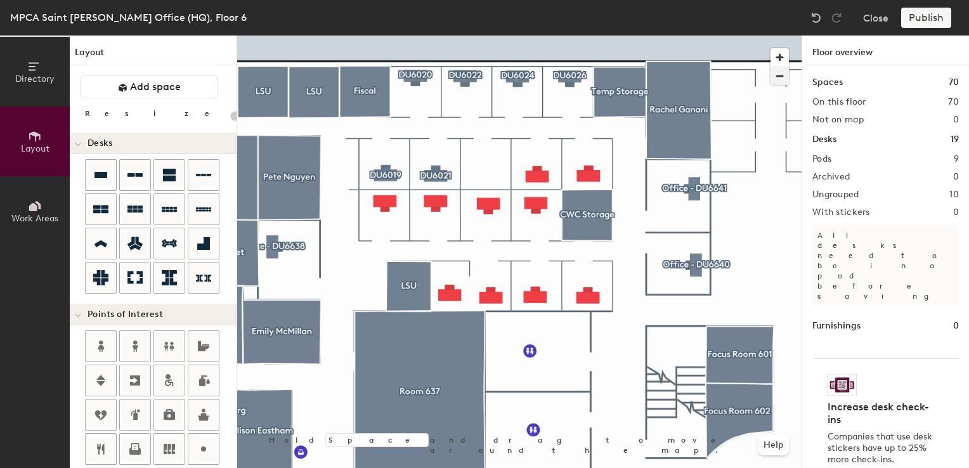
type input "100"
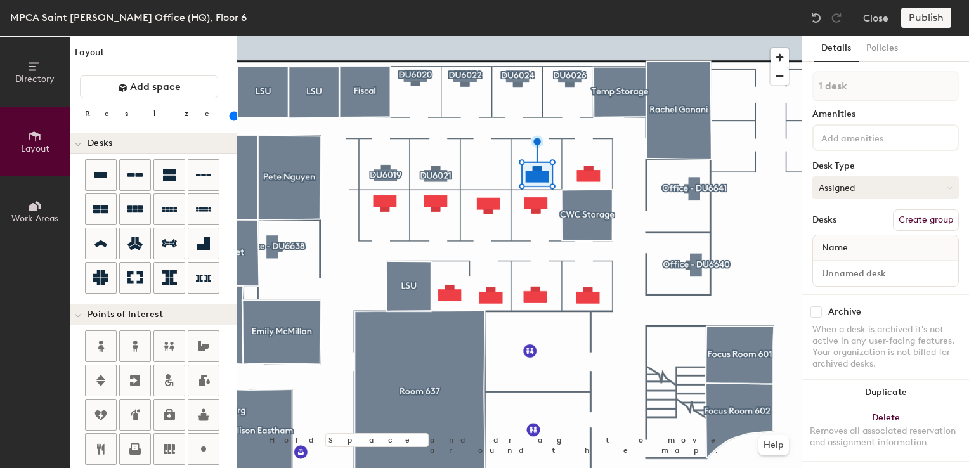
click at [824, 189] on button "Assigned" at bounding box center [886, 187] width 147 height 23
click at [827, 263] on div "Hoteled" at bounding box center [876, 265] width 127 height 19
click at [840, 268] on input at bounding box center [886, 274] width 140 height 18
type input "06"
type input "06WS025"
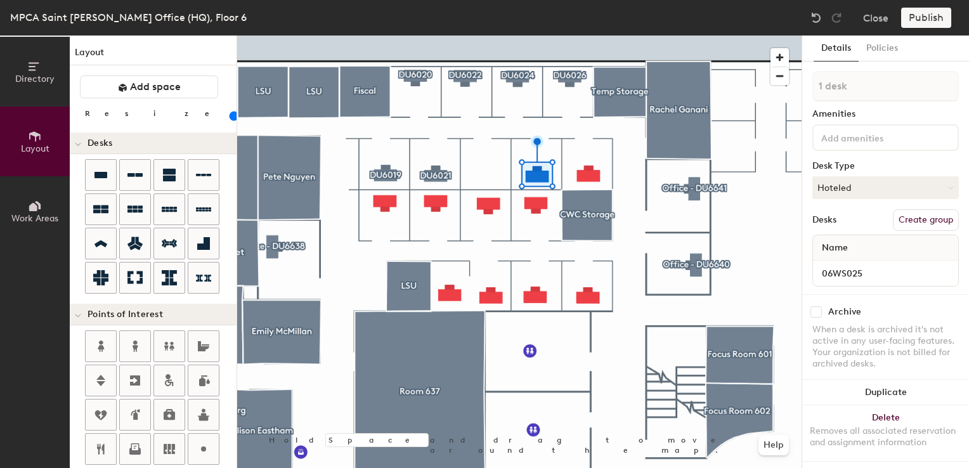
click at [906, 216] on button "Create group" at bounding box center [926, 220] width 66 height 22
click at [747, 88] on div "Directory Layout Work Areas Layout Add space Resize Desks Points of Interest Fu…" at bounding box center [484, 252] width 969 height 433
type input "DU6025"
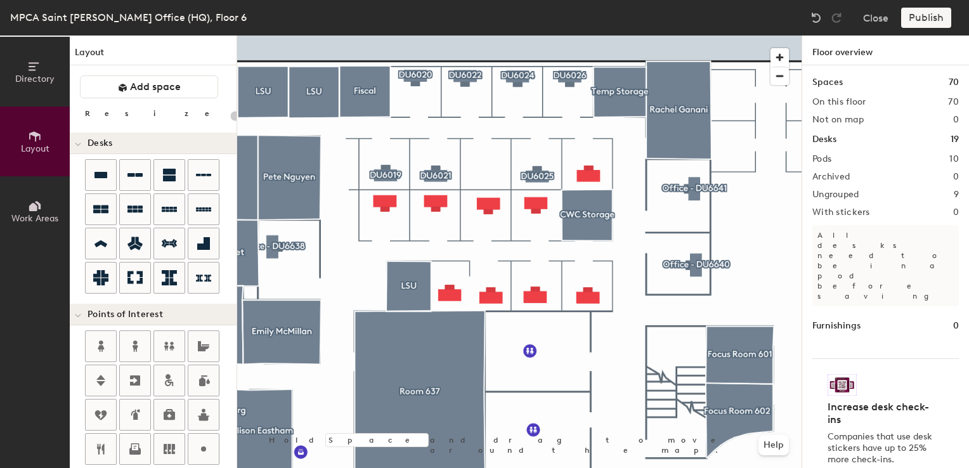
type input "100"
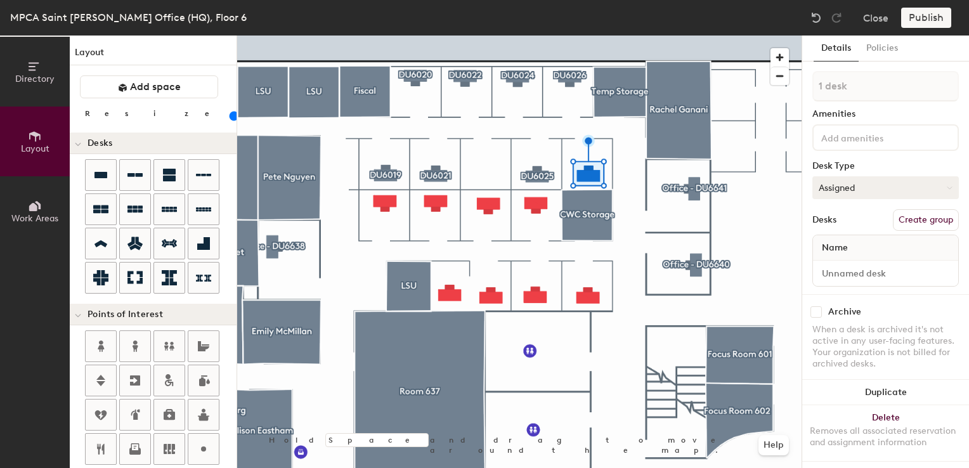
click at [826, 187] on button "Assigned" at bounding box center [886, 187] width 147 height 23
click at [826, 263] on div "Hoteled" at bounding box center [876, 265] width 127 height 19
click at [835, 270] on input at bounding box center [886, 274] width 140 height 18
type input "06WS027"
click at [900, 218] on button "Create group" at bounding box center [926, 220] width 66 height 22
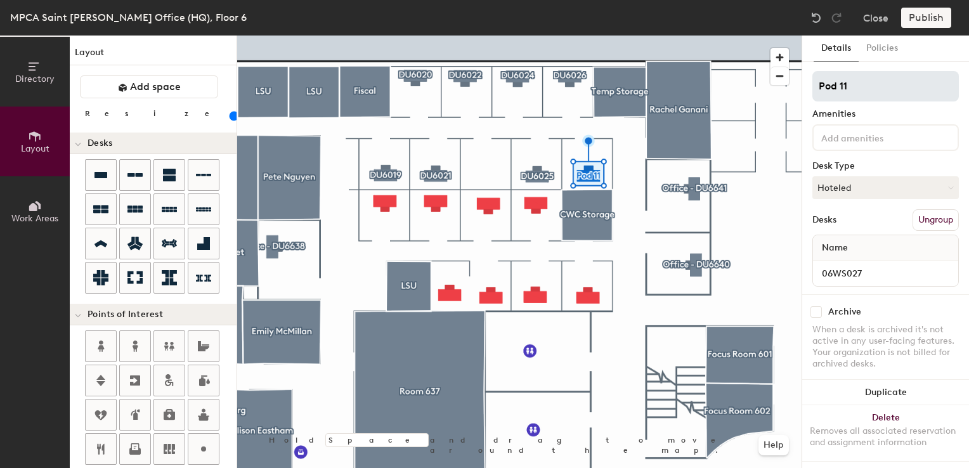
click at [763, 88] on div "Directory Layout Work Areas Layout Add space Resize Desks Points of Interest Fu…" at bounding box center [484, 252] width 969 height 433
type input "DU6027"
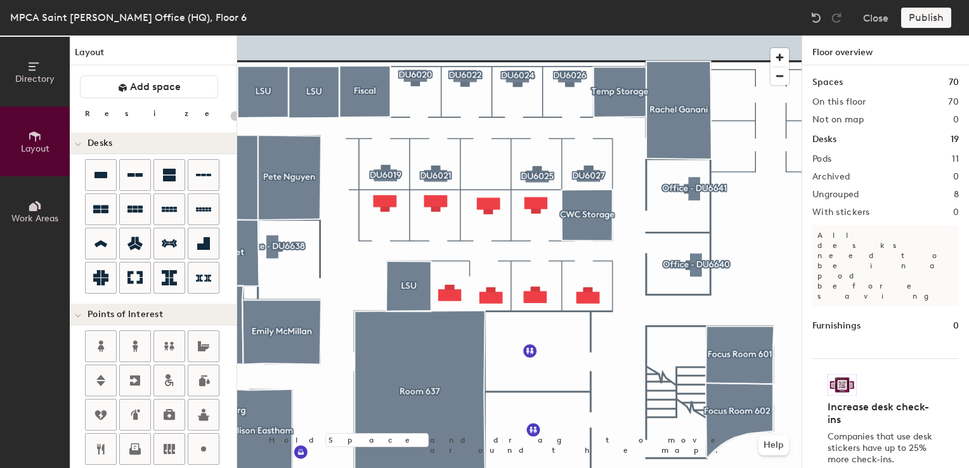
type input "100"
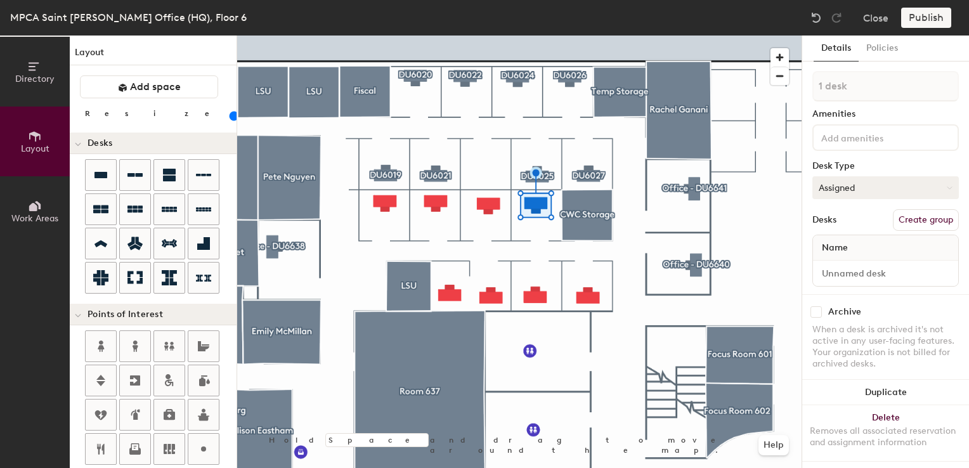
click at [868, 195] on button "Assigned" at bounding box center [886, 187] width 147 height 23
click at [847, 263] on div "Hoteled" at bounding box center [876, 265] width 127 height 19
click at [842, 275] on input at bounding box center [886, 274] width 140 height 18
type input "06WS031"
click at [921, 219] on button "Create group" at bounding box center [926, 220] width 66 height 22
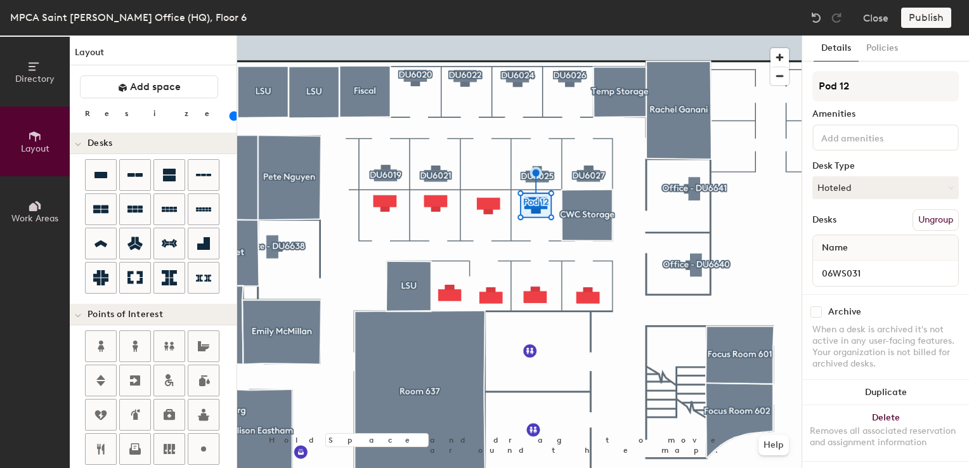
click at [781, 88] on div "Directory Layout Work Areas Layout Add space Resize Desks Points of Interest Fu…" at bounding box center [484, 252] width 969 height 433
type input "DU6031"
click at [856, 191] on button "Assigned" at bounding box center [886, 187] width 147 height 23
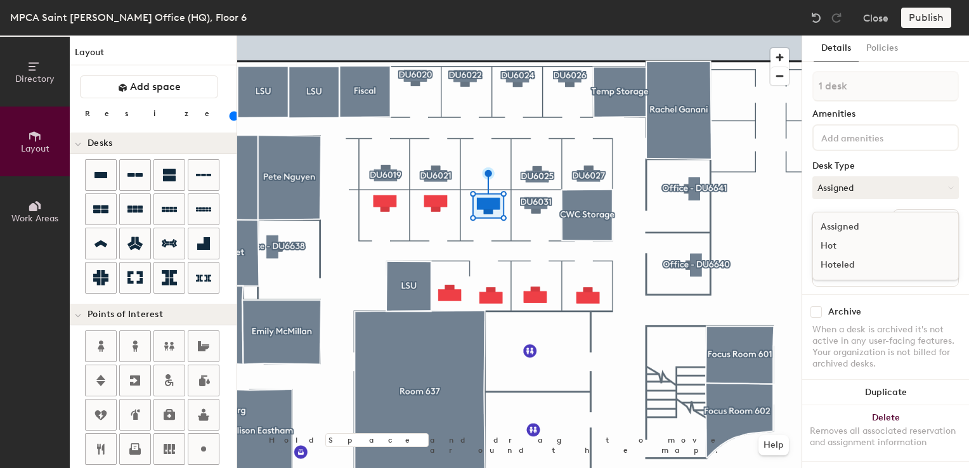
click at [831, 265] on div "Hoteled" at bounding box center [876, 265] width 127 height 19
click at [850, 272] on input at bounding box center [886, 274] width 140 height 18
type input "06WS033"
click at [903, 218] on button "Create group" at bounding box center [926, 220] width 66 height 22
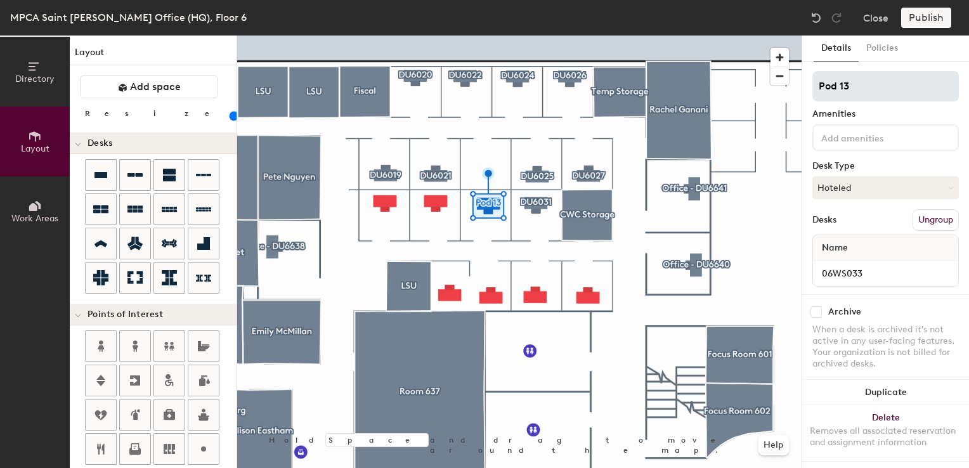
click at [689, 70] on div "Directory Layout Work Areas Layout Add space Resize Desks Points of Interest Fu…" at bounding box center [484, 252] width 969 height 433
type input "DU6033"
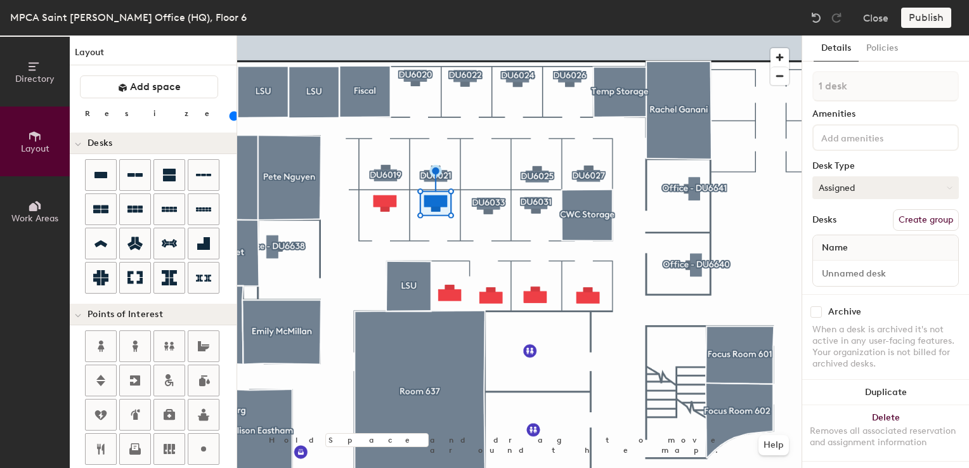
click at [846, 183] on button "Assigned" at bounding box center [886, 187] width 147 height 23
click at [833, 268] on div "Hoteled" at bounding box center [876, 265] width 127 height 19
click at [840, 268] on input at bounding box center [886, 274] width 140 height 18
type input "06WS036"
click at [910, 216] on button "Create group" at bounding box center [926, 220] width 66 height 22
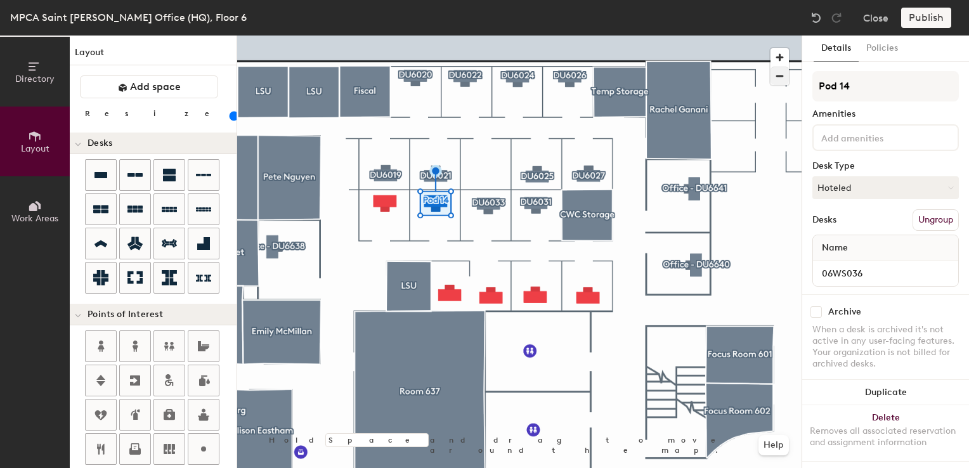
click at [750, 79] on div "Directory Layout Work Areas Layout Add space Resize Desks Points of Interest Fu…" at bounding box center [484, 252] width 969 height 433
type input "DU6036"
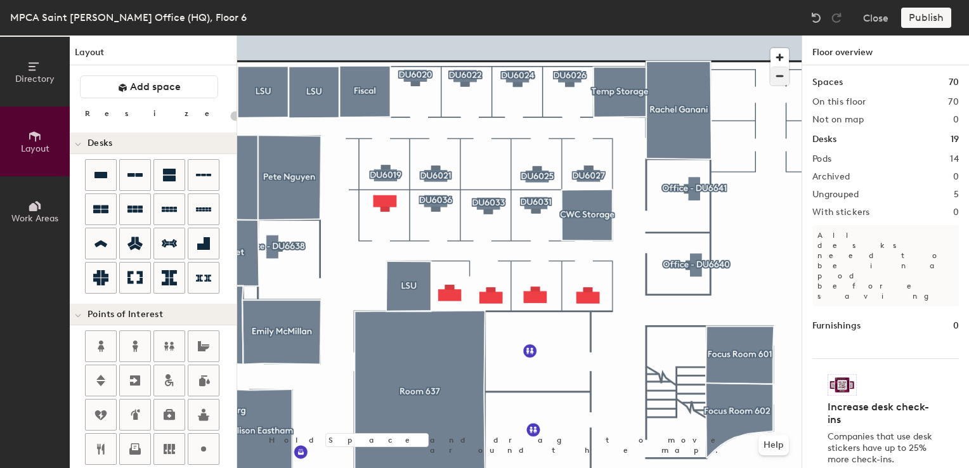
type input "100"
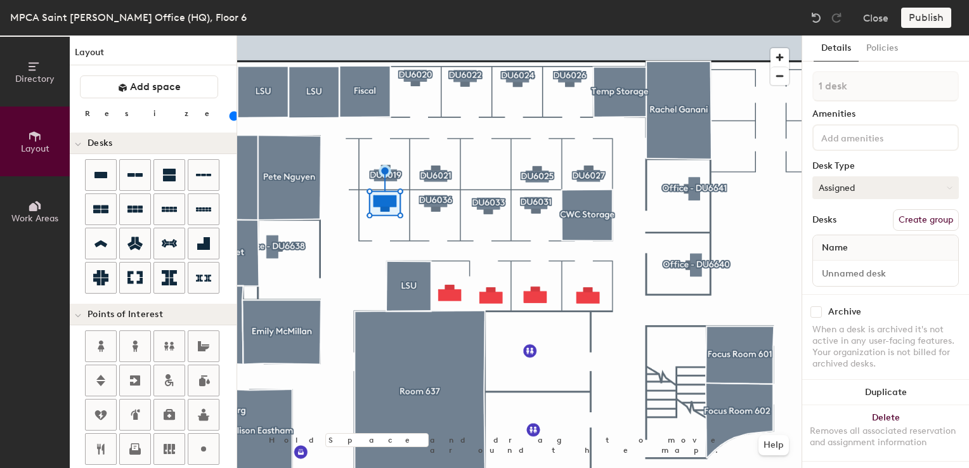
click at [875, 189] on button "Assigned" at bounding box center [886, 187] width 147 height 23
click at [858, 261] on div "Hoteled" at bounding box center [876, 265] width 127 height 19
click at [842, 275] on input at bounding box center [886, 274] width 140 height 18
type input "06WS037"
click at [918, 218] on button "Create group" at bounding box center [926, 220] width 66 height 22
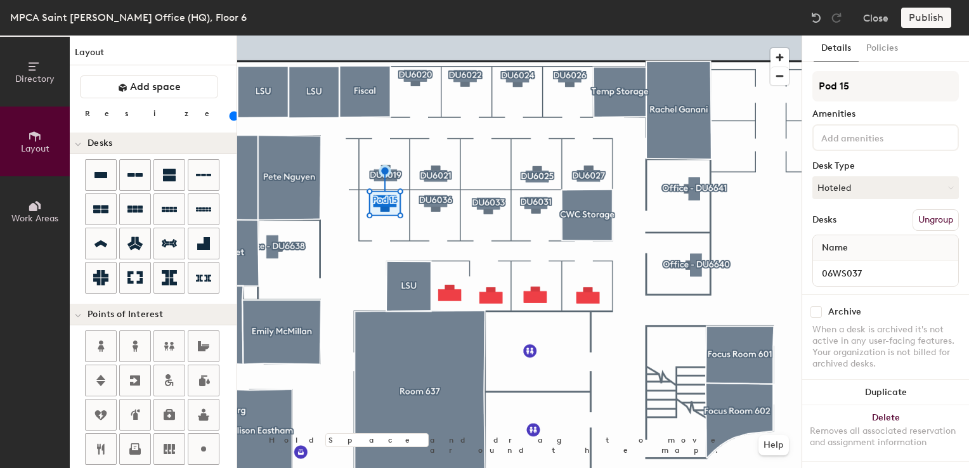
click at [793, 89] on div "Directory Layout Work Areas Layout Add space Resize Desks Points of Interest Fu…" at bounding box center [484, 252] width 969 height 433
type input "DU6037"
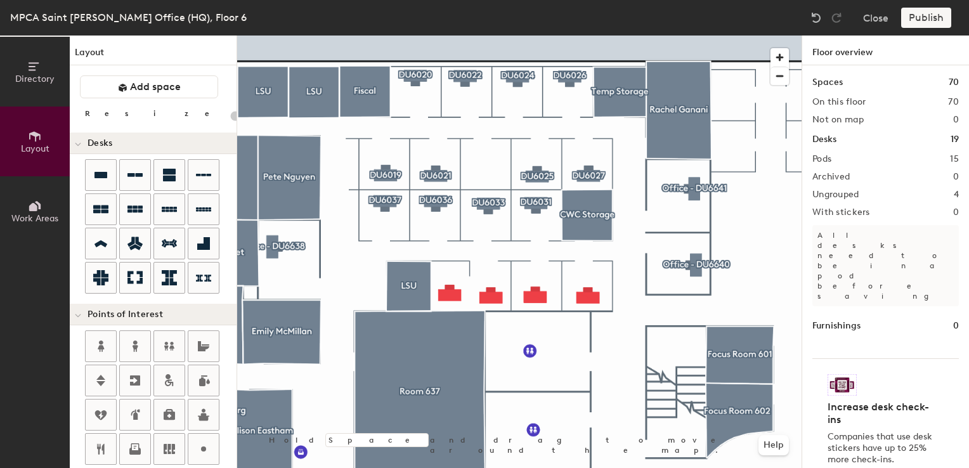
type input "100"
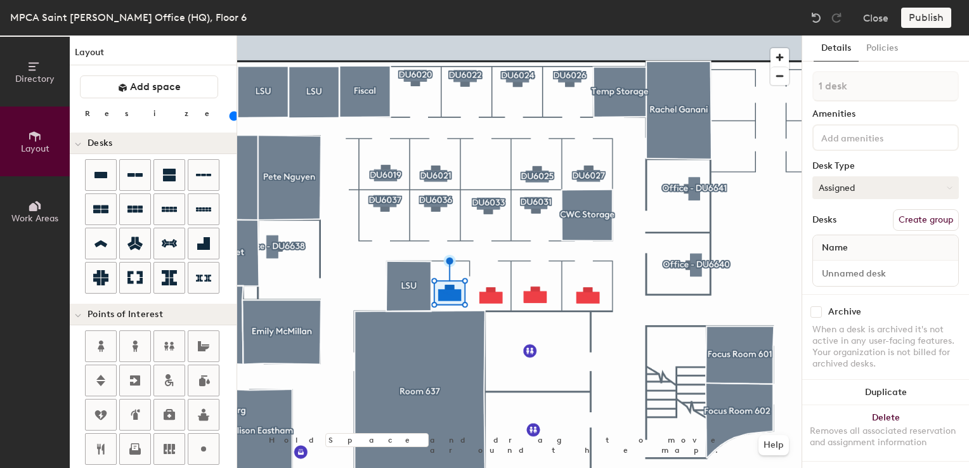
click at [851, 185] on button "Assigned" at bounding box center [886, 187] width 147 height 23
click at [828, 265] on div "Hoteled" at bounding box center [876, 265] width 127 height 19
click at [854, 275] on input at bounding box center [886, 274] width 140 height 18
type input "06WS035"
click at [899, 217] on button "Create group" at bounding box center [926, 220] width 66 height 22
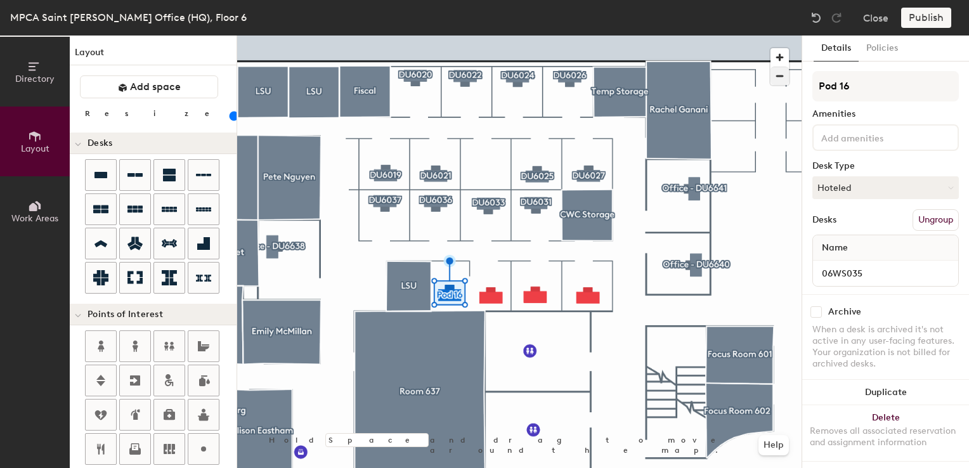
click at [760, 74] on div "Directory Layout Work Areas Layout Add space Resize Desks Points of Interest Fu…" at bounding box center [484, 252] width 969 height 433
type input "DU6035"
click at [880, 191] on button "Assigned" at bounding box center [886, 187] width 147 height 23
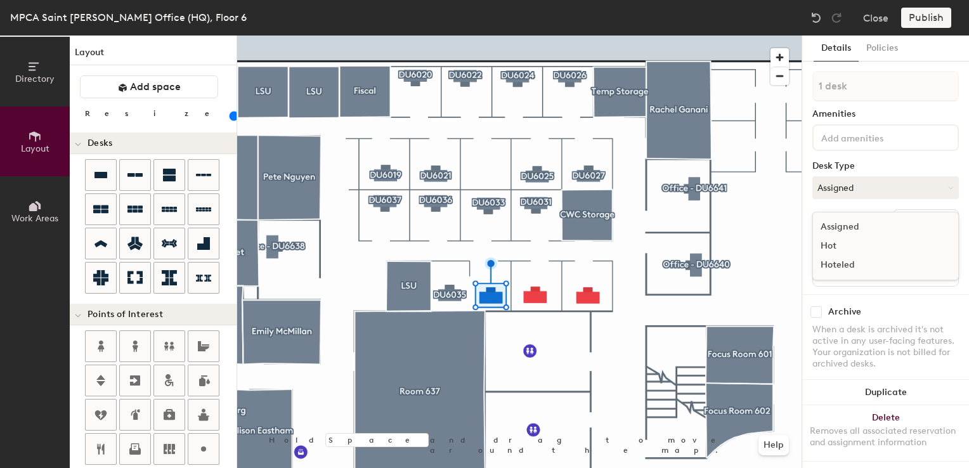
click at [850, 270] on div "Hoteled" at bounding box center [876, 265] width 127 height 19
click at [850, 270] on input at bounding box center [886, 274] width 140 height 18
type input "06WS034"
click at [934, 222] on button "Create group" at bounding box center [926, 220] width 66 height 22
click at [738, 67] on div "Directory Layout Work Areas Layout Add space Resize Desks Points of Interest Fu…" at bounding box center [484, 252] width 969 height 433
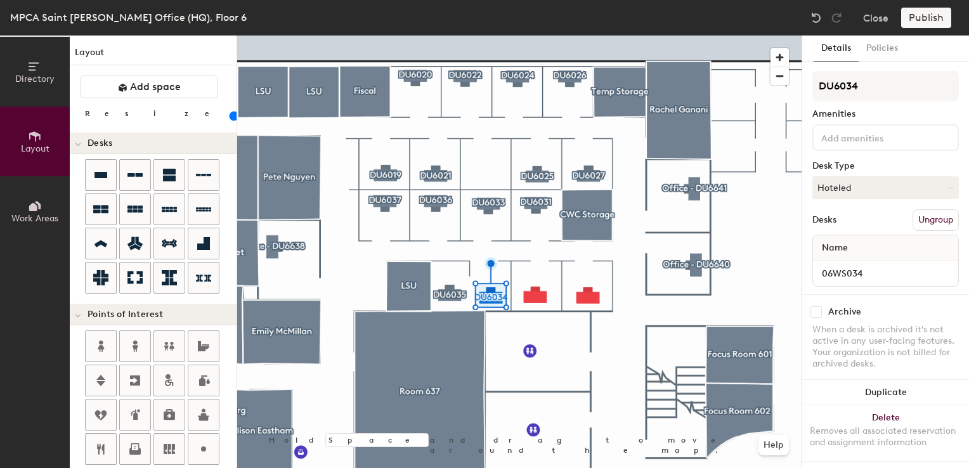
type input "DU6034"
click at [865, 186] on button "Assigned" at bounding box center [886, 187] width 147 height 23
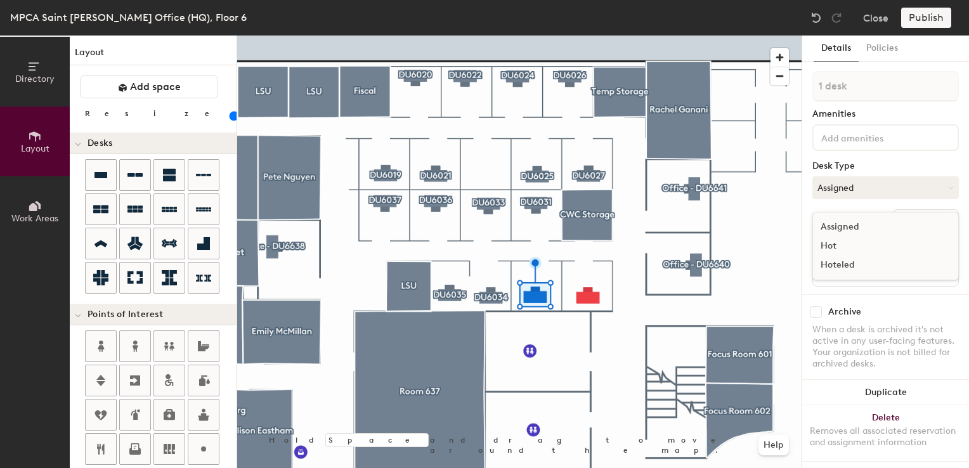
click at [836, 264] on div "Hoteled" at bounding box center [876, 265] width 127 height 19
click at [836, 265] on input at bounding box center [886, 274] width 140 height 18
type input "06WS032"
click at [911, 223] on button "Create group" at bounding box center [926, 220] width 66 height 22
click at [766, 84] on div "Directory Layout Work Areas Layout Add space Resize Desks Points of Interest Fu…" at bounding box center [484, 252] width 969 height 433
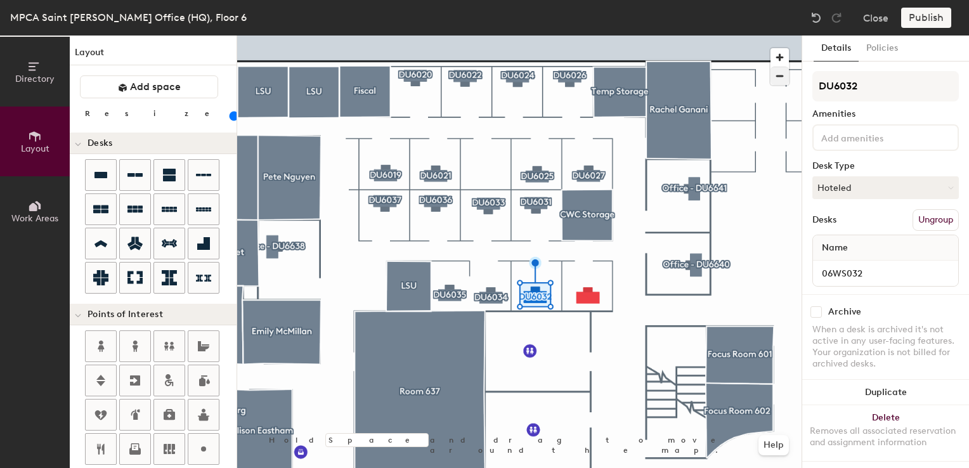
type input "DU6032"
click at [847, 197] on button "Assigned" at bounding box center [886, 187] width 147 height 23
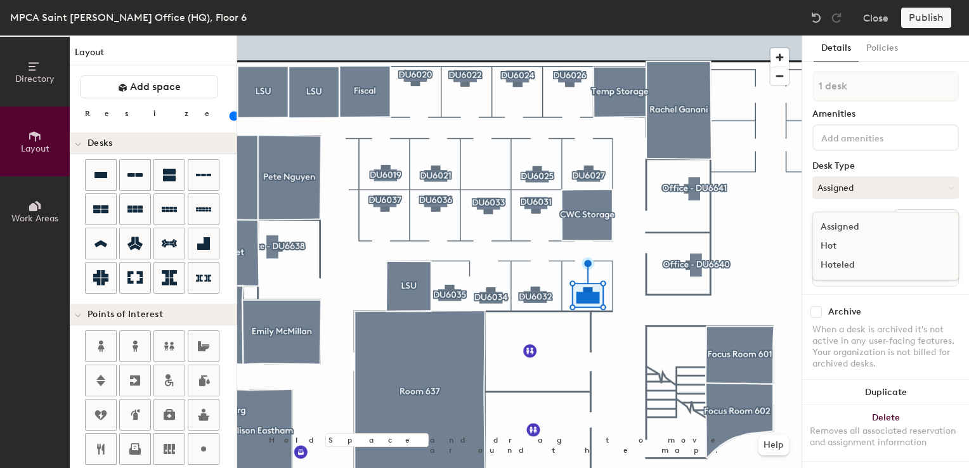
click at [823, 263] on div "Hoteled" at bounding box center [876, 265] width 127 height 19
click at [835, 273] on input at bounding box center [886, 274] width 140 height 18
type input "06WS030"
click at [900, 218] on button "Create group" at bounding box center [926, 220] width 66 height 22
click at [759, 80] on div "Directory Layout Work Areas Layout Add space Resize Desks Points of Interest Fu…" at bounding box center [484, 252] width 969 height 433
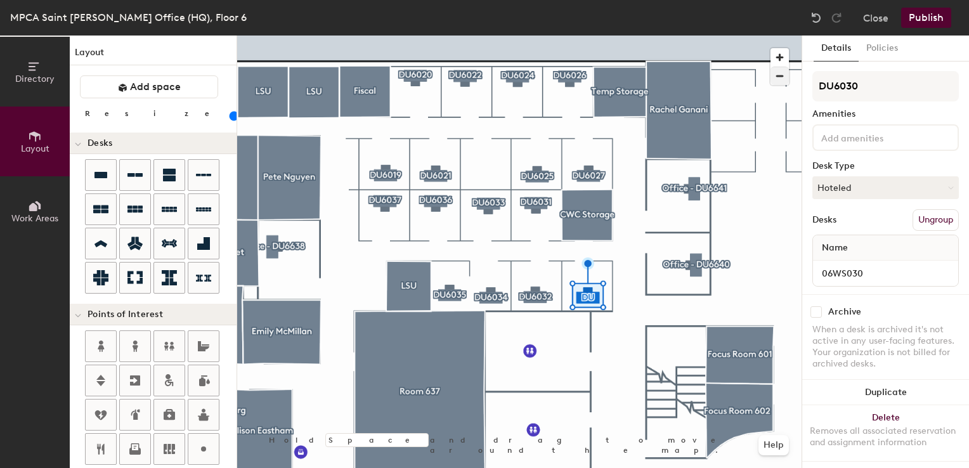
type input "DU6030"
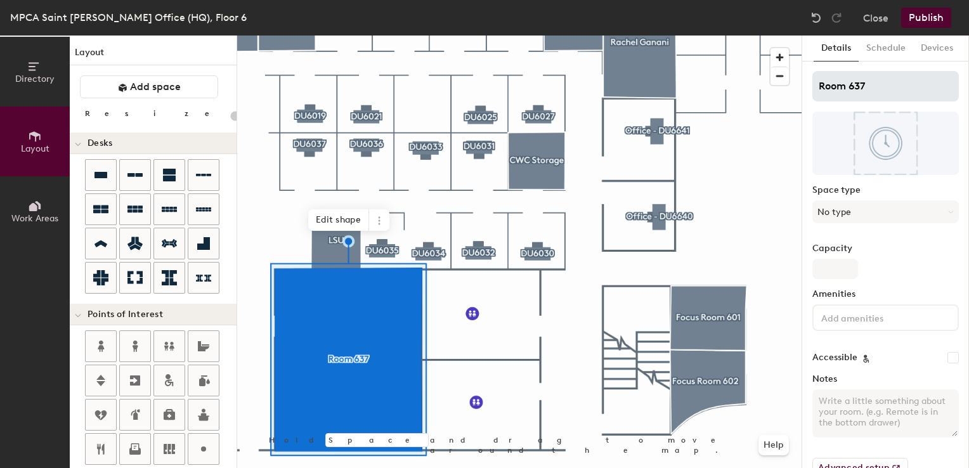
type input "20"
click at [817, 82] on input "Room 637" at bounding box center [886, 86] width 147 height 30
type input "ConfRoom 637"
type input "20"
type input "ConferenceRoom 637"
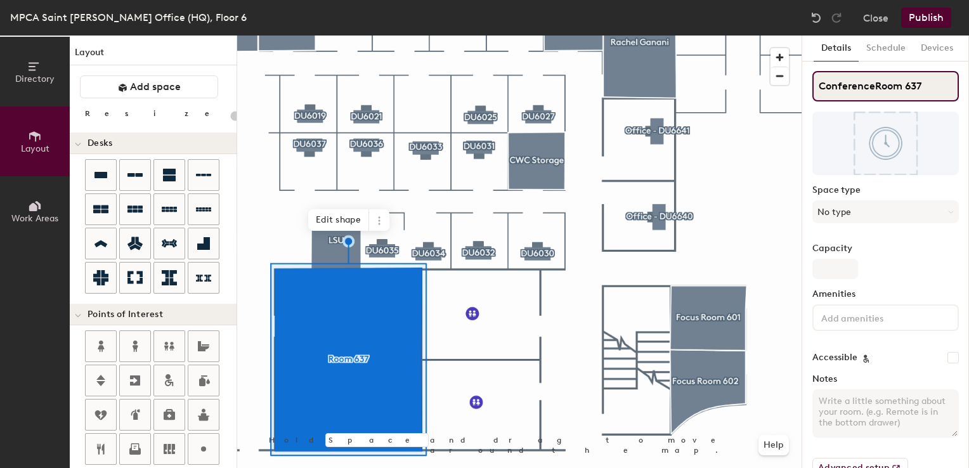
type input "20"
type input "Conference Room 637"
type input "20"
type input "Conference Room 637"
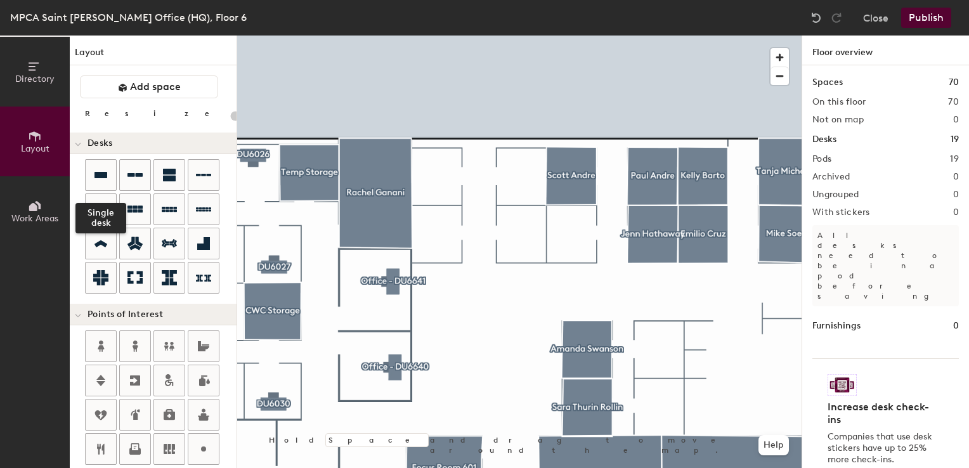
drag, startPoint x: 104, startPoint y: 171, endPoint x: 164, endPoint y: 190, distance: 62.8
click at [104, 171] on icon at bounding box center [100, 174] width 15 height 15
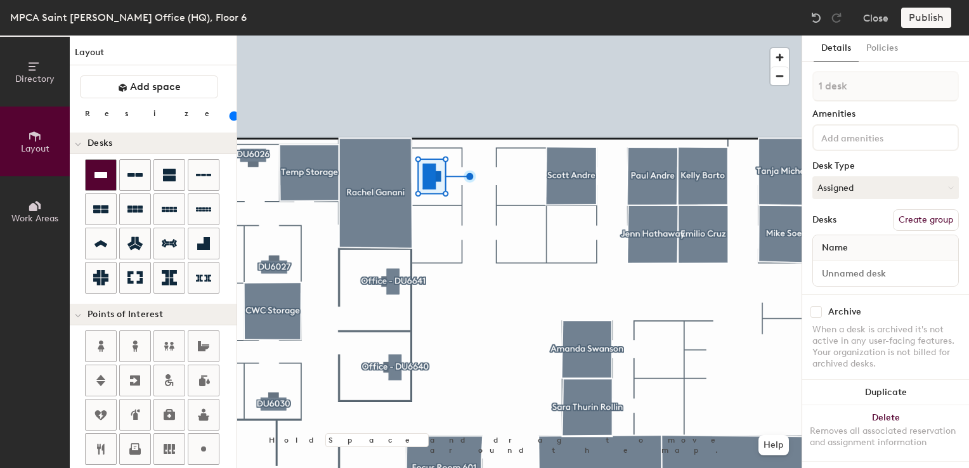
click at [107, 175] on icon at bounding box center [100, 174] width 15 height 15
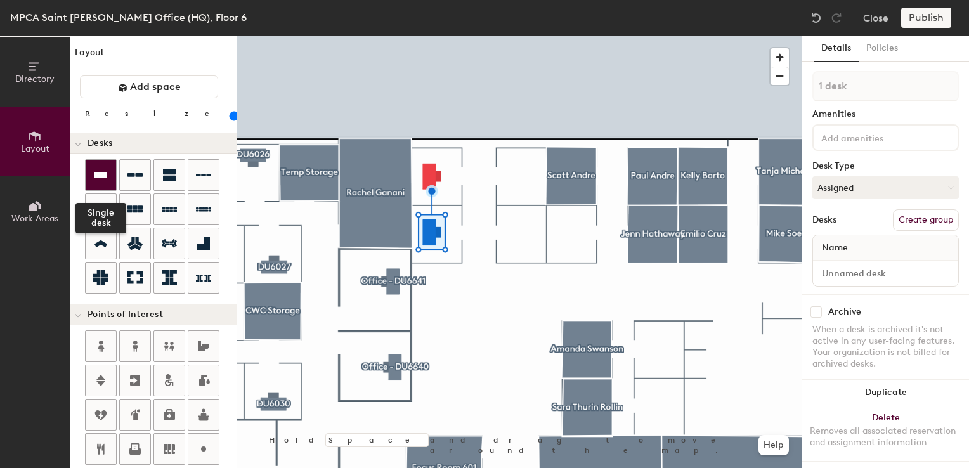
click at [101, 174] on icon at bounding box center [101, 175] width 13 height 6
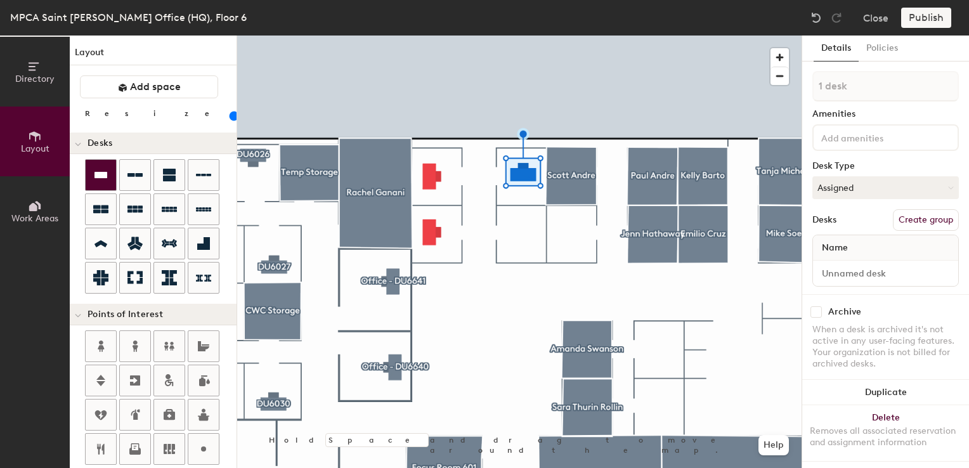
click at [107, 169] on icon at bounding box center [100, 174] width 15 height 15
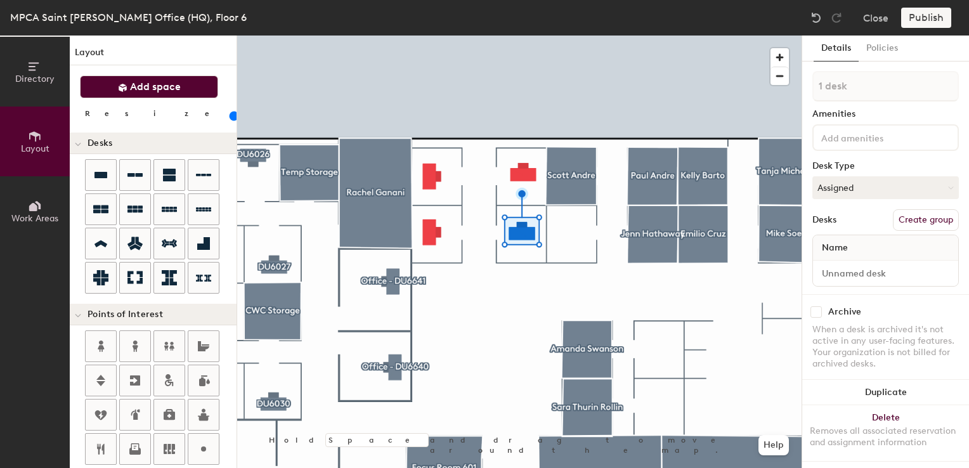
click at [159, 92] on span "Add space" at bounding box center [155, 87] width 51 height 13
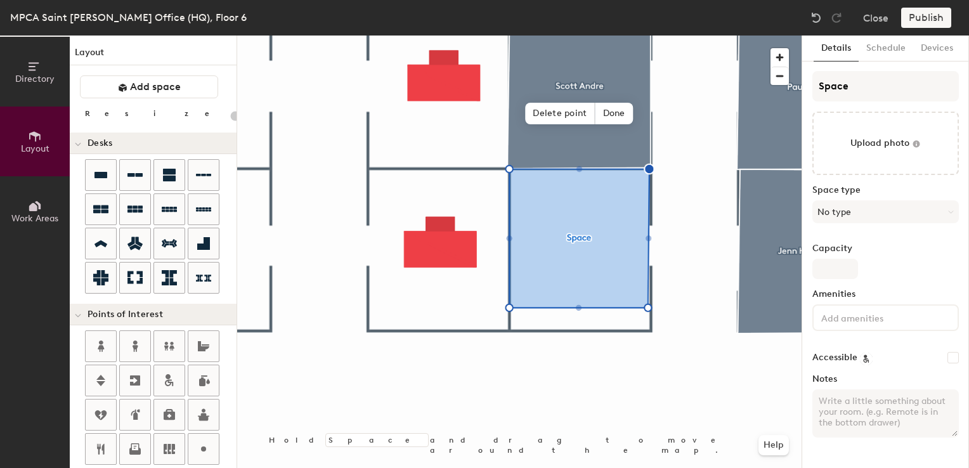
type input "20"
type input "[PERSON_NAME]"
type input "20"
type input "[PERSON_NAME]"
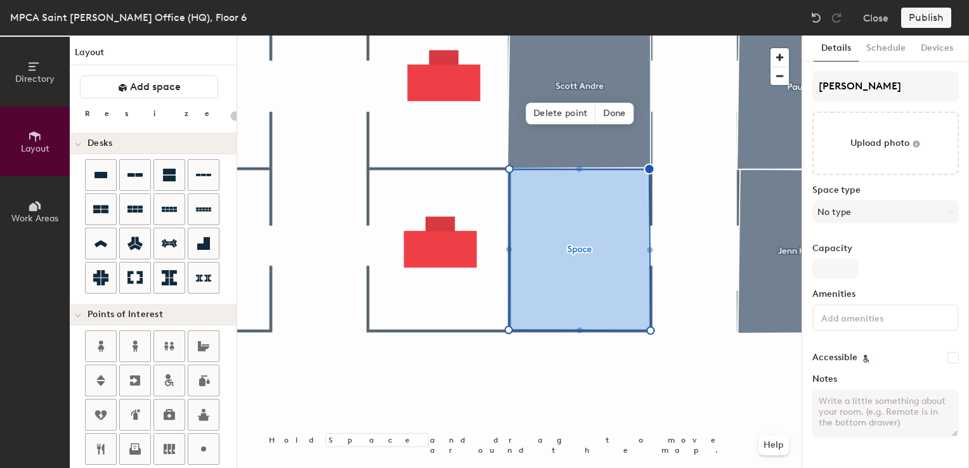
type input "20"
type input "[PERSON_NAME]"
type input "20"
type input "[PERSON_NAME]"
type input "20"
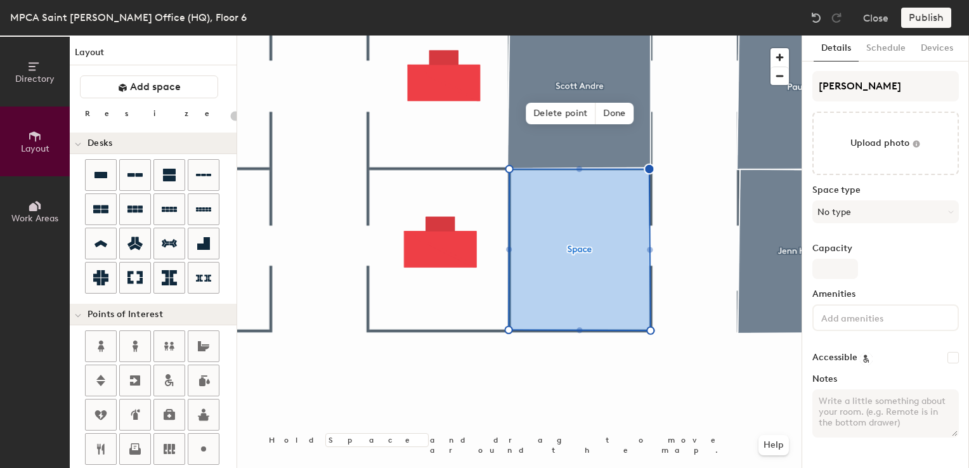
type input "[PERSON_NAME]"
type input "20"
type input "Kevin Gaffney"
type input "20"
type input "Kevin Gaffney"
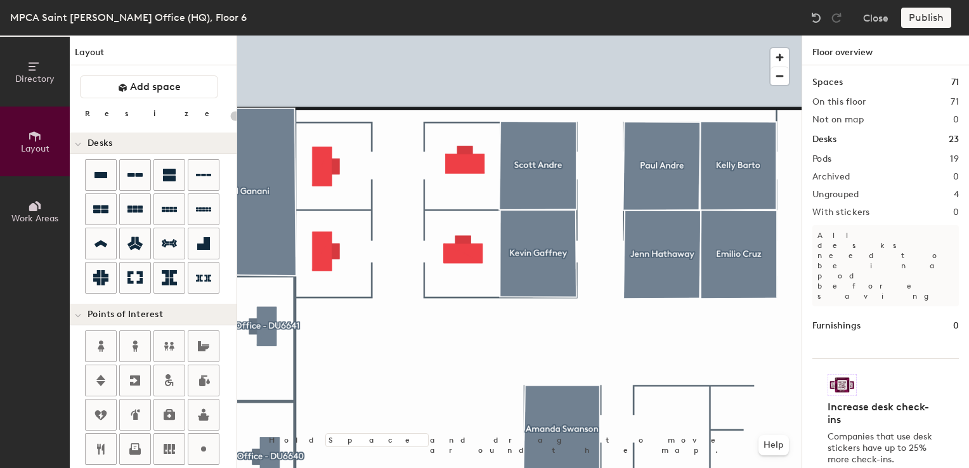
type input "100"
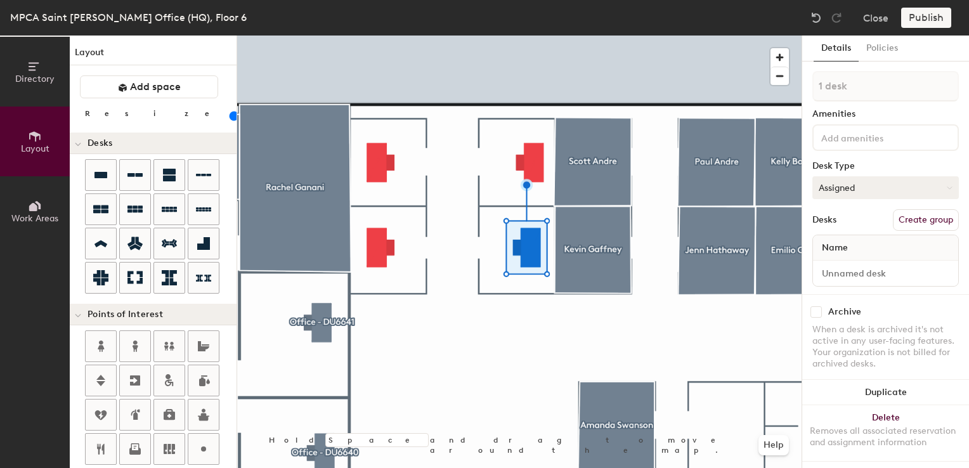
click at [853, 190] on button "Assigned" at bounding box center [886, 187] width 147 height 23
click at [837, 263] on div "Hoteled" at bounding box center [876, 265] width 127 height 19
click at [835, 270] on input at bounding box center [886, 274] width 140 height 18
type input "06WS045"
click at [910, 218] on button "Create group" at bounding box center [926, 220] width 66 height 22
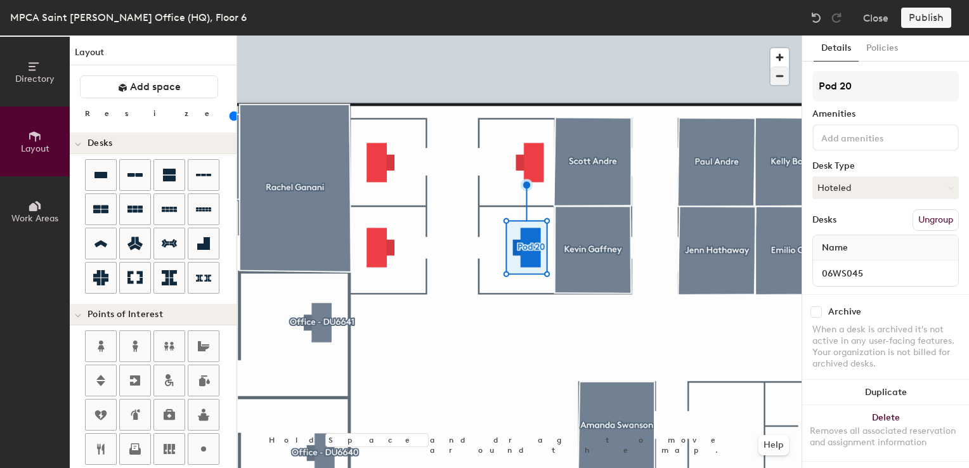
click at [750, 74] on div "Directory Layout Work Areas Layout Add space Resize Desks Points of Interest Fu…" at bounding box center [484, 252] width 969 height 433
type input "DU6045"
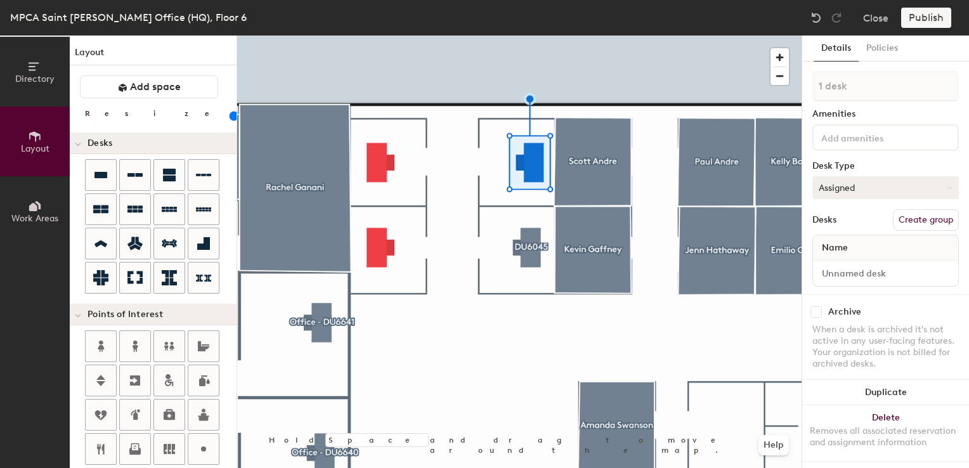
click at [872, 189] on button "Assigned" at bounding box center [886, 187] width 147 height 23
click at [832, 267] on div "Hoteled" at bounding box center [876, 265] width 127 height 19
click at [831, 273] on input at bounding box center [886, 274] width 140 height 18
type input "06WS044"
click at [901, 219] on button "Create group" at bounding box center [926, 220] width 66 height 22
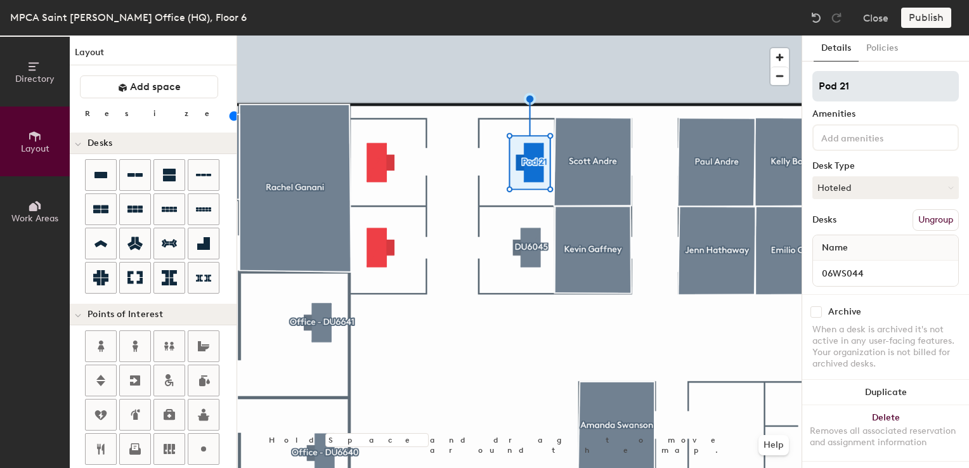
click at [655, 70] on div "Directory Layout Work Areas Layout Add space Resize Desks Points of Interest Fu…" at bounding box center [484, 252] width 969 height 433
type input "DU6044"
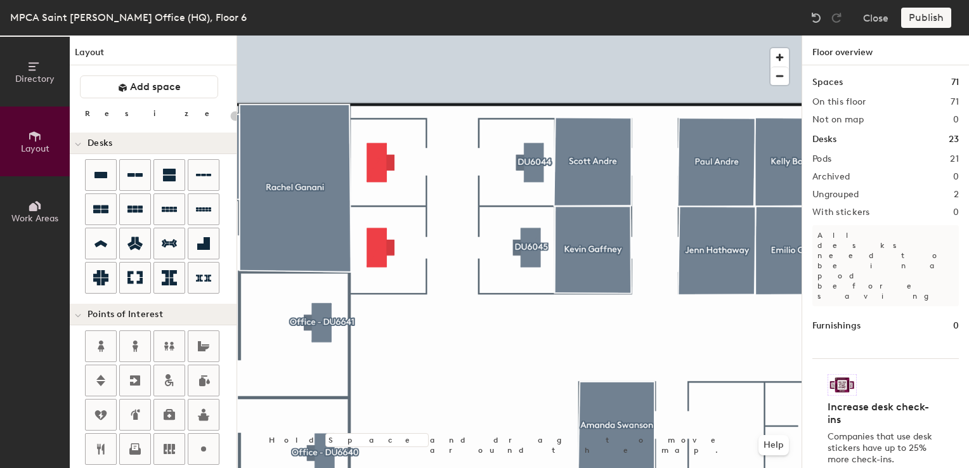
type input "100"
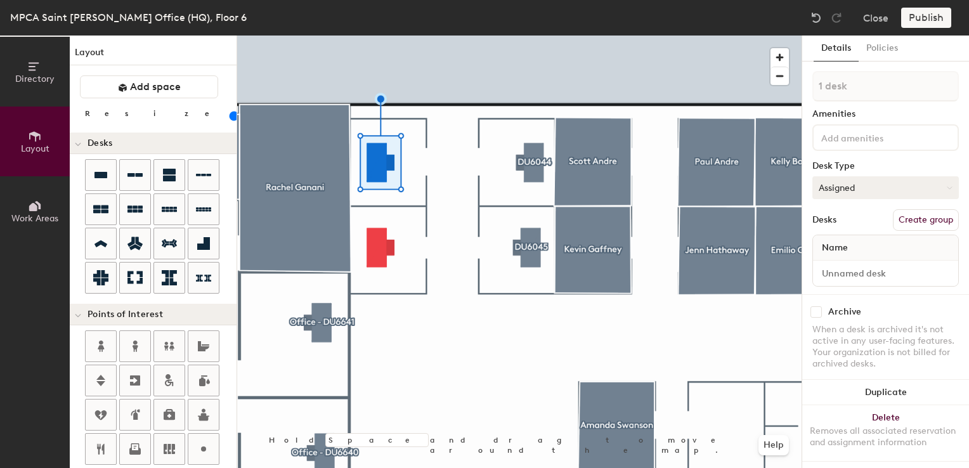
click at [864, 194] on button "Assigned" at bounding box center [886, 187] width 147 height 23
click at [850, 265] on div "Hoteled" at bounding box center [876, 265] width 127 height 19
click at [847, 274] on input at bounding box center [886, 274] width 140 height 18
type input "06WS043"
click at [906, 218] on button "Create group" at bounding box center [926, 220] width 66 height 22
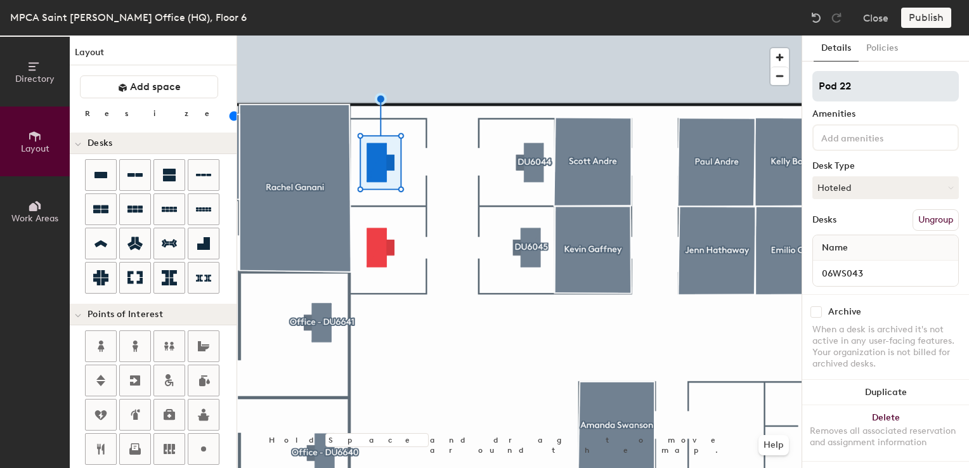
click at [649, 49] on div "Directory Layout Work Areas Layout Add space Resize Desks Points of Interest Fu…" at bounding box center [484, 252] width 969 height 433
type input "DU6043"
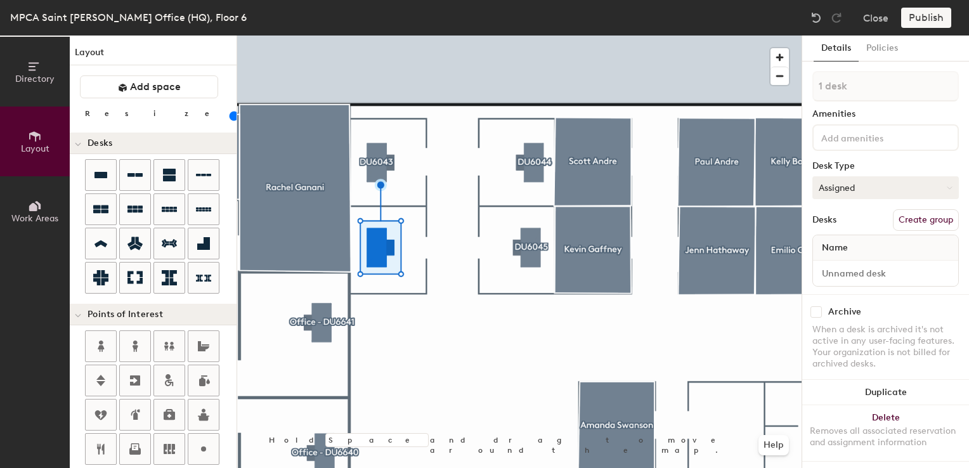
click at [864, 192] on button "Assigned" at bounding box center [886, 187] width 147 height 23
click at [849, 268] on div "Hoteled" at bounding box center [876, 265] width 127 height 19
click at [849, 268] on input at bounding box center [886, 274] width 140 height 18
type input "06WS042"
click at [896, 222] on button "Create group" at bounding box center [926, 220] width 66 height 22
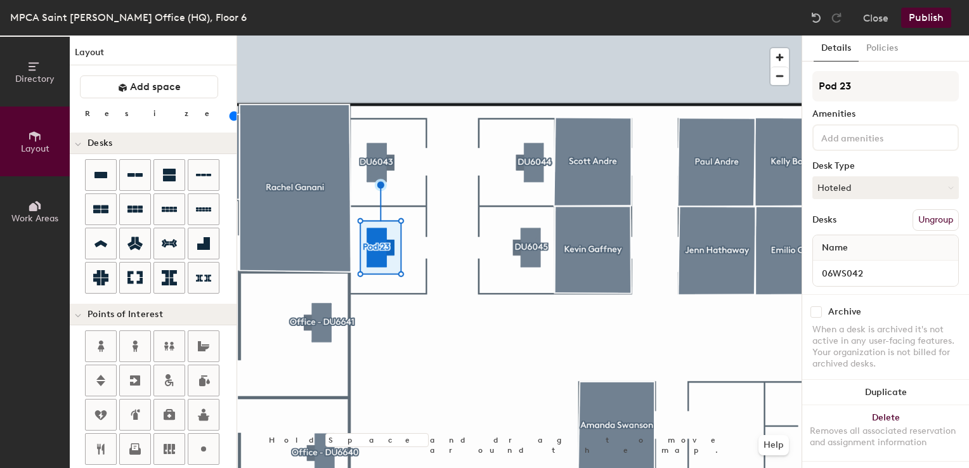
click at [778, 88] on div "Directory Layout Work Areas Layout Add space Resize Desks Points of Interest Fu…" at bounding box center [484, 252] width 969 height 433
type input "DU6042"
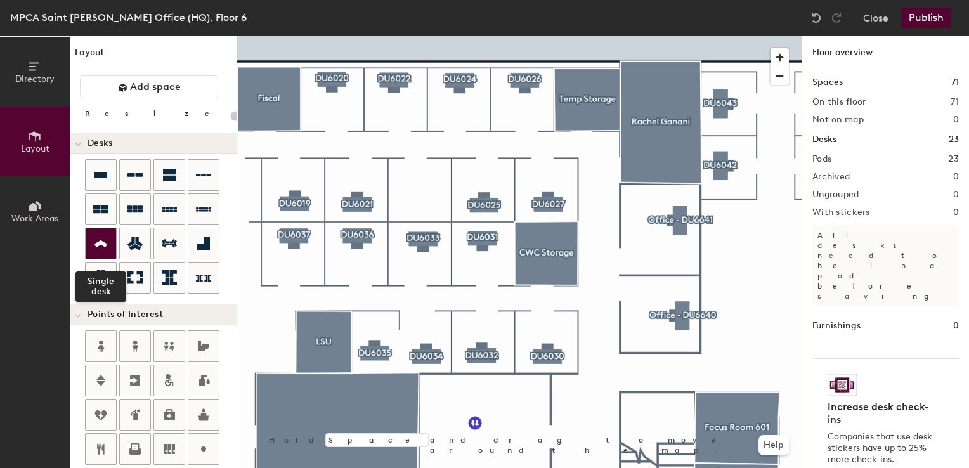
click at [99, 245] on icon at bounding box center [100, 244] width 15 height 15
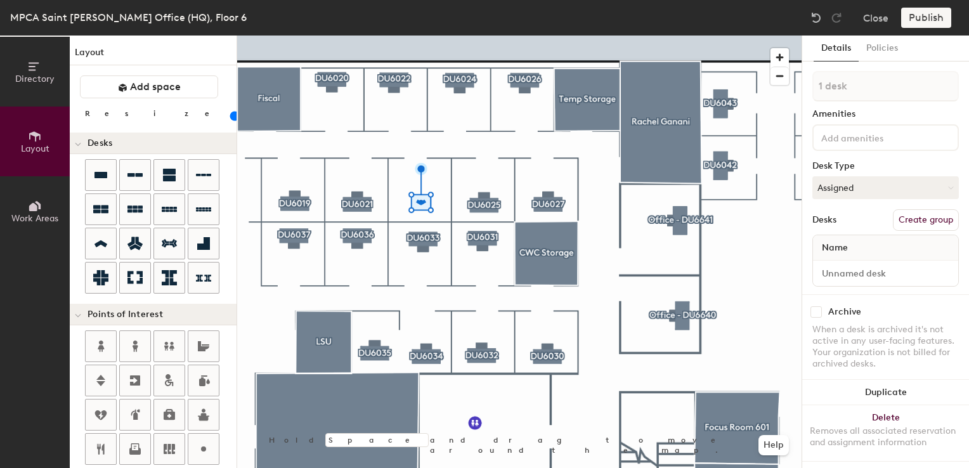
drag, startPoint x: 130, startPoint y: 117, endPoint x: 120, endPoint y: 114, distance: 10.6
type input "40"
click at [230, 114] on input "range" at bounding box center [230, 116] width 0 height 10
click at [837, 186] on button "Assigned" at bounding box center [886, 187] width 147 height 23
click at [832, 243] on div "Hot" at bounding box center [876, 246] width 127 height 19
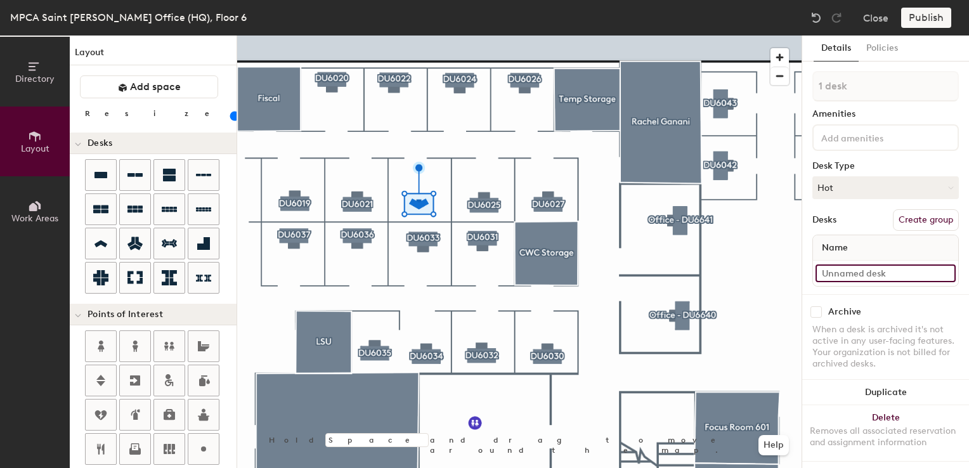
click at [828, 272] on input at bounding box center [886, 274] width 140 height 18
type input "06WS"
click at [863, 273] on input "06WS" at bounding box center [886, 274] width 140 height 18
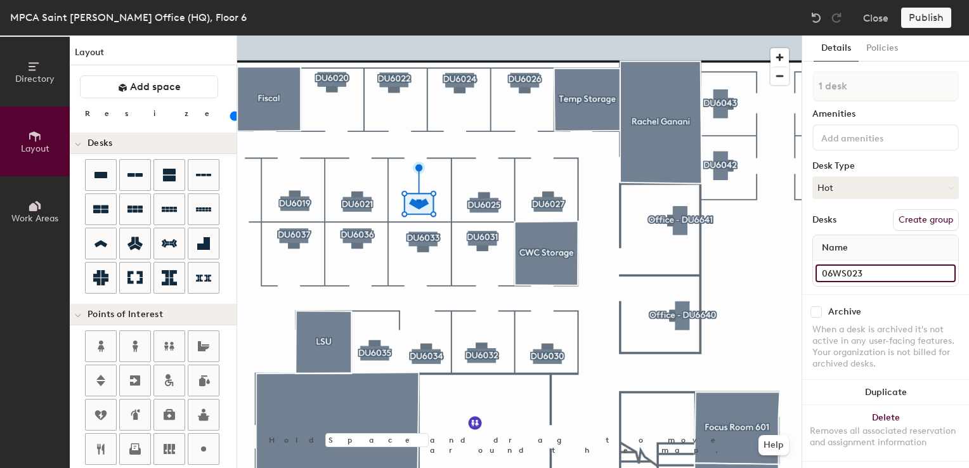
type input "06WS023"
click at [893, 221] on button "Create group" at bounding box center [926, 220] width 66 height 22
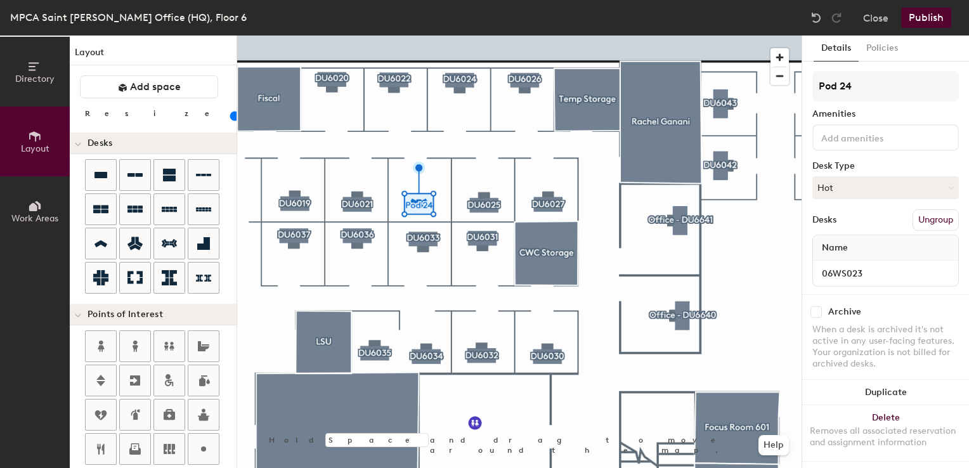
click at [777, 90] on div "Directory Layout Work Areas Layout Add space Resize Desks Points of Interest Fu…" at bounding box center [484, 252] width 969 height 433
type input "Flex6023"
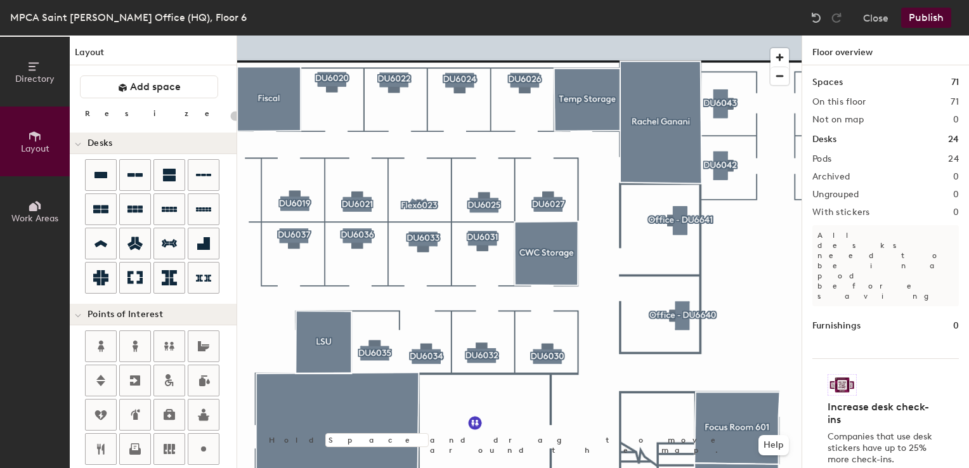
drag, startPoint x: 856, startPoint y: 90, endPoint x: 219, endPoint y: 270, distance: 661.8
click at [219, 270] on div "Directory Layout Work Areas Layout Add space Resize Desks Points of Interest Fu…" at bounding box center [484, 252] width 969 height 433
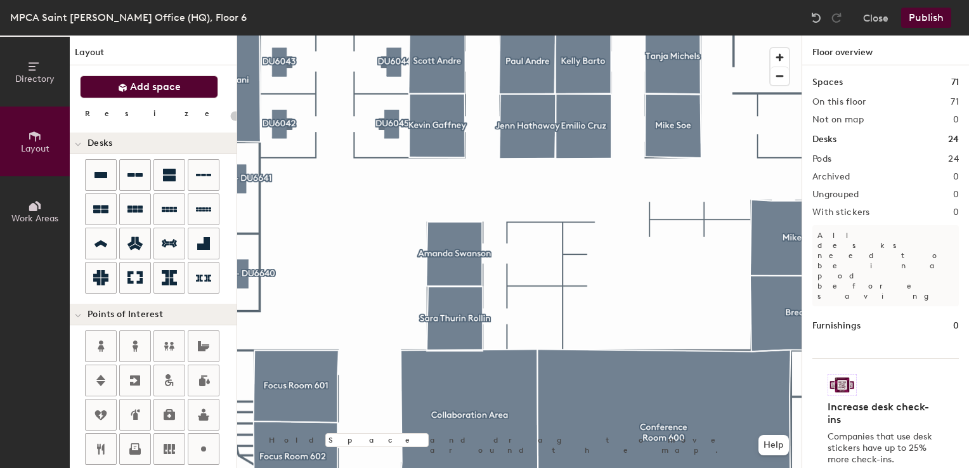
click at [146, 88] on span "Add space" at bounding box center [155, 87] width 51 height 13
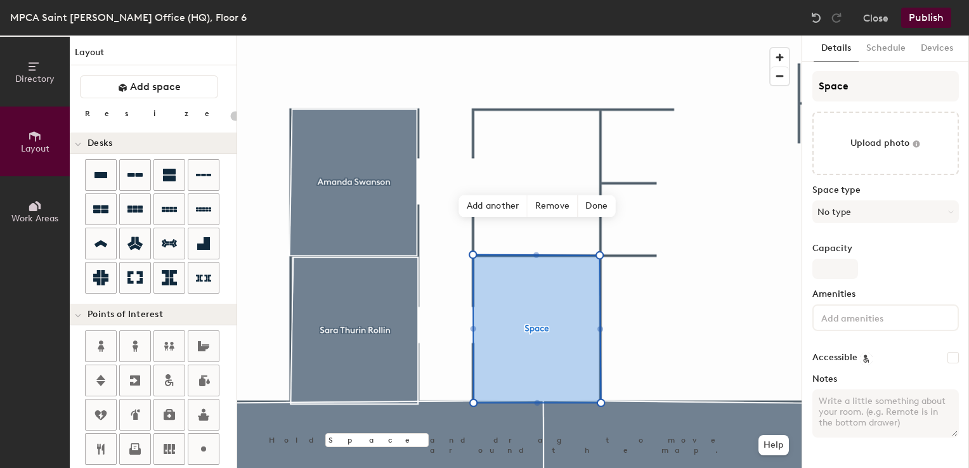
type input "20"
click at [837, 89] on input "Space" at bounding box center [886, 86] width 147 height 30
type input "A"
type input "20"
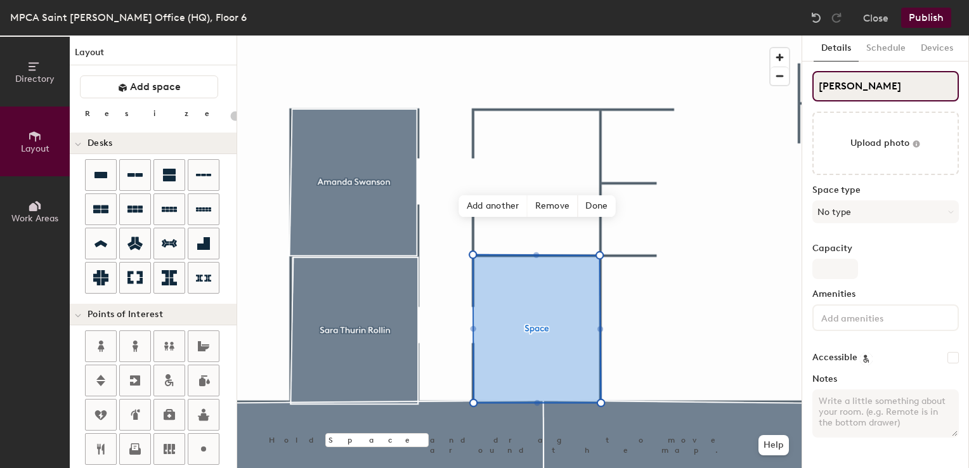
type input "Adam"
type input "20"
type input "Adam O"
type input "20"
type input "Adam Olson"
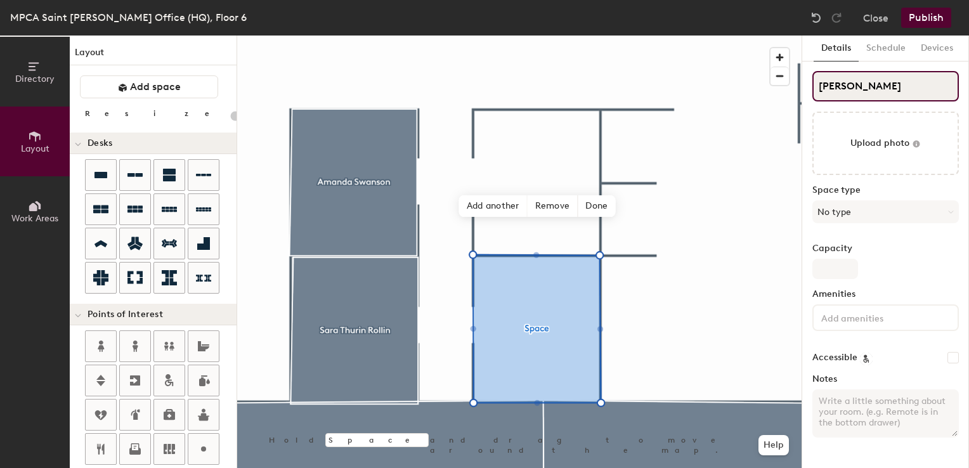
type input "20"
type input "Adam Olson"
click at [587, 208] on span "Done" at bounding box center [596, 206] width 37 height 22
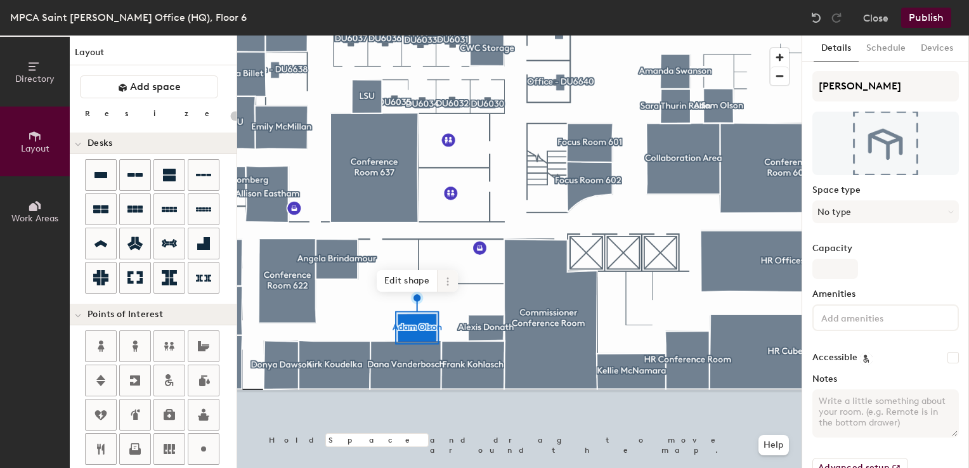
type input "20"
click at [443, 281] on icon at bounding box center [448, 282] width 10 height 10
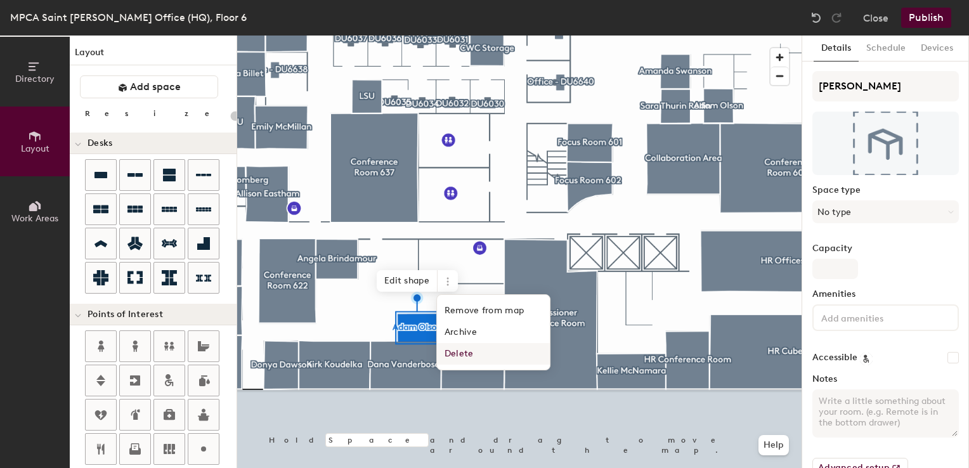
click at [461, 358] on span "Delete" at bounding box center [493, 354] width 113 height 22
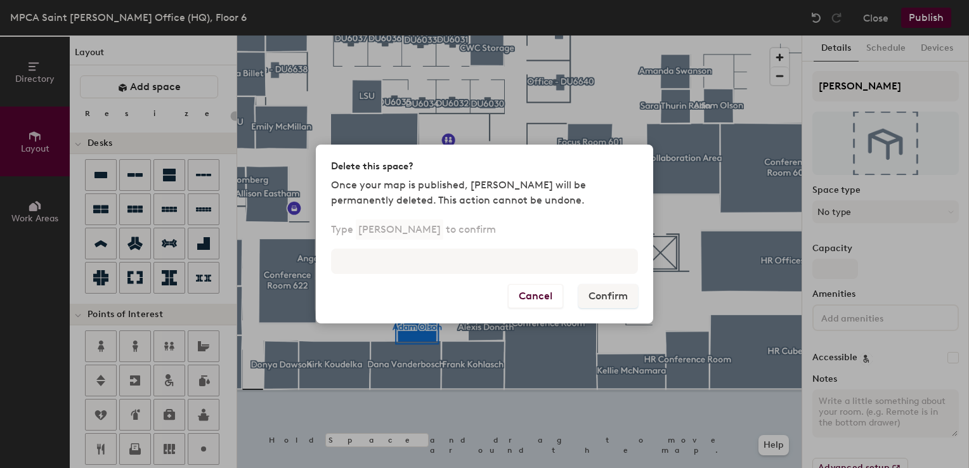
click at [424, 246] on div "Type Adam Olson to confirm" at bounding box center [484, 253] width 337 height 61
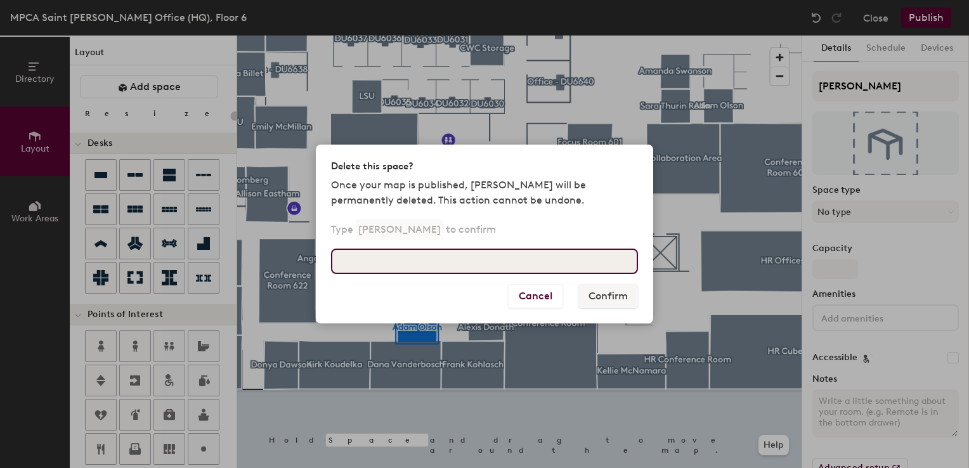
click at [420, 262] on input at bounding box center [484, 261] width 307 height 25
type input "Adam Olson"
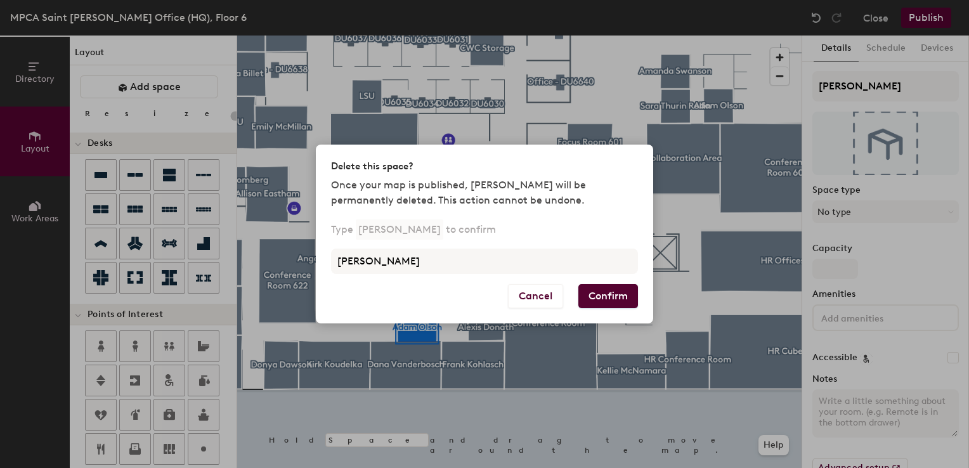
click at [590, 293] on button "Confirm" at bounding box center [608, 296] width 60 height 24
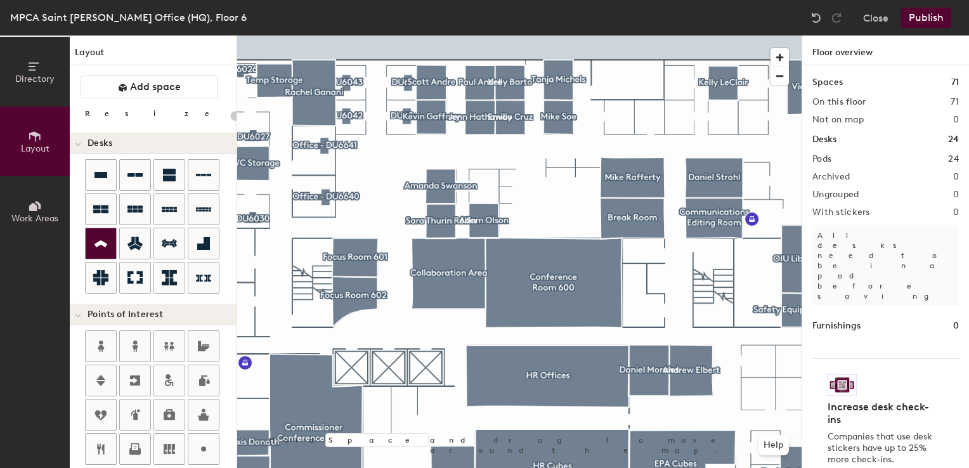
click at [108, 240] on div at bounding box center [101, 243] width 30 height 30
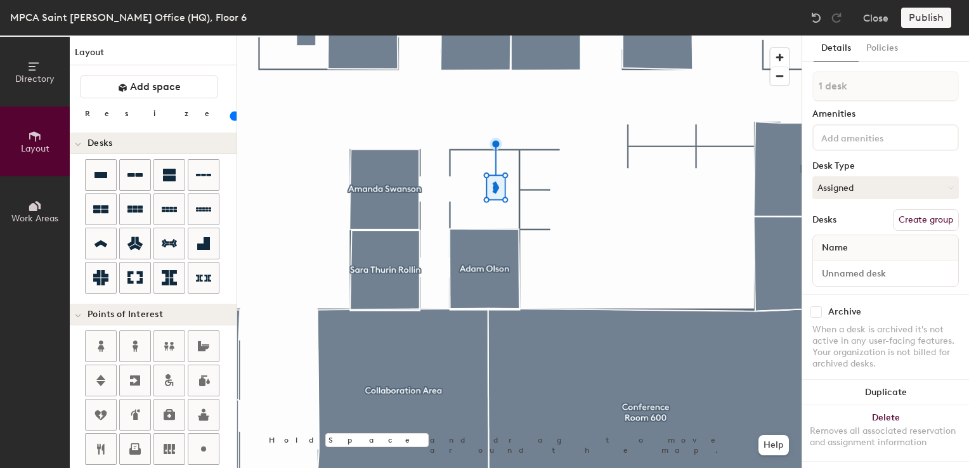
type input "40"
click at [230, 116] on input "range" at bounding box center [230, 116] width 0 height 10
click at [844, 188] on button "Assigned" at bounding box center [886, 187] width 147 height 23
click at [839, 242] on div "Hot" at bounding box center [876, 246] width 127 height 19
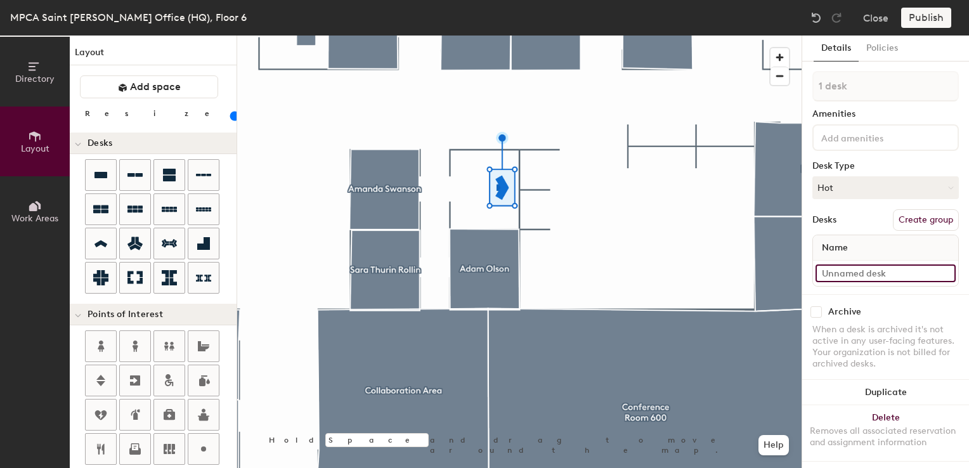
click at [837, 265] on input at bounding box center [886, 274] width 140 height 18
type input "06WS051"
click at [917, 220] on button "Create group" at bounding box center [926, 220] width 66 height 22
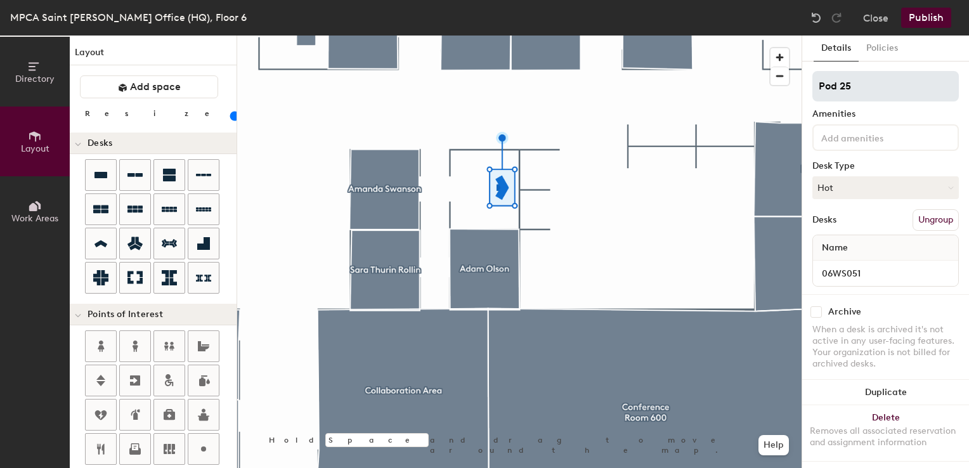
click at [779, 88] on div "Directory Layout Work Areas Layout Add space Resize Desks Points of Interest Fu…" at bounding box center [484, 252] width 969 height 433
type input "Flex6051"
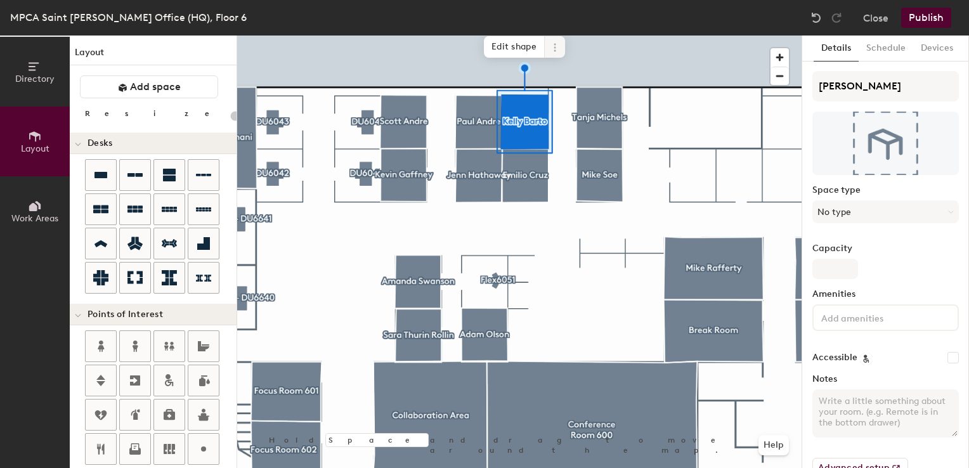
type input "20"
click at [551, 49] on icon at bounding box center [555, 47] width 10 height 10
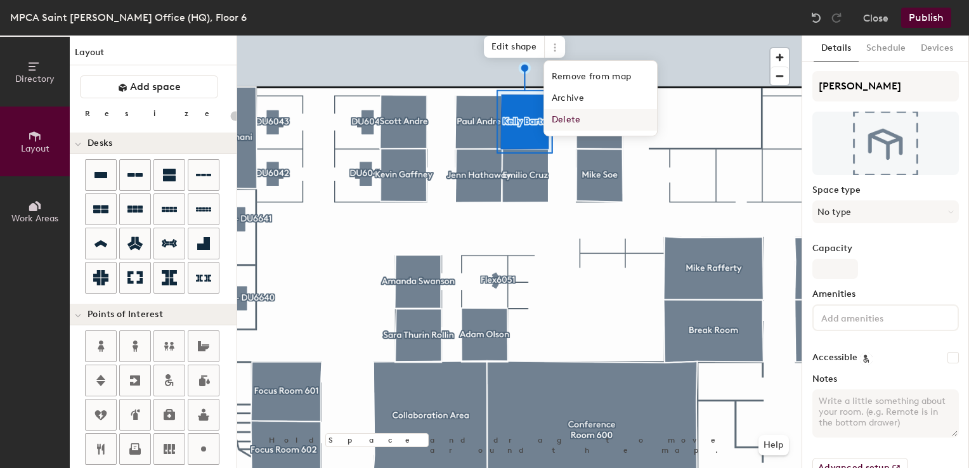
click at [568, 115] on span "Delete" at bounding box center [600, 120] width 113 height 22
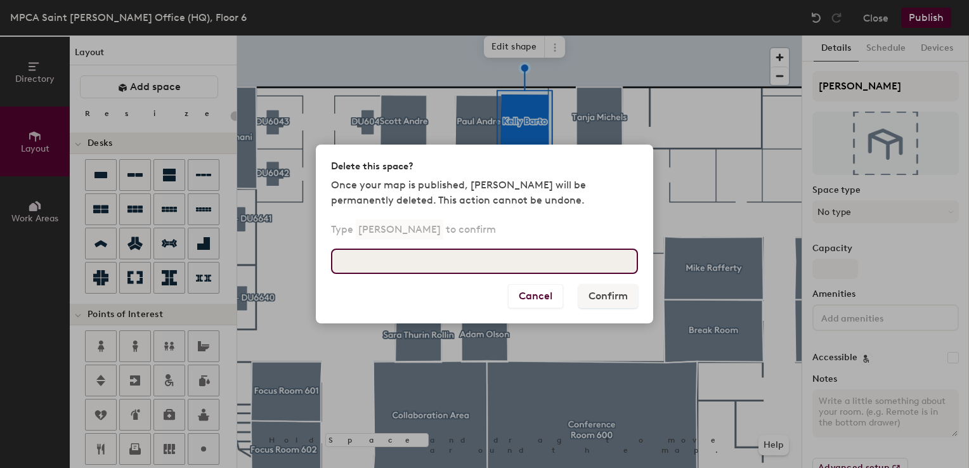
click at [437, 261] on input at bounding box center [484, 261] width 307 height 25
type input "Kelly Barto"
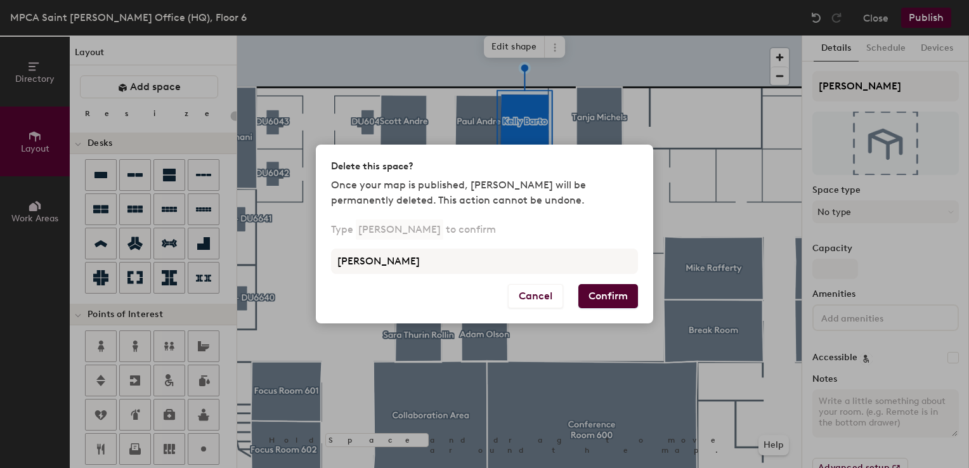
click at [608, 294] on button "Confirm" at bounding box center [608, 296] width 60 height 24
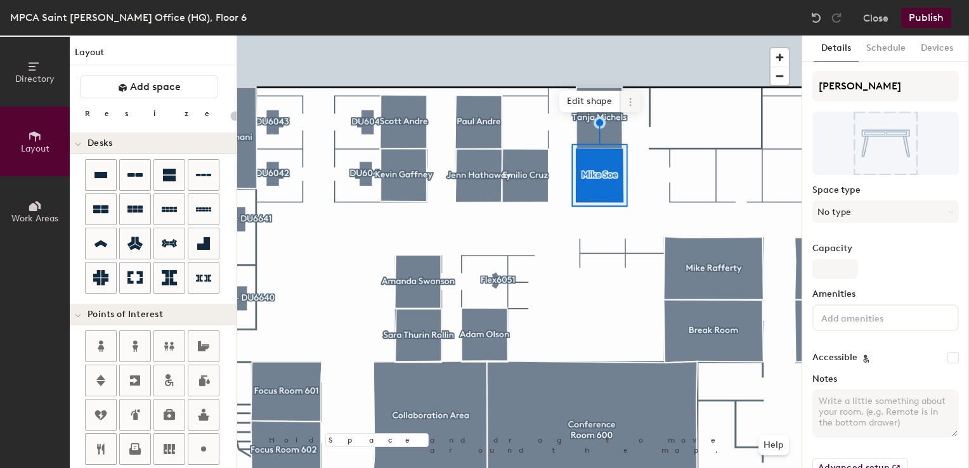
click at [633, 98] on icon at bounding box center [630, 102] width 10 height 10
type input "20"
click at [646, 182] on span "Delete" at bounding box center [676, 175] width 113 height 22
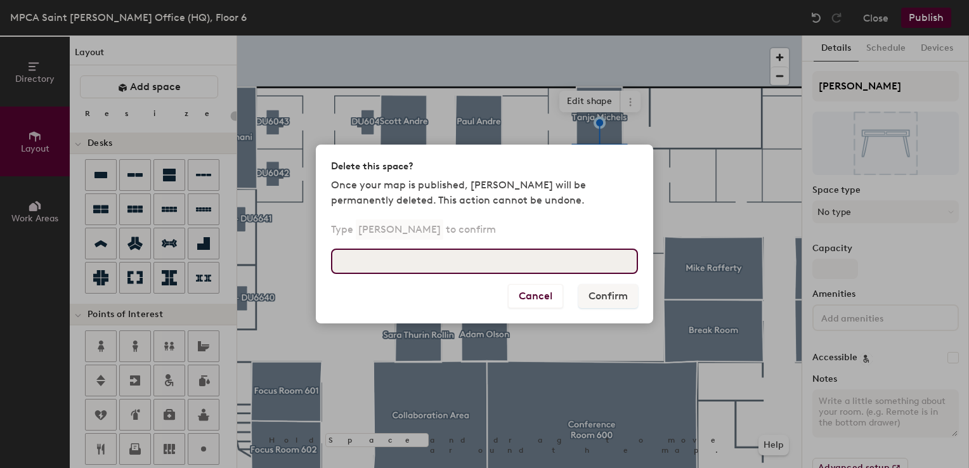
click at [489, 258] on input at bounding box center [484, 261] width 307 height 25
type input "Mike Soe"
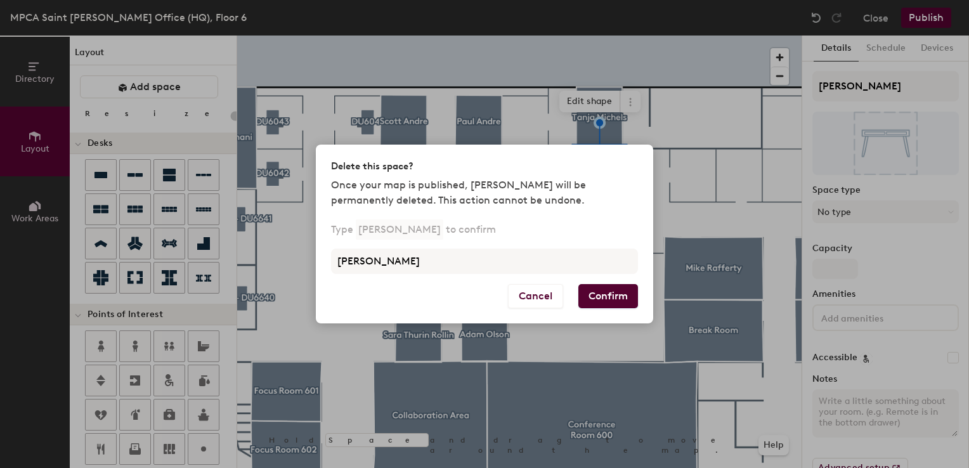
click at [587, 291] on button "Confirm" at bounding box center [608, 296] width 60 height 24
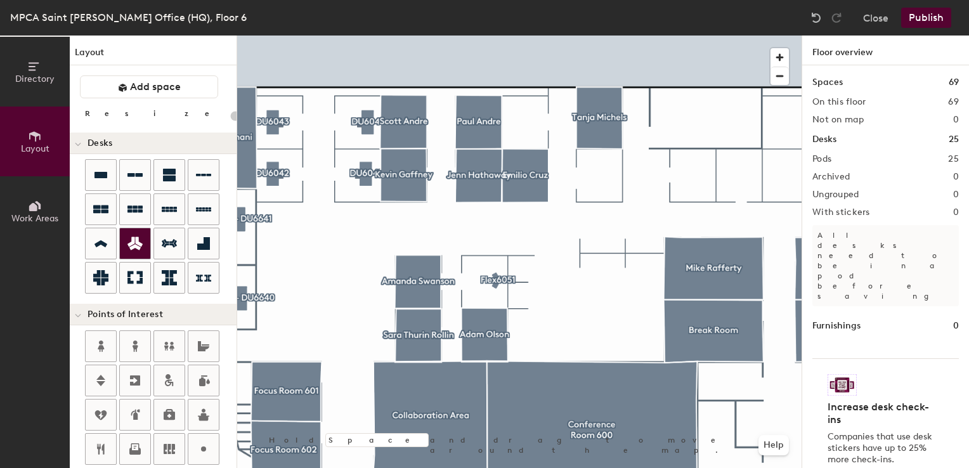
type input "40"
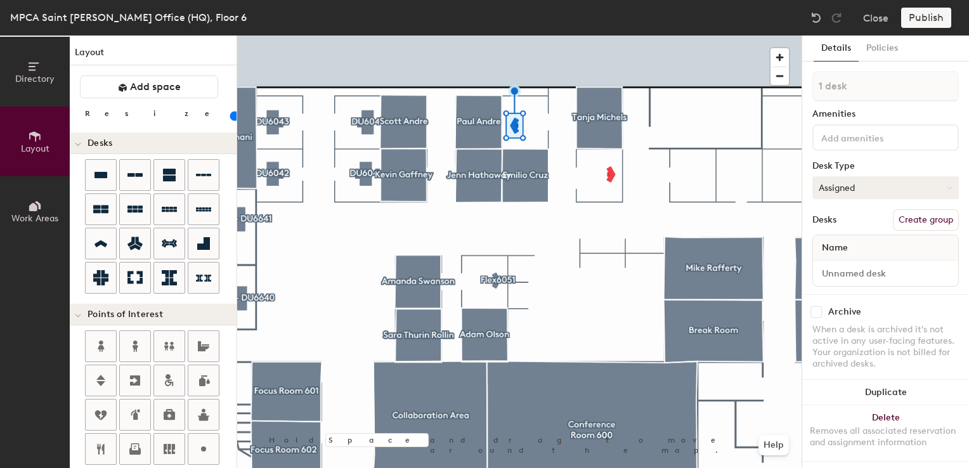
click at [844, 193] on button "Assigned" at bounding box center [886, 187] width 147 height 23
click at [834, 245] on div "Hot" at bounding box center [876, 246] width 127 height 19
click at [833, 273] on input at bounding box center [886, 274] width 140 height 18
type input "06WS057"
click at [922, 212] on button "Create group" at bounding box center [926, 220] width 66 height 22
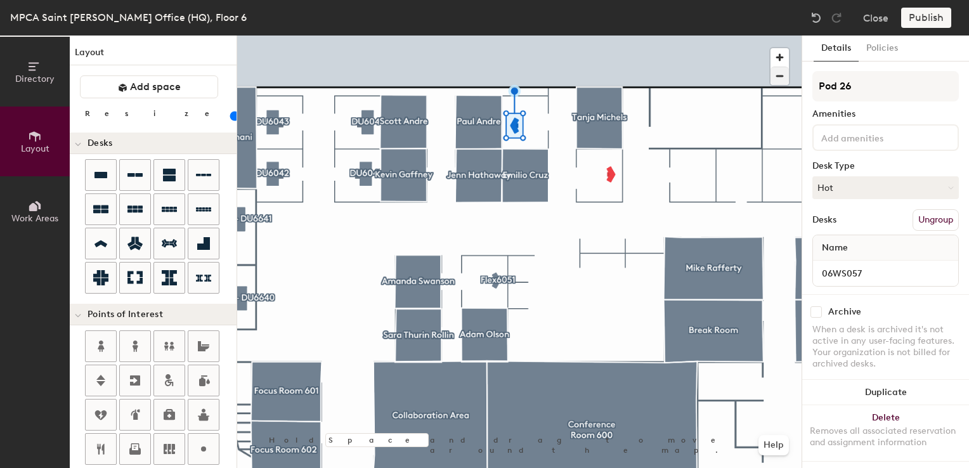
click at [754, 71] on div "Directory Layout Work Areas Layout Add space Resize Desks Points of Interest Fu…" at bounding box center [484, 252] width 969 height 433
type input "Flex6057"
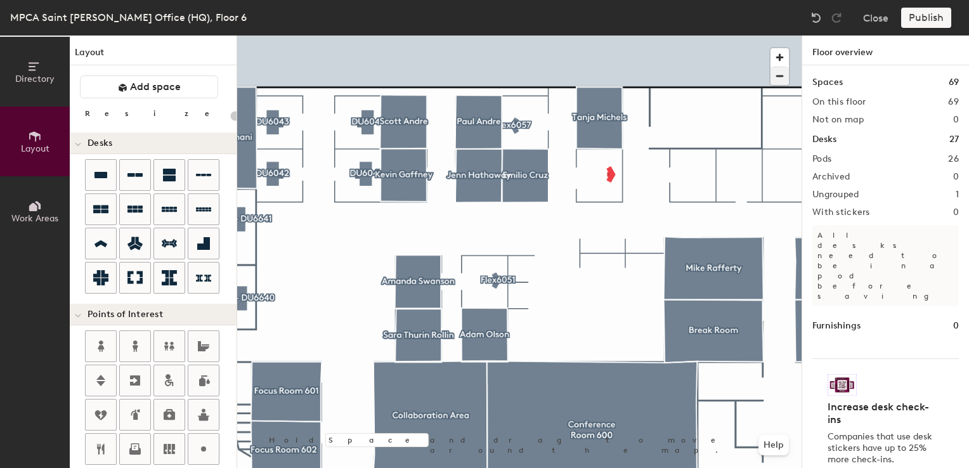
type input "40"
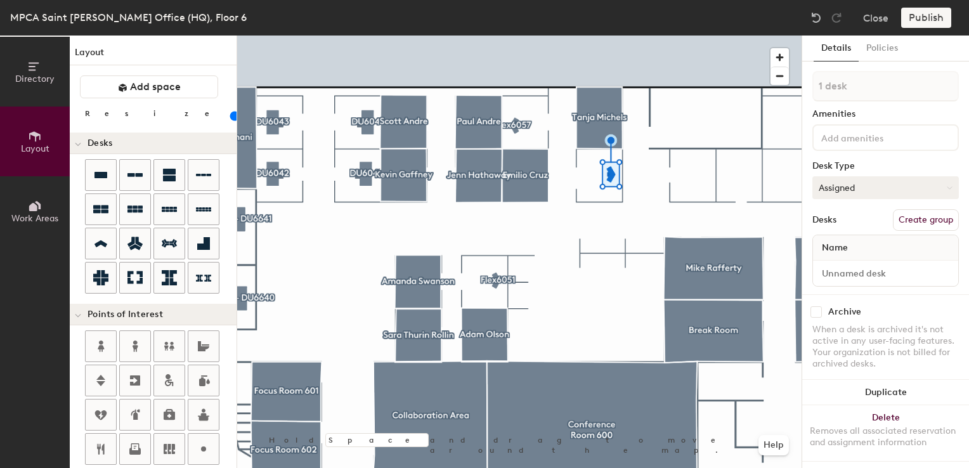
click at [879, 194] on button "Assigned" at bounding box center [886, 187] width 147 height 23
click at [840, 248] on div "Hot" at bounding box center [876, 246] width 127 height 19
click at [839, 268] on input at bounding box center [886, 274] width 140 height 18
type input "06WS064"
click at [918, 219] on button "Create group" at bounding box center [926, 220] width 66 height 22
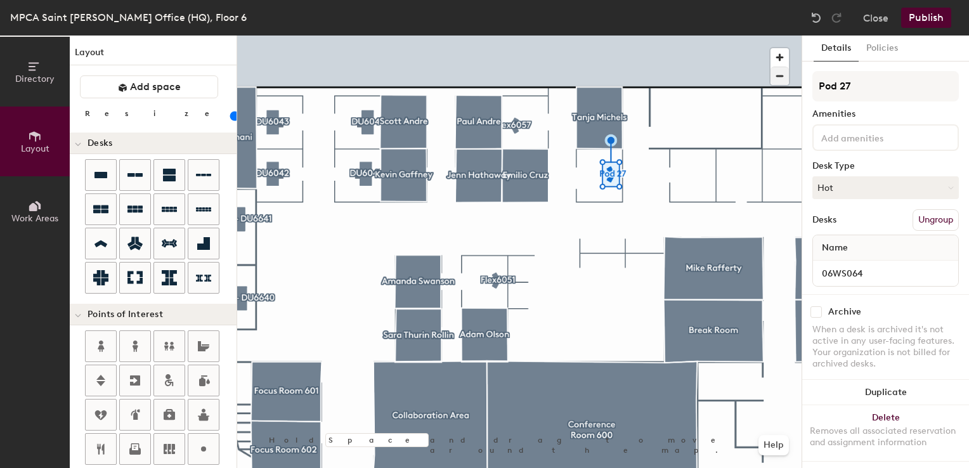
click at [764, 76] on div "Directory Layout Work Areas Layout Add space Resize Desks Points of Interest Fu…" at bounding box center [484, 252] width 969 height 433
type input "Flex6064"
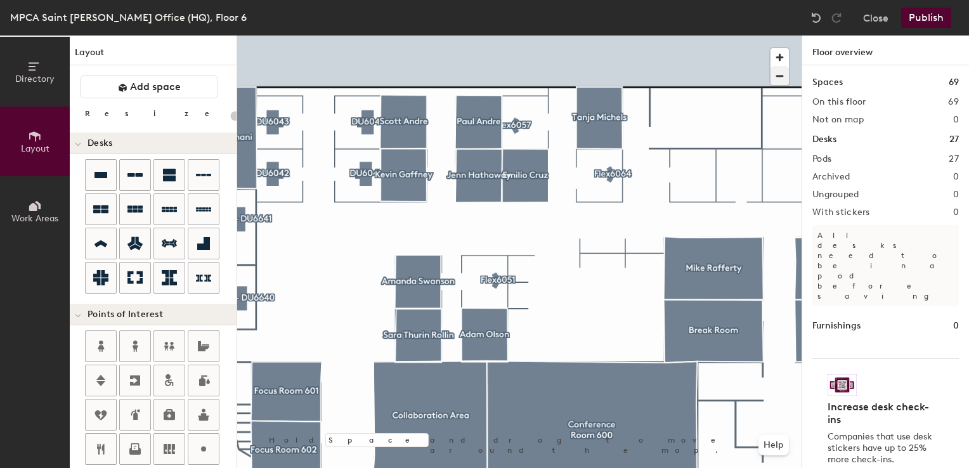
type input "20"
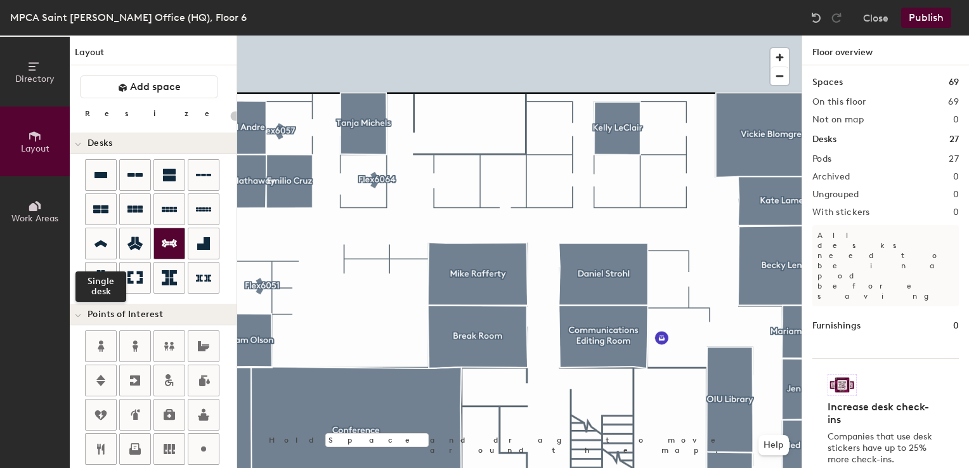
drag, startPoint x: 109, startPoint y: 244, endPoint x: 166, endPoint y: 230, distance: 58.3
click at [109, 244] on div at bounding box center [101, 243] width 30 height 30
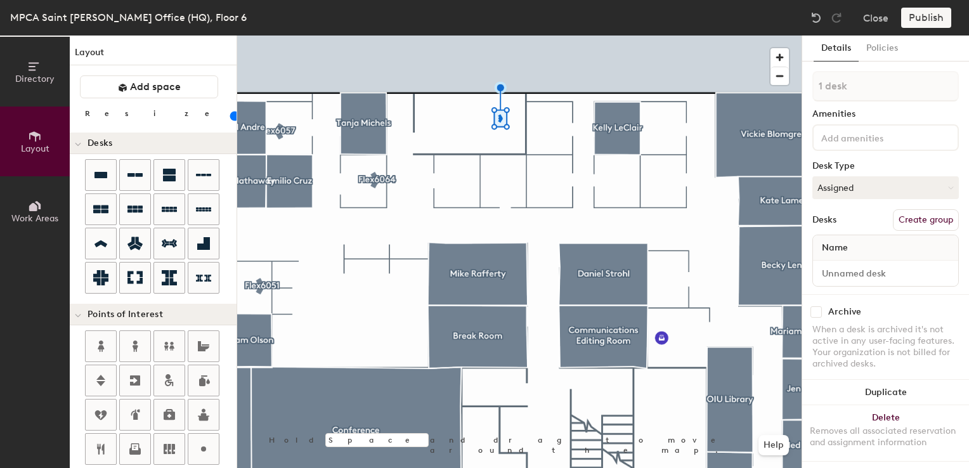
drag, startPoint x: 127, startPoint y: 112, endPoint x: 121, endPoint y: 115, distance: 6.5
type input "40"
click at [230, 115] on input "range" at bounding box center [230, 116] width 0 height 10
click at [842, 192] on button "Assigned" at bounding box center [886, 187] width 147 height 23
click at [837, 246] on div "Hot" at bounding box center [876, 246] width 127 height 19
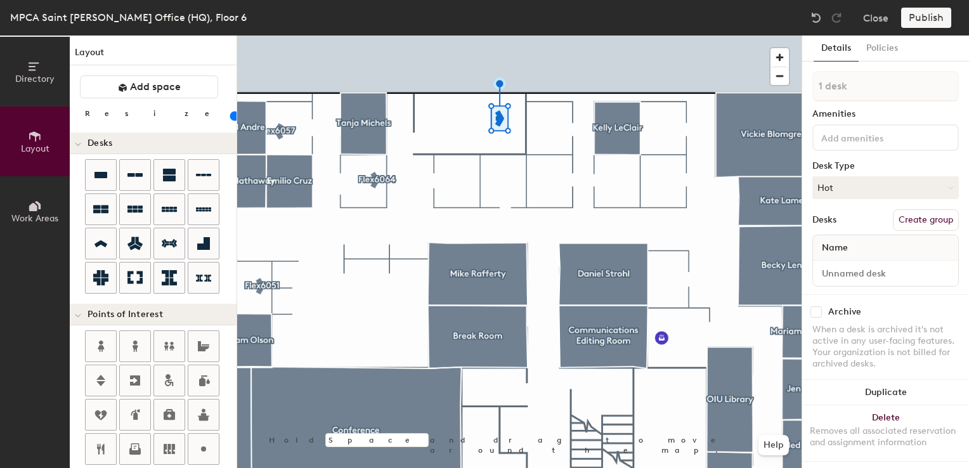
click at [833, 262] on div at bounding box center [885, 273] width 145 height 25
click at [832, 269] on input at bounding box center [886, 274] width 140 height 18
type input "06PO610"
click at [918, 217] on button "Create group" at bounding box center [926, 220] width 66 height 22
click at [754, 79] on div "Directory Layout Work Areas Layout Add space Resize Desks Points of Interest Fu…" at bounding box center [484, 252] width 969 height 433
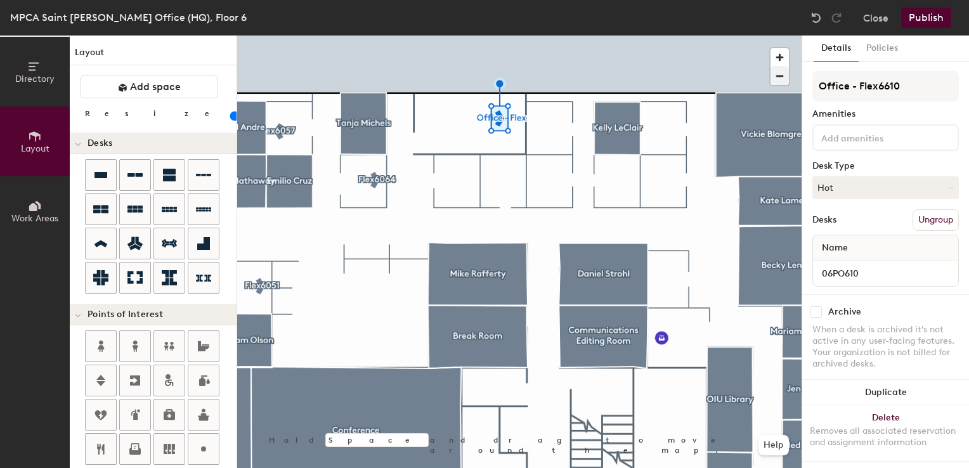
type input "Office - Flex6610"
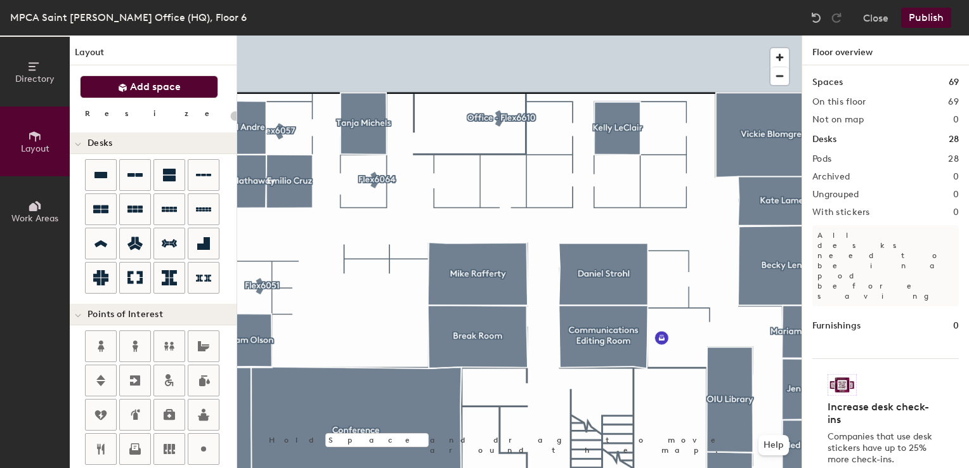
click at [127, 88] on button "Add space" at bounding box center [149, 86] width 138 height 23
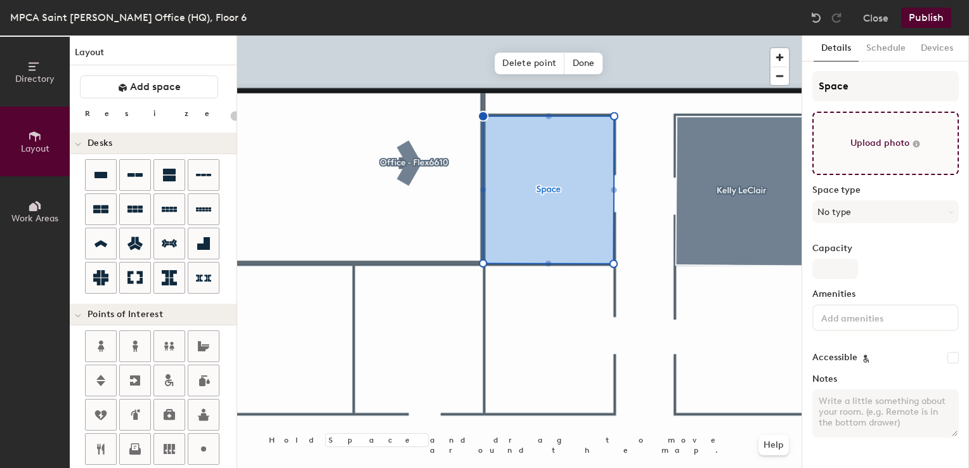
type input "20"
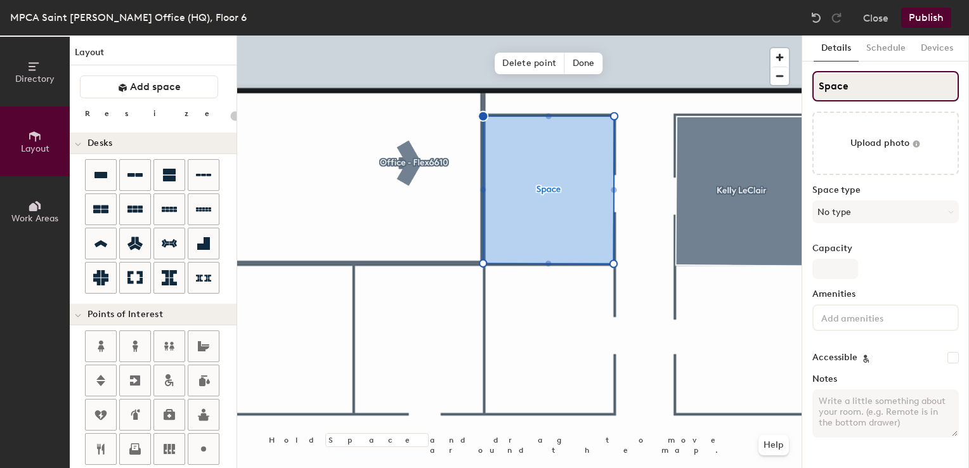
click at [743, 79] on div "Directory Layout Work Areas Layout Add space Resize Desks Points of Interest Fu…" at bounding box center [484, 252] width 969 height 433
type input "C"
type input "20"
type input "Co"
type input "20"
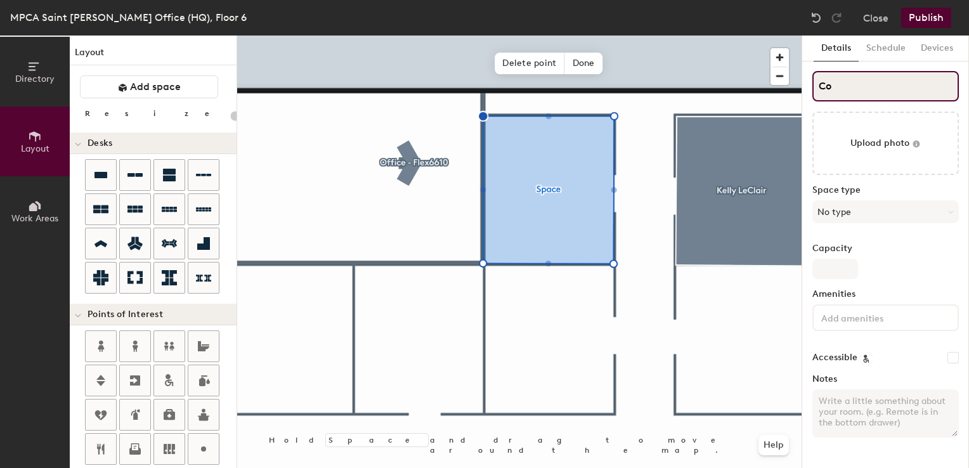
type input "Cor"
type input "20"
type input "Cori"
type input "20"
type input "Corinne"
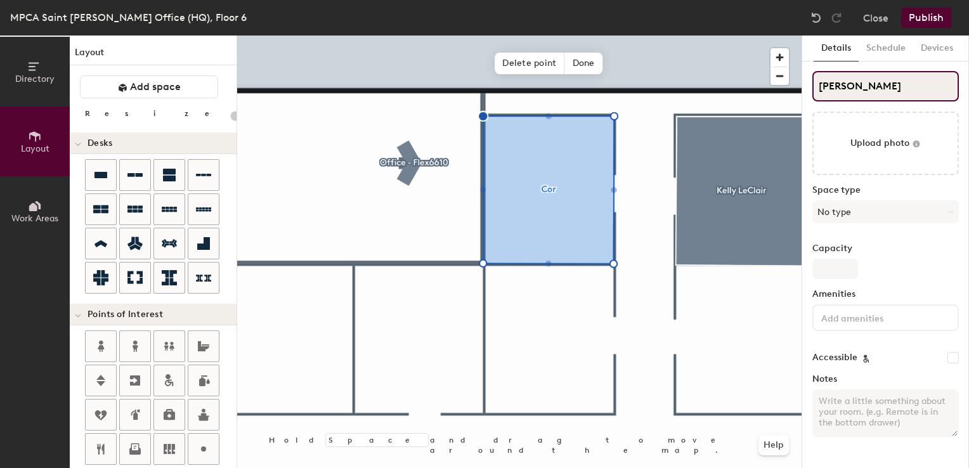
type input "20"
type input "Corinne S"
type input "20"
type input "Corinne St"
type input "20"
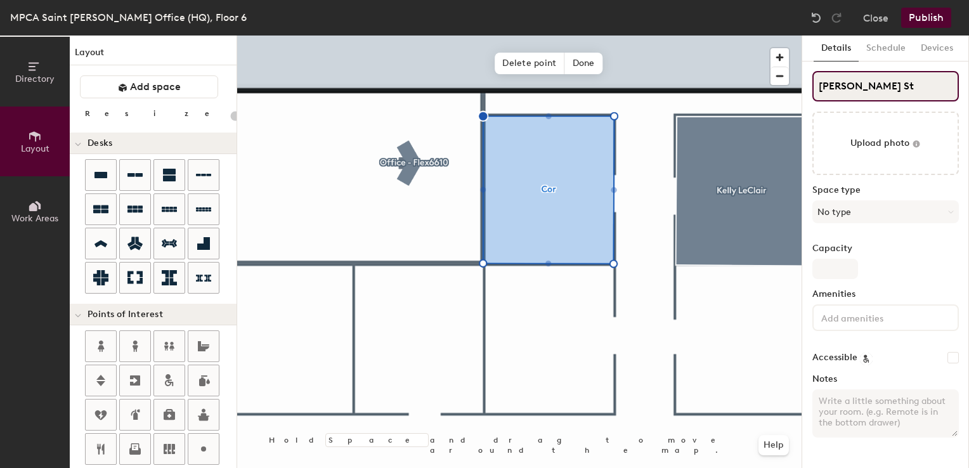
type input "Corinne Str"
type input "20"
type input "Corinne Stre"
type input "20"
type input "Corinne Stremme"
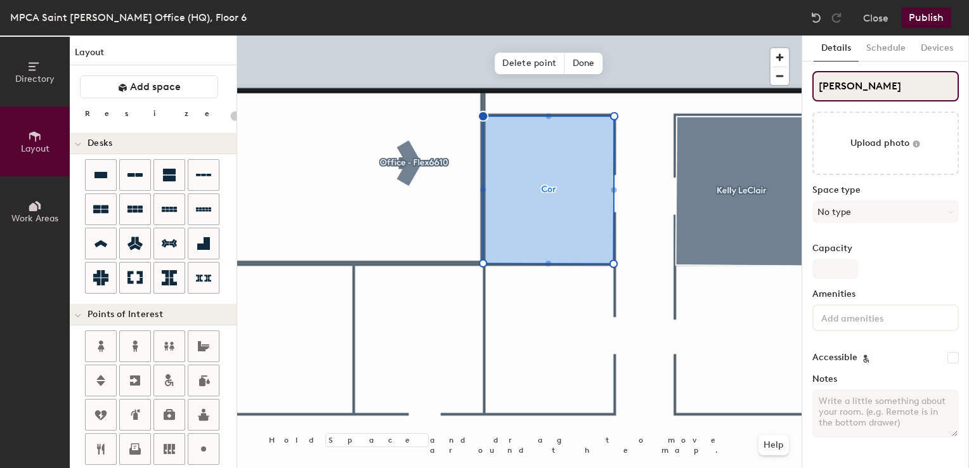
type input "20"
type input "Corinne Stremmel"
type input "20"
type input "Corinne Stremmel"
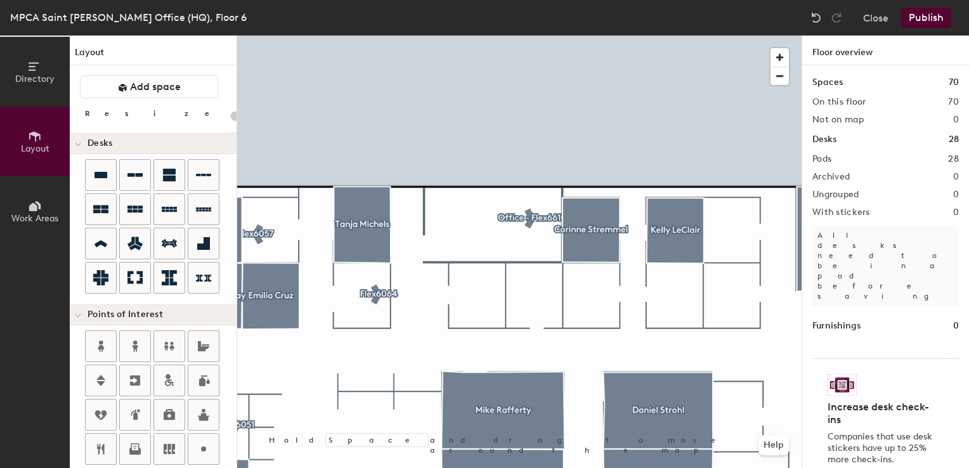
click at [143, 98] on div "Layout Add space Resize Desks Points of Interest Furnishings Seating Tables Boo…" at bounding box center [153, 252] width 167 height 433
click at [145, 90] on span "Add space" at bounding box center [155, 87] width 51 height 13
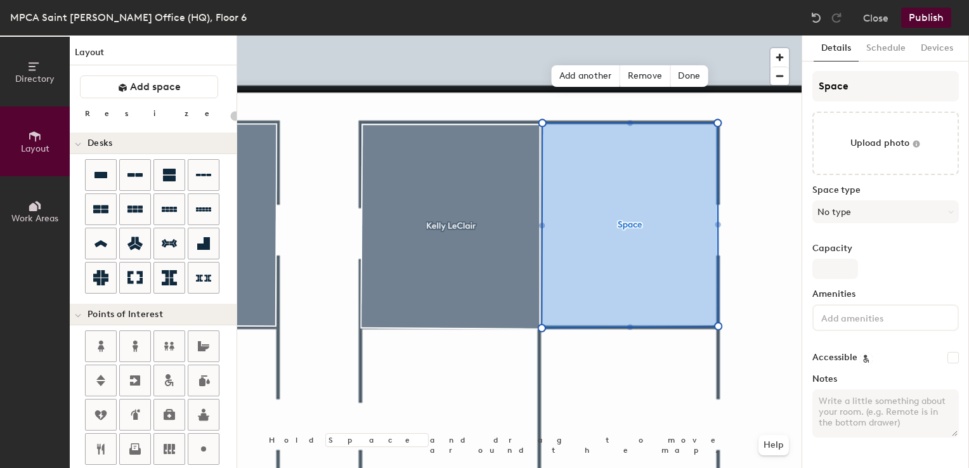
type input "20"
click at [847, 82] on input "Space" at bounding box center [886, 86] width 147 height 30
type input "L"
type input "20"
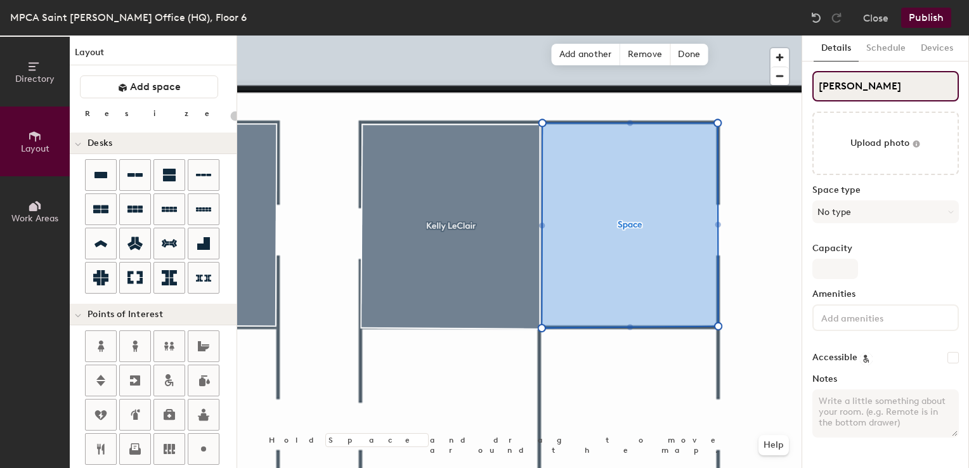
type input "Linda"
type input "20"
type input "Linda C"
type input "20"
type input "Linda Ca"
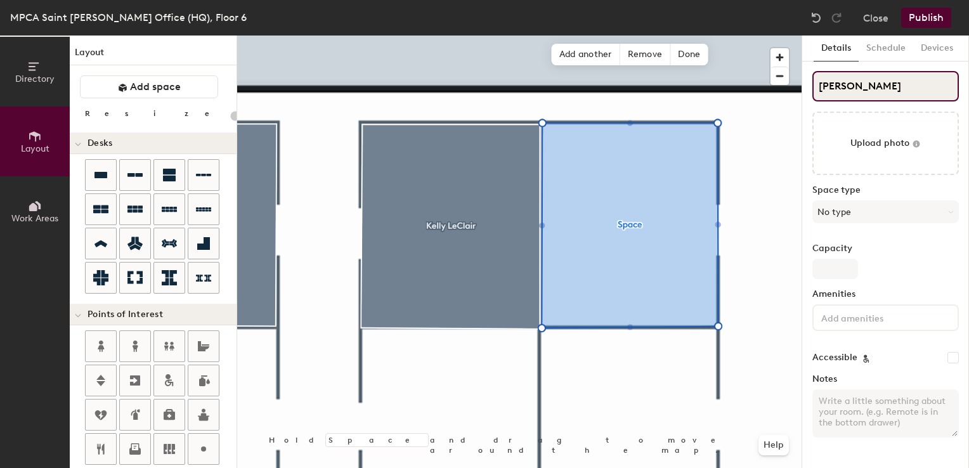
type input "20"
type input "Linda Car"
type input "20"
type input "Linda Carr"
type input "20"
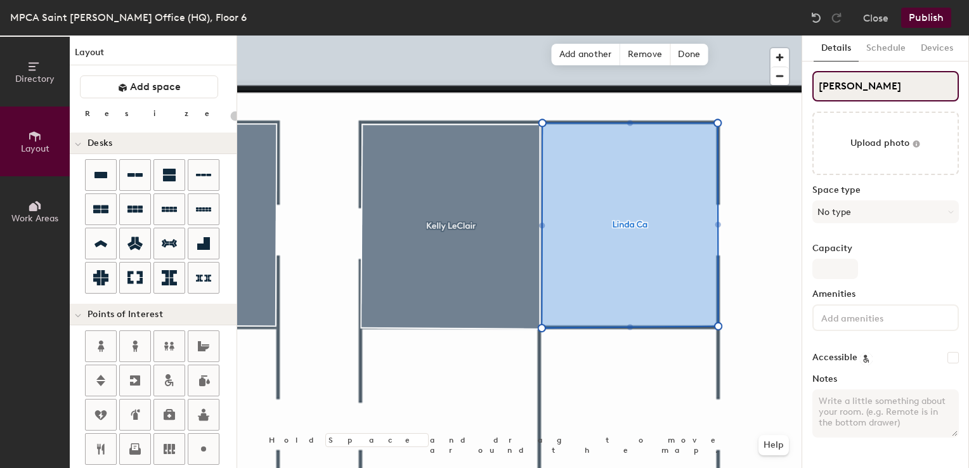
type input "Linda Carro"
type input "20"
type input "Linda Carroll"
type input "20"
type input "Linda Carroll"
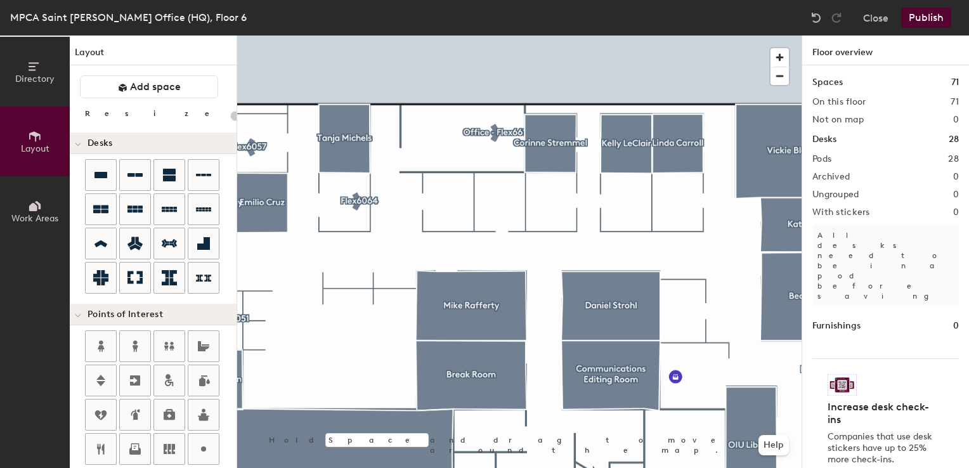
type input "40"
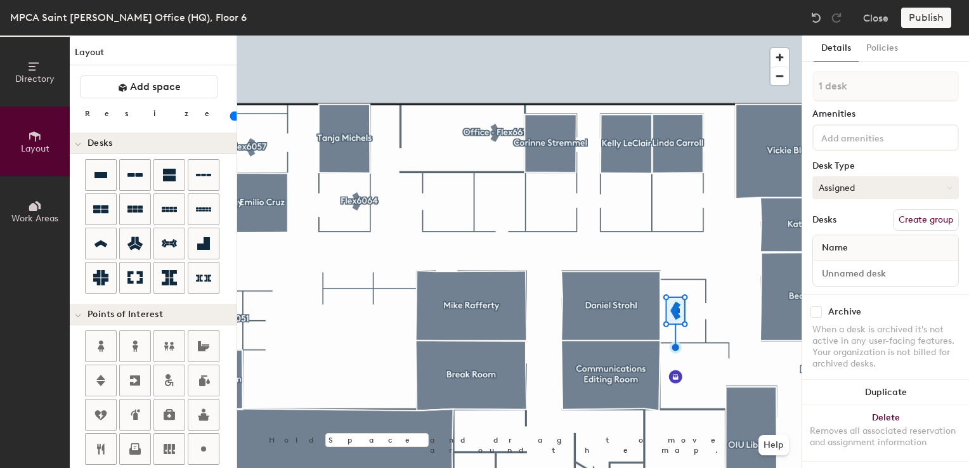
click at [837, 192] on button "Assigned" at bounding box center [886, 187] width 147 height 23
click at [841, 245] on div "Hot" at bounding box center [876, 246] width 127 height 19
click at [840, 271] on input at bounding box center [886, 274] width 140 height 18
type input "06WS076"
click at [924, 218] on button "Create group" at bounding box center [926, 220] width 66 height 22
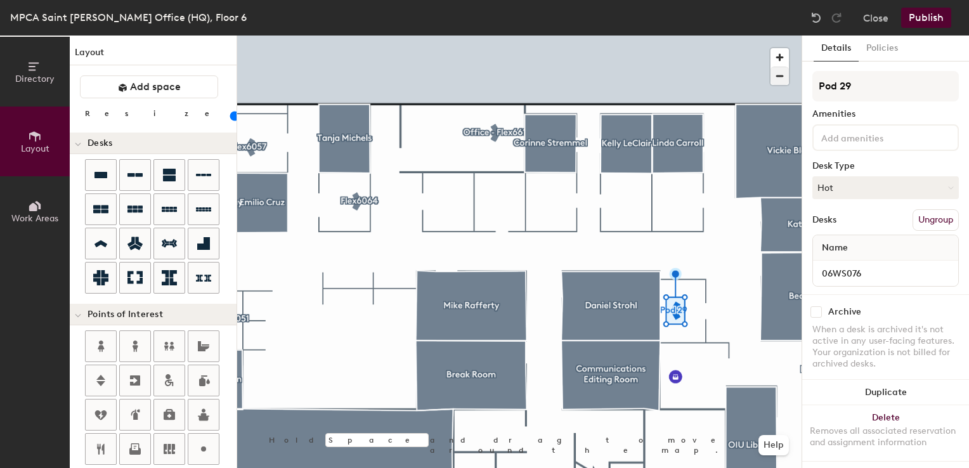
click at [768, 80] on div "Directory Layout Work Areas Layout Add space Resize Desks Points of Interest Fu…" at bounding box center [484, 252] width 969 height 433
type input "Flex6076"
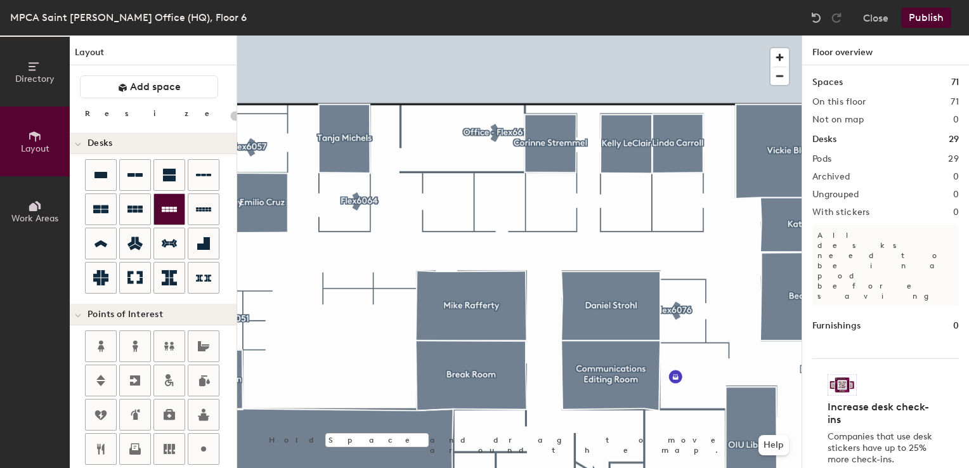
type input "40"
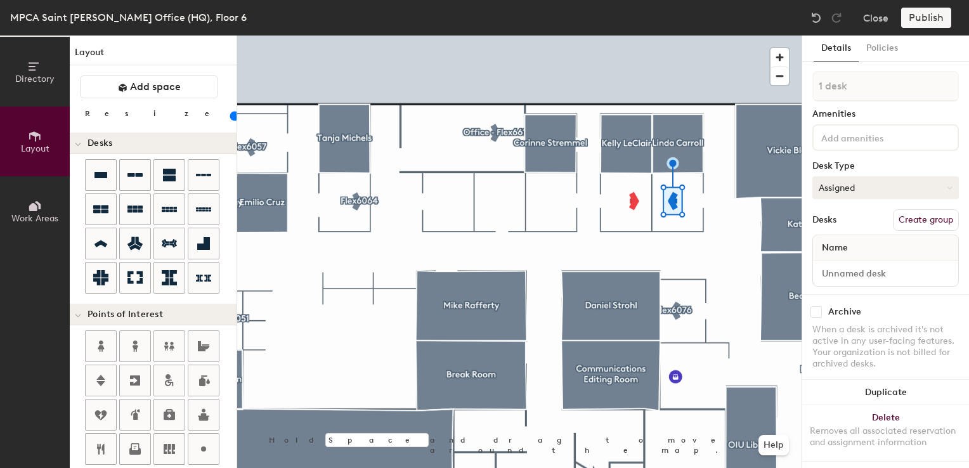
click at [861, 192] on button "Assigned" at bounding box center [886, 187] width 147 height 23
click at [832, 245] on div "Hot" at bounding box center [876, 246] width 127 height 19
click at [836, 277] on input at bounding box center [886, 274] width 140 height 18
type input "06WS073"
click at [898, 220] on button "Create group" at bounding box center [926, 220] width 66 height 22
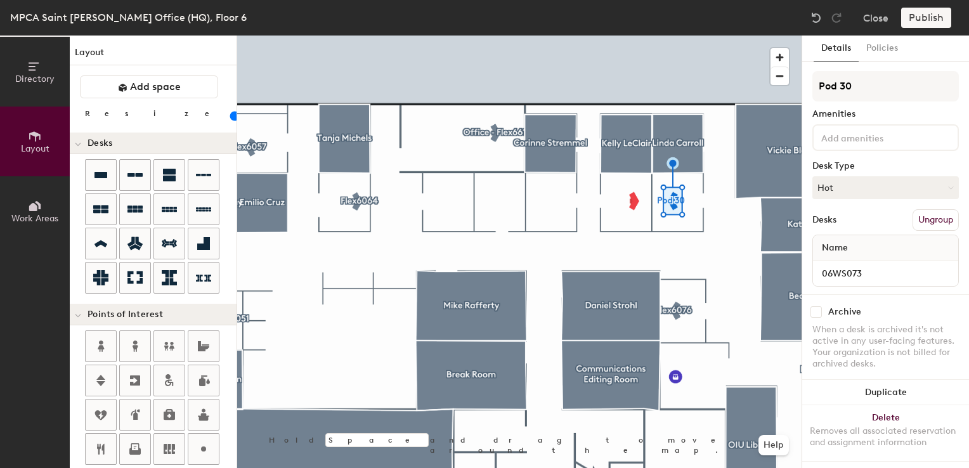
click at [763, 84] on div "Directory Layout Work Areas Layout Add space Resize Desks Points of Interest Fu…" at bounding box center [484, 252] width 969 height 433
type input "Flex6073"
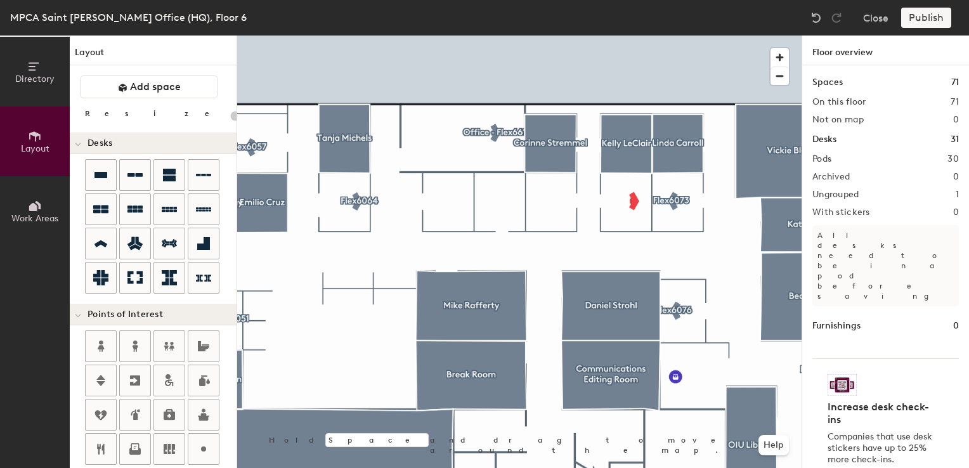
type input "40"
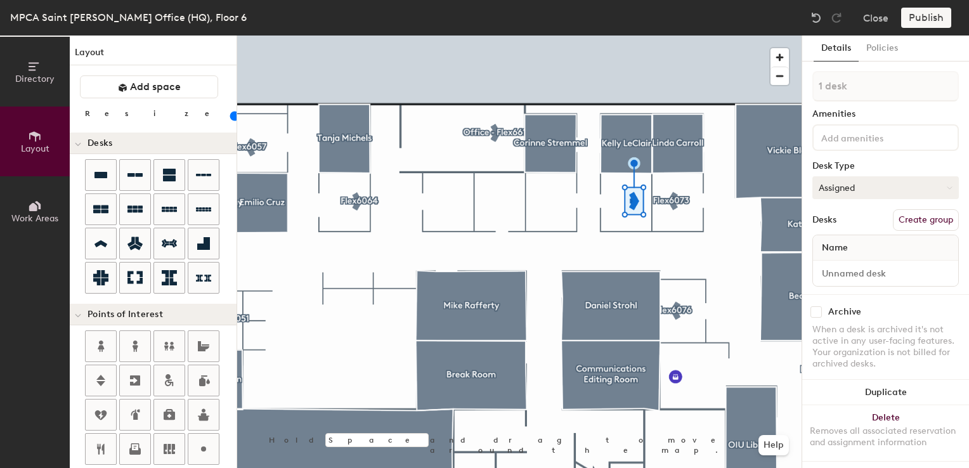
click at [842, 183] on button "Assigned" at bounding box center [886, 187] width 147 height 23
click at [835, 248] on div "Hot" at bounding box center [876, 246] width 127 height 19
click at [835, 269] on input at bounding box center [886, 274] width 140 height 18
type input "06WS071"
click at [893, 217] on button "Create group" at bounding box center [926, 220] width 66 height 22
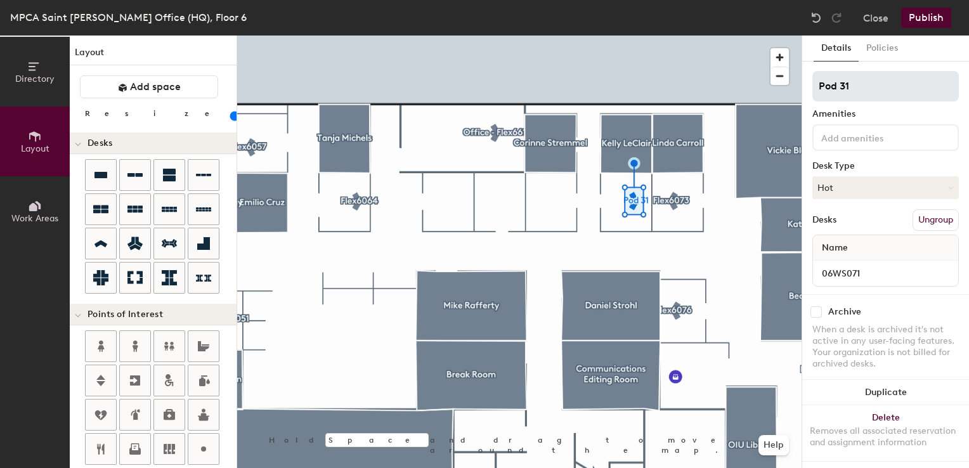
click at [708, 82] on div "Directory Layout Work Areas Layout Add space Resize Desks Points of Interest Fu…" at bounding box center [484, 252] width 969 height 433
type input "Flex6071"
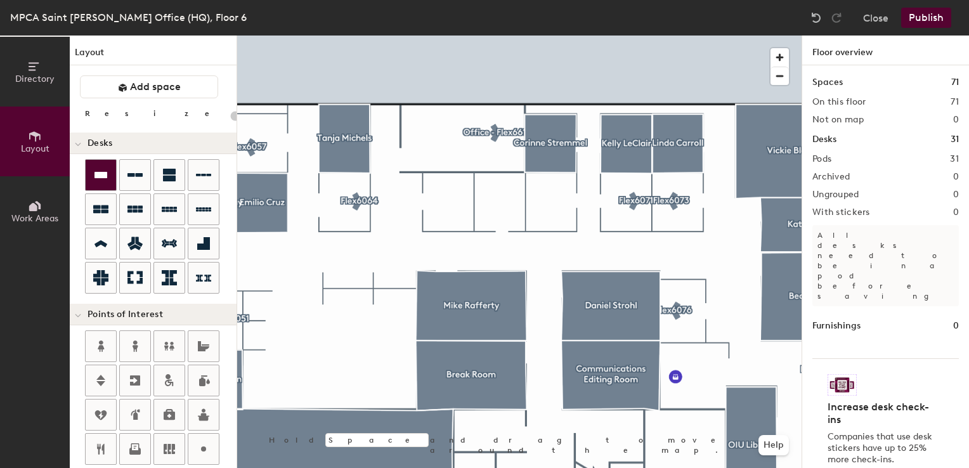
click at [100, 164] on div at bounding box center [101, 175] width 30 height 30
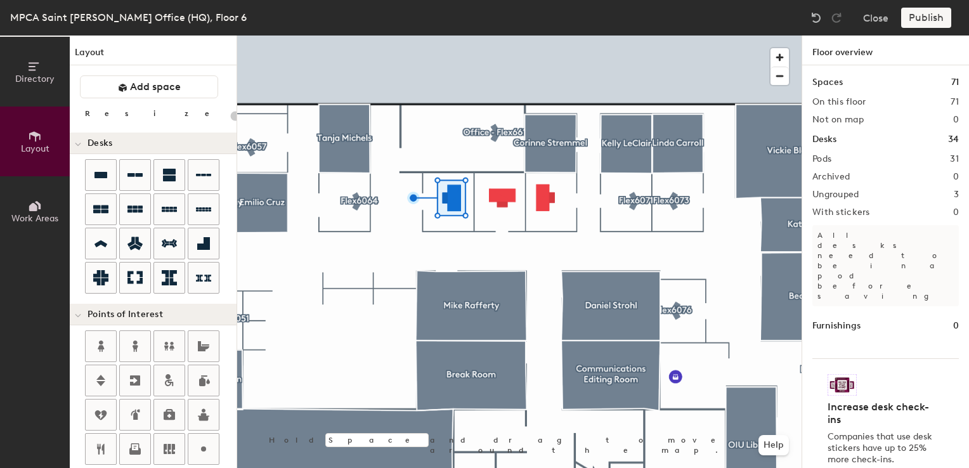
type input "100"
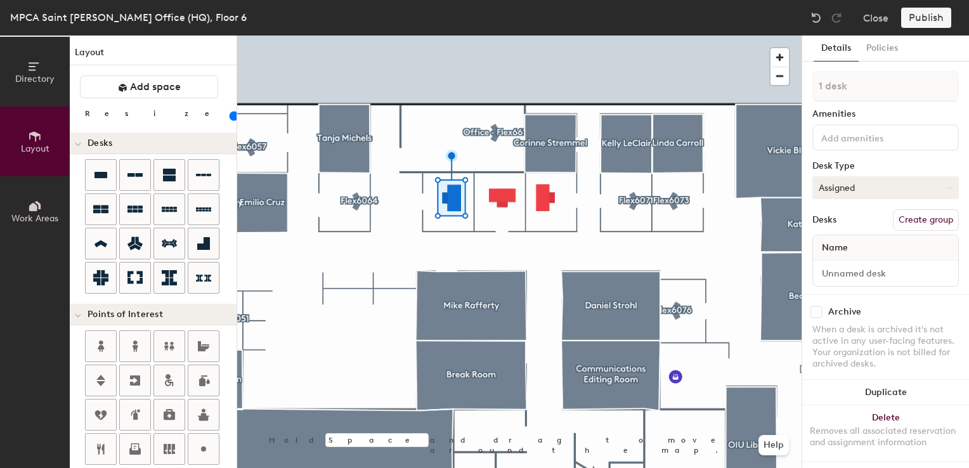
click at [882, 185] on button "Assigned" at bounding box center [886, 187] width 147 height 23
click at [835, 267] on div "Hoteled" at bounding box center [876, 265] width 127 height 19
click at [833, 275] on input at bounding box center [886, 274] width 140 height 18
type input "06WS066"
click at [908, 225] on button "Create group" at bounding box center [926, 220] width 66 height 22
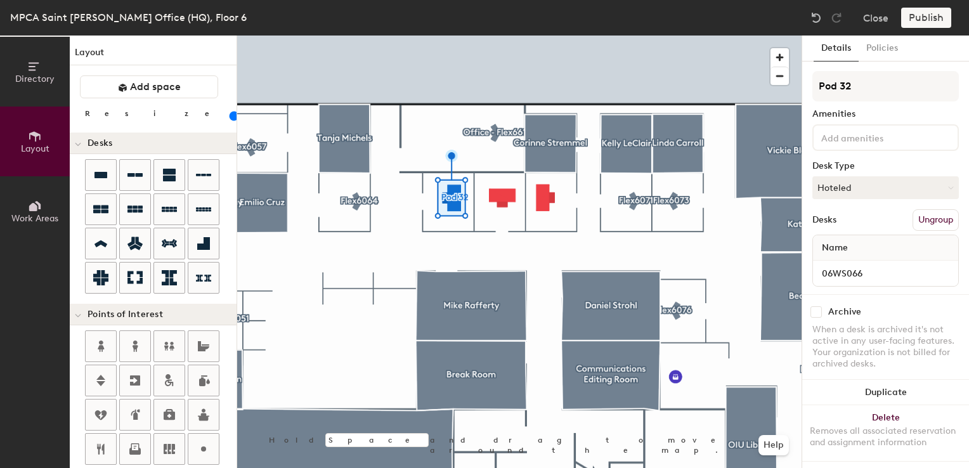
click at [714, 60] on div "Directory Layout Work Areas Layout Add space Resize Desks Points of Interest Fu…" at bounding box center [484, 252] width 969 height 433
type input "DU6066"
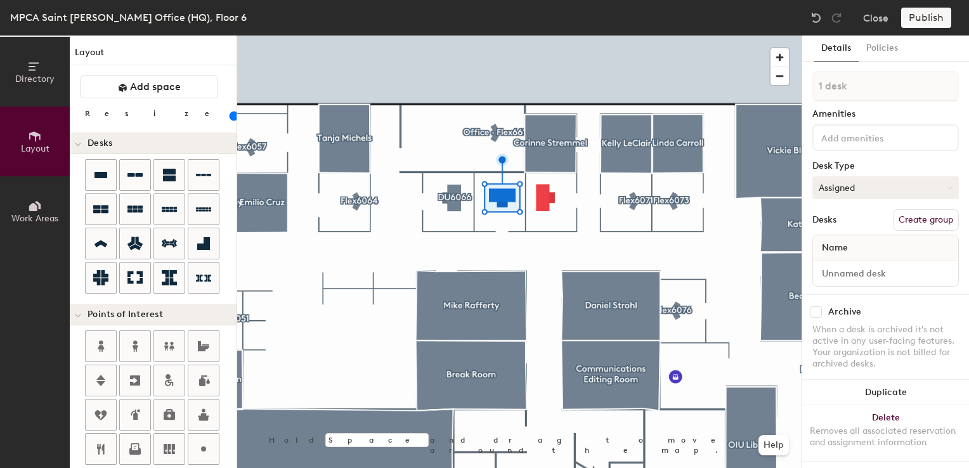
click at [834, 197] on button "Assigned" at bounding box center [886, 187] width 147 height 23
click at [828, 265] on div "Hoteled" at bounding box center [876, 265] width 127 height 19
click at [830, 277] on input at bounding box center [886, 274] width 140 height 18
type input "06WS067"
click at [906, 221] on button "Create group" at bounding box center [926, 220] width 66 height 22
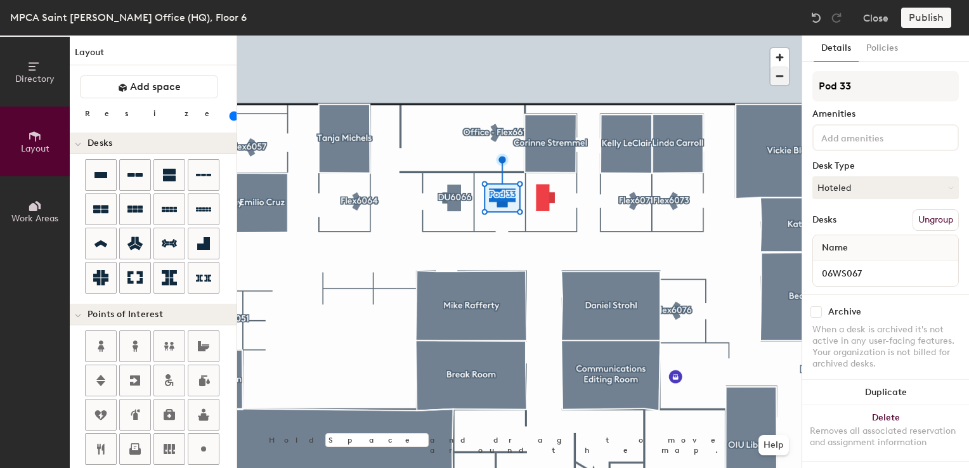
click at [720, 57] on div "Directory Layout Work Areas Layout Add space Resize Desks Points of Interest Fu…" at bounding box center [484, 252] width 969 height 433
type input "DU6067"
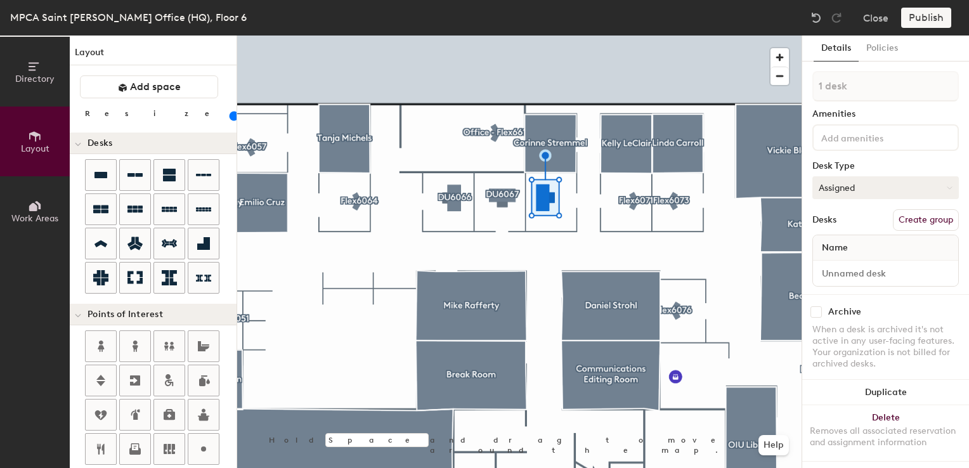
click at [847, 182] on button "Assigned" at bounding box center [886, 187] width 147 height 23
click at [835, 263] on div "Hoteled" at bounding box center [876, 265] width 127 height 19
drag, startPoint x: 0, startPoint y: 0, endPoint x: 828, endPoint y: 276, distance: 873.1
click at [828, 276] on input at bounding box center [886, 274] width 140 height 18
type input "06WS068"
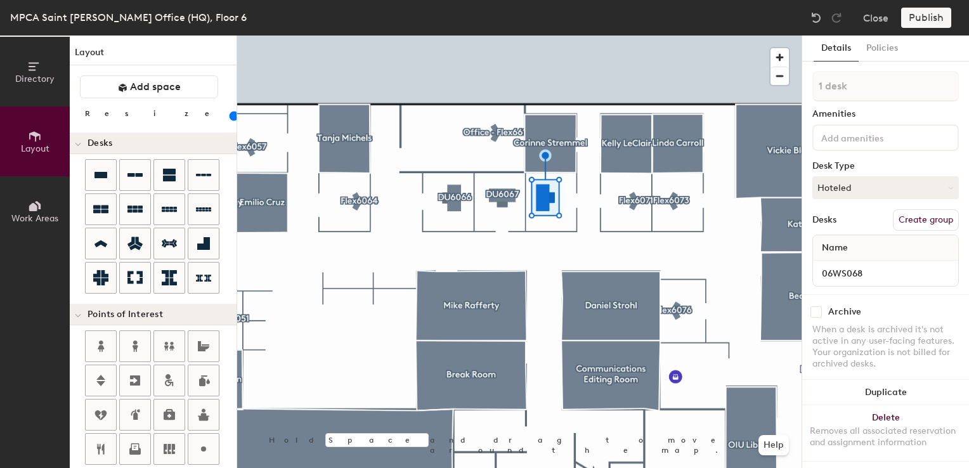
click at [903, 218] on button "Create group" at bounding box center [926, 220] width 66 height 22
click at [747, 73] on div "Directory Layout Work Areas Layout Add space Resize Desks Points of Interest Fu…" at bounding box center [484, 252] width 969 height 433
type input "DU6068"
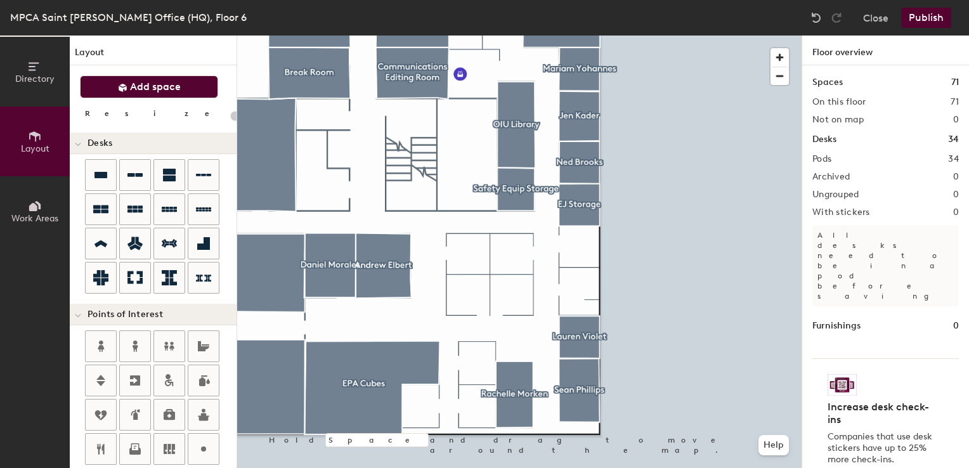
click at [154, 98] on button "Add space" at bounding box center [149, 86] width 138 height 23
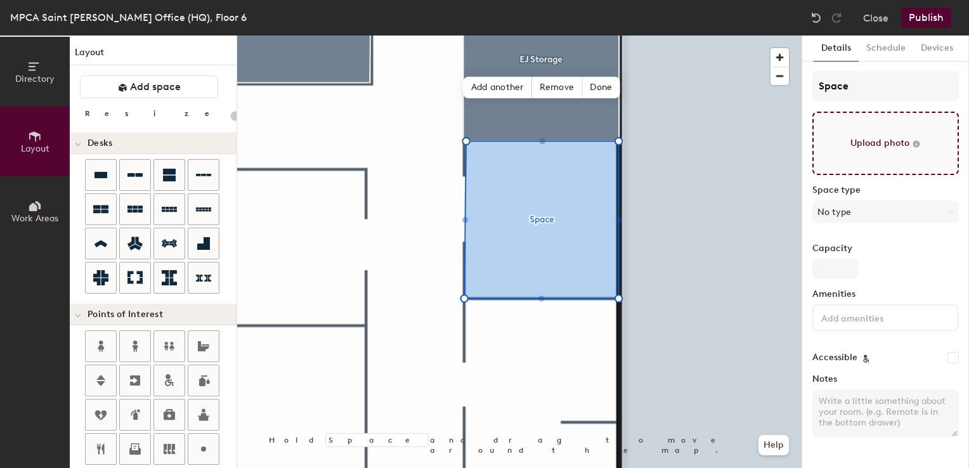
type input "20"
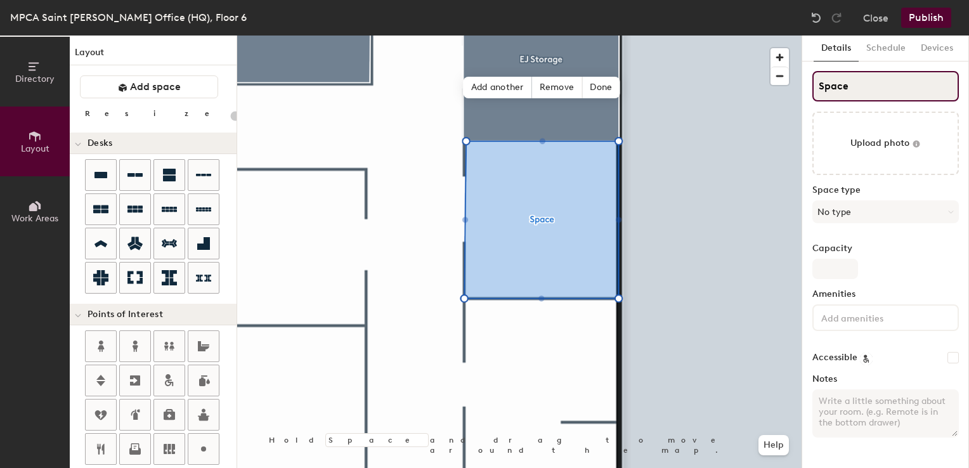
click at [857, 91] on input "Space" at bounding box center [886, 86] width 147 height 30
type input "Jen"
type input "20"
type input "Jen G"
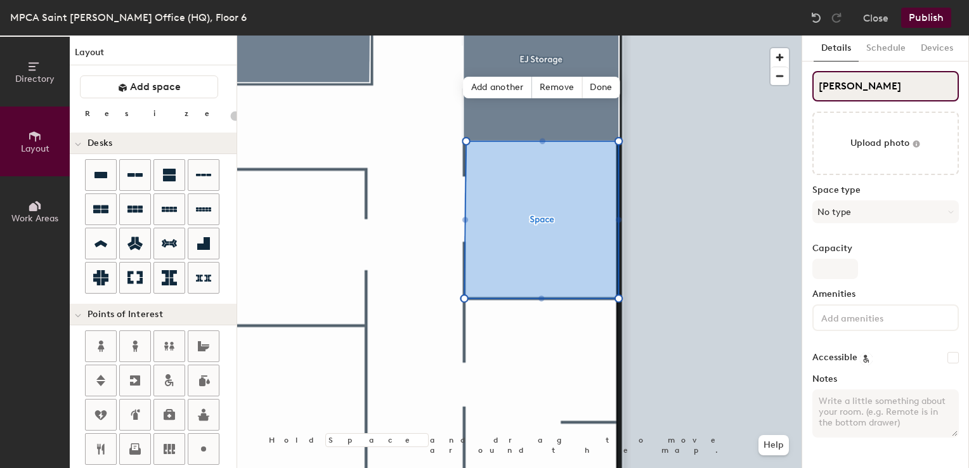
type input "20"
type input "Jen Gre"
type input "20"
type input "Jen Grey"
type input "20"
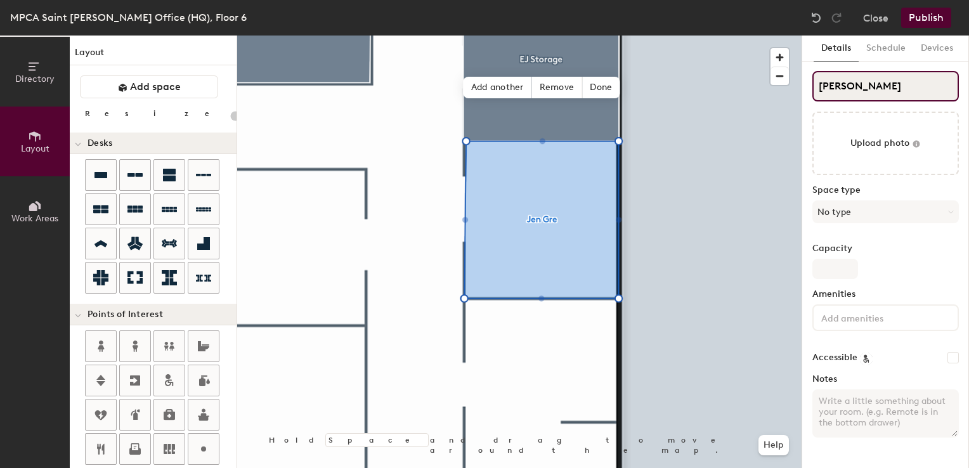
type input "Jen Grey E"
type input "20"
type input "Jen Grey Ea"
type input "20"
type input "Jen Grey Eag"
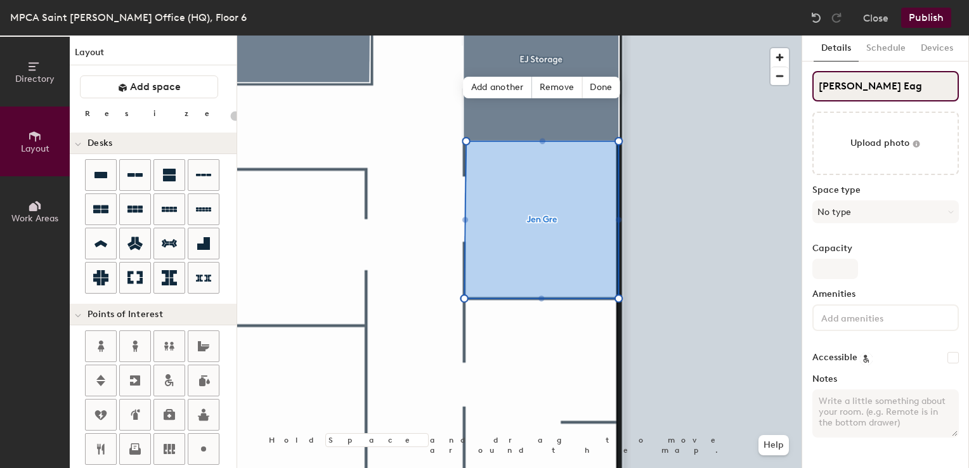
type input "20"
type input "Jen Grey Eagle"
type input "20"
type input "Jen Grey Eagle"
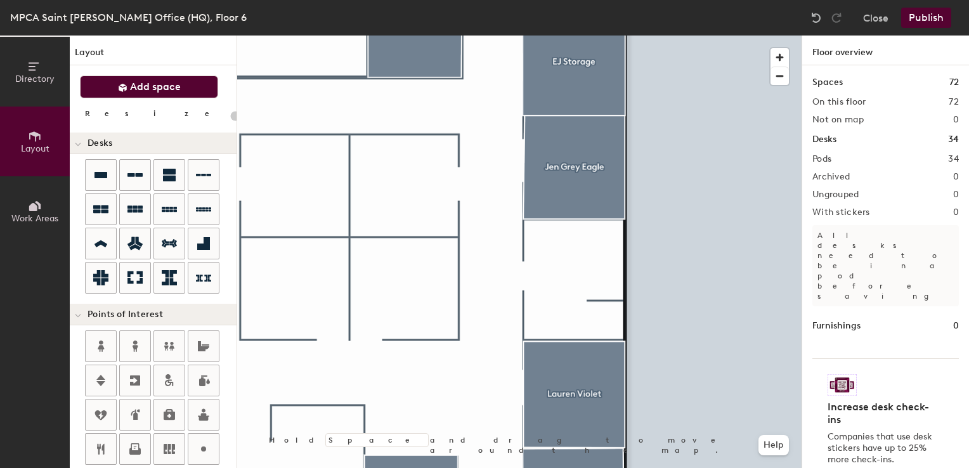
click at [134, 95] on button "Add space" at bounding box center [149, 86] width 138 height 23
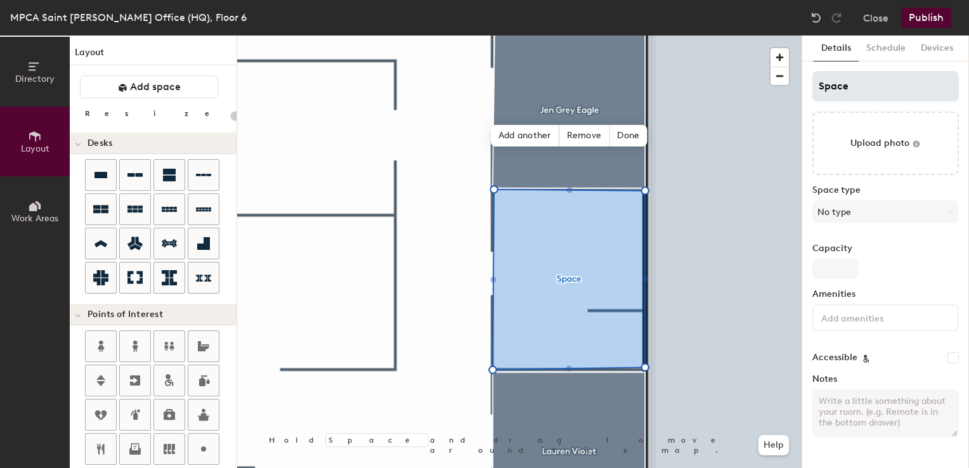
type input "20"
click at [762, 79] on div "Directory Layout Work Areas Layout Add space Resize Desks Points of Interest Fu…" at bounding box center [484, 252] width 969 height 433
type input "K"
type input "20"
type input "Ku"
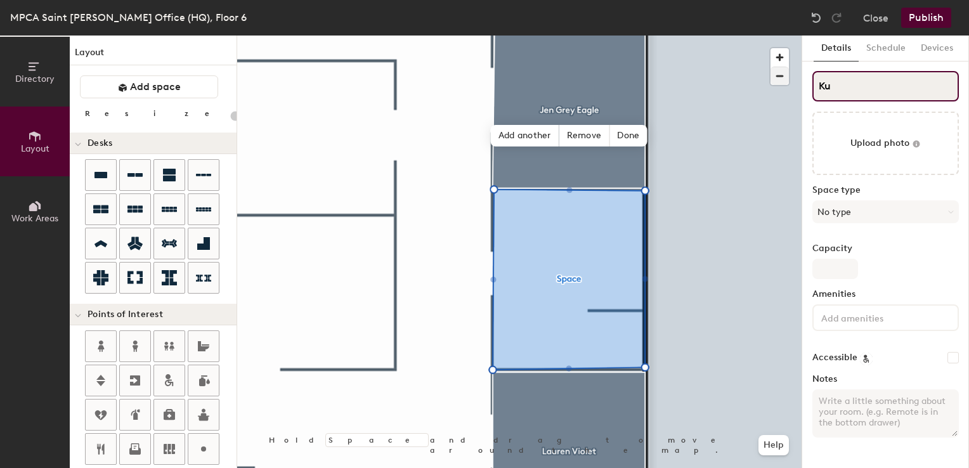
type input "20"
type input "Kur"
type input "20"
type input "Kurtis"
type input "20"
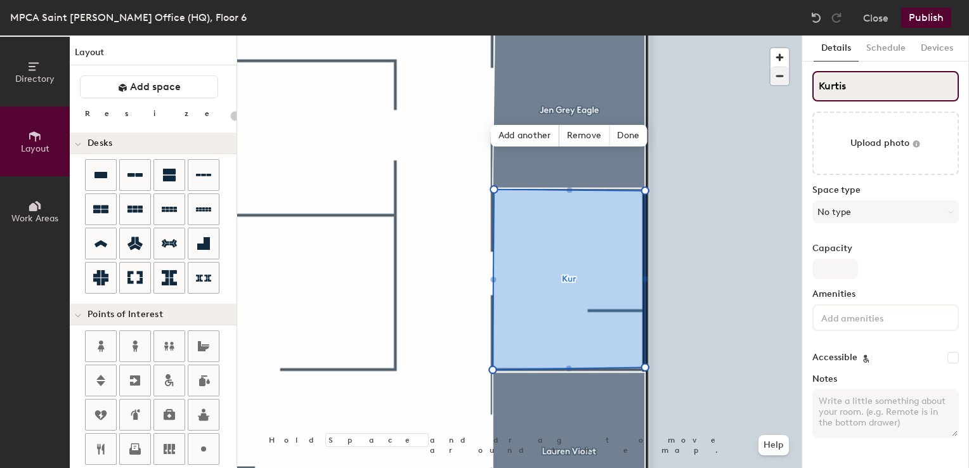
type input "Kurtis S"
type input "20"
type input "Kurtis Sou"
type input "20"
type input "Kurtis Soular"
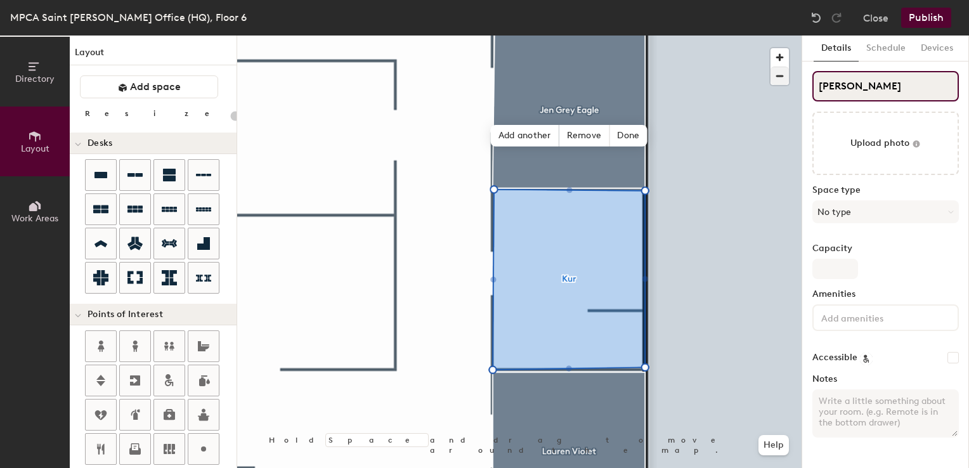
type input "20"
type input "Kurtis Soular"
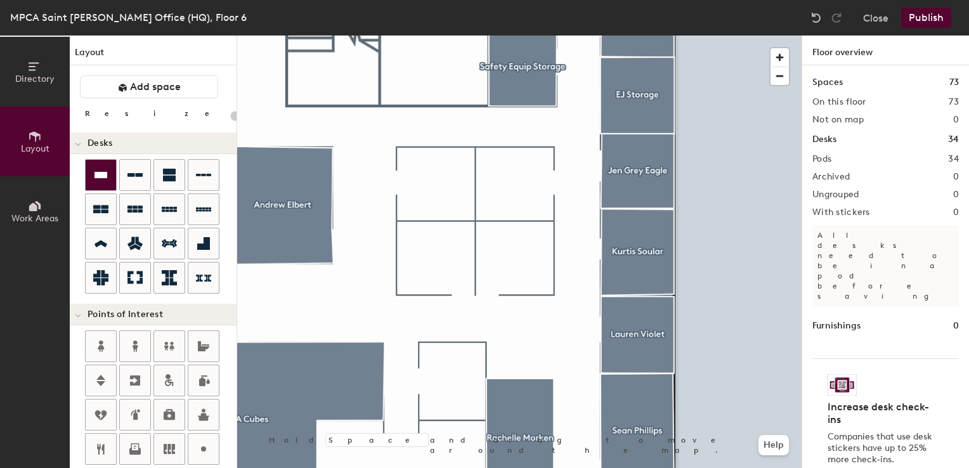
click at [109, 164] on div at bounding box center [101, 175] width 30 height 30
type input "100"
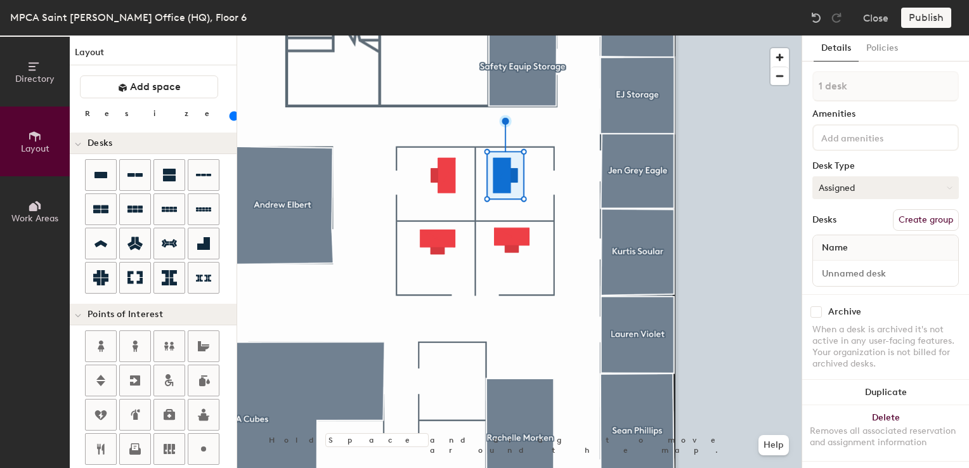
click at [870, 188] on button "Assigned" at bounding box center [886, 187] width 147 height 23
click at [840, 261] on div "Hoteled" at bounding box center [876, 265] width 127 height 19
click at [840, 271] on input at bounding box center [886, 274] width 140 height 18
type input "06WS009"
click at [903, 214] on button "Create group" at bounding box center [926, 220] width 66 height 22
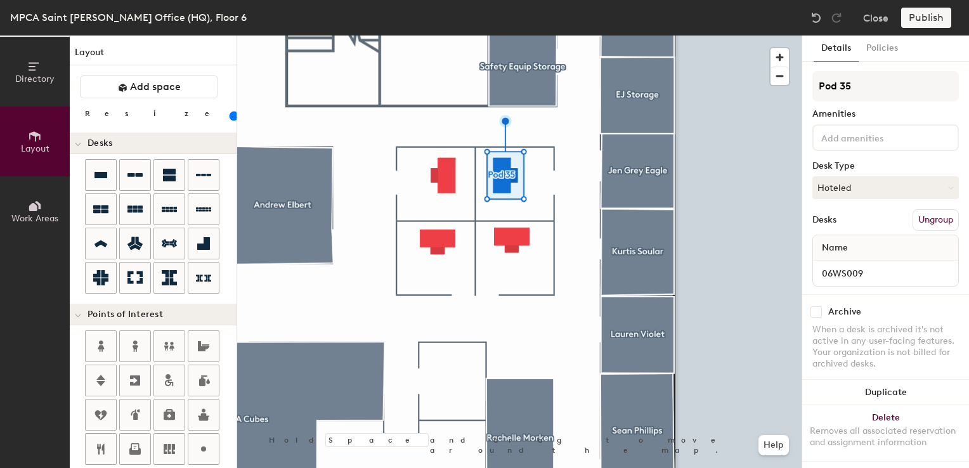
click at [672, 63] on div "Directory Layout Work Areas Layout Add space Resize Desks Points of Interest Fu…" at bounding box center [484, 252] width 969 height 433
type input "DU6009"
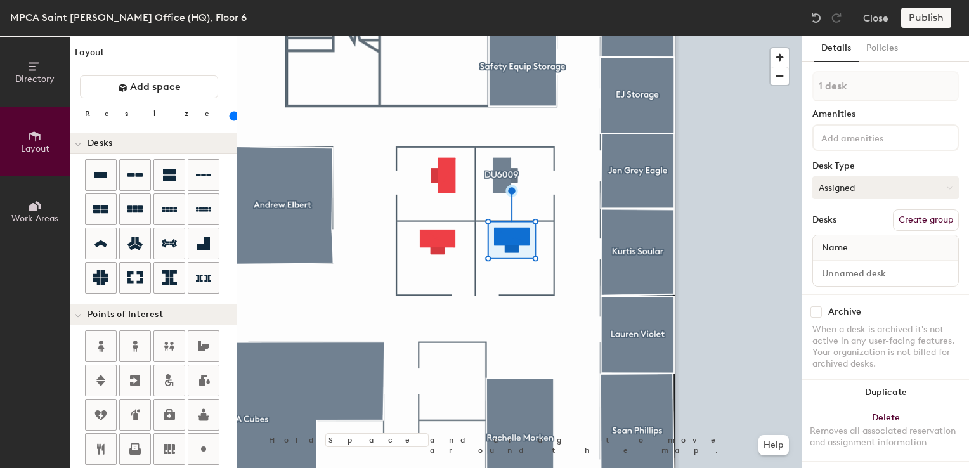
click at [863, 190] on button "Assigned" at bounding box center [886, 187] width 147 height 23
click at [832, 270] on div "Hoteled" at bounding box center [876, 265] width 127 height 19
click at [832, 277] on input at bounding box center [886, 274] width 140 height 18
type input "06WS087"
click at [893, 212] on button "Create group" at bounding box center [926, 220] width 66 height 22
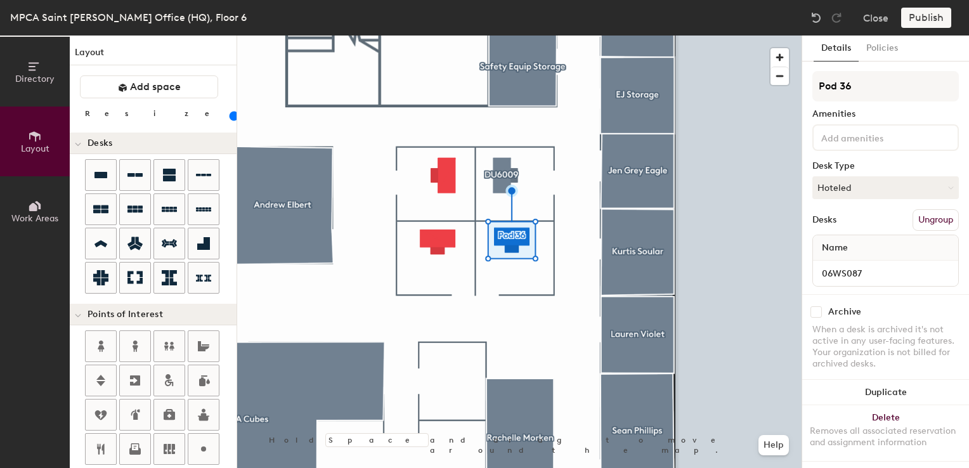
click at [771, 93] on div "Directory Layout Work Areas Layout Add space Resize Desks Points of Interest Fu…" at bounding box center [484, 252] width 969 height 433
type input "DU6087"
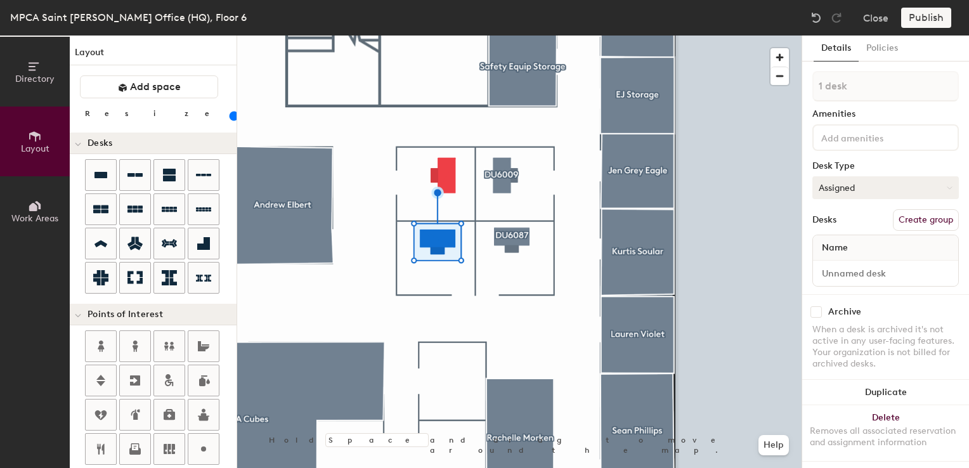
click at [883, 196] on button "Assigned" at bounding box center [886, 187] width 147 height 23
click at [833, 263] on div "Hoteled" at bounding box center [876, 265] width 127 height 19
click at [833, 280] on input at bounding box center [886, 274] width 140 height 18
type input "06WS129"
click at [898, 219] on button "Create group" at bounding box center [926, 220] width 66 height 22
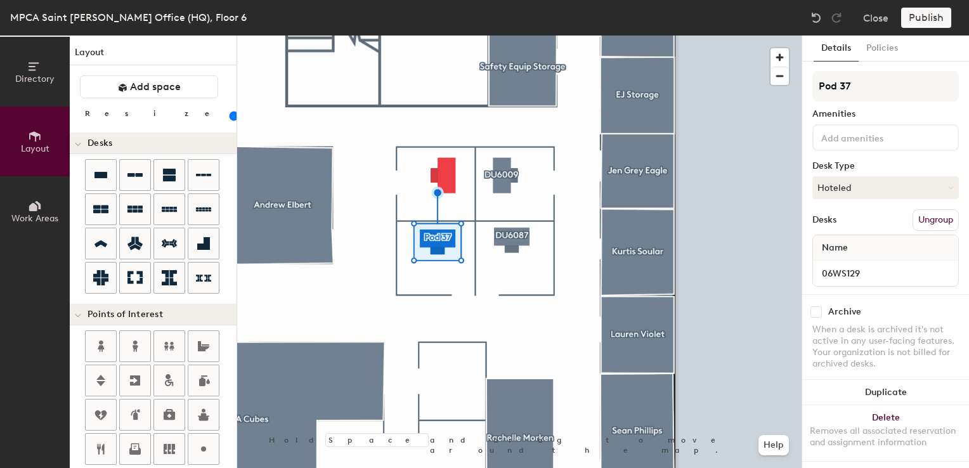
click at [726, 81] on div "Directory Layout Work Areas Layout Add space Resize Desks Points of Interest Fu…" at bounding box center [484, 252] width 969 height 433
type input "DU6129"
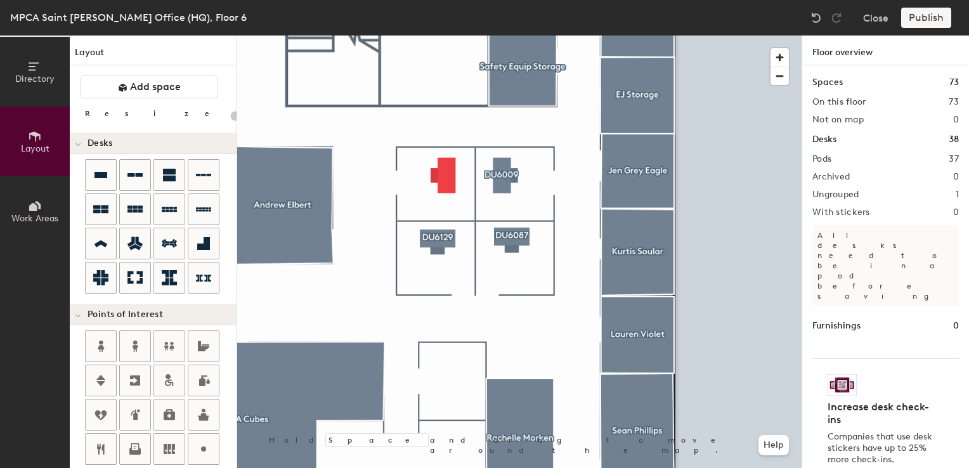
type input "100"
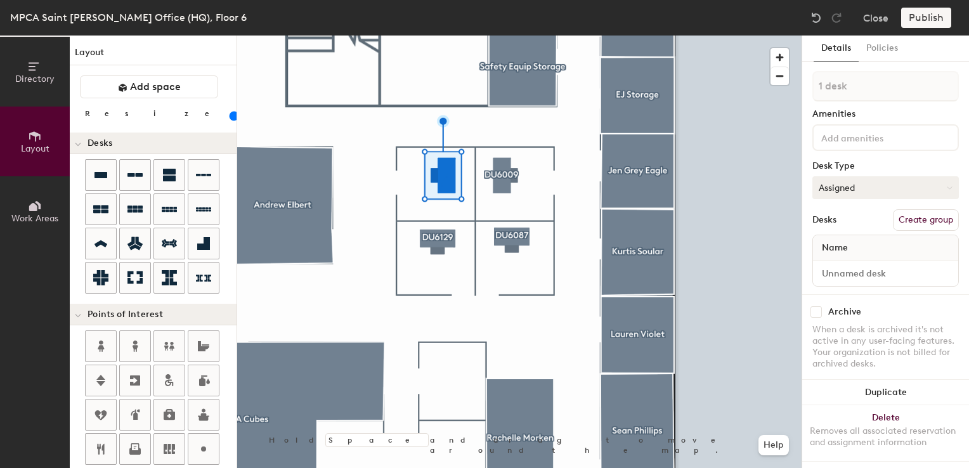
click at [857, 190] on button "Assigned" at bounding box center [886, 187] width 147 height 23
click at [840, 266] on div "Hoteled" at bounding box center [876, 265] width 127 height 19
click at [852, 274] on input at bounding box center [886, 274] width 140 height 18
type input "06WS128"
click at [922, 219] on button "Create group" at bounding box center [926, 220] width 66 height 22
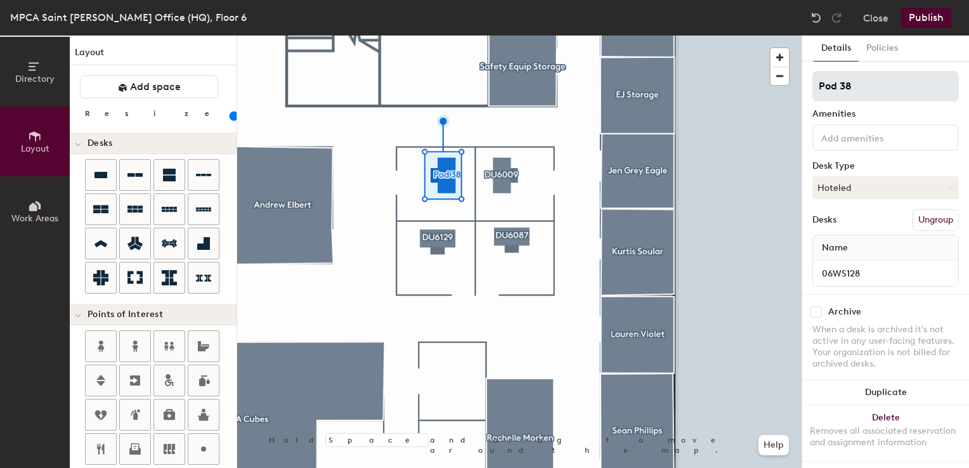
click at [760, 88] on div "Directory Layout Work Areas Layout Add space Resize Desks Points of Interest Fu…" at bounding box center [484, 252] width 969 height 433
type input "DU6128"
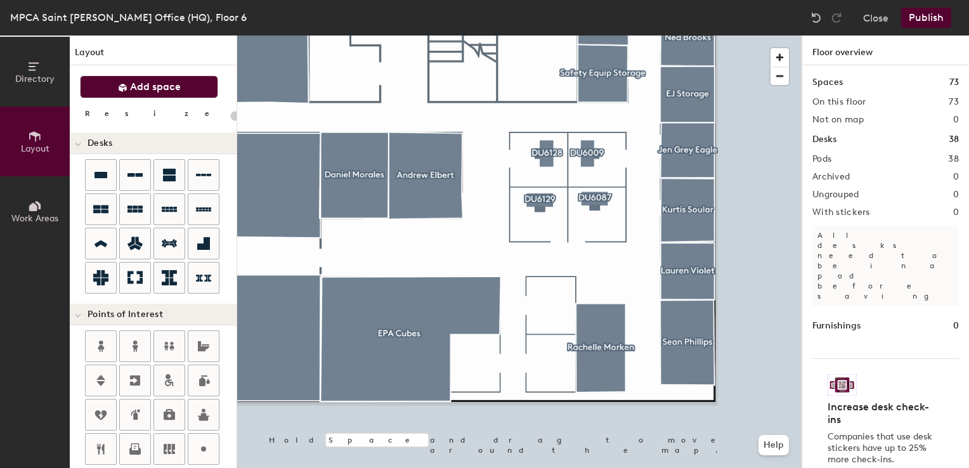
click at [136, 86] on span "Add space" at bounding box center [155, 87] width 51 height 13
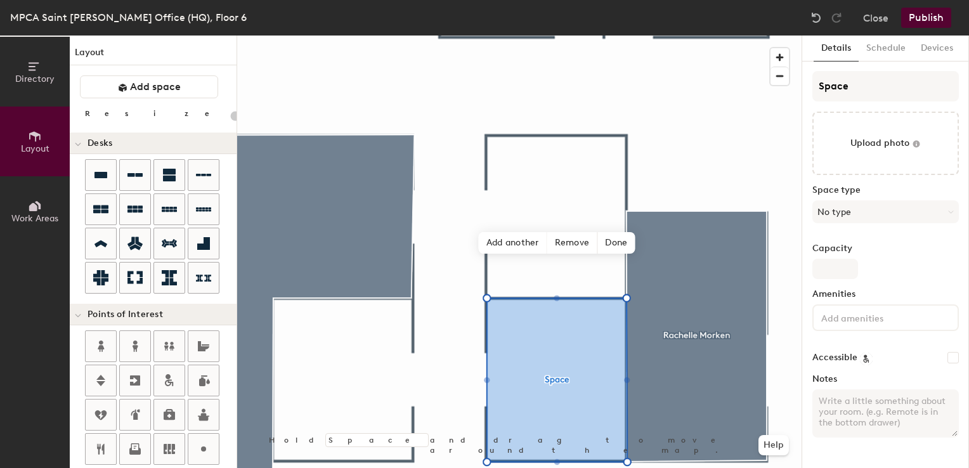
type input "20"
click at [776, 86] on div "Directory Layout Work Areas Layout Add space Resize Desks Points of Interest Fu…" at bounding box center [484, 252] width 969 height 433
type input "T"
type input "20"
type input "Temp"
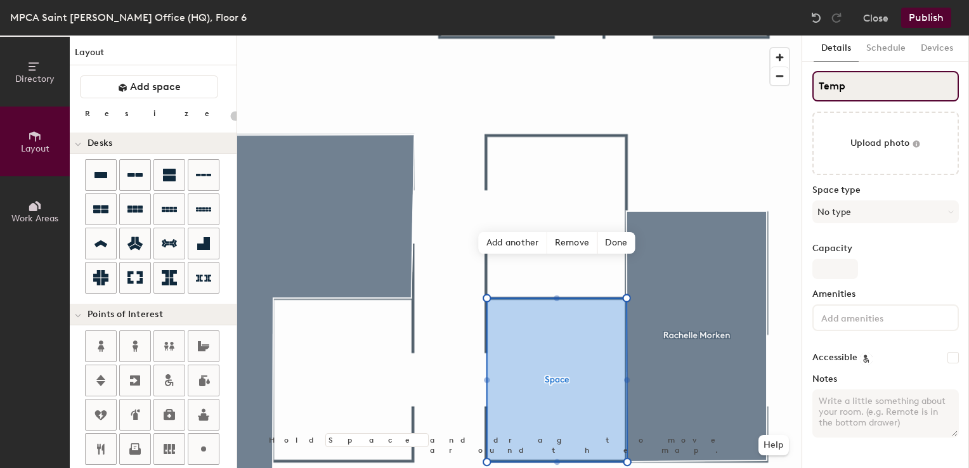
type input "20"
type input "Temp"
type input "20"
type input "Temp S"
type input "20"
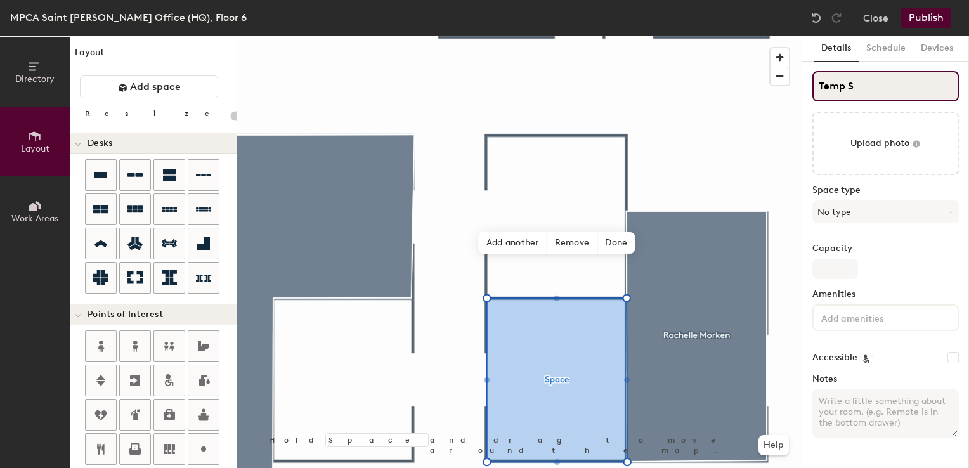
type input "Temp St"
type input "20"
type input "Temp Stor"
type input "20"
type input "Temp Stora"
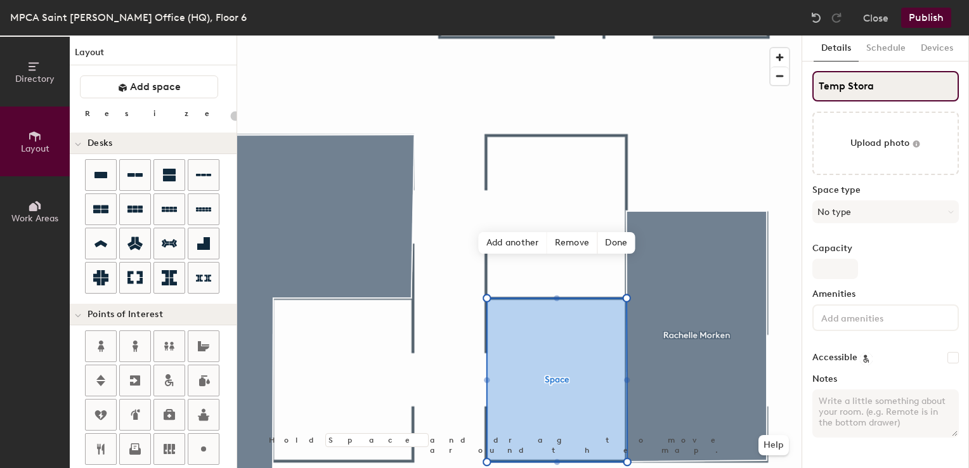
type input "20"
type input "Temp Storage"
type input "20"
type input "Temp Storage"
click at [615, 245] on span "Done" at bounding box center [616, 243] width 37 height 22
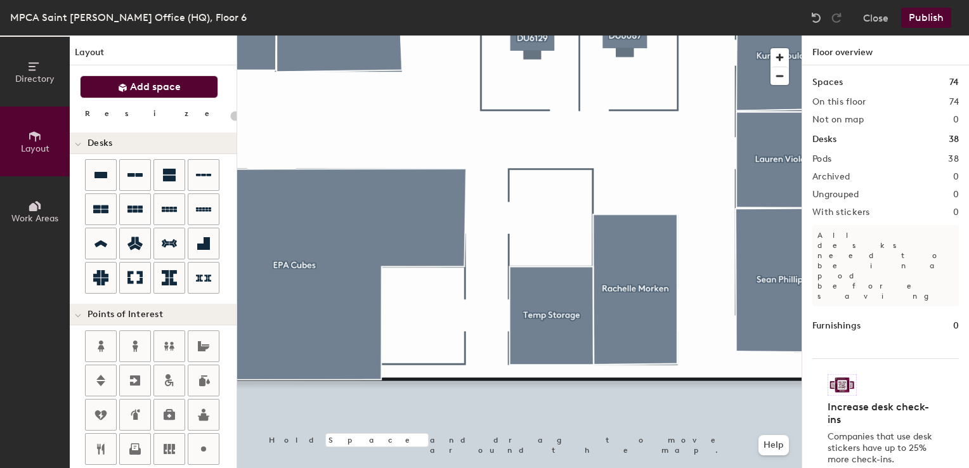
click at [169, 93] on span "Add space" at bounding box center [155, 87] width 51 height 13
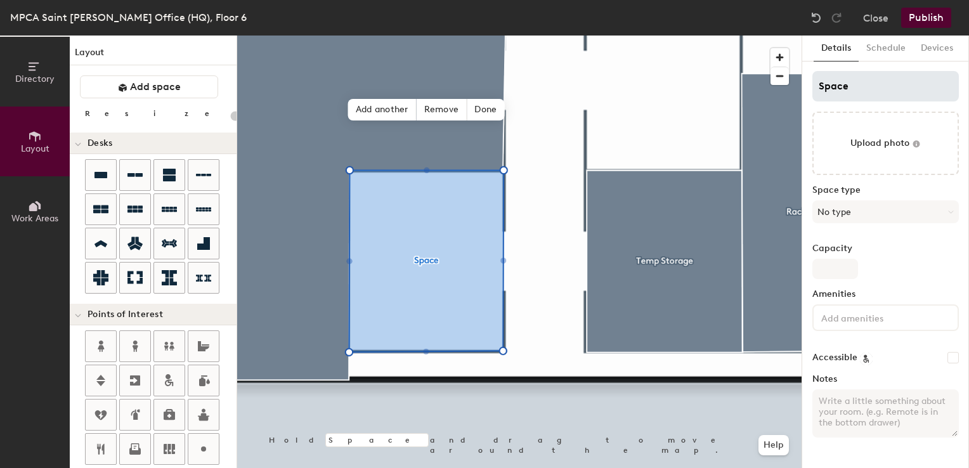
type input "20"
click at [787, 89] on div "Directory Layout Work Areas Layout Add space Resize Desks Points of Interest Fu…" at bounding box center [484, 252] width 969 height 433
type input "H"
type input "20"
type input "Ho"
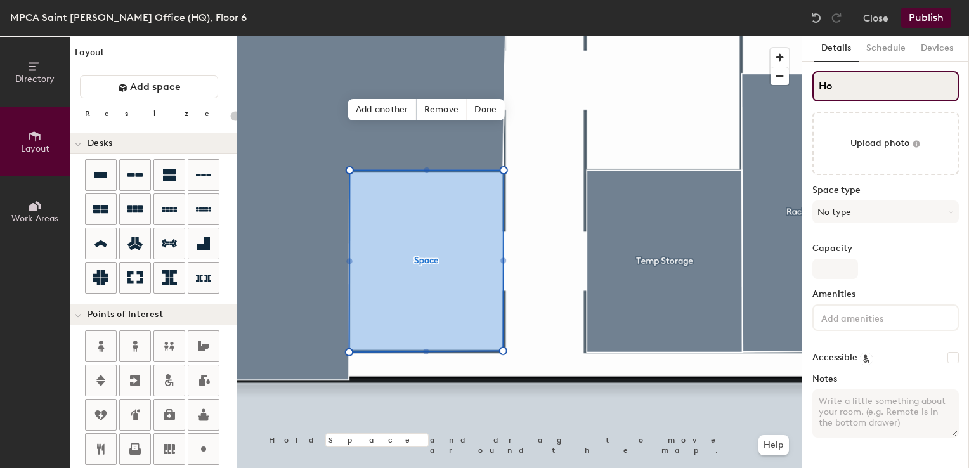
type input "20"
type input "Hol"
type input "20"
type input "Holly"
type input "20"
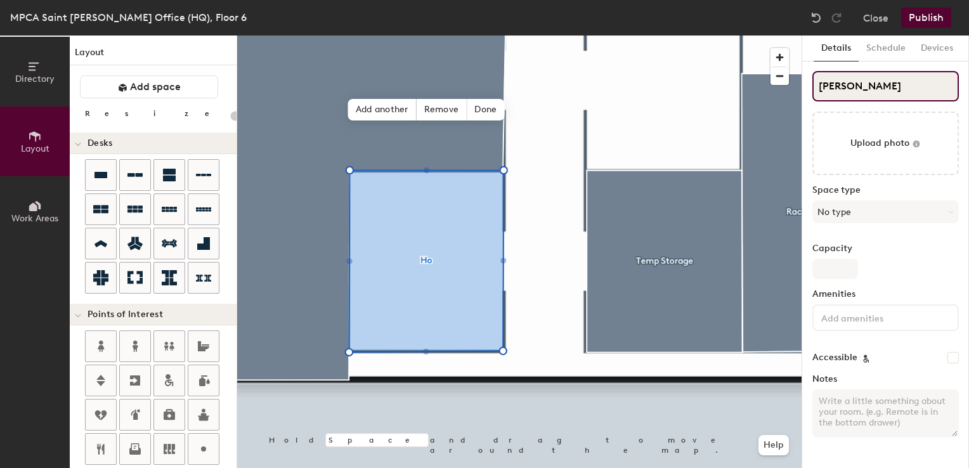
type input "Holly L"
type input "20"
type input "Holly La"
type input "20"
type input "Holly Lan"
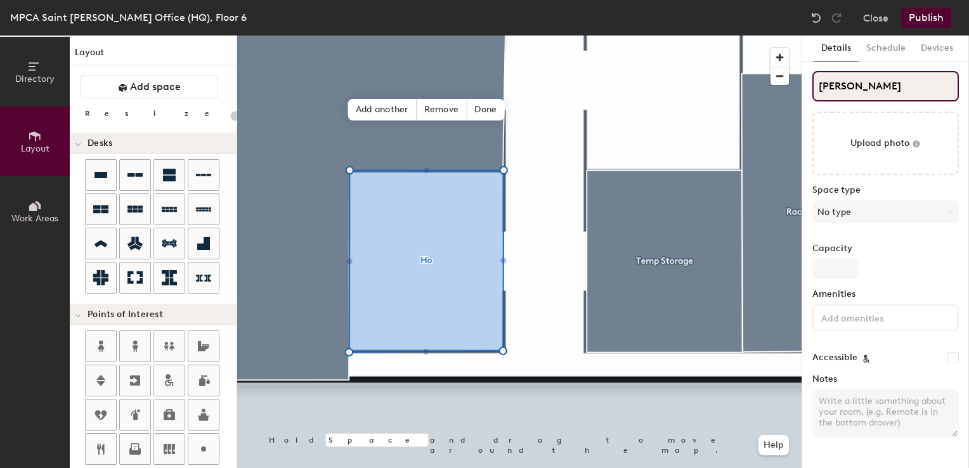
type input "20"
type input "Holly Lant"
type input "20"
type input "Holly Lantz"
type input "20"
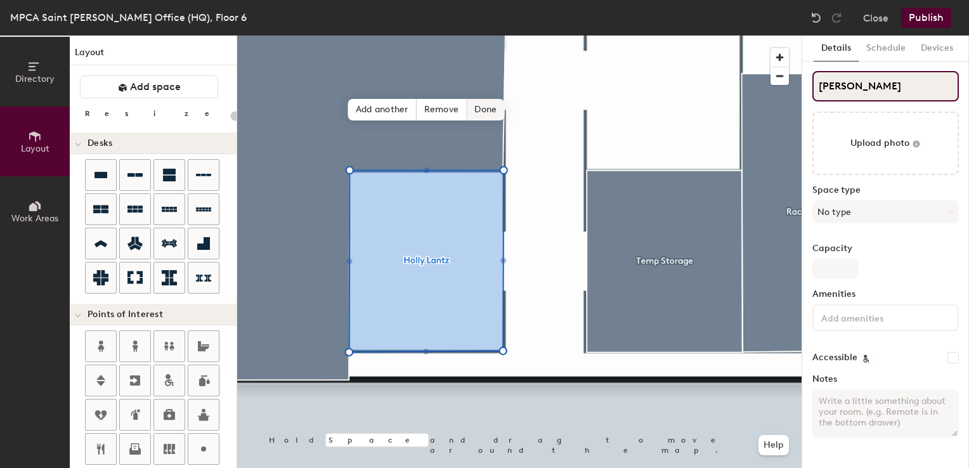
type input "Holly Lantz"
click at [484, 115] on span "Done" at bounding box center [485, 110] width 37 height 22
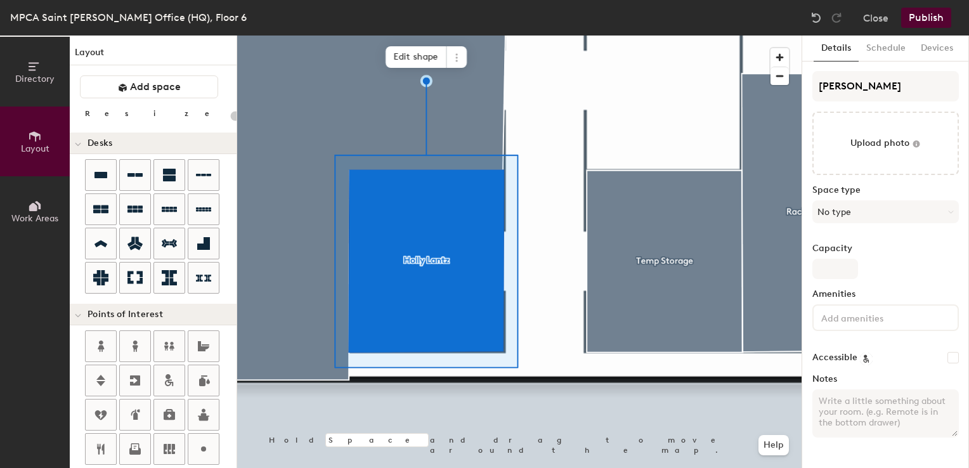
click at [558, 36] on div at bounding box center [519, 36] width 565 height 0
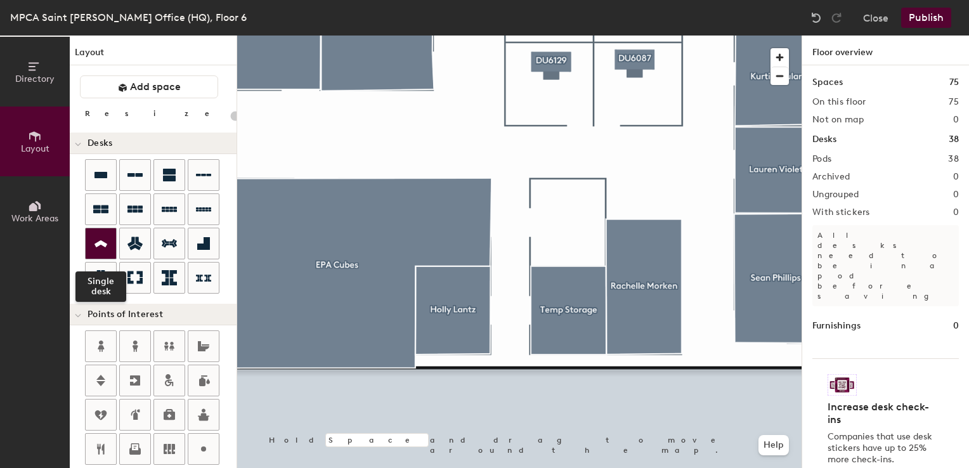
click at [98, 240] on icon at bounding box center [100, 244] width 15 height 15
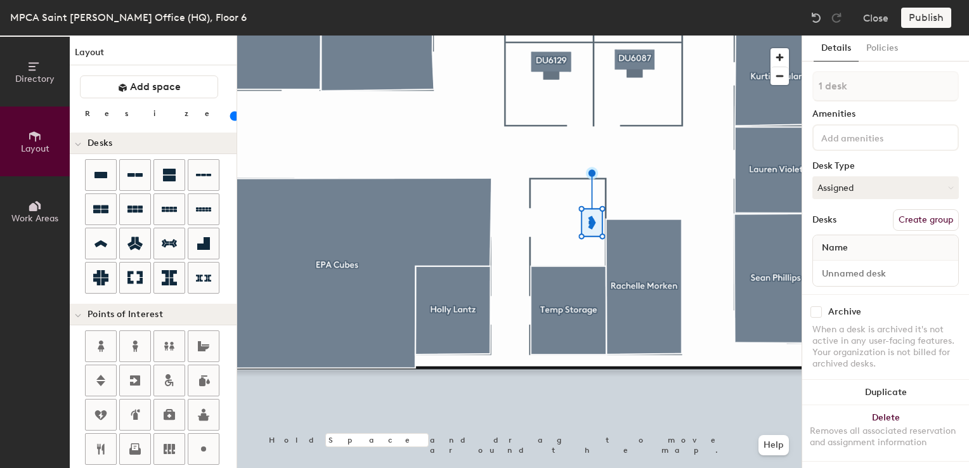
drag, startPoint x: 131, startPoint y: 115, endPoint x: 121, endPoint y: 116, distance: 9.6
type input "40"
click at [230, 116] on input "range" at bounding box center [230, 116] width 0 height 10
click at [833, 179] on button "Assigned" at bounding box center [886, 187] width 147 height 23
click at [825, 245] on div "Hot" at bounding box center [876, 246] width 127 height 19
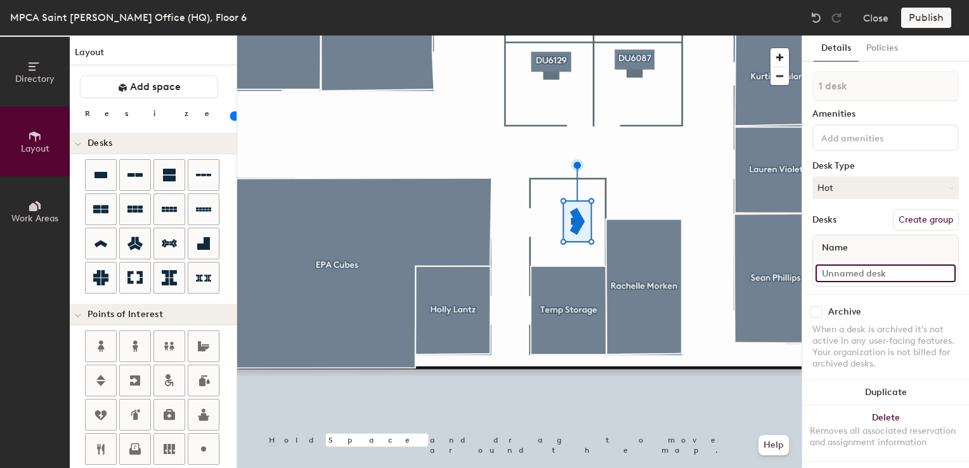
click at [825, 270] on input at bounding box center [886, 274] width 140 height 18
type input "06WS093"
click at [905, 219] on button "Create group" at bounding box center [926, 220] width 66 height 22
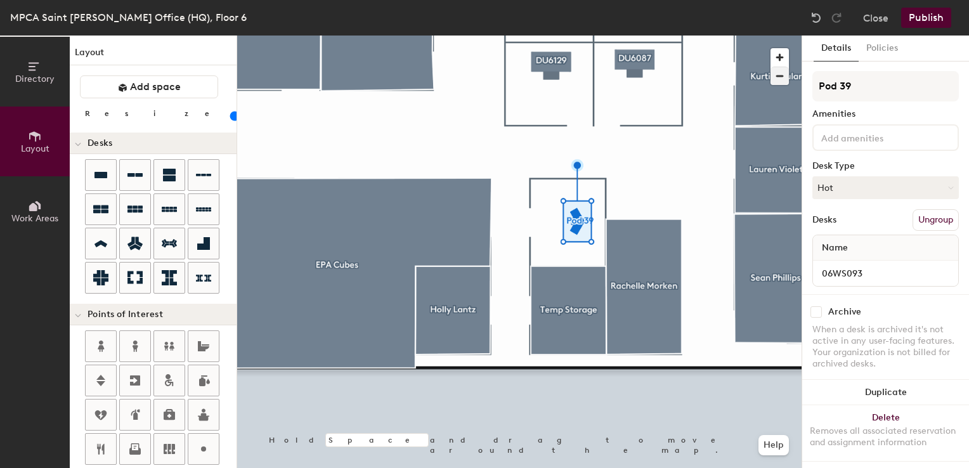
click at [778, 85] on div "Directory Layout Work Areas Layout Add space Resize Desks Points of Interest Fu…" at bounding box center [484, 252] width 969 height 433
type input "Flex6093"
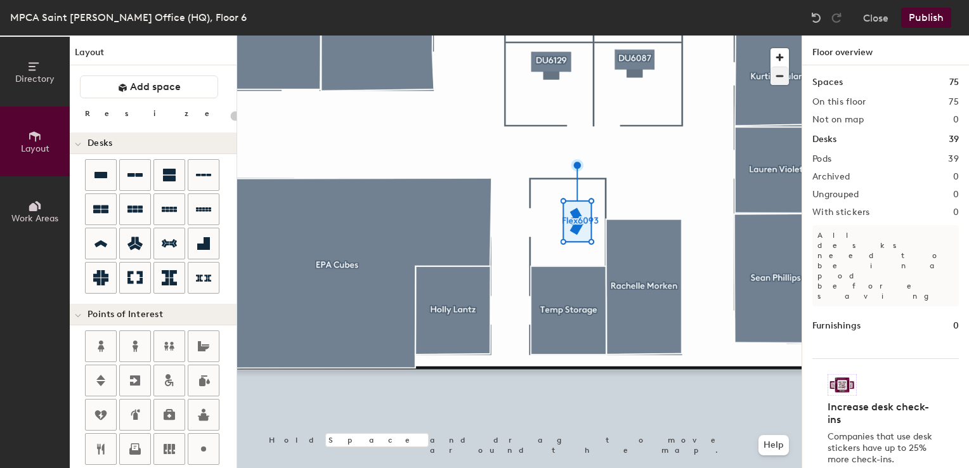
type input "20"
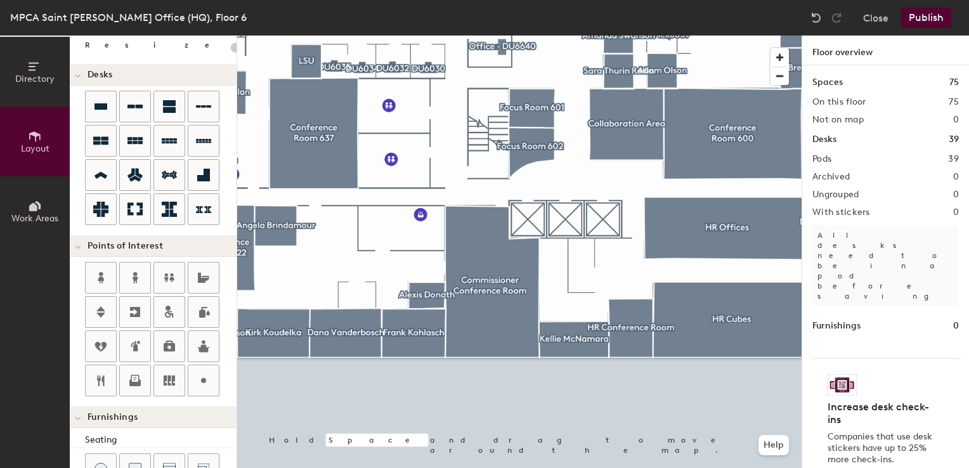
scroll to position [190, 0]
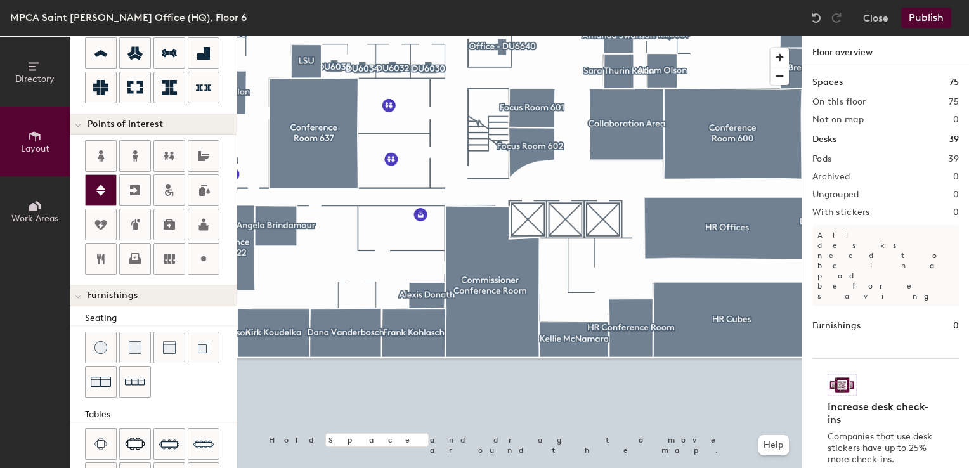
click at [104, 194] on icon at bounding box center [100, 190] width 15 height 15
click at [571, 242] on span "Done" at bounding box center [585, 247] width 37 height 22
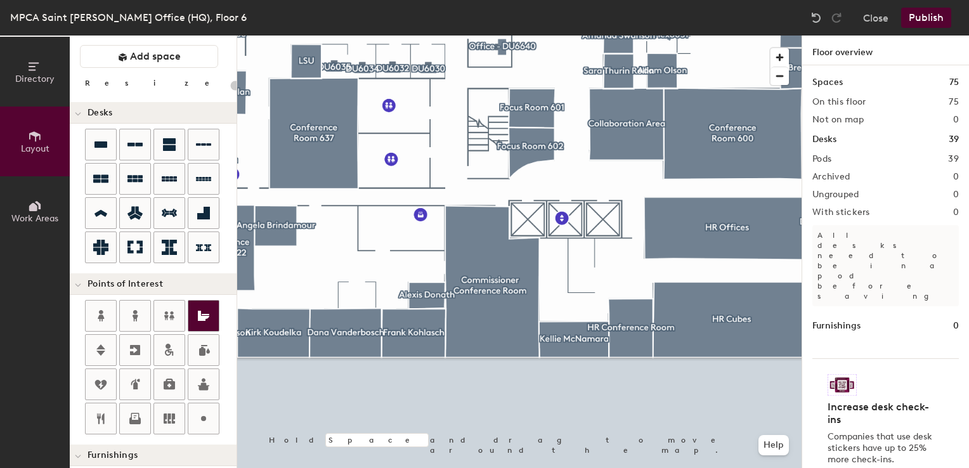
scroll to position [0, 0]
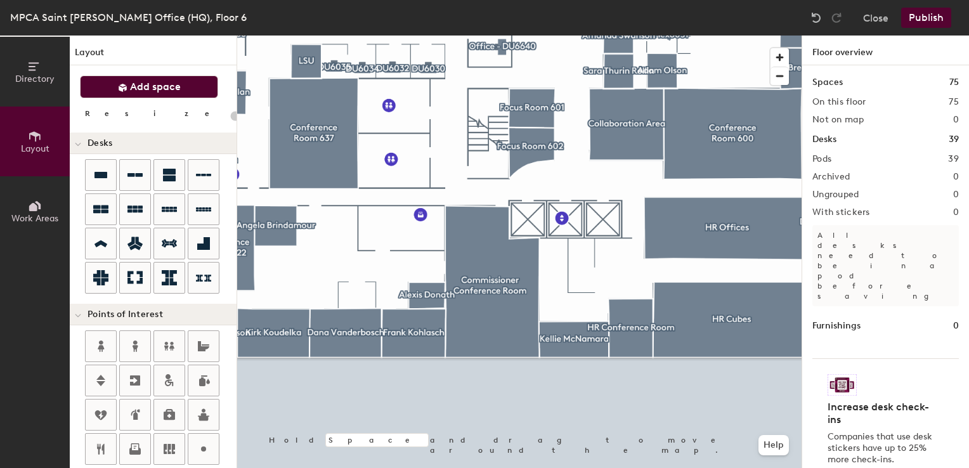
click at [163, 88] on span "Add space" at bounding box center [155, 87] width 51 height 13
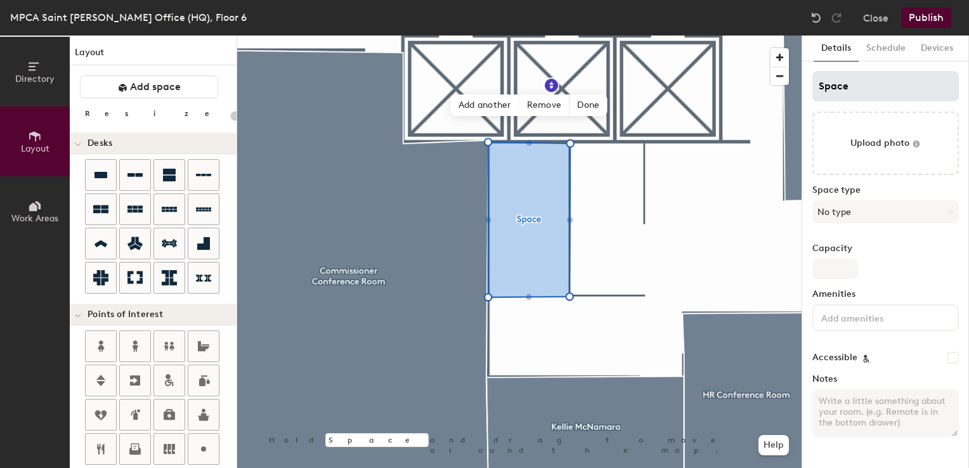
type input "20"
click at [703, 88] on div "Directory Layout Work Areas Layout Add space Resize Desks Points of Interest Fu…" at bounding box center [484, 252] width 969 height 433
type input "HR"
type input "20"
type input "HR"
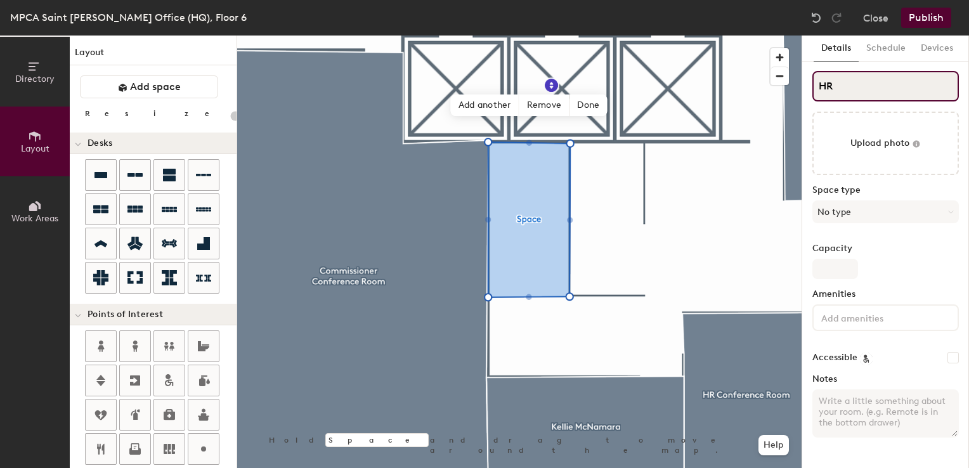
type input "20"
type input "HR E"
type input "20"
type input "HR Equip"
type input "20"
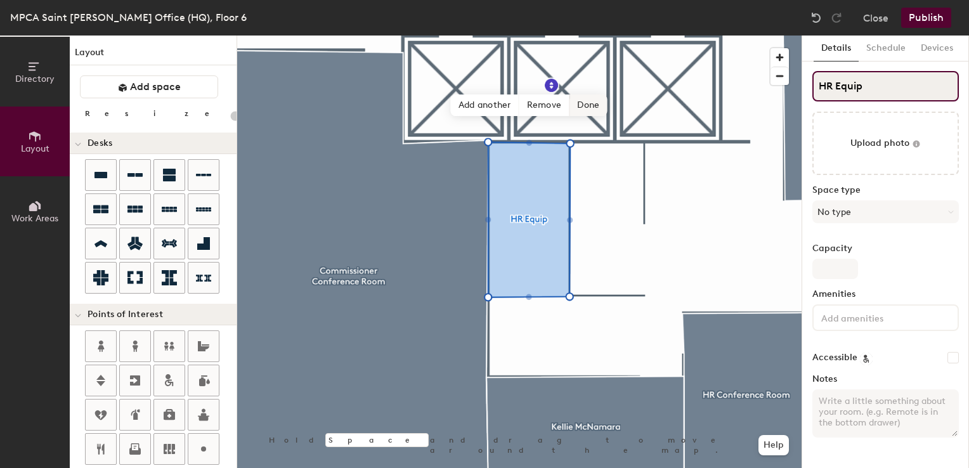
type input "HR Equip"
click at [582, 104] on span "Done" at bounding box center [588, 106] width 37 height 22
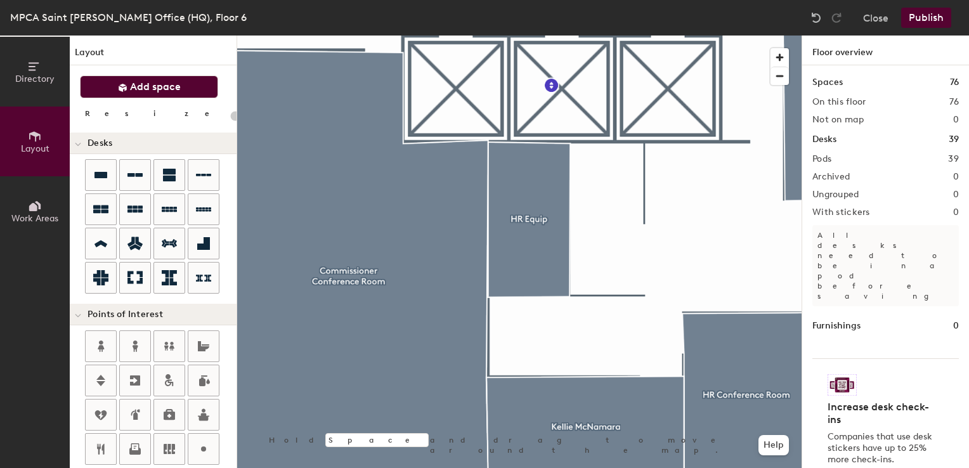
click at [129, 93] on button "Add space" at bounding box center [149, 86] width 138 height 23
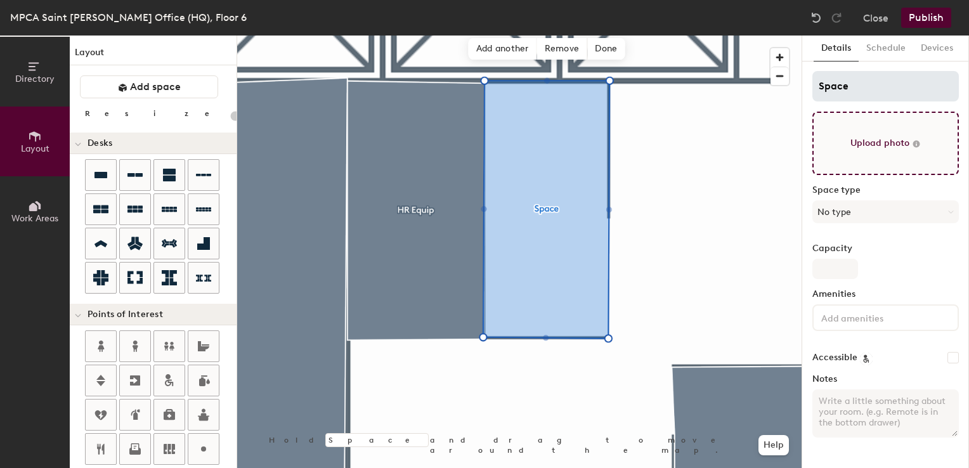
type input "20"
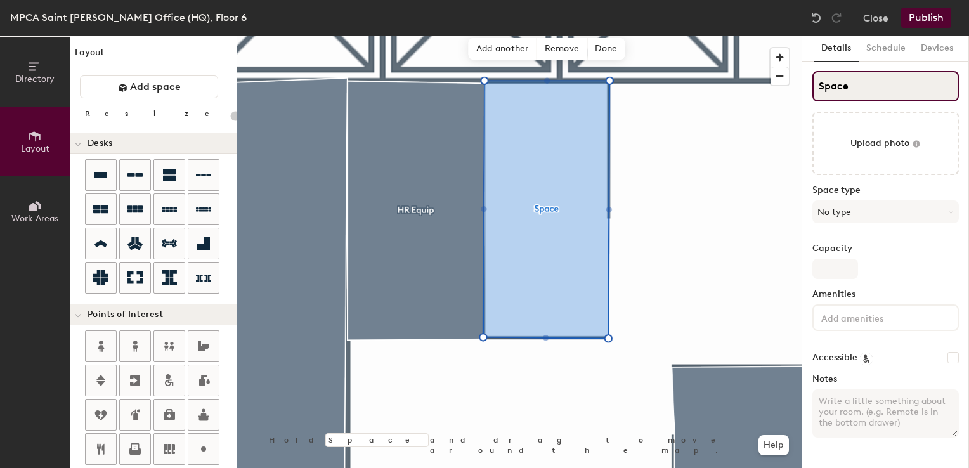
click at [858, 91] on input "Space" at bounding box center [886, 86] width 147 height 30
type input "HR"
type input "20"
type input "HR R"
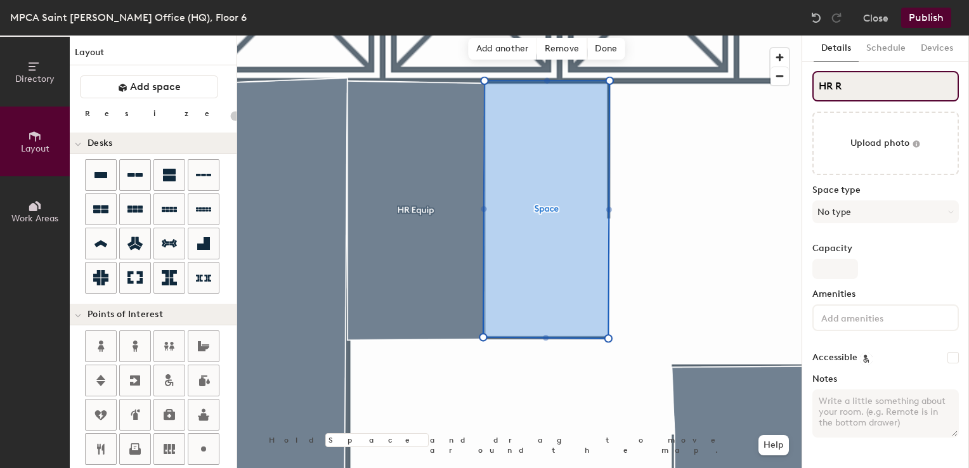
type input "20"
type input "HR Re"
type input "20"
type input "HR Rece"
type input "20"
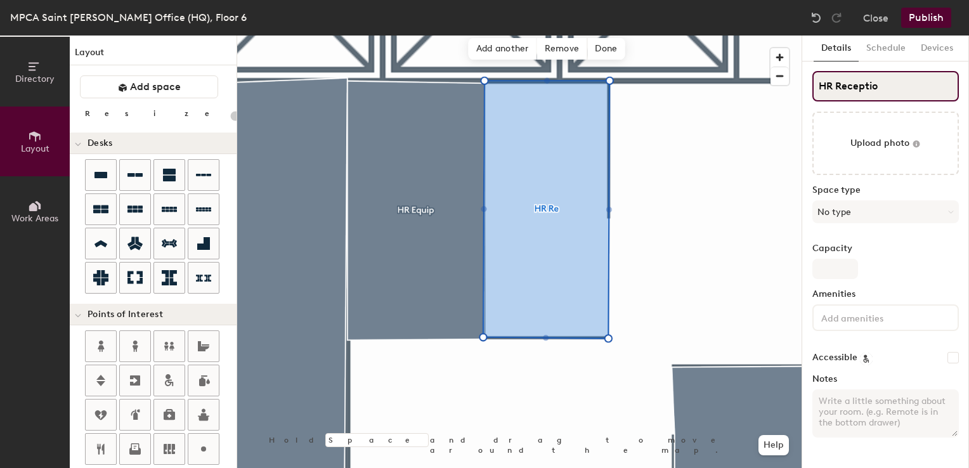
type input "HR Reception"
type input "20"
type input "HR Reception"
type input "20"
type input "HR Reception"
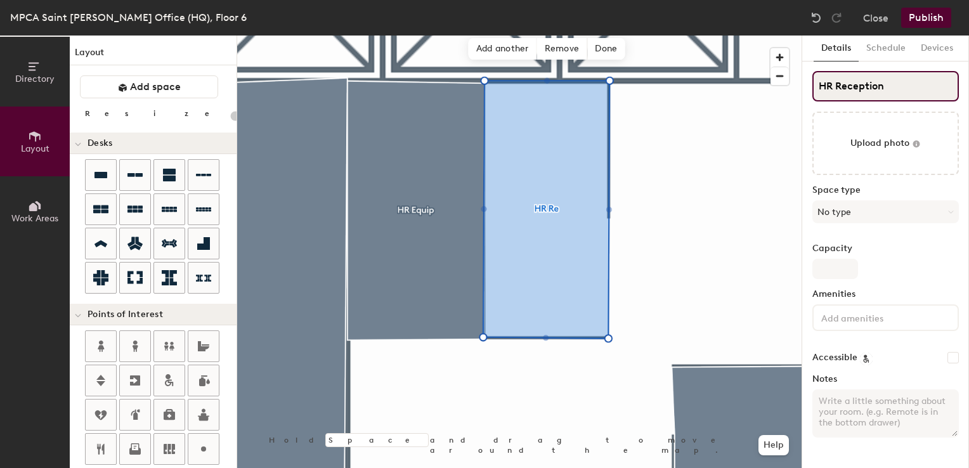
type input "20"
type input "HR Reception"
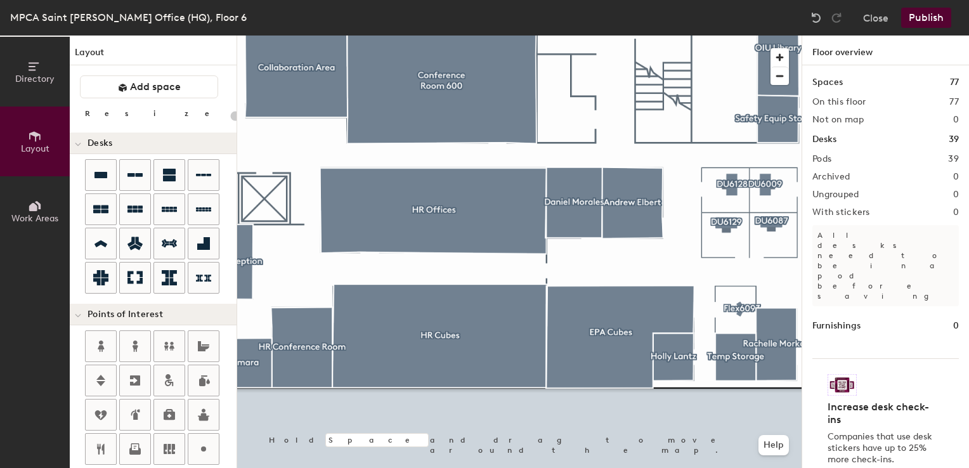
click at [883, 103] on div "On this floor 77" at bounding box center [886, 102] width 147 height 10
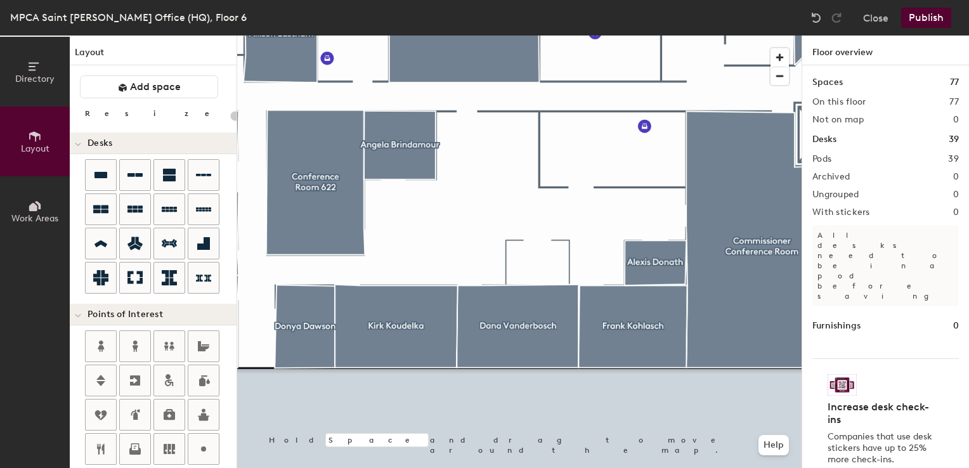
drag, startPoint x: 132, startPoint y: 86, endPoint x: 145, endPoint y: 105, distance: 23.2
click at [132, 86] on span "Add space" at bounding box center [155, 87] width 51 height 13
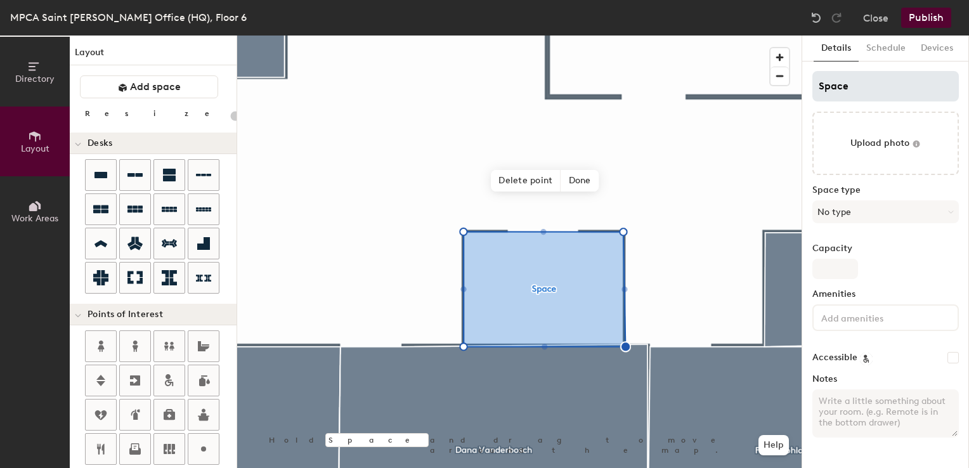
type input "20"
click at [846, 93] on input "Space" at bounding box center [886, 86] width 147 height 30
type input "C"
type input "20"
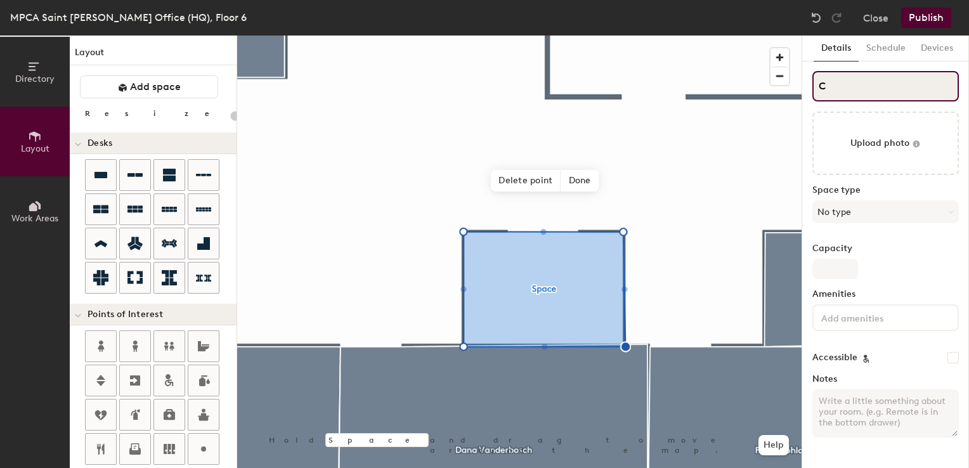
type input "CO"
type input "20"
type input "CO"
type input "20"
type input "CO -"
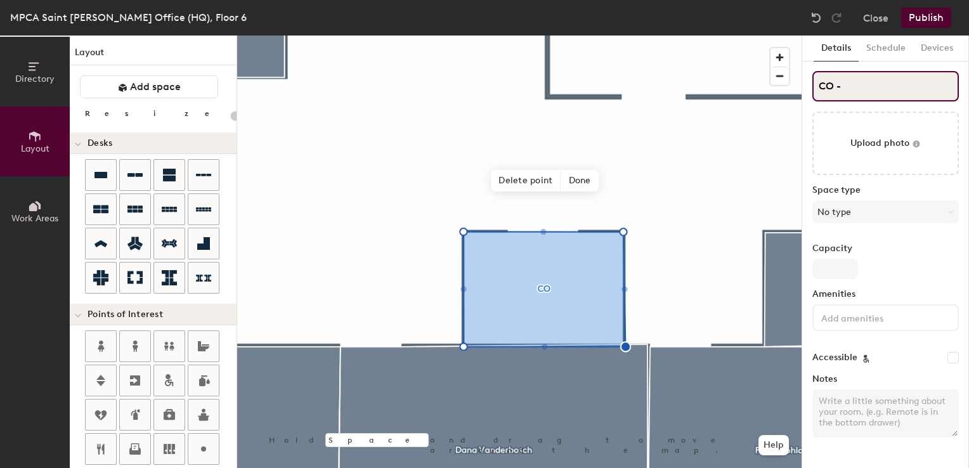
type input "20"
type input "CO - F"
type input "20"
type input "CO - Fle"
type input "20"
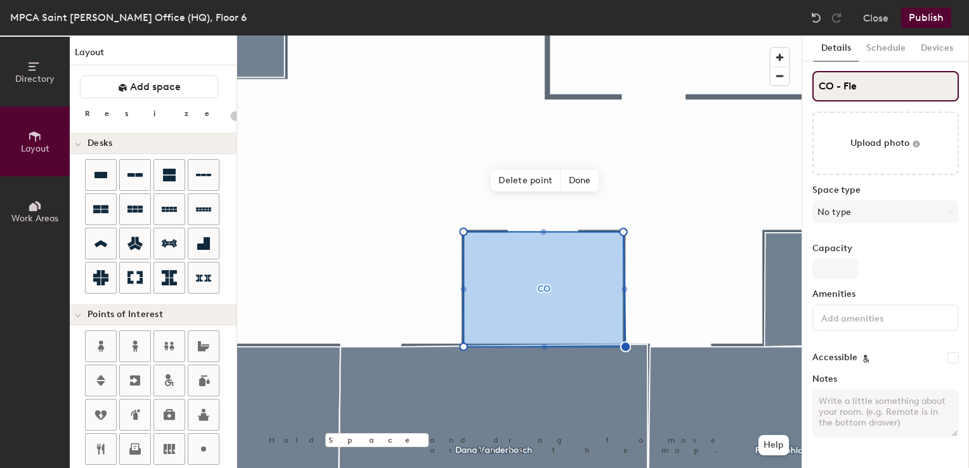
type input "CO - Flex"
type input "20"
type input "CO - Flex"
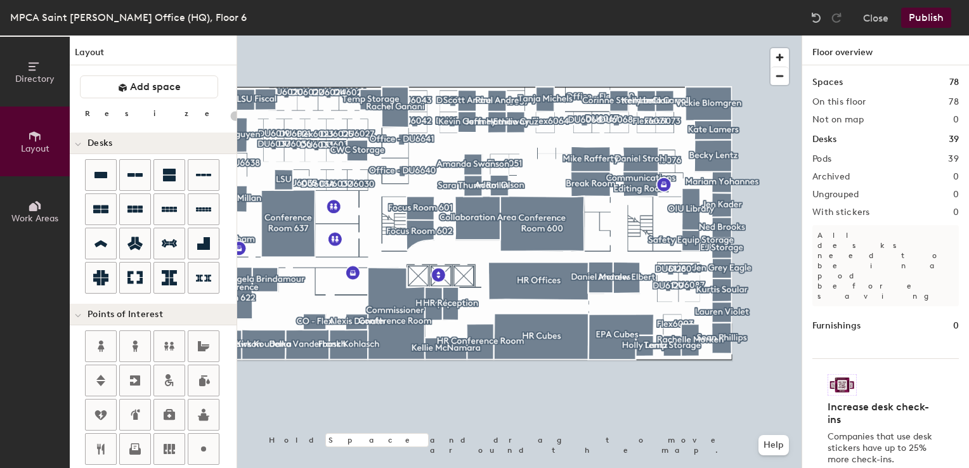
click at [916, 16] on button "Publish" at bounding box center [926, 18] width 50 height 20
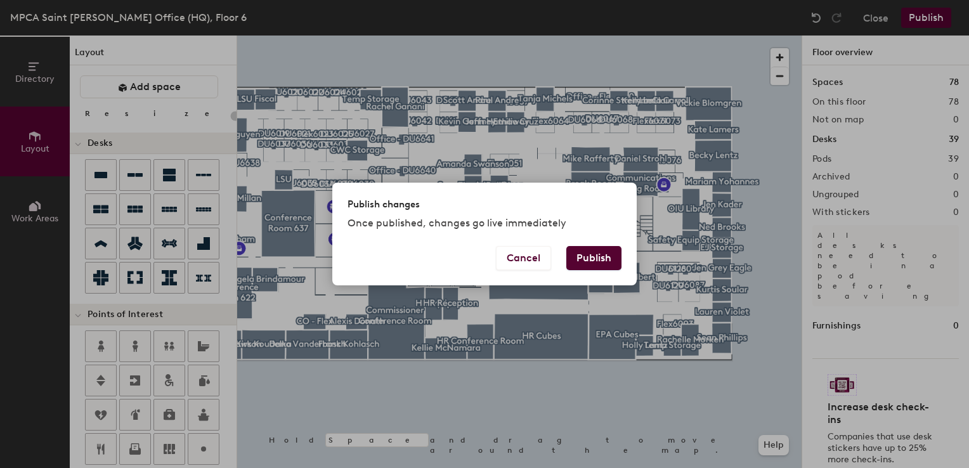
click at [583, 256] on button "Publish" at bounding box center [593, 258] width 55 height 24
type input "20"
